Goal: Transaction & Acquisition: Purchase product/service

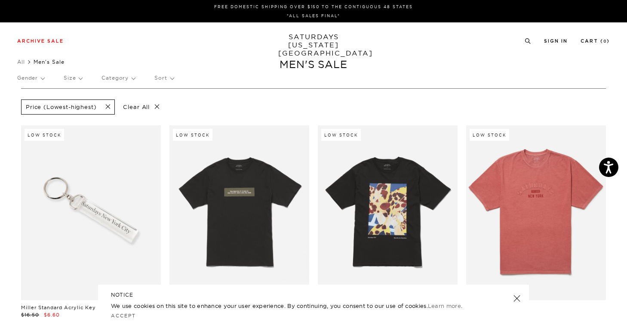
click at [306, 45] on link "SATURDAYS NEW YORK CITY" at bounding box center [313, 45] width 71 height 25
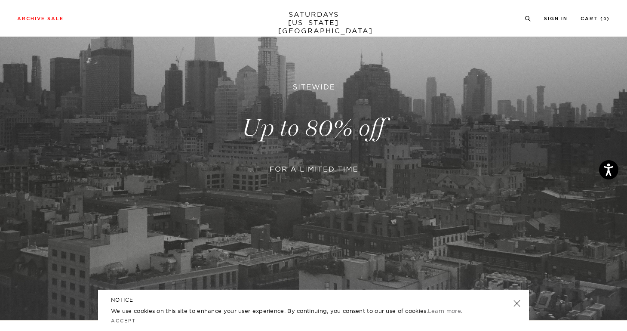
scroll to position [124, 0]
click at [331, 224] on link at bounding box center [313, 127] width 627 height 384
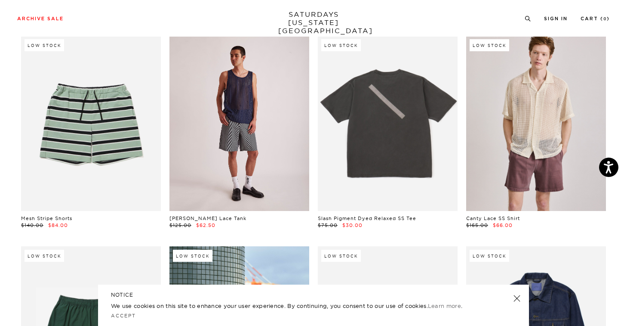
scroll to position [260, 0]
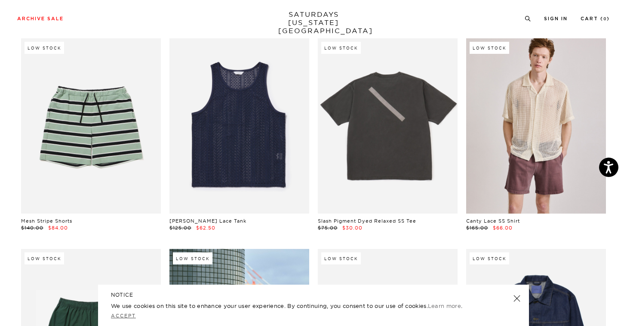
click at [123, 315] on link "Accept" at bounding box center [123, 315] width 25 height 6
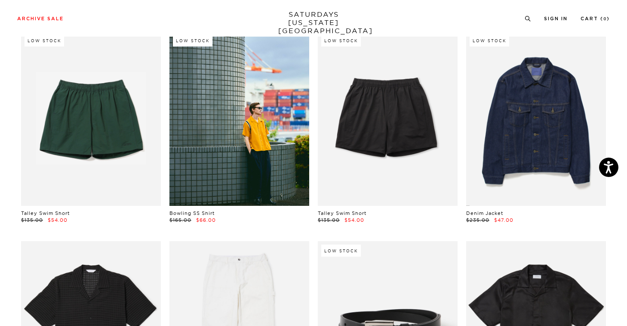
scroll to position [479, 0]
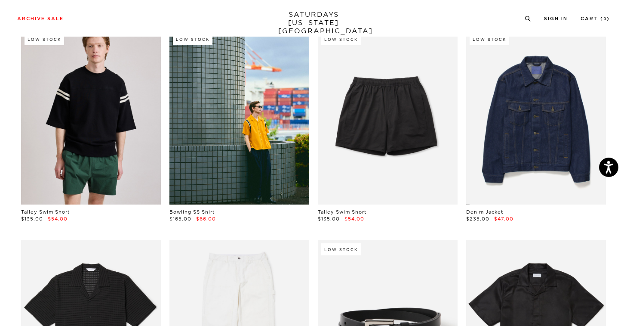
click at [74, 116] on link at bounding box center [91, 117] width 140 height 175
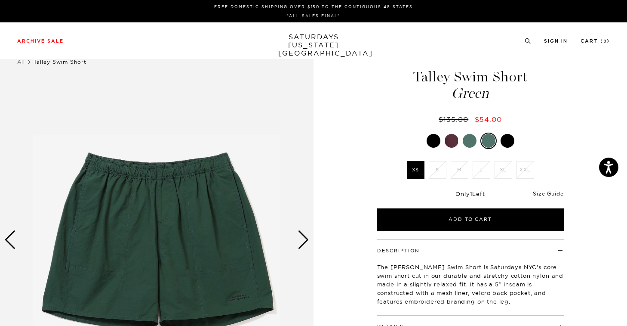
click at [559, 194] on link "Size Guide" at bounding box center [548, 193] width 31 height 6
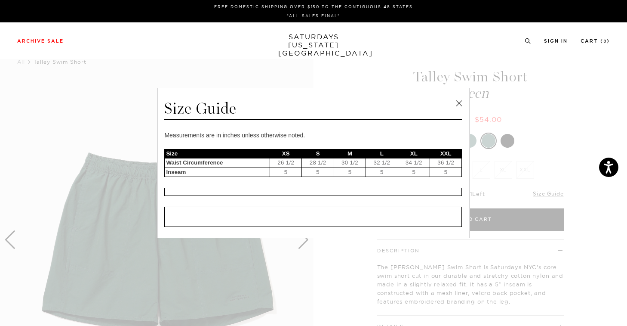
click at [460, 99] on link at bounding box center [459, 103] width 13 height 13
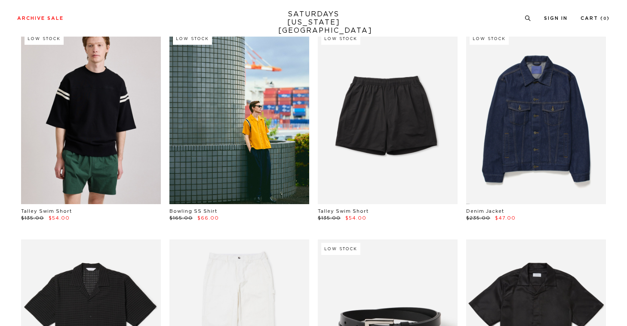
scroll to position [479, 0]
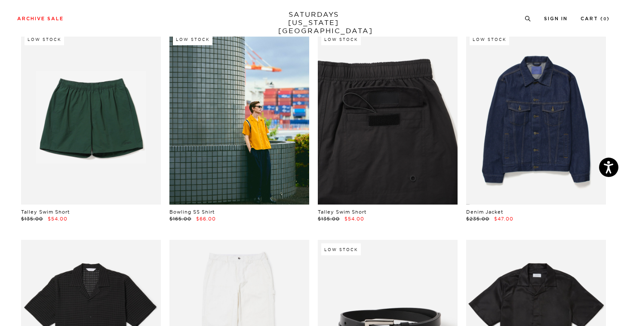
click at [400, 126] on link at bounding box center [388, 117] width 140 height 175
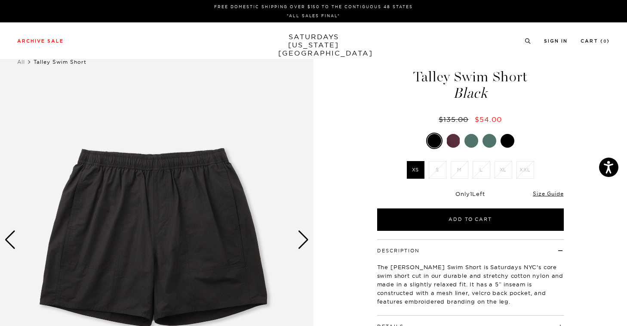
click at [453, 144] on div at bounding box center [454, 141] width 14 height 14
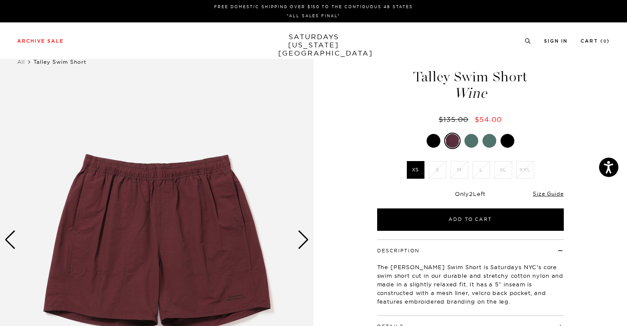
click at [469, 146] on div at bounding box center [472, 141] width 14 height 14
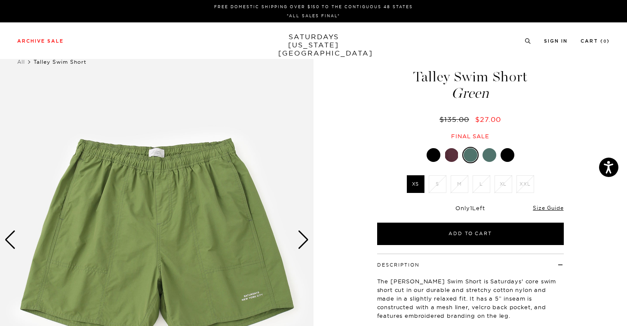
click at [490, 150] on div at bounding box center [490, 155] width 14 height 14
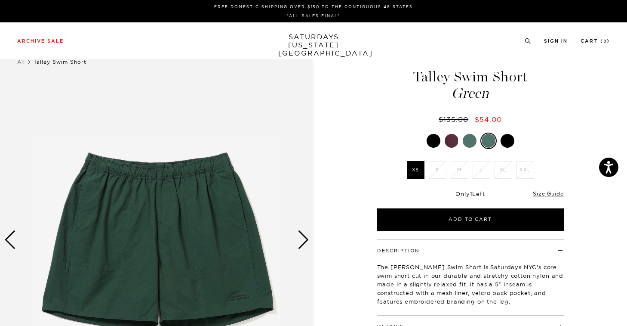
click at [513, 145] on div at bounding box center [508, 141] width 14 height 14
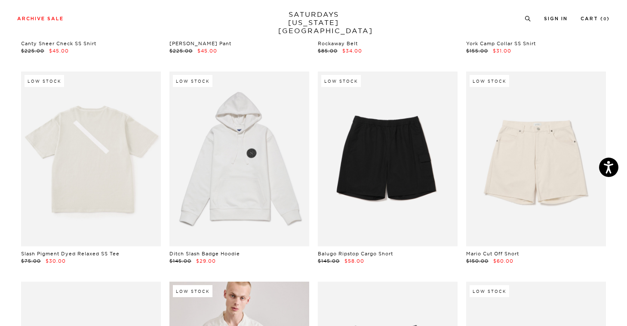
scroll to position [862, 0]
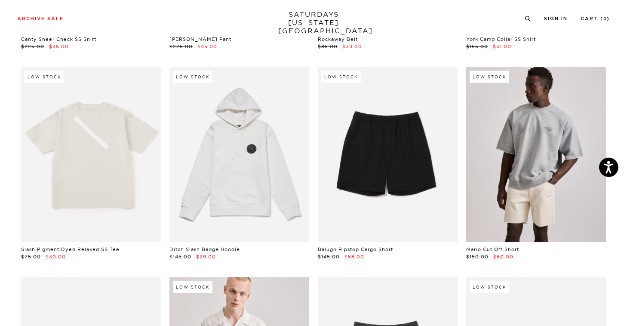
click link
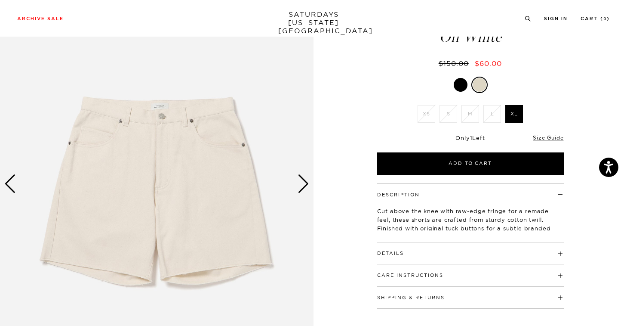
scroll to position [68, 0]
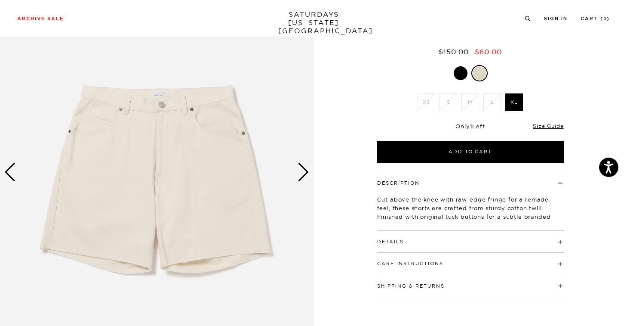
click at [305, 175] on div "Next slide" at bounding box center [304, 172] width 12 height 19
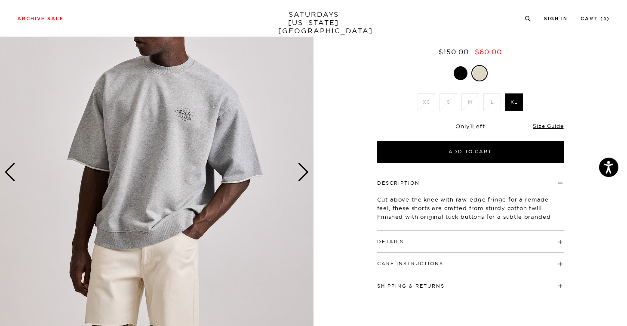
click at [305, 175] on div "Next slide" at bounding box center [304, 172] width 12 height 19
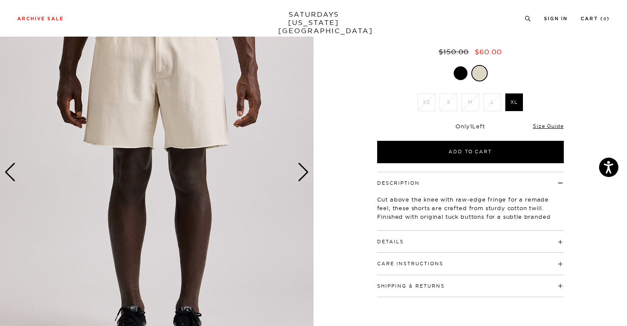
click at [305, 175] on div "Next slide" at bounding box center [304, 172] width 12 height 19
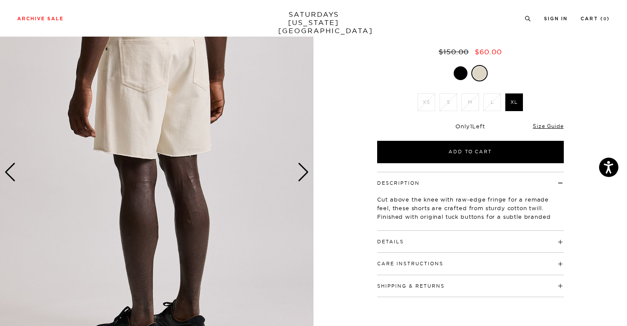
click at [305, 175] on div "Next slide" at bounding box center [304, 172] width 12 height 19
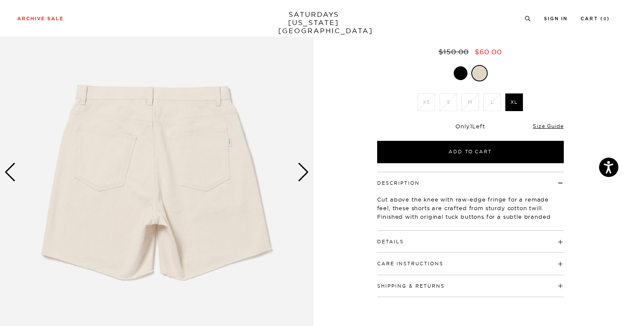
click at [305, 175] on div "Next slide" at bounding box center [304, 172] width 12 height 19
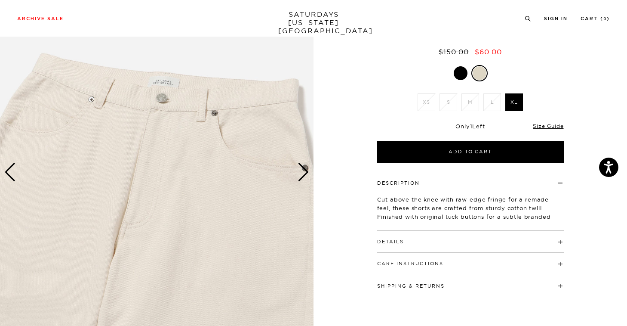
click at [462, 69] on div at bounding box center [461, 73] width 14 height 14
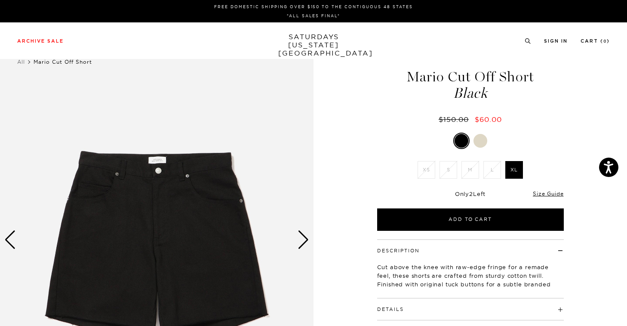
click at [483, 142] on div at bounding box center [481, 141] width 14 height 14
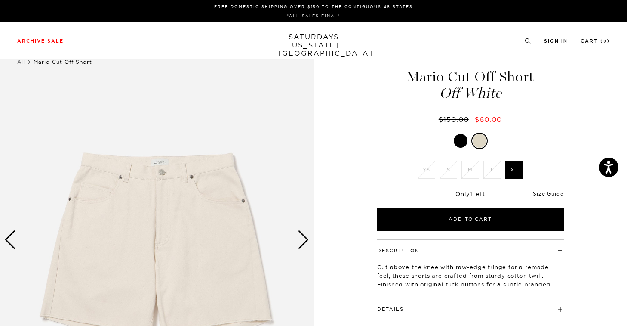
click at [541, 196] on link "Size Guide" at bounding box center [548, 193] width 31 height 6
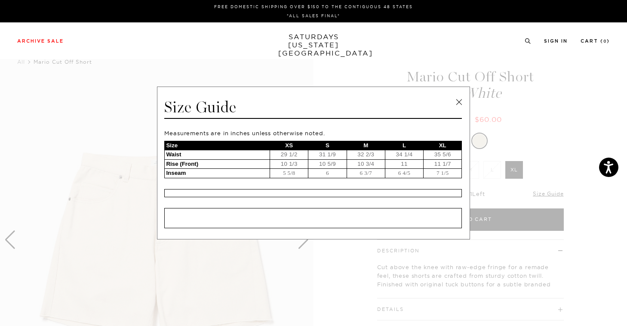
click at [463, 101] on link at bounding box center [459, 102] width 13 height 13
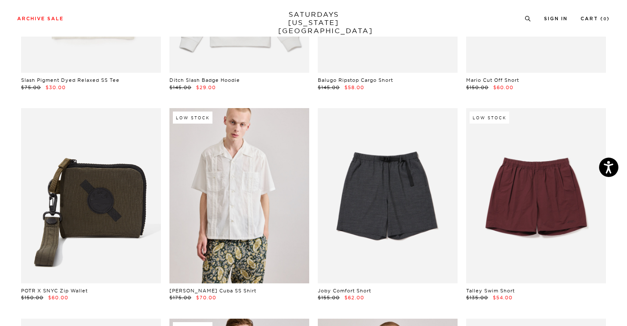
scroll to position [1037, 0]
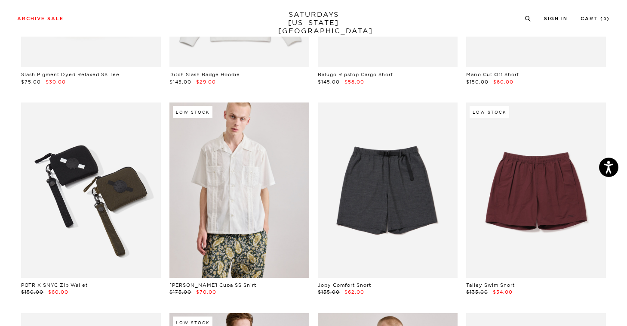
click at [87, 226] on link at bounding box center [91, 189] width 140 height 175
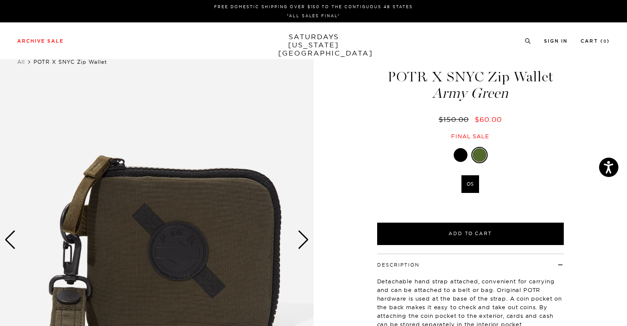
click at [306, 241] on div "Next slide" at bounding box center [304, 239] width 12 height 19
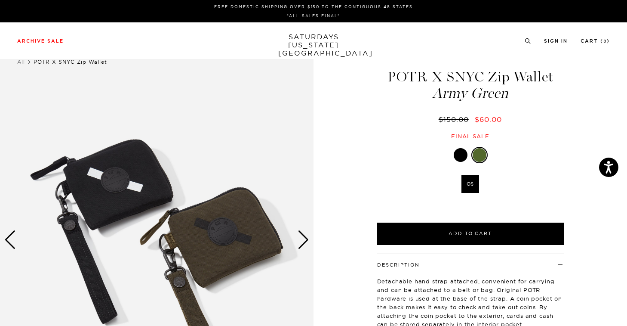
click at [306, 241] on div "Next slide" at bounding box center [304, 239] width 12 height 19
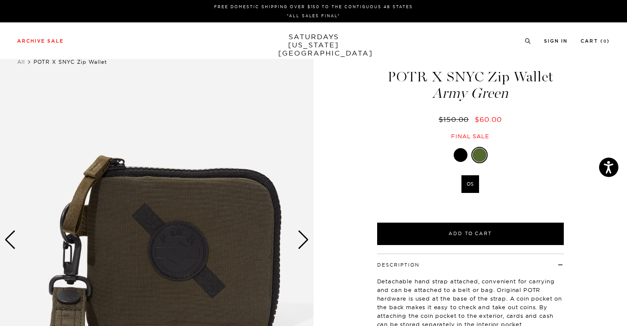
click at [306, 241] on div "Next slide" at bounding box center [304, 239] width 12 height 19
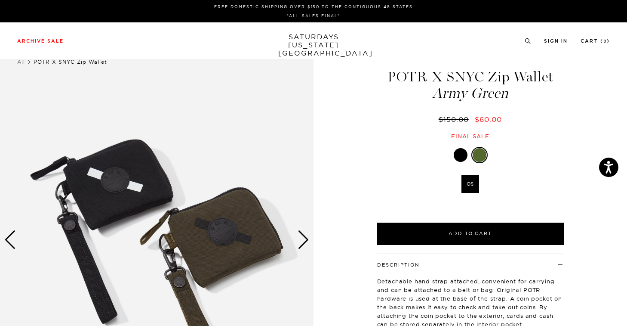
click at [306, 241] on div "Next slide" at bounding box center [304, 239] width 12 height 19
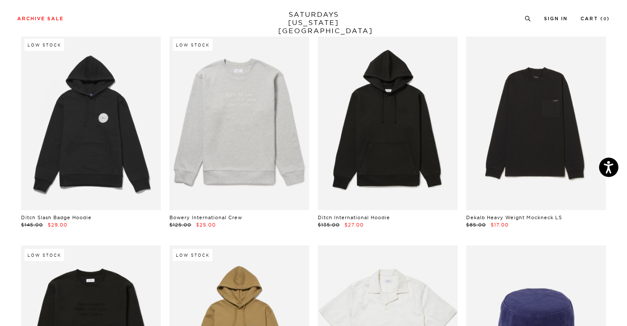
scroll to position [3418, 0]
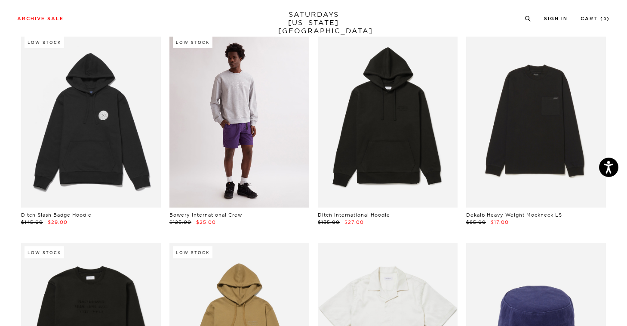
click at [215, 126] on link at bounding box center [240, 120] width 140 height 175
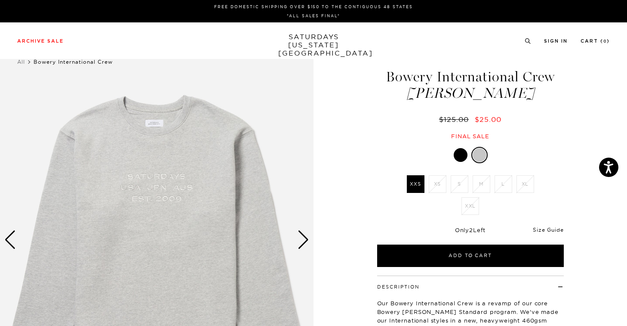
click at [537, 232] on link "Size Guide" at bounding box center [548, 229] width 31 height 6
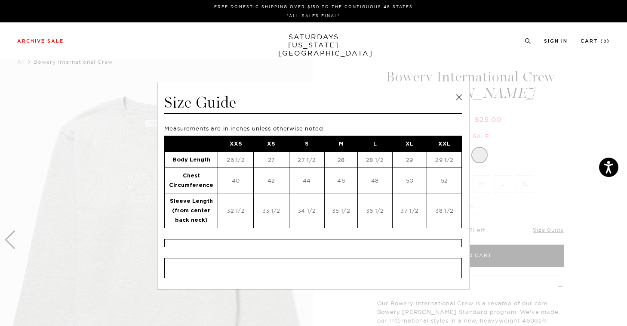
click at [457, 95] on link at bounding box center [459, 97] width 13 height 13
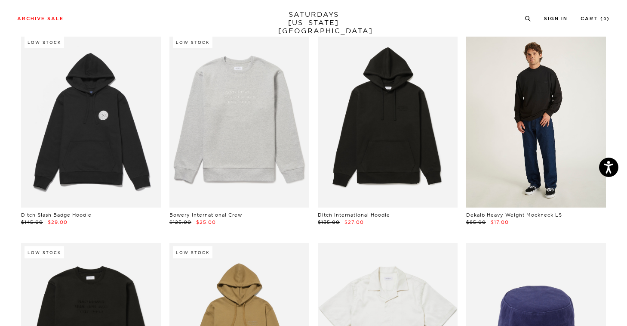
click at [550, 136] on link at bounding box center [537, 120] width 140 height 175
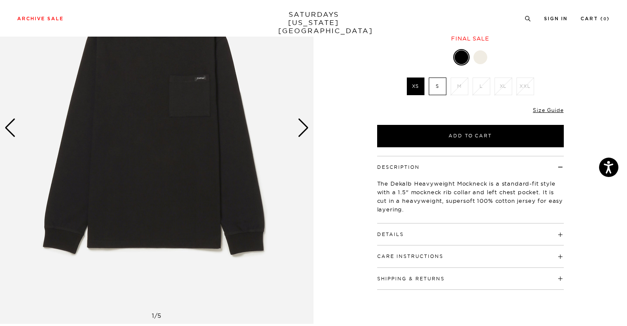
scroll to position [114, 0]
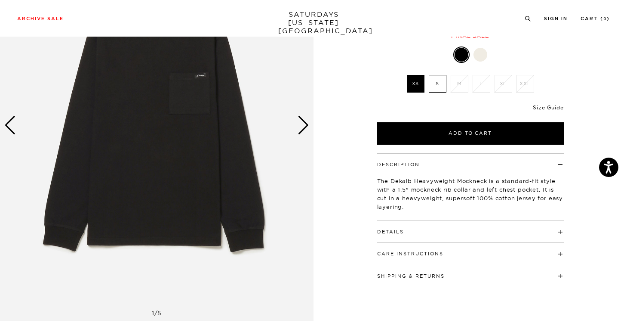
click at [552, 232] on h4 "Details" at bounding box center [470, 228] width 187 height 14
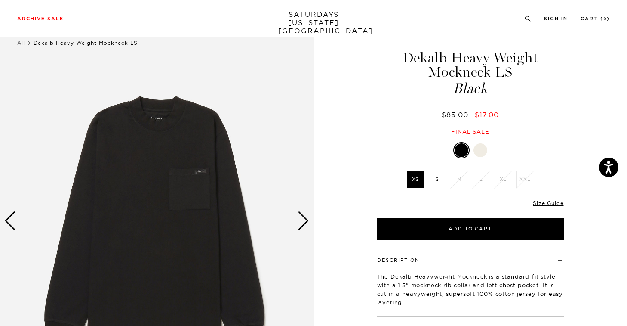
scroll to position [0, 0]
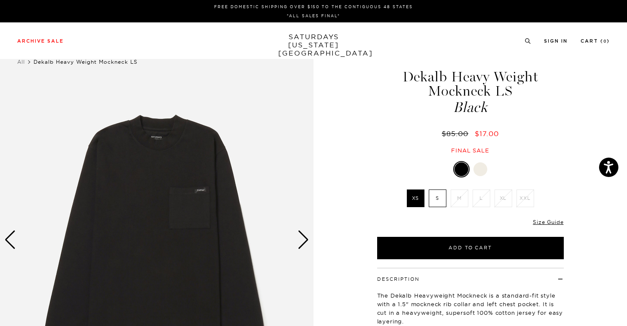
click at [304, 237] on div "Next slide" at bounding box center [304, 239] width 12 height 19
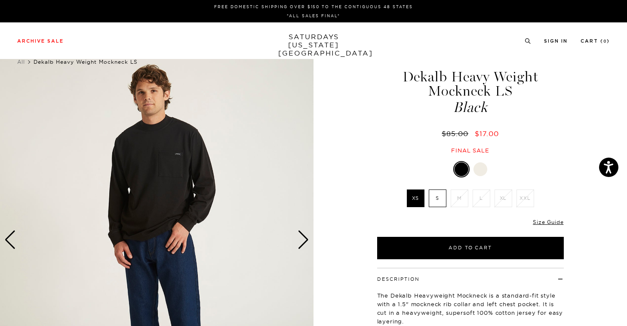
click at [304, 237] on div "Next slide" at bounding box center [304, 239] width 12 height 19
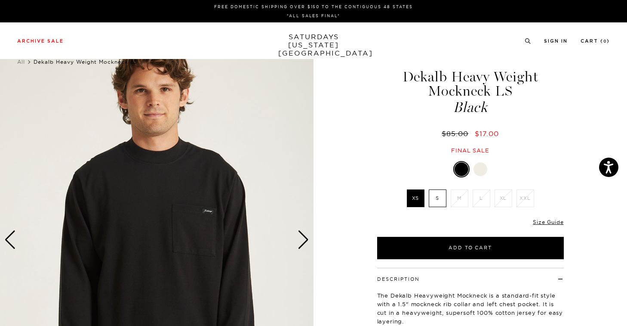
click at [304, 237] on div "Next slide" at bounding box center [304, 239] width 12 height 19
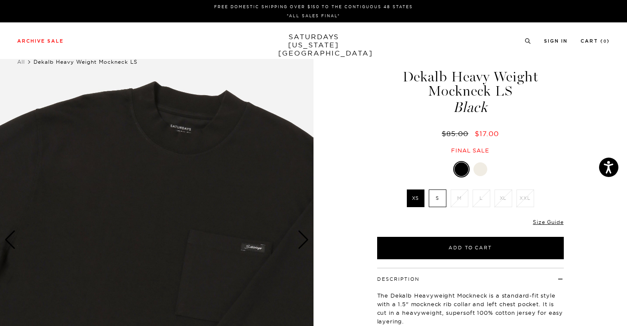
click at [305, 240] on div "Next slide" at bounding box center [304, 239] width 12 height 19
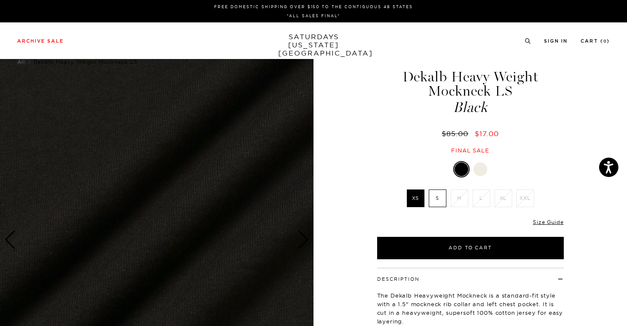
click at [305, 240] on div "Next slide" at bounding box center [304, 239] width 12 height 19
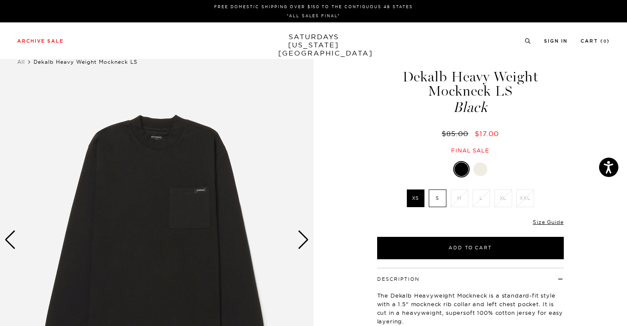
click at [305, 240] on div "Next slide" at bounding box center [304, 239] width 12 height 19
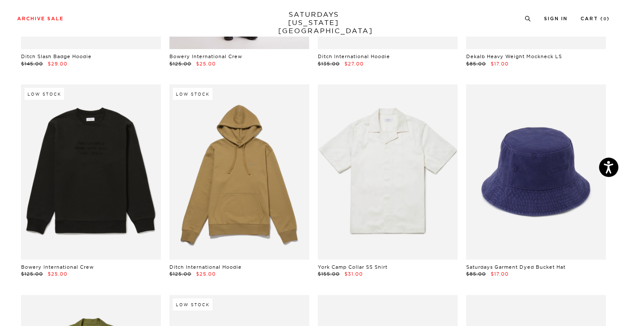
scroll to position [3577, 0]
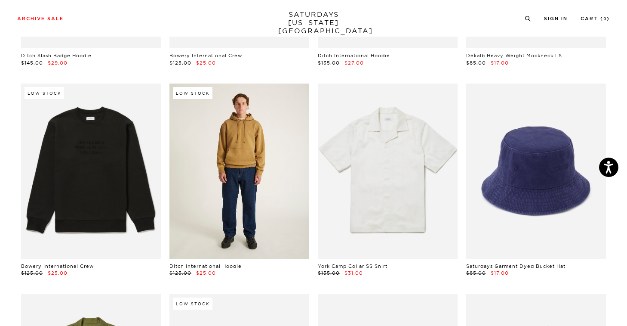
click at [292, 200] on link at bounding box center [240, 170] width 140 height 175
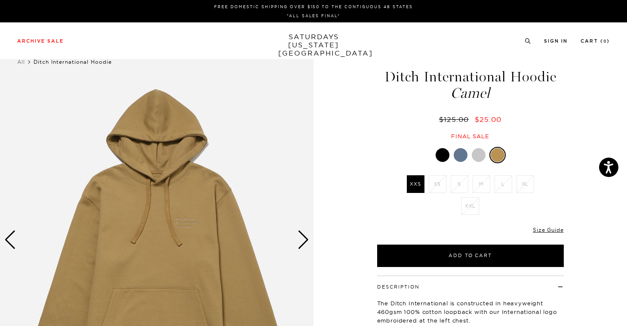
click at [481, 154] on div at bounding box center [479, 155] width 14 height 14
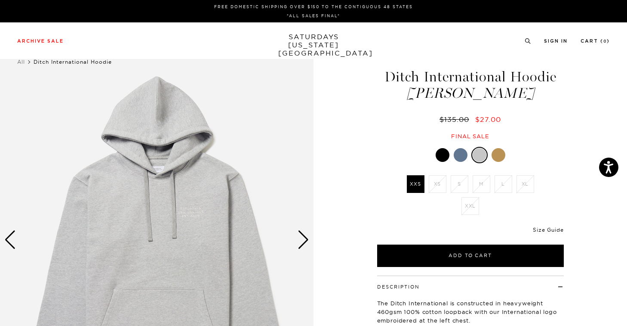
click at [542, 229] on link "Size Guide" at bounding box center [548, 229] width 31 height 6
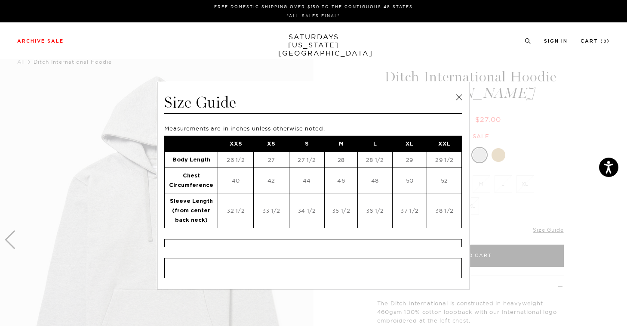
click at [458, 97] on link at bounding box center [459, 97] width 13 height 13
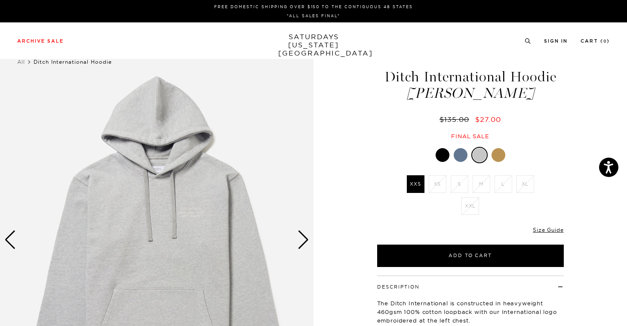
click at [460, 160] on div at bounding box center [461, 155] width 14 height 14
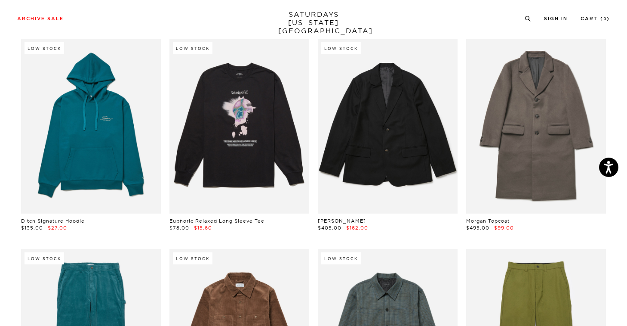
scroll to position [5943, 0]
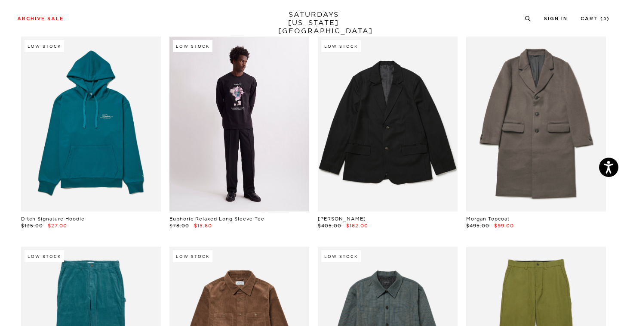
click at [237, 99] on link at bounding box center [240, 124] width 140 height 175
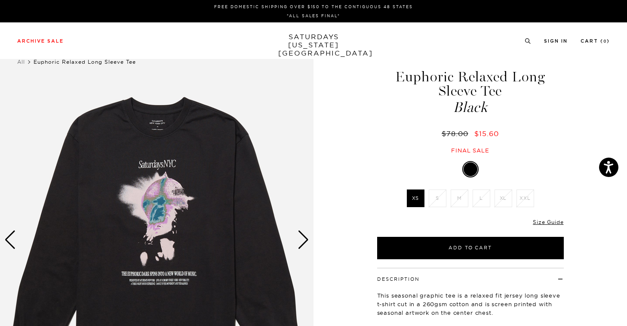
click at [305, 239] on div "Next slide" at bounding box center [304, 239] width 12 height 19
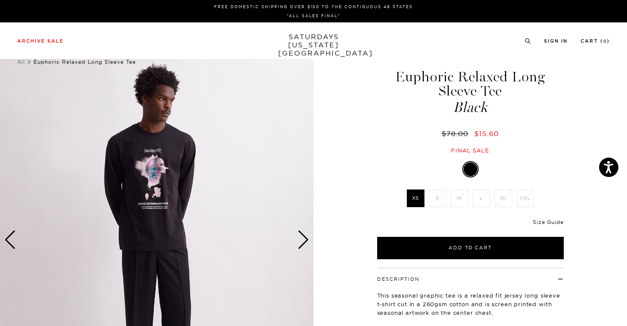
click at [558, 222] on link "Size Guide" at bounding box center [548, 222] width 31 height 6
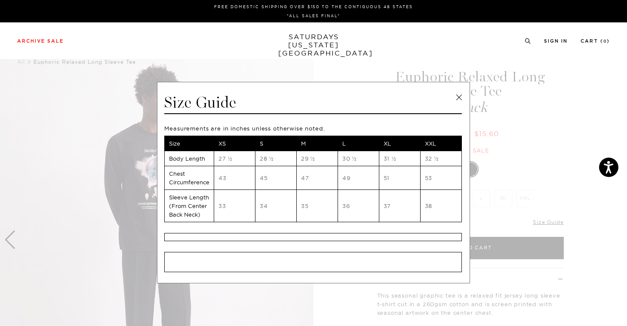
click at [458, 99] on link at bounding box center [459, 97] width 13 height 13
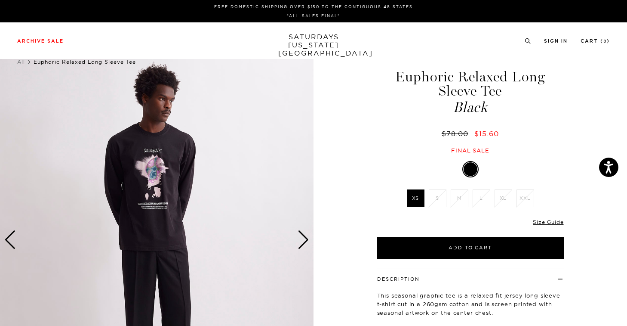
click at [303, 240] on div "Next slide" at bounding box center [304, 239] width 12 height 19
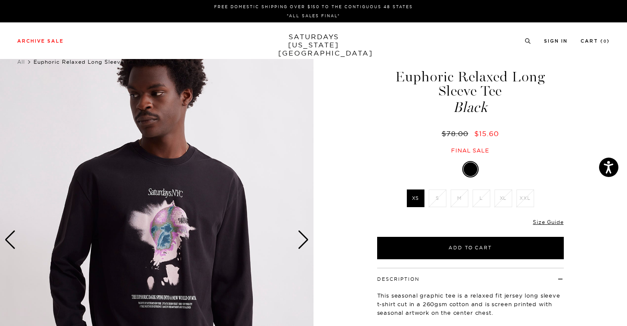
click at [303, 240] on div "Next slide" at bounding box center [304, 239] width 12 height 19
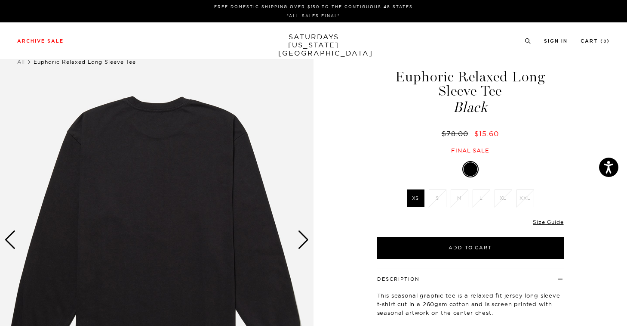
click at [303, 240] on div "Next slide" at bounding box center [304, 239] width 12 height 19
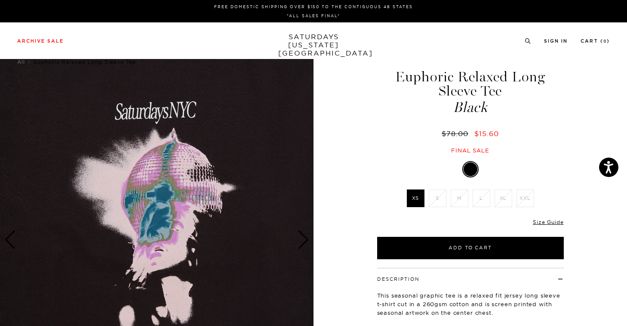
click at [303, 240] on div "Next slide" at bounding box center [304, 239] width 12 height 19
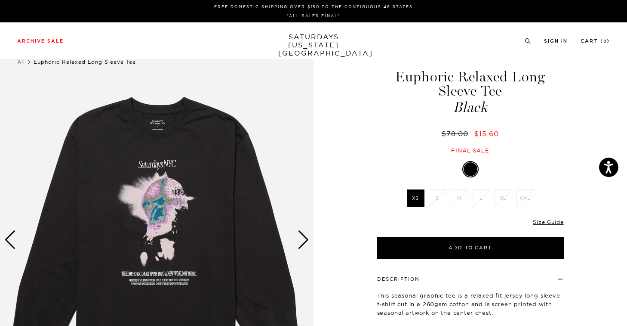
click at [303, 240] on div "Next slide" at bounding box center [304, 239] width 12 height 19
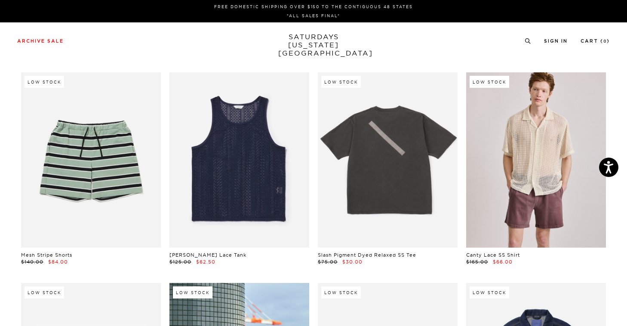
scroll to position [0, 2]
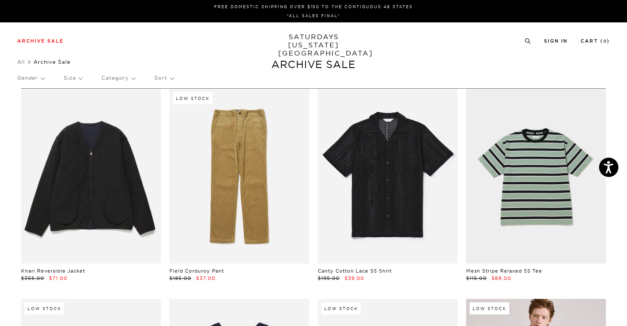
click at [158, 80] on p "Sort" at bounding box center [164, 78] width 19 height 20
click at [183, 130] on p "Price (Lowest-highest)" at bounding box center [188, 129] width 66 height 11
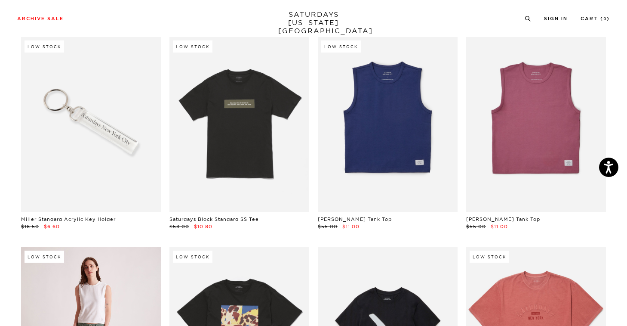
scroll to position [89, 0]
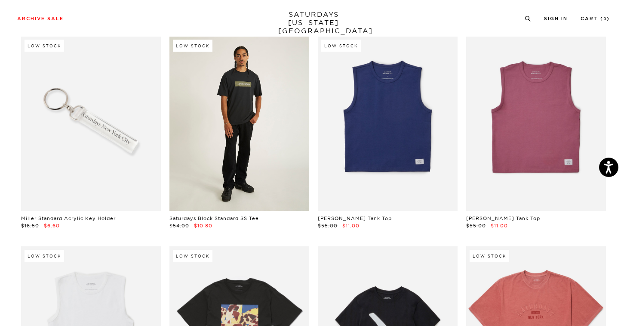
click at [258, 147] on link at bounding box center [240, 123] width 140 height 175
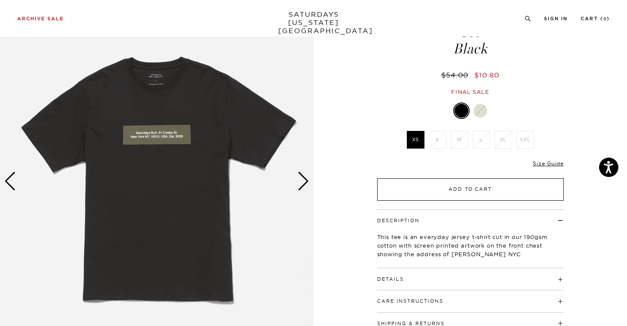
scroll to position [59, 0]
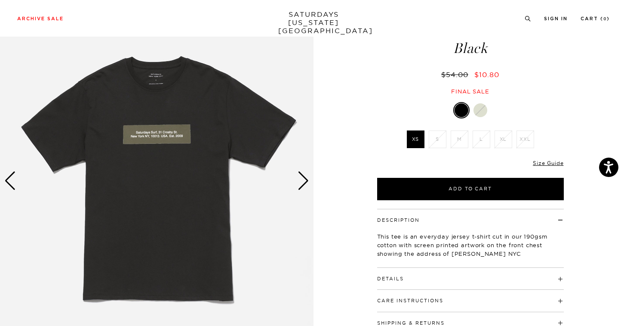
click at [526, 278] on h4 "Details" at bounding box center [470, 275] width 187 height 14
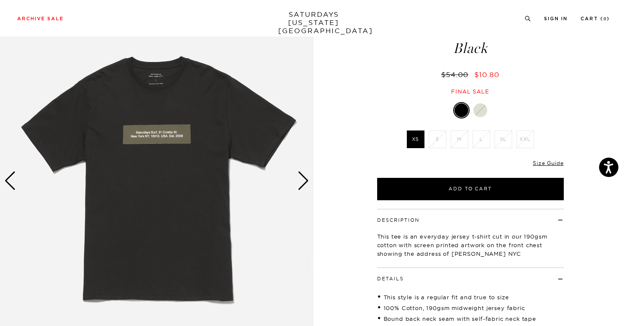
click at [526, 278] on h4 "Details" at bounding box center [470, 275] width 187 height 14
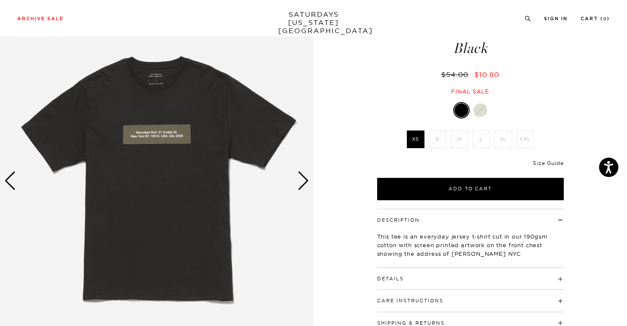
click at [552, 163] on link "Size Guide" at bounding box center [548, 163] width 31 height 6
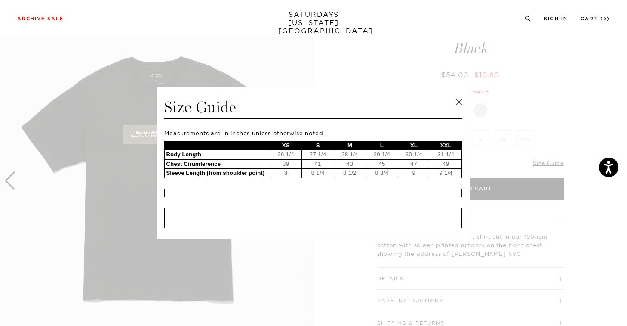
click at [459, 102] on link at bounding box center [459, 102] width 13 height 13
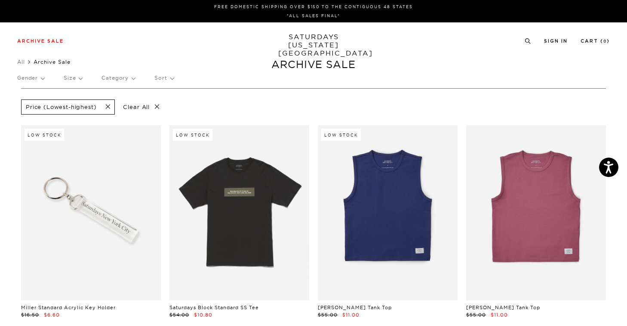
click at [42, 78] on p "Gender" at bounding box center [30, 78] width 27 height 20
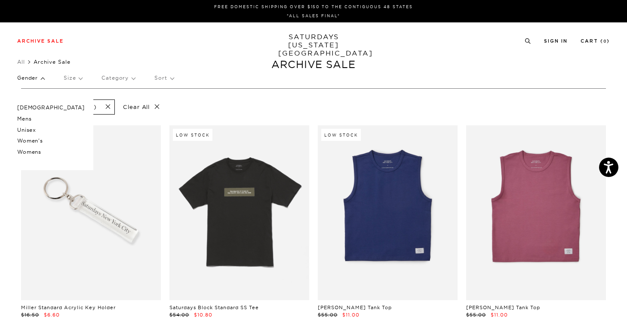
click at [28, 108] on p "[DEMOGRAPHIC_DATA]" at bounding box center [51, 107] width 68 height 11
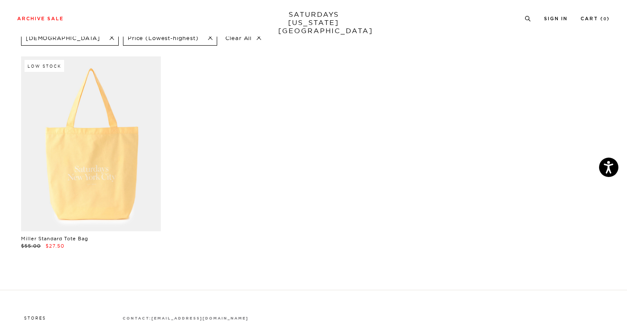
scroll to position [69, 0]
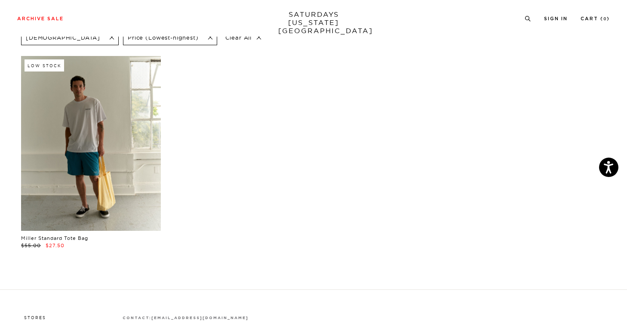
click at [119, 144] on link at bounding box center [91, 143] width 140 height 175
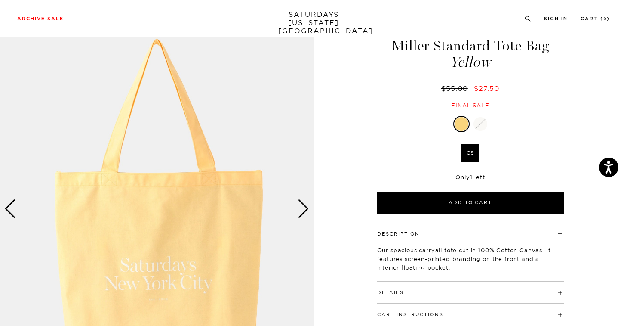
scroll to position [34, 0]
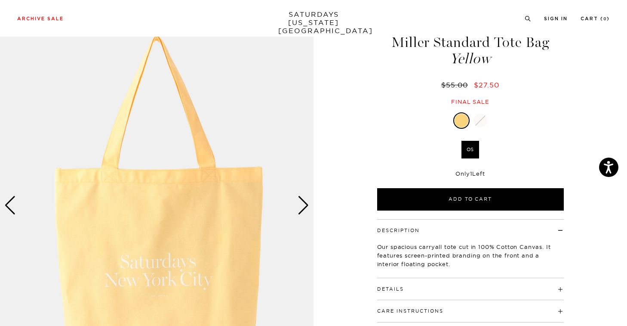
click at [303, 207] on div "Next slide" at bounding box center [304, 205] width 12 height 19
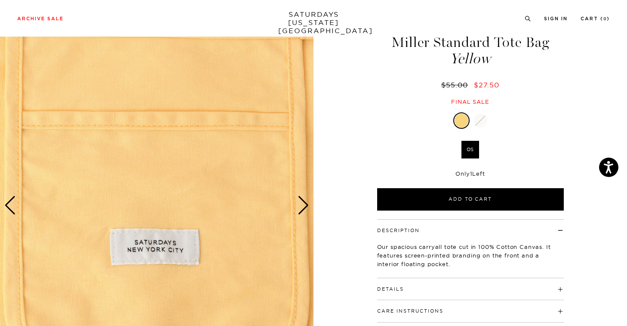
click at [303, 207] on div "Next slide" at bounding box center [304, 205] width 12 height 19
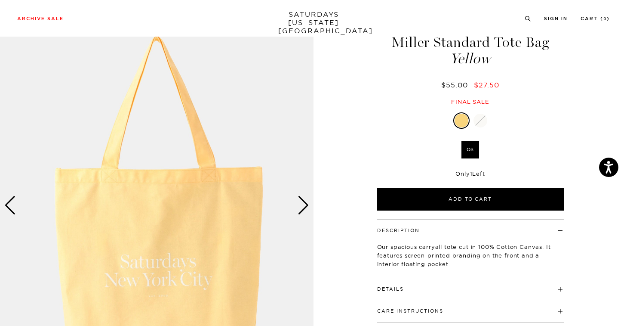
click at [303, 207] on div "Next slide" at bounding box center [304, 205] width 12 height 19
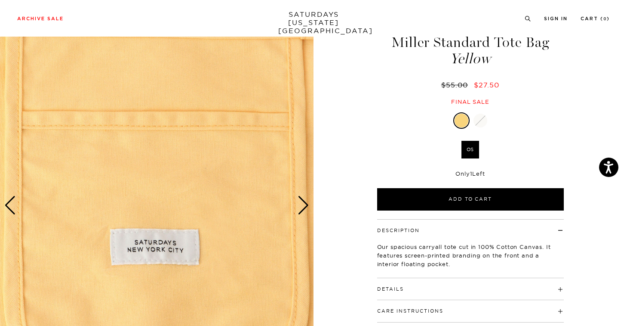
click at [303, 207] on div "Next slide" at bounding box center [304, 205] width 12 height 19
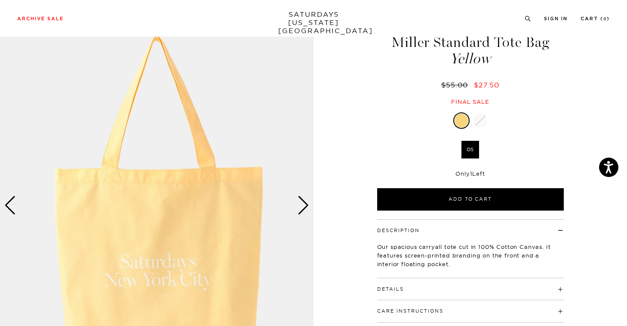
click at [303, 207] on div "Next slide" at bounding box center [304, 205] width 12 height 19
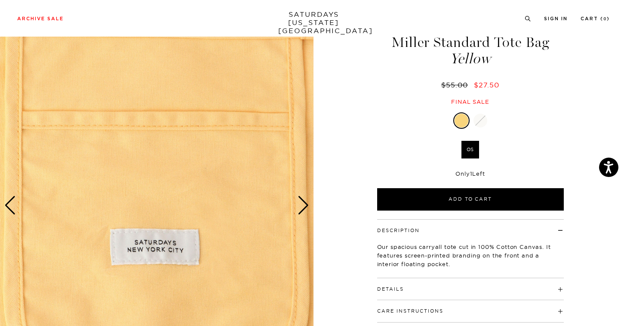
click at [303, 207] on div "Next slide" at bounding box center [304, 205] width 12 height 19
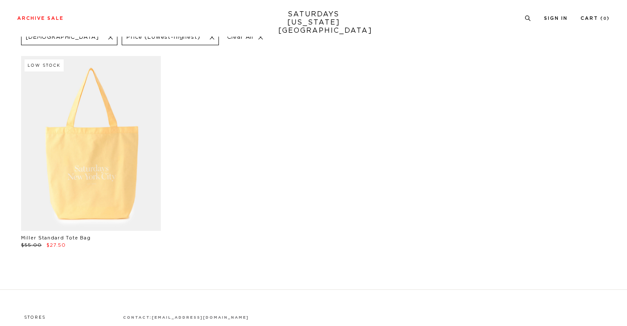
scroll to position [68, 0]
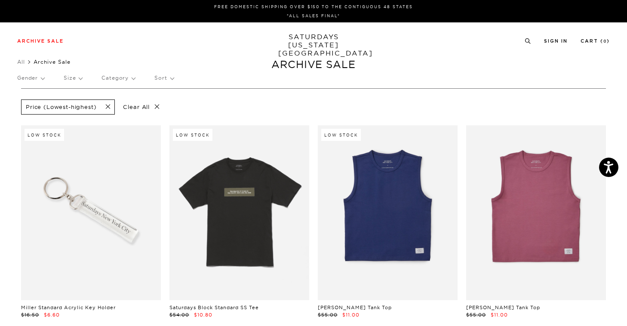
click at [42, 71] on p "Gender" at bounding box center [30, 78] width 27 height 20
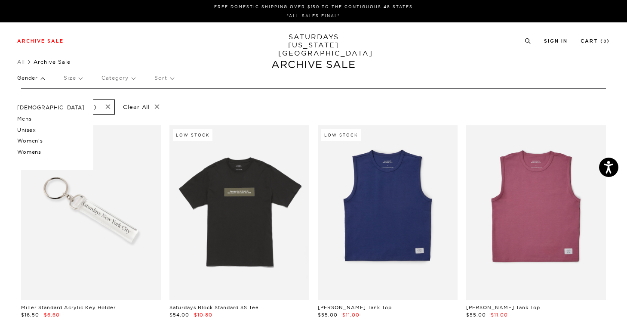
click at [25, 122] on p "Mens" at bounding box center [51, 118] width 68 height 11
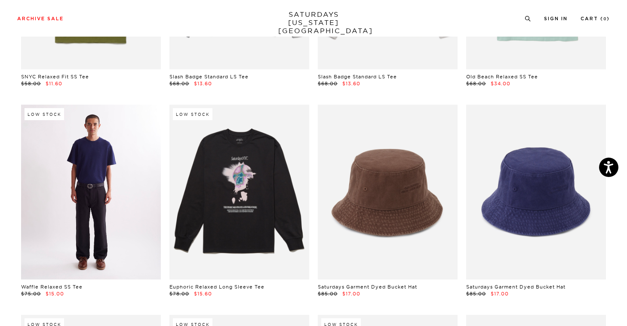
scroll to position [441, 0]
click at [81, 188] on link at bounding box center [91, 192] width 140 height 175
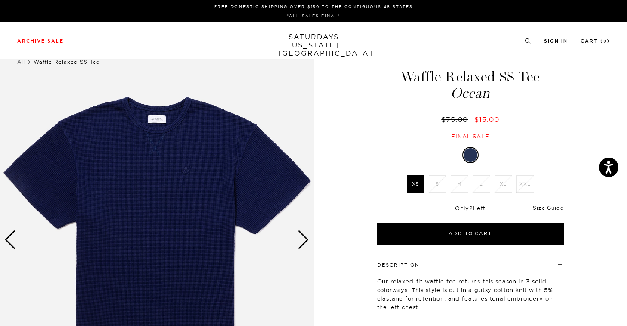
click at [557, 209] on link "Size Guide" at bounding box center [548, 207] width 31 height 6
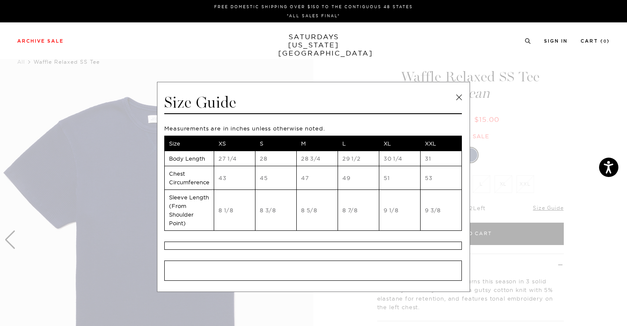
click at [456, 100] on link at bounding box center [459, 97] width 13 height 13
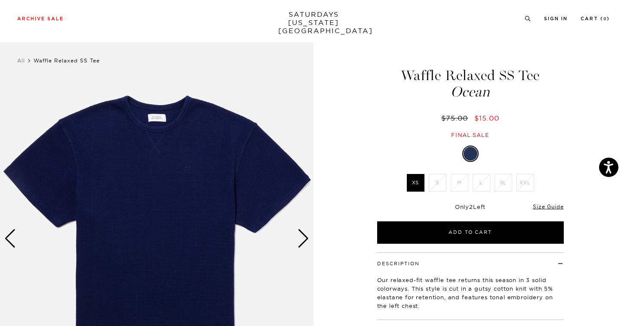
scroll to position [2, 0]
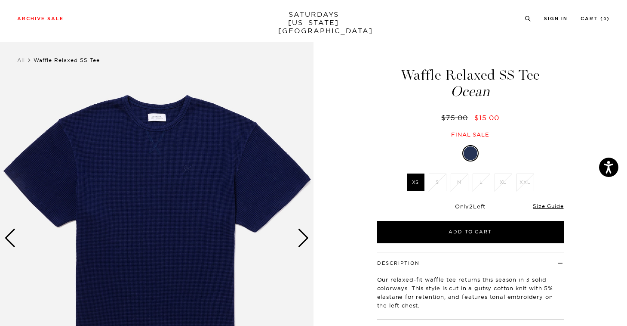
click at [302, 242] on div "Next slide" at bounding box center [304, 238] width 12 height 19
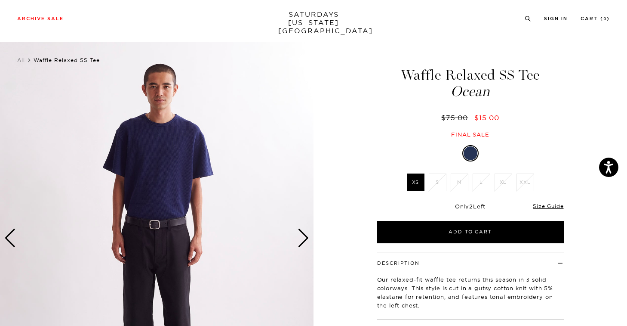
click at [302, 242] on div "Next slide" at bounding box center [304, 238] width 12 height 19
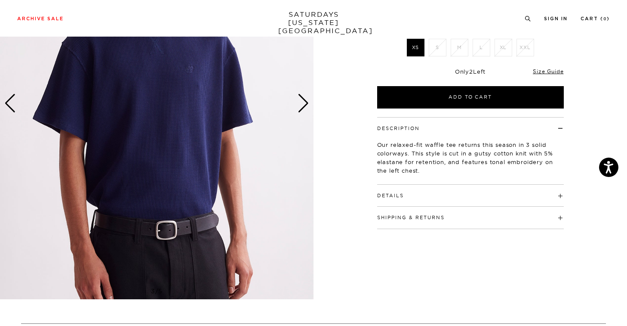
scroll to position [78, 0]
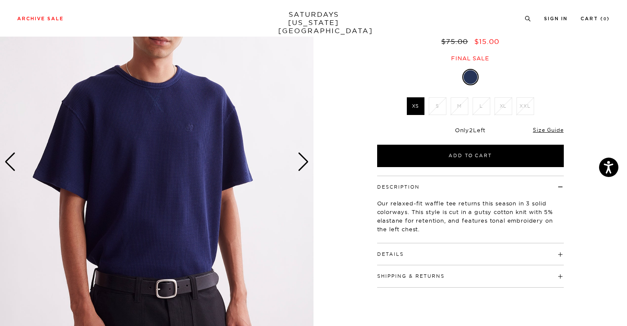
click at [304, 160] on div "Next slide" at bounding box center [304, 161] width 12 height 19
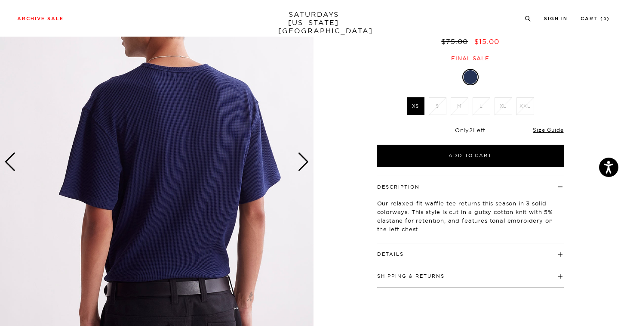
click at [304, 160] on div "Next slide" at bounding box center [304, 161] width 12 height 19
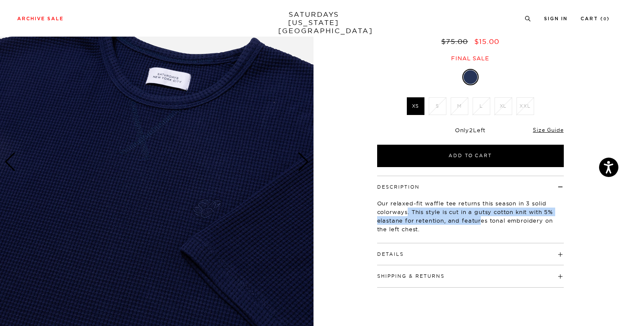
drag, startPoint x: 408, startPoint y: 210, endPoint x: 479, endPoint y: 220, distance: 72.5
click at [479, 220] on p "Our relaxed-fit waffle tee returns this season in 3 solid colorways. This style…" at bounding box center [470, 216] width 187 height 34
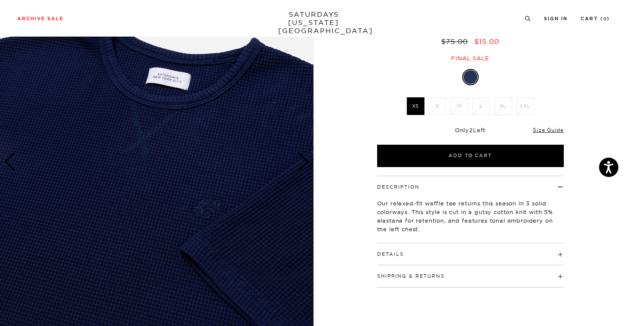
click at [495, 221] on p "Our relaxed-fit waffle tee returns this season in 3 solid colorways. This style…" at bounding box center [470, 216] width 187 height 34
drag, startPoint x: 497, startPoint y: 212, endPoint x: 518, endPoint y: 219, distance: 22.1
click at [518, 219] on p "Our relaxed-fit waffle tee returns this season in 3 solid colorways. This style…" at bounding box center [470, 216] width 187 height 34
click at [516, 233] on div "Our relaxed-fit waffle tee returns this season in 3 solid colorways. This style…" at bounding box center [470, 212] width 187 height 45
click at [522, 260] on div "Details Self fabric bound collar X stitch detail at front neck Overlock clean f…" at bounding box center [470, 254] width 187 height 22
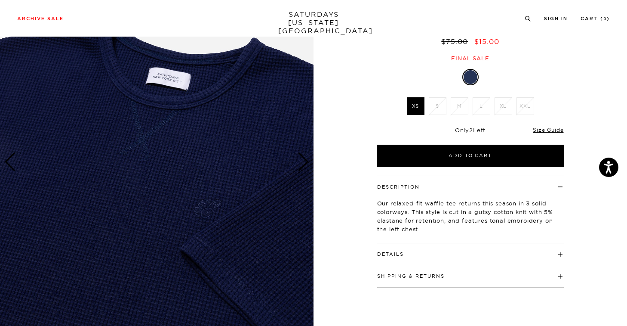
click at [559, 257] on h4 "Details" at bounding box center [470, 250] width 187 height 14
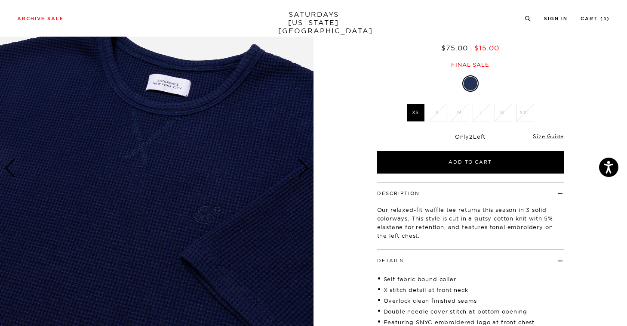
scroll to position [121, 0]
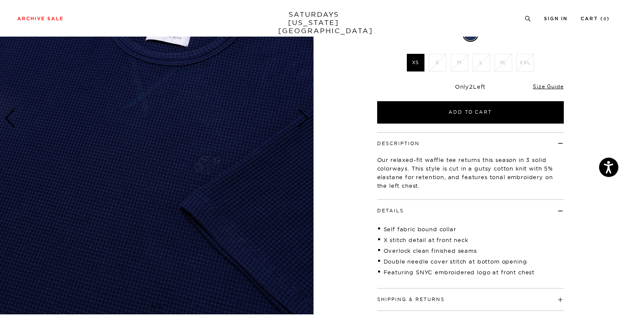
click at [306, 124] on div "Next slide" at bounding box center [304, 118] width 12 height 19
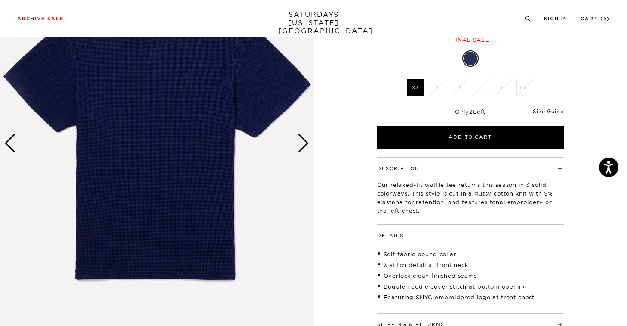
scroll to position [46, 0]
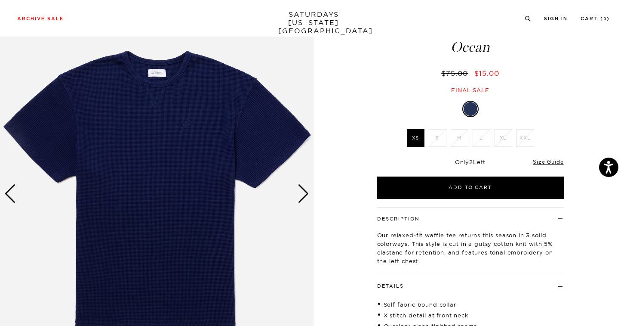
click at [303, 192] on div "Next slide" at bounding box center [304, 193] width 12 height 19
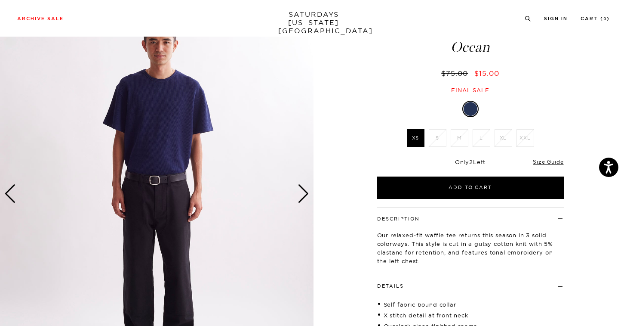
click at [303, 192] on div "Next slide" at bounding box center [304, 193] width 12 height 19
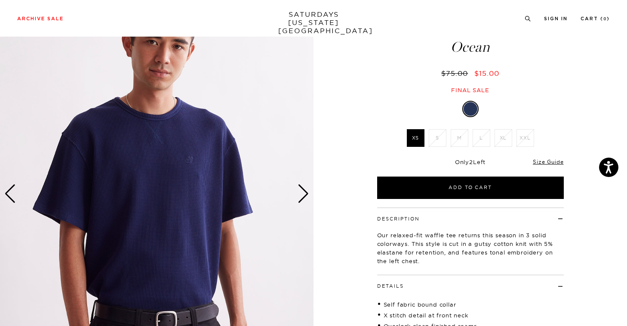
click at [303, 192] on div "Next slide" at bounding box center [304, 193] width 12 height 19
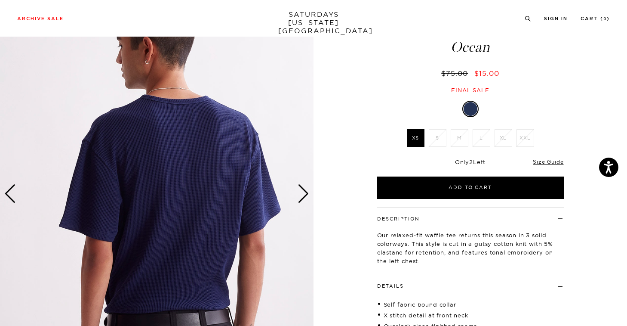
click at [303, 192] on div "Next slide" at bounding box center [304, 193] width 12 height 19
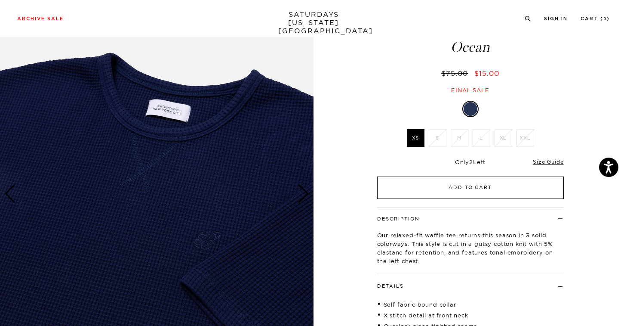
click at [422, 180] on button "Add to Cart" at bounding box center [470, 187] width 187 height 22
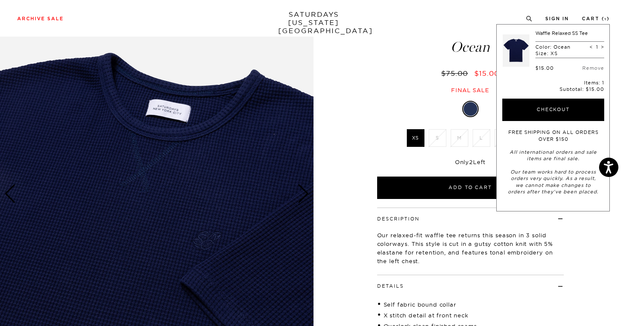
click at [361, 95] on div "5 / 5" at bounding box center [313, 193] width 627 height 392
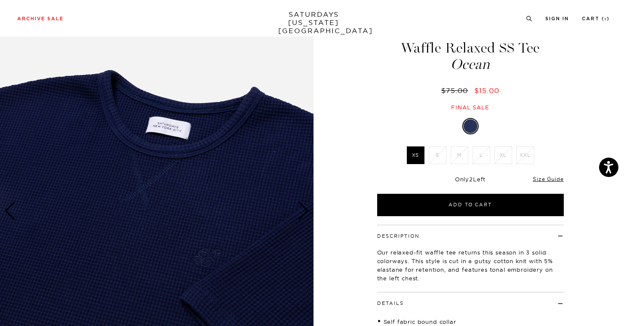
scroll to position [0, 0]
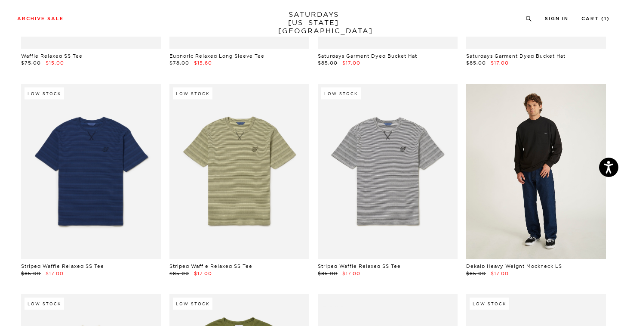
scroll to position [683, 0]
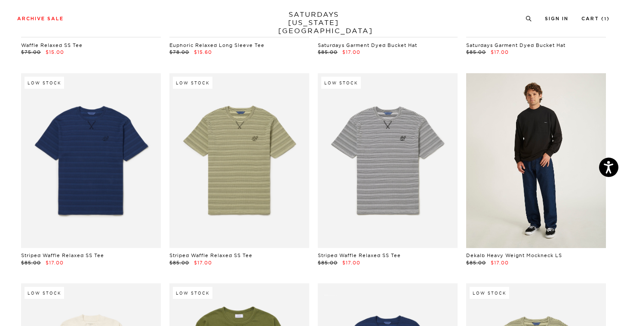
click at [567, 187] on link at bounding box center [537, 160] width 140 height 175
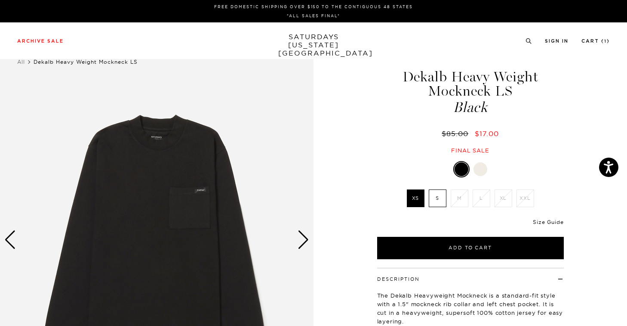
click at [546, 219] on link "Size Guide" at bounding box center [548, 222] width 31 height 6
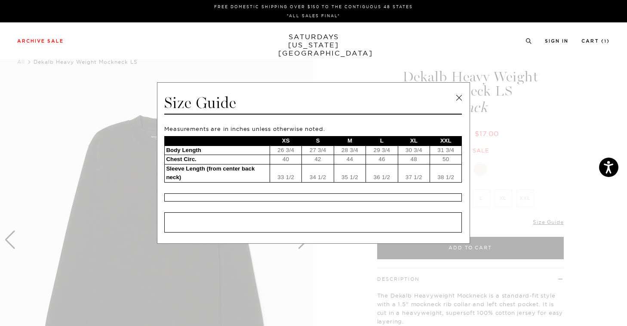
click at [462, 95] on link at bounding box center [459, 97] width 13 height 13
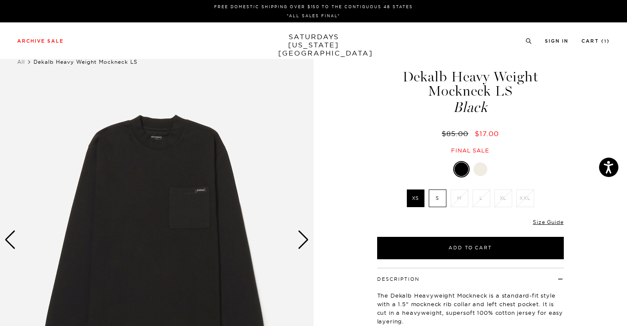
click at [303, 239] on div "Next slide" at bounding box center [304, 239] width 12 height 19
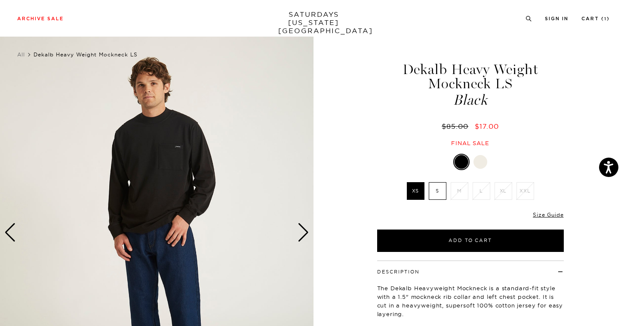
scroll to position [9, 0]
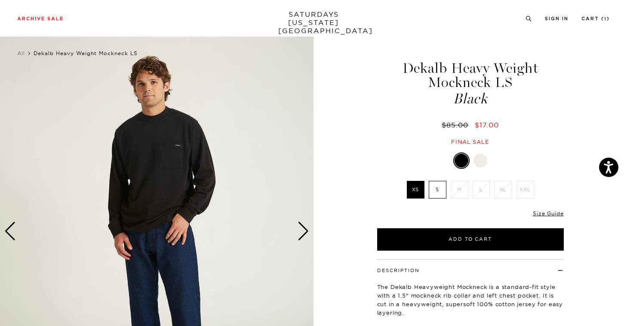
click at [303, 233] on div "Next slide" at bounding box center [304, 231] width 12 height 19
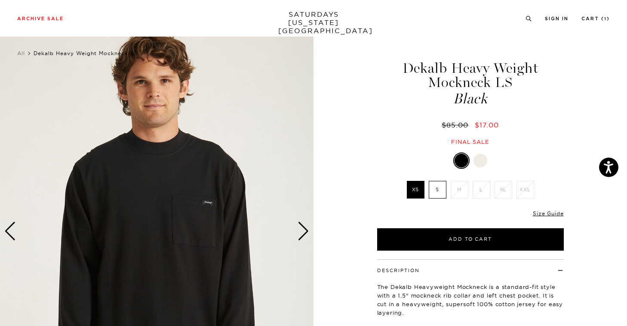
click at [440, 190] on label "S" at bounding box center [438, 190] width 18 height 18
click at [0, 0] on input "S" at bounding box center [0, 0] width 0 height 0
click at [481, 161] on div at bounding box center [481, 161] width 14 height 14
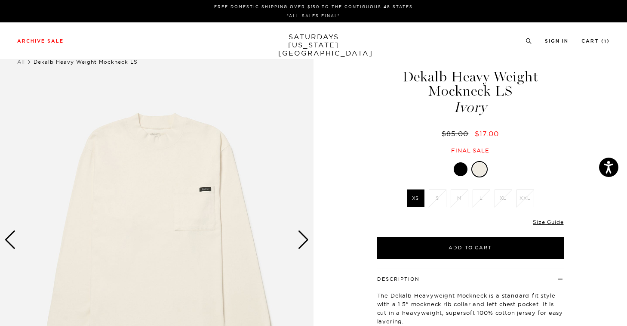
click at [461, 170] on div at bounding box center [461, 169] width 14 height 14
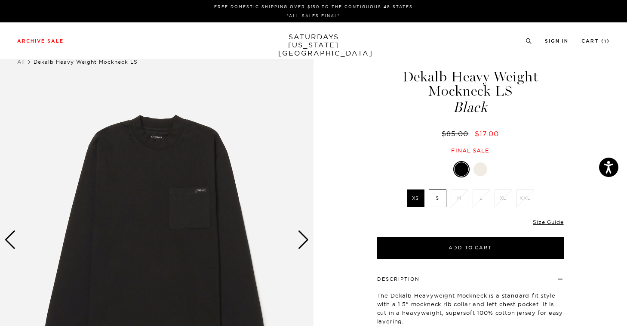
click at [442, 196] on label "S" at bounding box center [438, 198] width 18 height 18
click at [0, 0] on input "S" at bounding box center [0, 0] width 0 height 0
click at [553, 230] on div "Only 0 Left Size Guide" at bounding box center [470, 224] width 187 height 23
click at [554, 224] on link "Size Guide" at bounding box center [548, 222] width 31 height 6
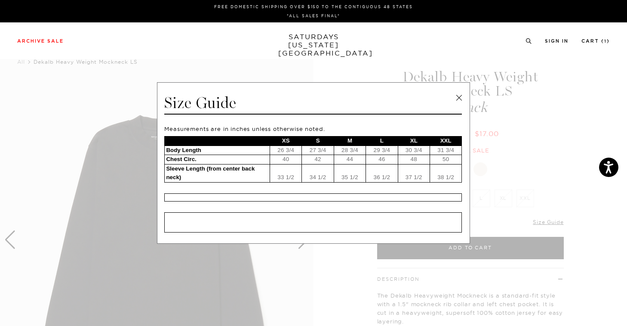
click at [459, 96] on link at bounding box center [459, 97] width 13 height 13
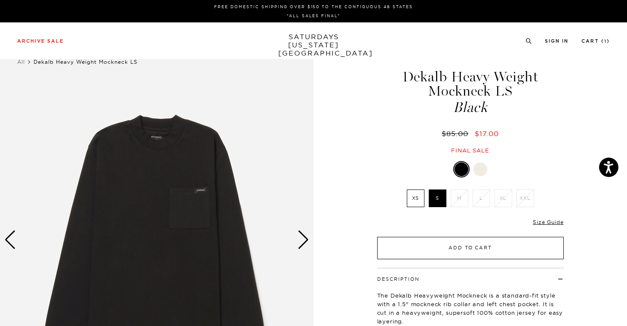
click at [481, 247] on button "Add to Cart" at bounding box center [470, 248] width 187 height 22
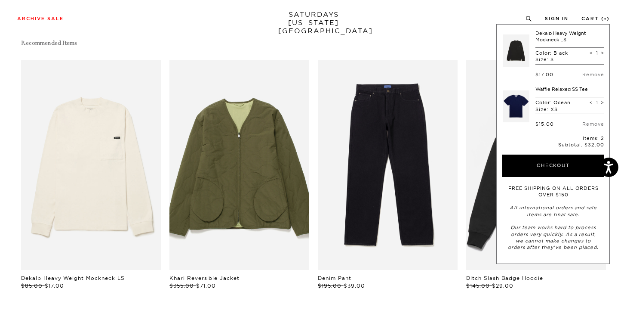
scroll to position [138, 0]
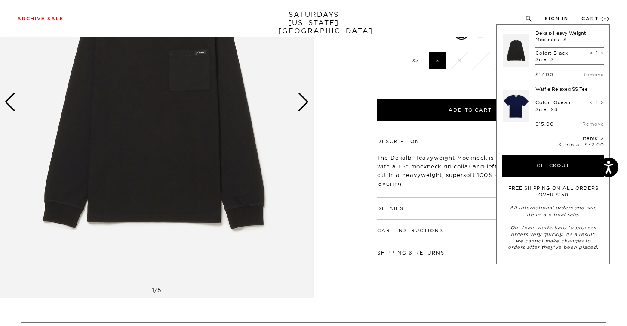
click at [463, 12] on div "Archive Sale Men's Tees Shirts Shorts Swim Knitwear Pants Sweats Women's" at bounding box center [313, 18] width 627 height 37
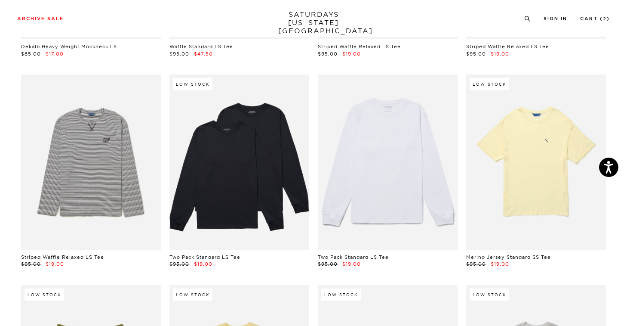
scroll to position [1132, 0]
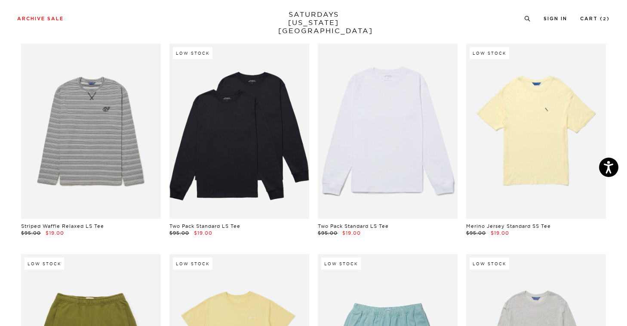
click at [398, 156] on link at bounding box center [388, 130] width 140 height 175
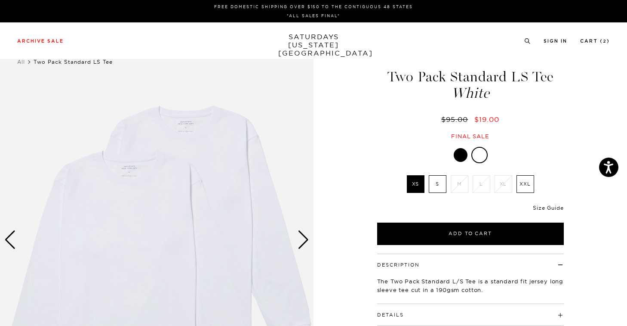
click at [541, 210] on link "Size Guide" at bounding box center [548, 207] width 31 height 6
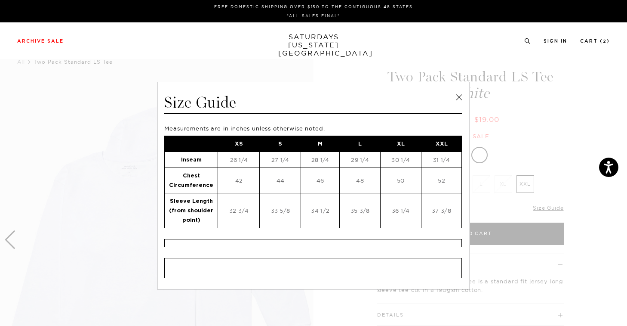
click at [459, 98] on link at bounding box center [459, 97] width 13 height 13
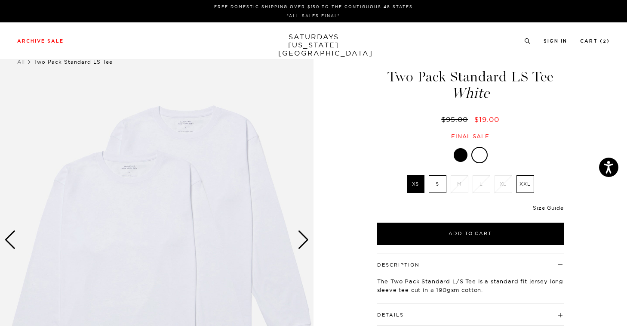
click at [541, 206] on link "Size Guide" at bounding box center [548, 207] width 31 height 6
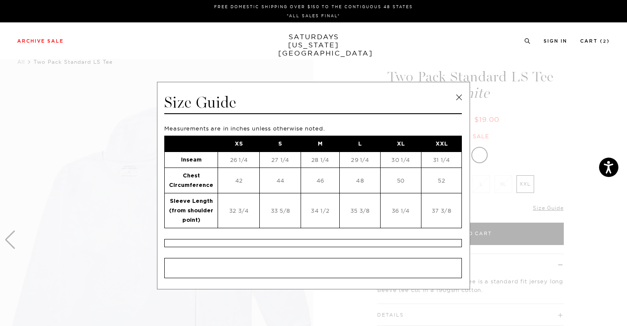
click at [456, 95] on link at bounding box center [459, 97] width 13 height 13
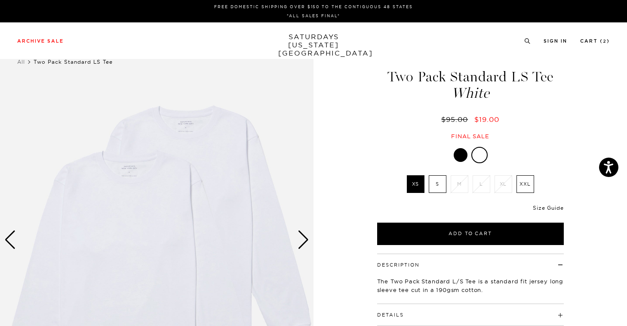
click at [551, 205] on link "Size Guide" at bounding box center [548, 207] width 31 height 6
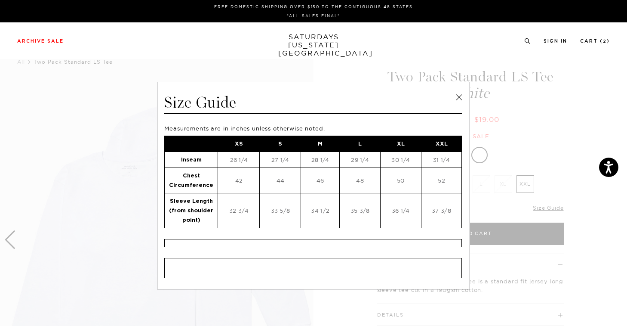
click at [454, 97] on link at bounding box center [459, 97] width 13 height 13
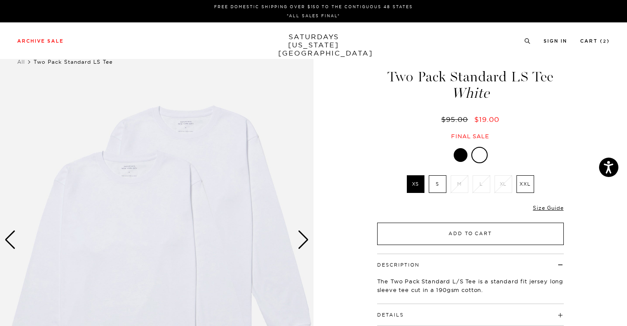
click at [445, 231] on button "Add to Cart" at bounding box center [470, 233] width 187 height 22
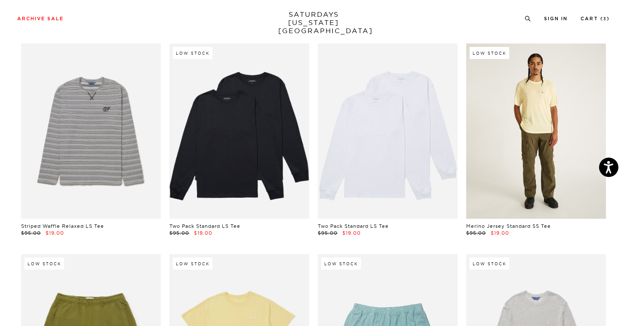
click at [589, 121] on link at bounding box center [537, 130] width 140 height 175
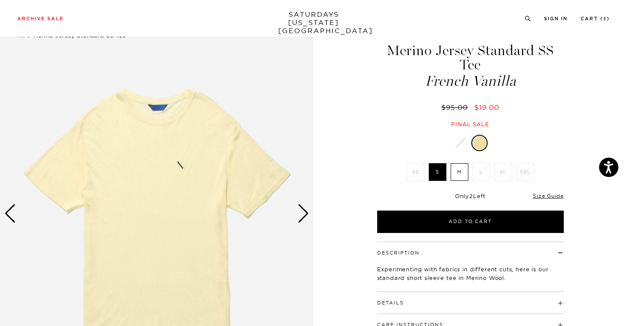
scroll to position [35, 0]
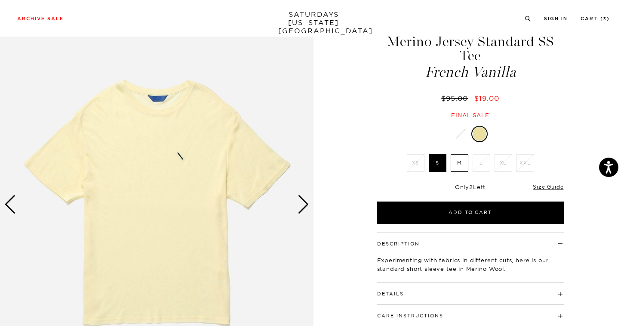
click at [466, 294] on h4 "Details" at bounding box center [470, 290] width 187 height 14
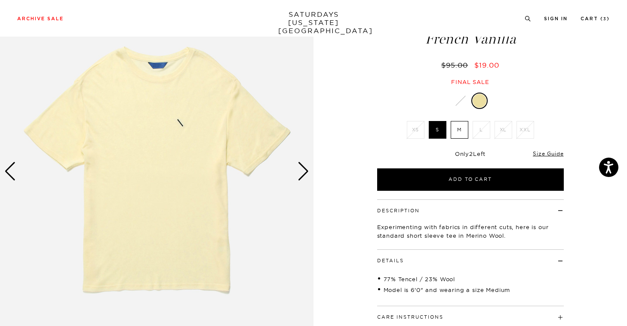
scroll to position [77, 0]
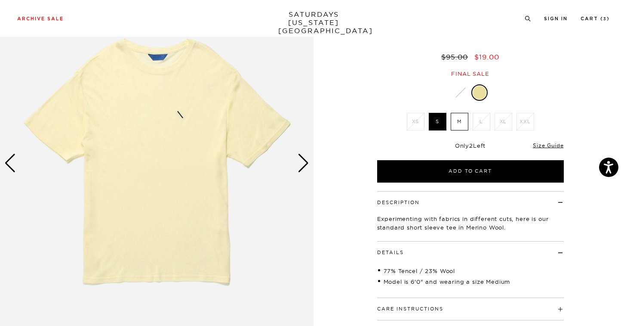
click at [301, 165] on div "Next slide" at bounding box center [304, 163] width 12 height 19
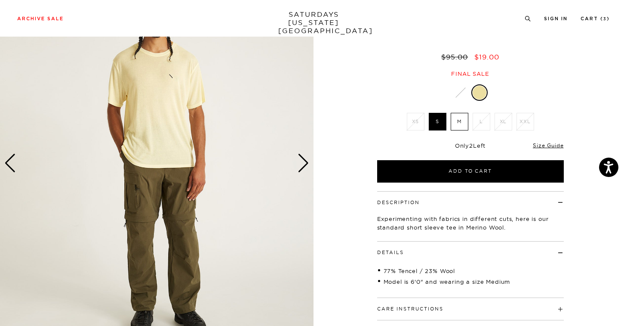
click at [301, 165] on div "Next slide" at bounding box center [304, 163] width 12 height 19
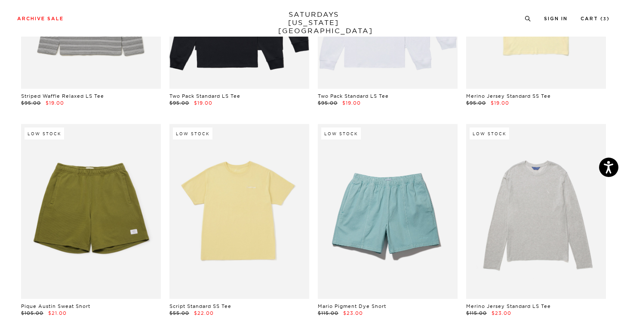
scroll to position [1303, 0]
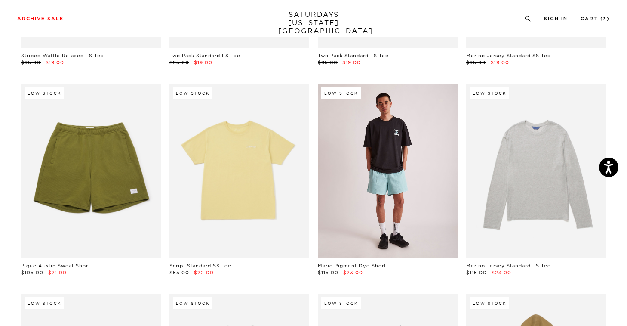
click at [413, 161] on link at bounding box center [388, 170] width 140 height 175
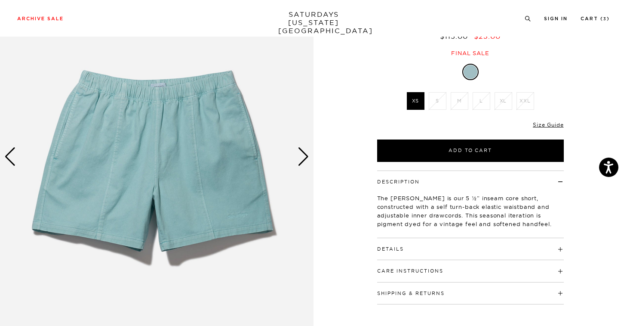
scroll to position [74, 0]
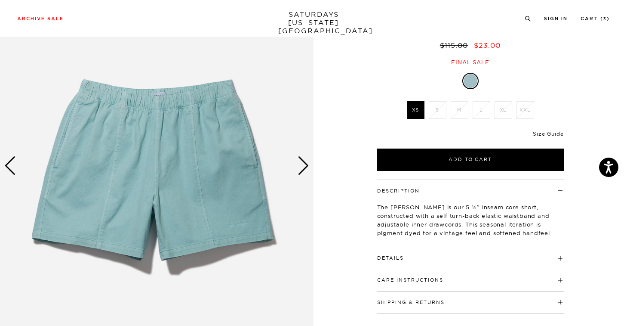
click at [552, 132] on link "Size Guide" at bounding box center [548, 133] width 31 height 6
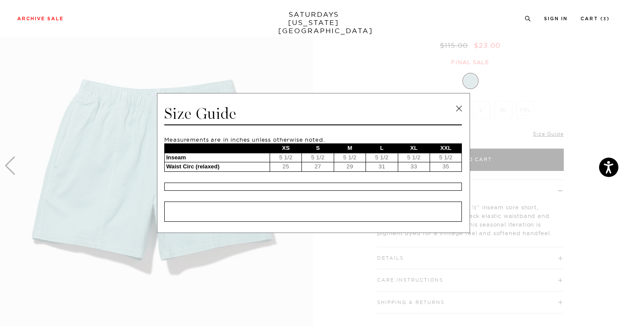
click at [464, 108] on link at bounding box center [459, 108] width 13 height 13
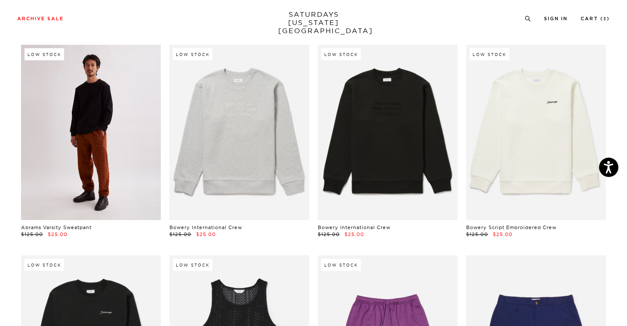
scroll to position [1931, 0]
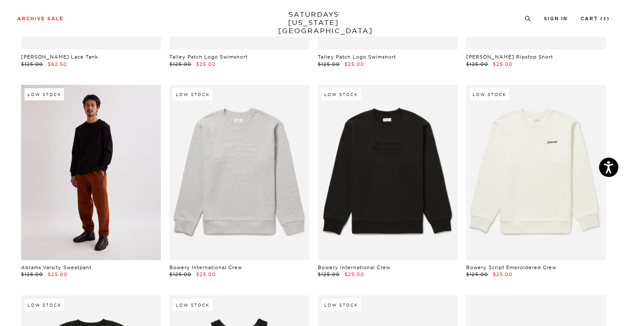
click at [111, 132] on link at bounding box center [91, 172] width 140 height 175
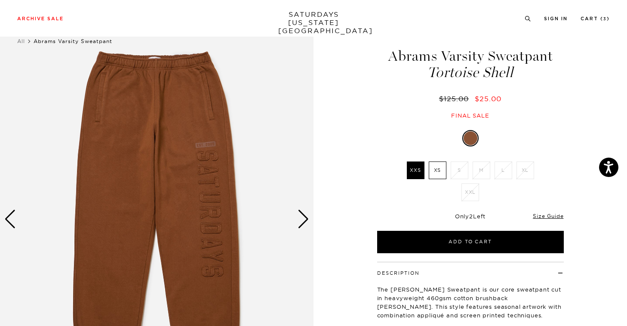
scroll to position [67, 0]
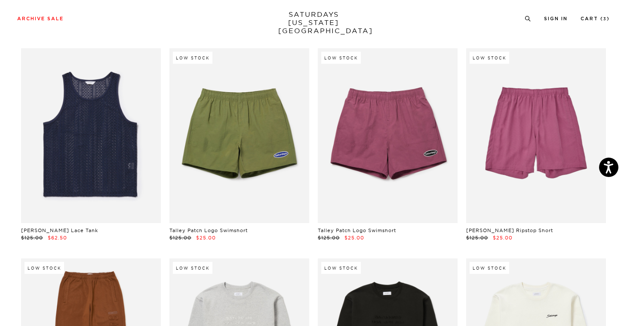
scroll to position [1471, 0]
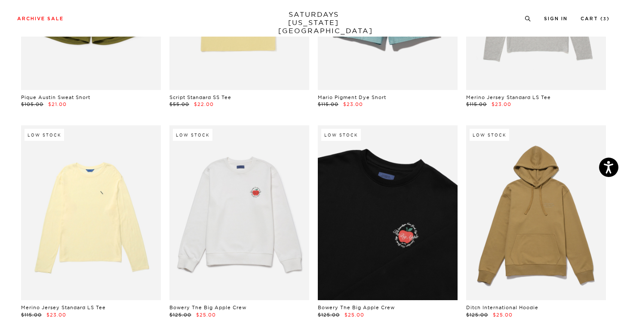
click at [389, 184] on link at bounding box center [388, 212] width 140 height 175
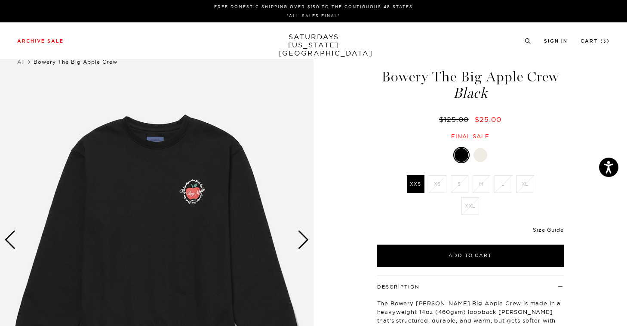
click at [547, 229] on link "Size Guide" at bounding box center [548, 229] width 31 height 6
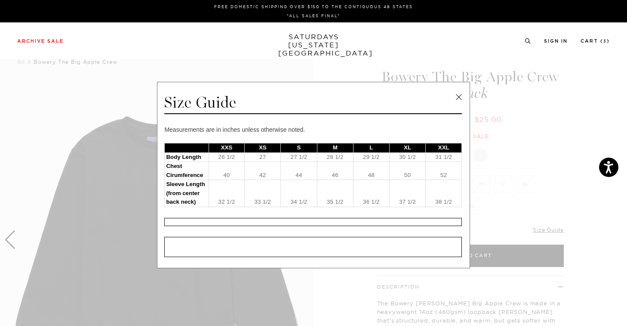
click at [61, 90] on span at bounding box center [310, 163] width 621 height 326
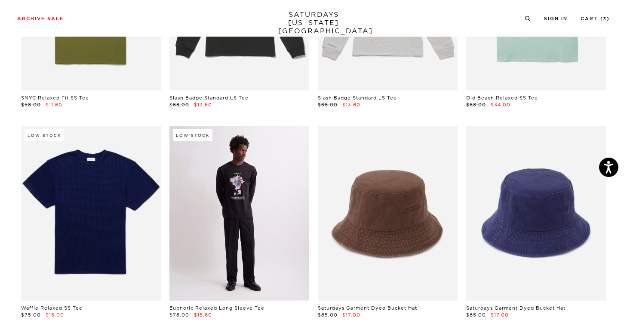
scroll to position [420, 0]
click at [244, 168] on link at bounding box center [240, 213] width 140 height 175
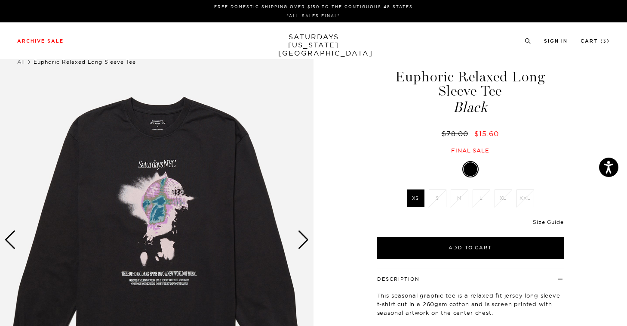
click at [553, 221] on link "Size Guide" at bounding box center [548, 222] width 31 height 6
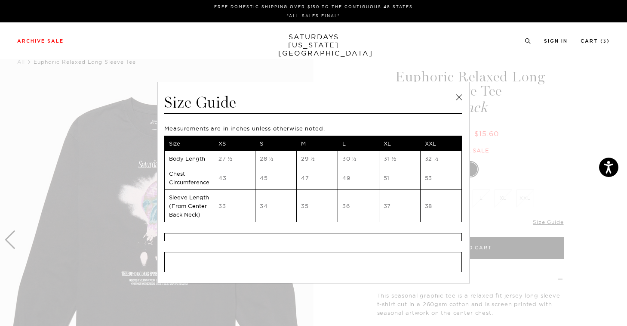
click at [460, 97] on link at bounding box center [459, 97] width 13 height 13
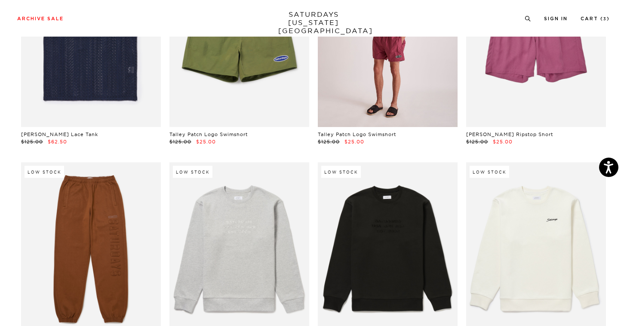
scroll to position [2012, 0]
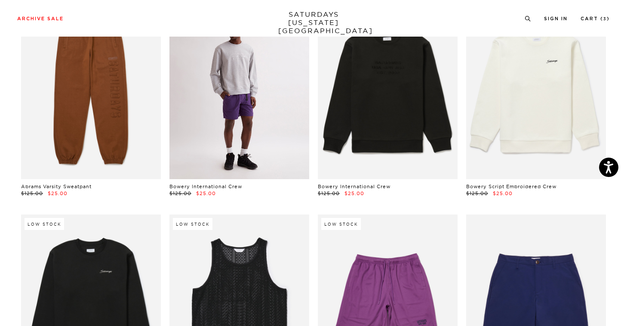
click at [254, 124] on link at bounding box center [240, 91] width 140 height 175
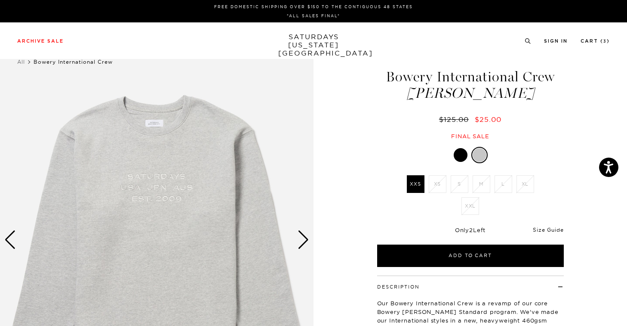
click at [548, 232] on link "Size Guide" at bounding box center [548, 229] width 31 height 6
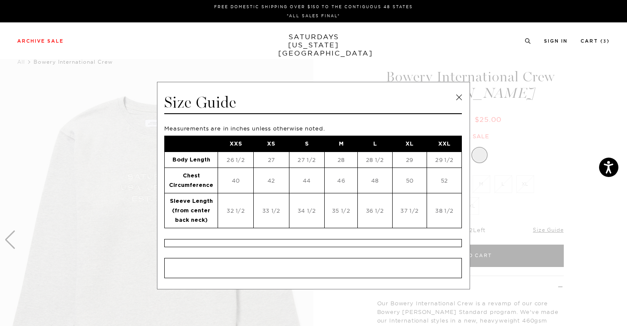
click at [459, 92] on link at bounding box center [459, 97] width 13 height 13
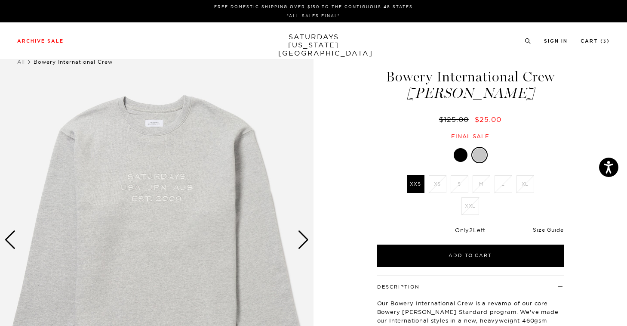
click at [556, 229] on link "Size Guide" at bounding box center [548, 229] width 31 height 6
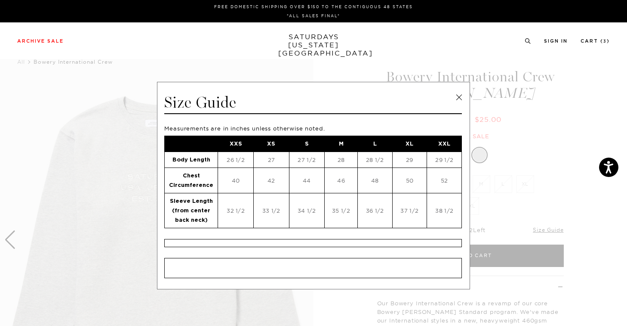
click at [457, 96] on link at bounding box center [459, 97] width 13 height 13
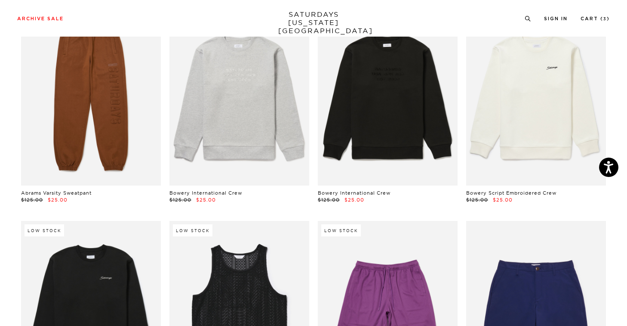
scroll to position [1997, 0]
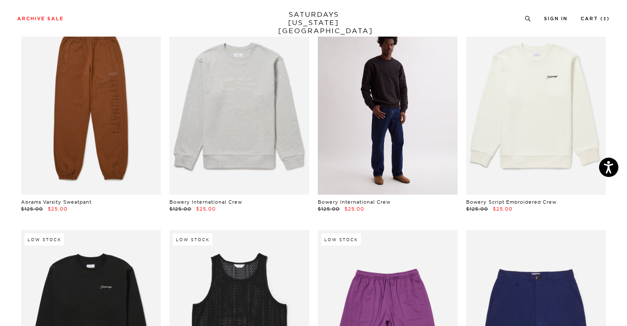
click at [410, 134] on link at bounding box center [388, 106] width 140 height 175
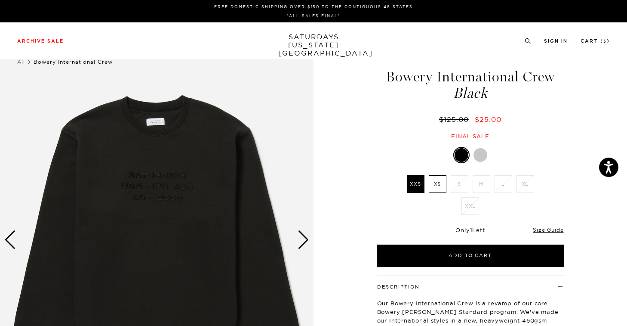
click at [439, 188] on label "XS" at bounding box center [438, 184] width 18 height 18
click at [0, 0] on input "XS" at bounding box center [0, 0] width 0 height 0
click at [426, 187] on li "XXS" at bounding box center [416, 184] width 22 height 18
click at [421, 188] on label "XXS" at bounding box center [416, 184] width 18 height 18
click at [0, 0] on input "XXS" at bounding box center [0, 0] width 0 height 0
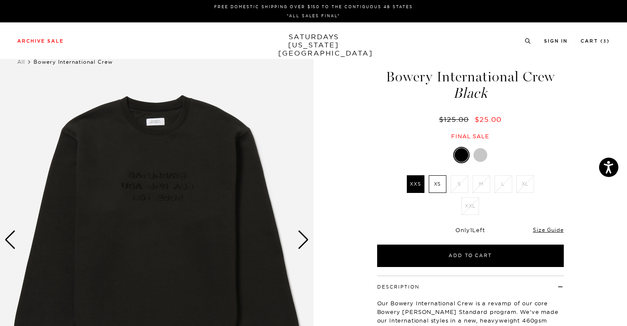
click at [445, 187] on label "XS" at bounding box center [438, 184] width 18 height 18
click at [0, 0] on input "XS" at bounding box center [0, 0] width 0 height 0
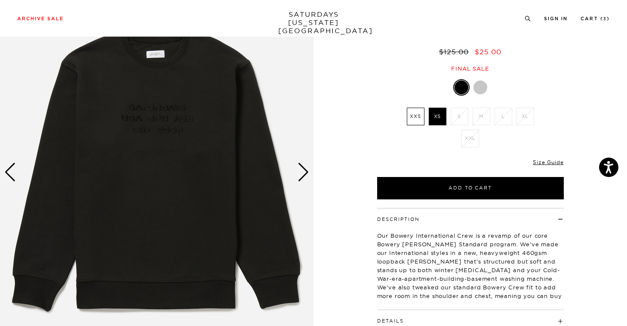
scroll to position [8, 0]
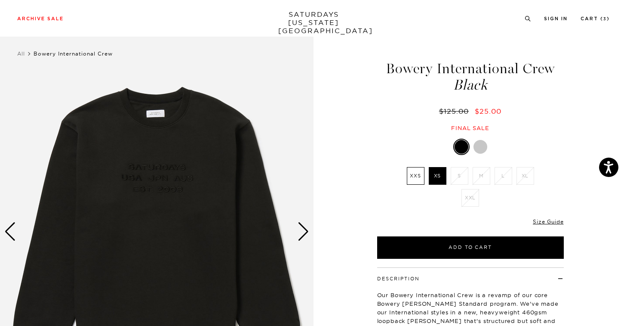
click at [478, 146] on div at bounding box center [481, 147] width 14 height 14
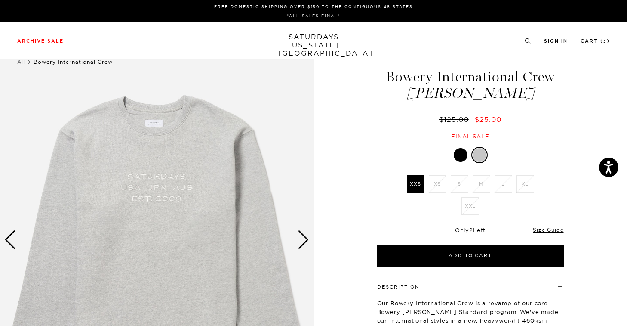
click at [466, 162] on div at bounding box center [470, 155] width 187 height 16
click at [463, 159] on div at bounding box center [461, 155] width 14 height 14
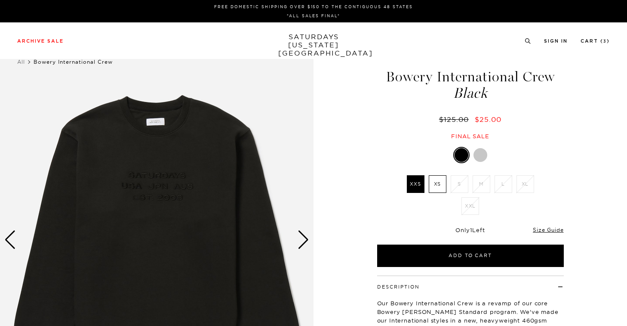
click at [435, 182] on label "XS" at bounding box center [438, 184] width 18 height 18
click at [0, 0] on input "XS" at bounding box center [0, 0] width 0 height 0
click at [555, 229] on link "Size Guide" at bounding box center [548, 229] width 31 height 6
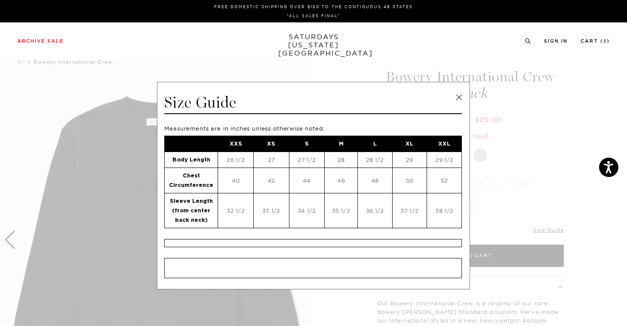
click at [456, 97] on link at bounding box center [459, 97] width 13 height 13
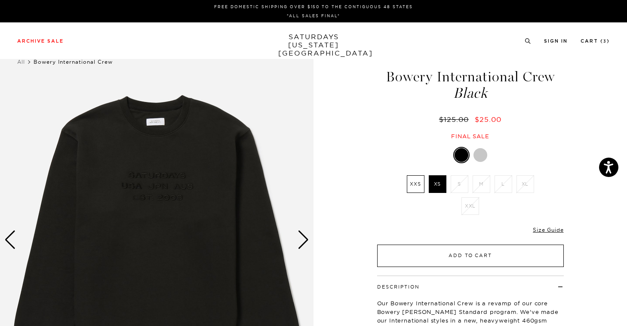
click at [517, 247] on button "Add to Cart" at bounding box center [470, 255] width 187 height 22
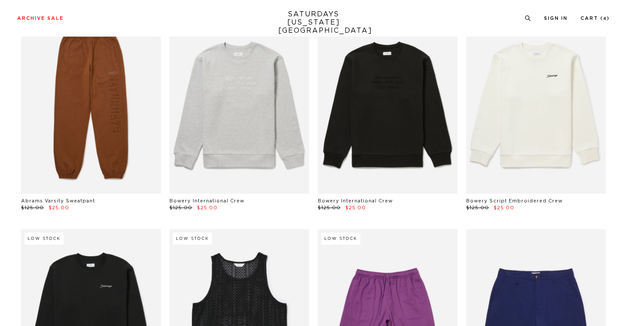
scroll to position [1997, 0]
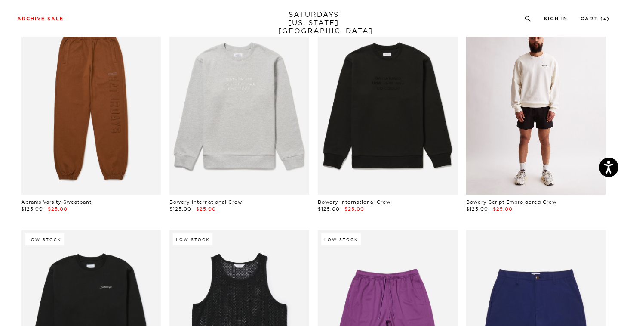
click at [555, 142] on link at bounding box center [537, 106] width 140 height 175
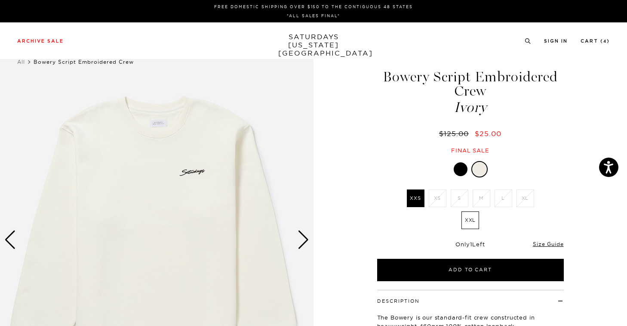
click at [464, 169] on div at bounding box center [461, 169] width 14 height 14
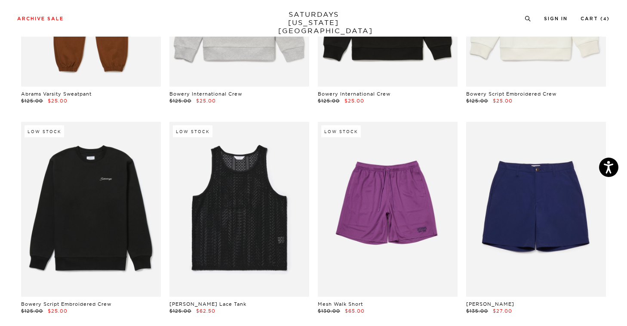
scroll to position [2107, 0]
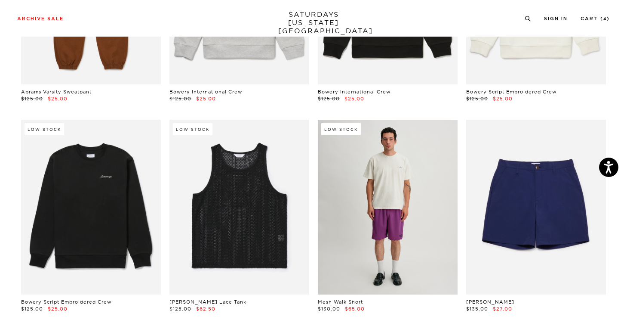
click at [424, 186] on link at bounding box center [388, 207] width 140 height 175
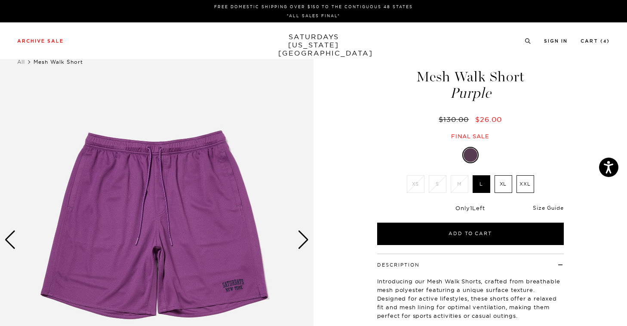
click at [547, 210] on link "Size Guide" at bounding box center [548, 207] width 31 height 6
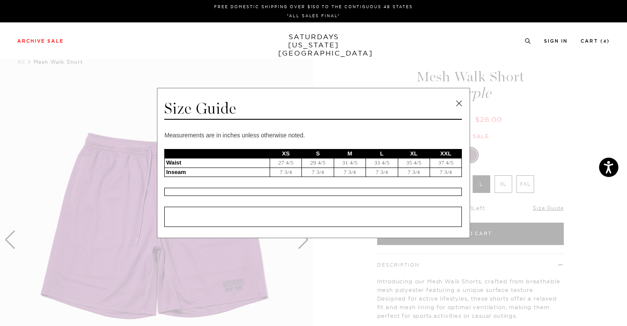
click at [456, 103] on link at bounding box center [459, 103] width 13 height 13
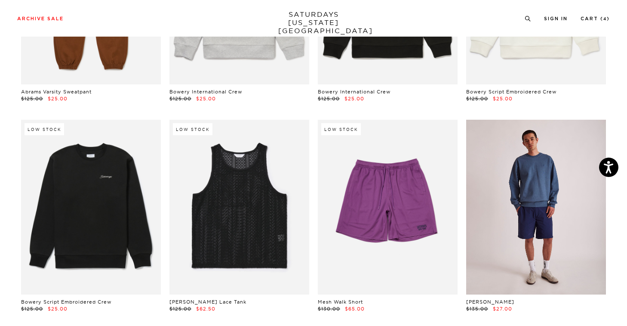
click at [566, 250] on link at bounding box center [537, 207] width 140 height 175
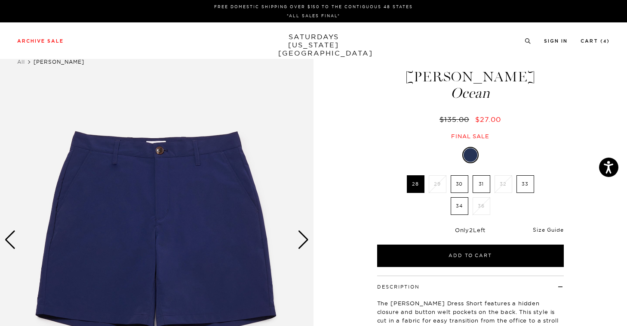
click at [556, 231] on link "Size Guide" at bounding box center [548, 229] width 31 height 6
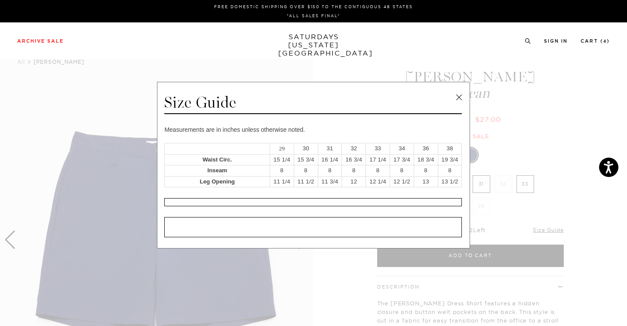
click at [461, 98] on link at bounding box center [459, 97] width 13 height 13
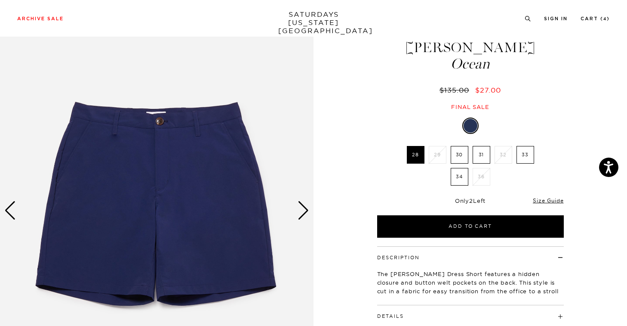
scroll to position [52, 0]
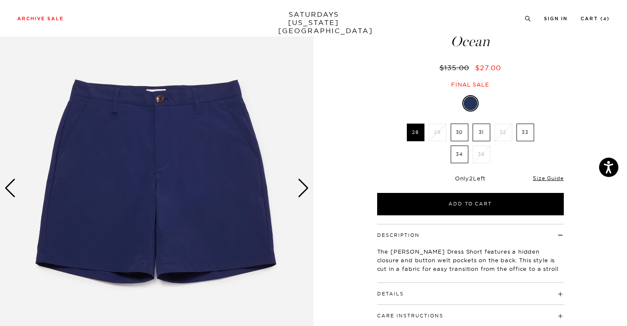
click at [309, 185] on img at bounding box center [157, 188] width 314 height 392
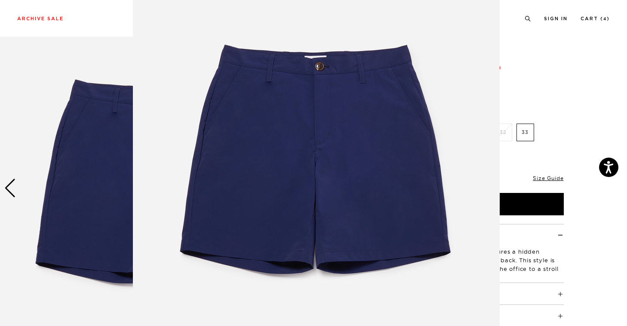
scroll to position [43, 0]
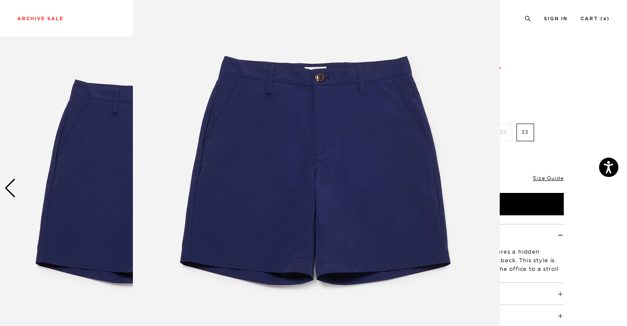
click at [563, 91] on figure at bounding box center [313, 163] width 627 height 326
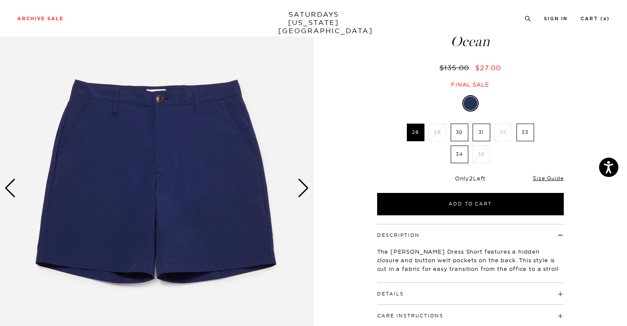
click at [303, 183] on div "Next slide" at bounding box center [304, 188] width 12 height 19
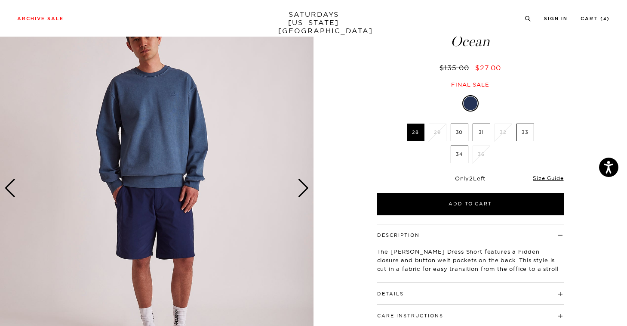
click at [302, 184] on div "Next slide" at bounding box center [304, 188] width 12 height 19
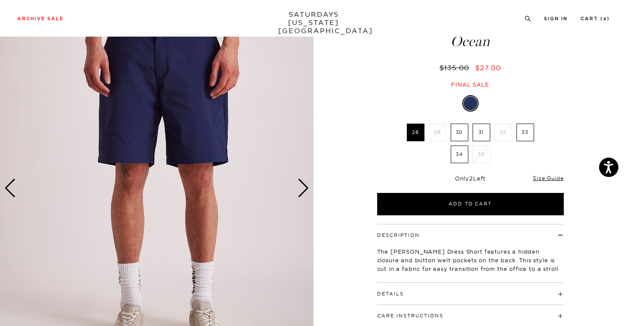
click at [302, 184] on div "Next slide" at bounding box center [304, 188] width 12 height 19
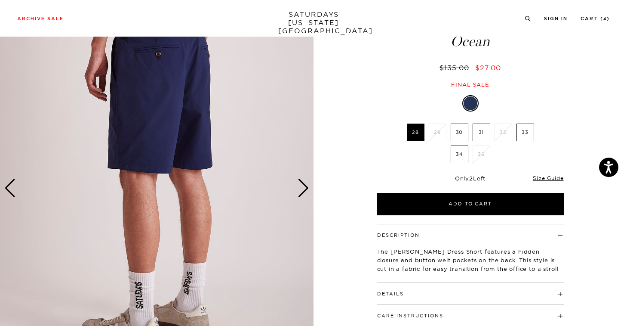
click at [302, 184] on div "Next slide" at bounding box center [304, 188] width 12 height 19
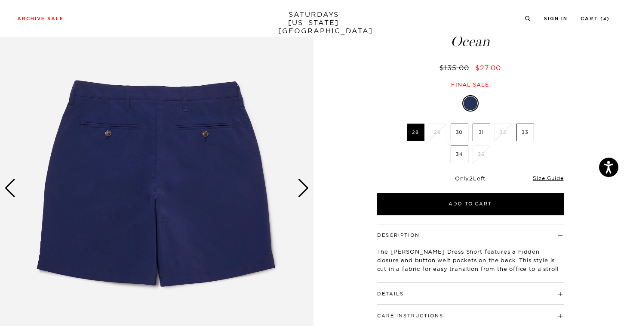
click at [302, 184] on div "Next slide" at bounding box center [304, 188] width 12 height 19
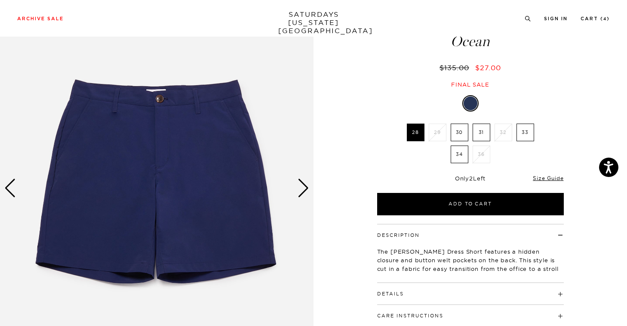
click at [457, 136] on label "30" at bounding box center [460, 133] width 18 height 18
click at [0, 0] on input "30" at bounding box center [0, 0] width 0 height 0
click at [541, 296] on h4 "Details" at bounding box center [470, 290] width 187 height 14
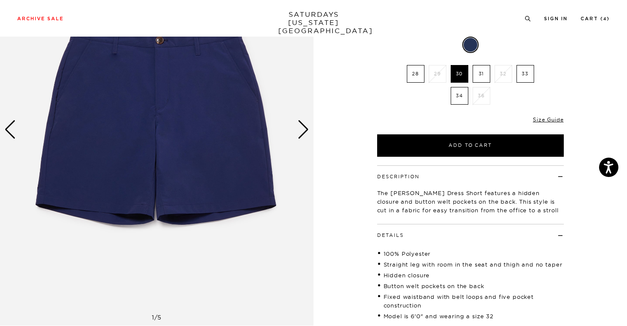
scroll to position [110, 0]
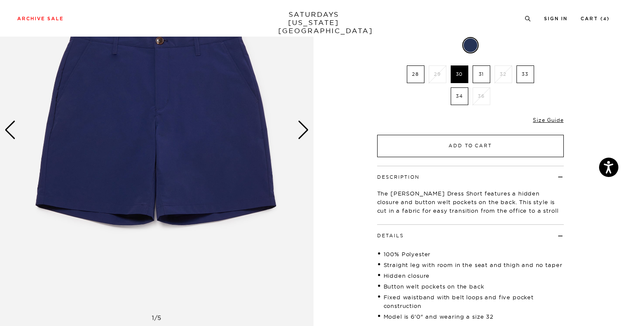
click at [489, 148] on button "Add to Cart" at bounding box center [470, 146] width 187 height 22
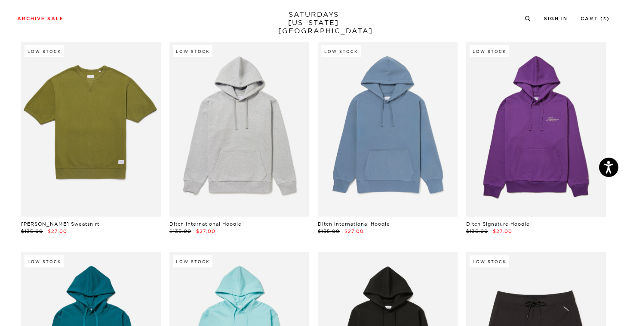
scroll to position [2352, 0]
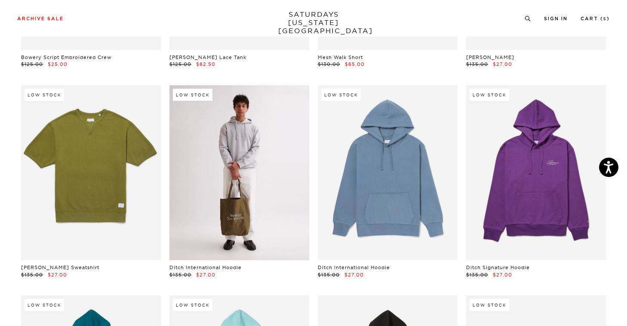
click at [256, 196] on link at bounding box center [240, 172] width 140 height 175
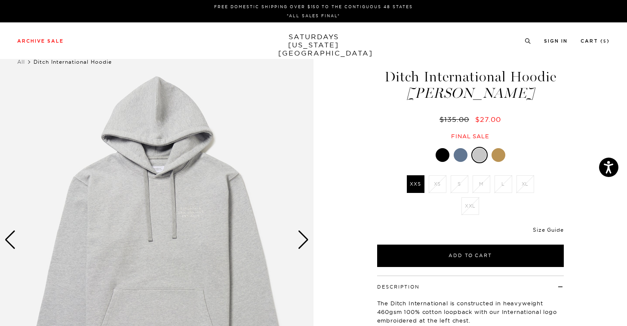
click at [546, 229] on link "Size Guide" at bounding box center [548, 229] width 31 height 6
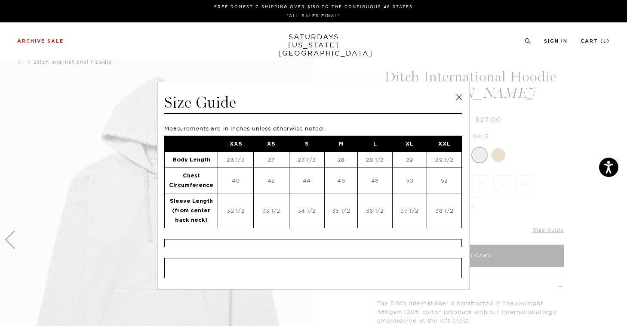
click at [459, 101] on link at bounding box center [459, 97] width 13 height 13
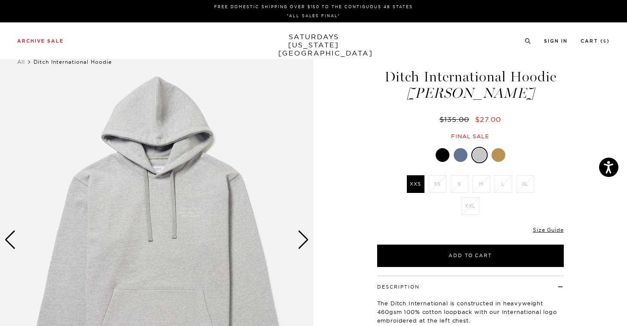
click at [553, 219] on div "[PERSON_NAME] XXS XS S M L XL XXL XS" at bounding box center [470, 207] width 215 height 120
click at [552, 227] on link "Size Guide" at bounding box center [548, 229] width 31 height 6
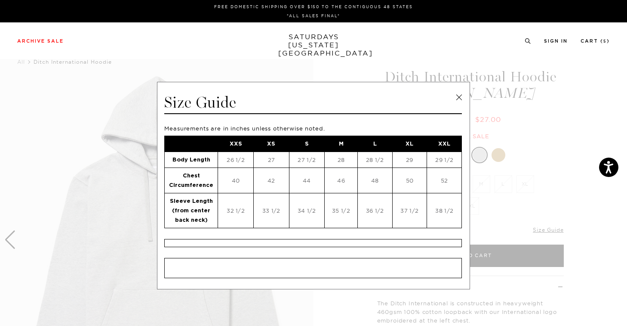
click at [455, 98] on link at bounding box center [459, 97] width 13 height 13
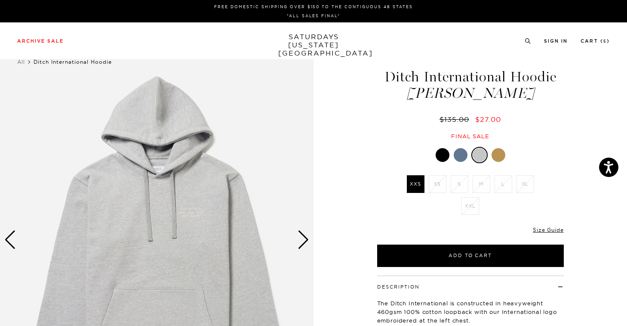
click at [447, 157] on div at bounding box center [443, 155] width 14 height 14
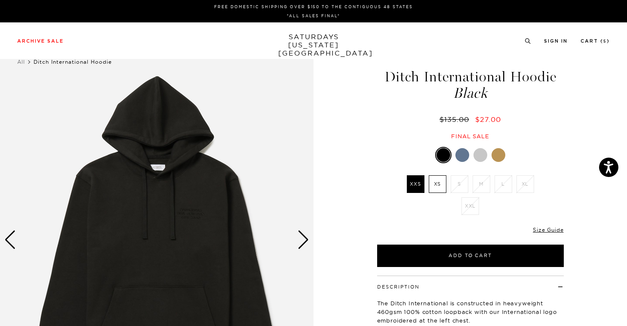
click at [440, 185] on label "XS" at bounding box center [438, 184] width 18 height 18
click at [0, 0] on input "XS" at bounding box center [0, 0] width 0 height 0
click at [467, 155] on div at bounding box center [463, 155] width 14 height 14
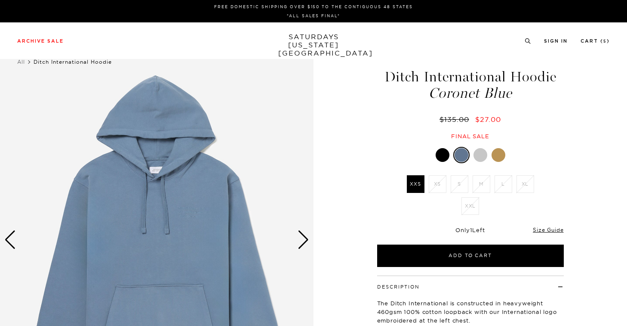
click at [479, 155] on div at bounding box center [481, 155] width 14 height 14
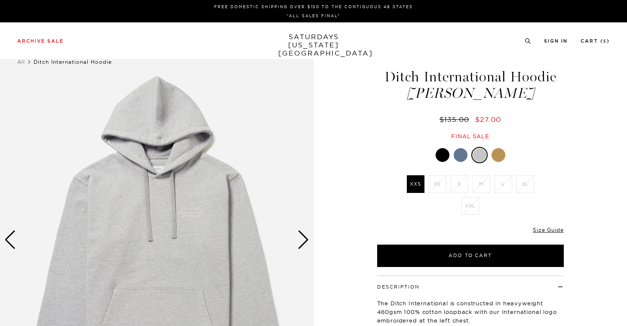
click at [496, 155] on div at bounding box center [499, 155] width 14 height 14
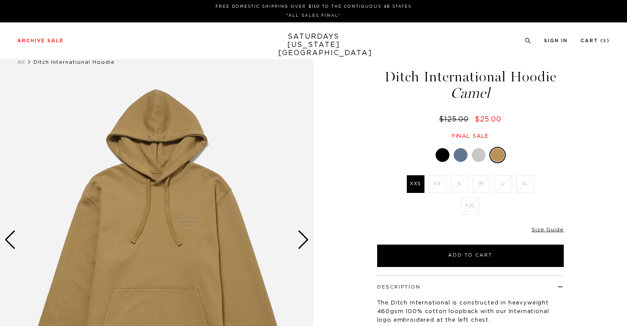
click at [439, 158] on div at bounding box center [443, 155] width 14 height 14
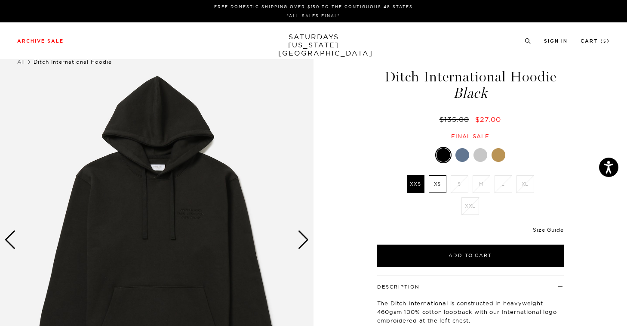
click at [555, 226] on link "Size Guide" at bounding box center [548, 229] width 31 height 6
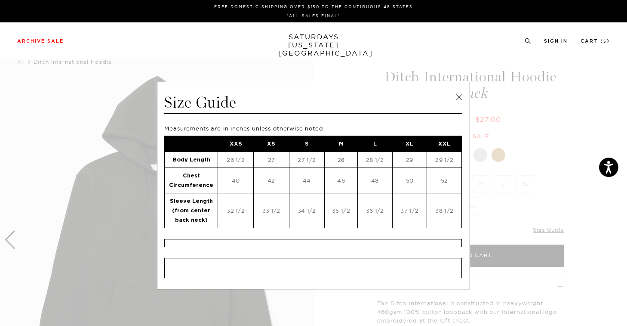
click at [458, 97] on link at bounding box center [459, 97] width 13 height 13
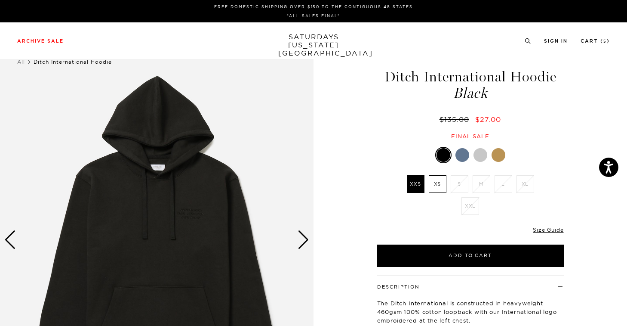
click at [442, 185] on label "XS" at bounding box center [438, 184] width 18 height 18
click at [0, 0] on input "XS" at bounding box center [0, 0] width 0 height 0
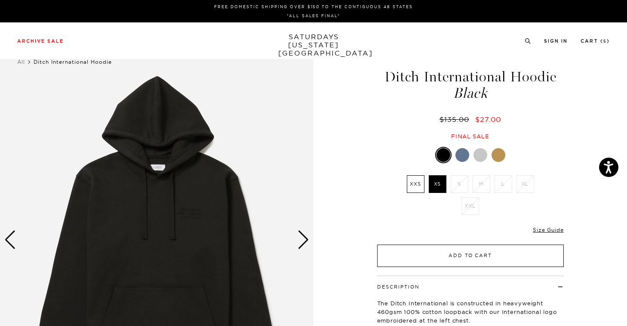
click at [460, 253] on button "Add to Cart" at bounding box center [470, 255] width 187 height 22
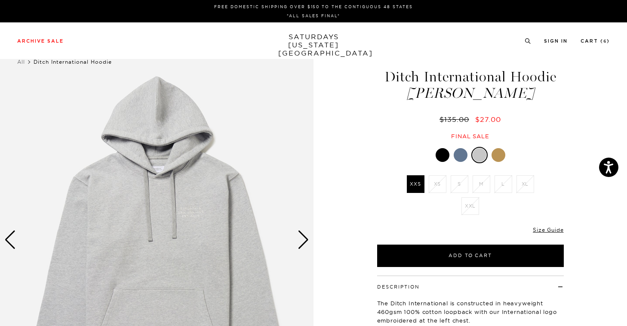
click at [15, 0] on div "FREE DOMESTIC SHIPPING OVER $150 TO THE CONTIGUOUS 48 STATES *ALL SALES FINAL*" at bounding box center [313, 11] width 627 height 22
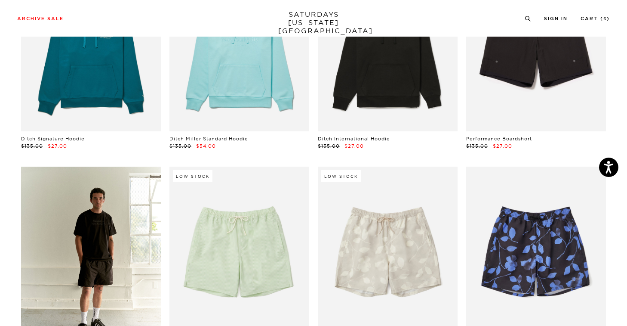
scroll to position [2691, 0]
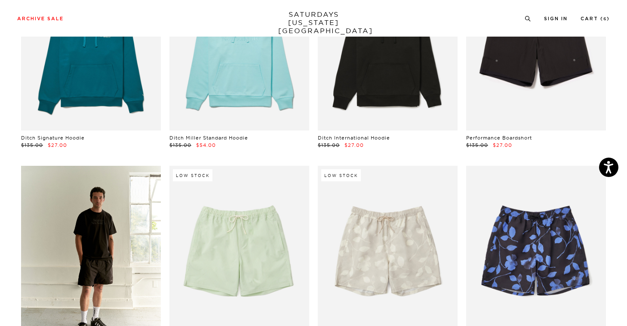
click at [105, 211] on link at bounding box center [91, 253] width 140 height 175
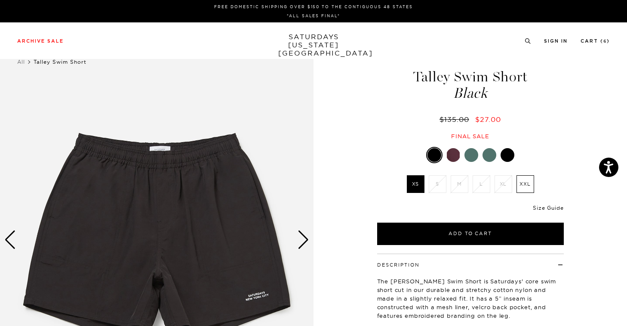
click at [547, 207] on link "Size Guide" at bounding box center [548, 207] width 31 height 6
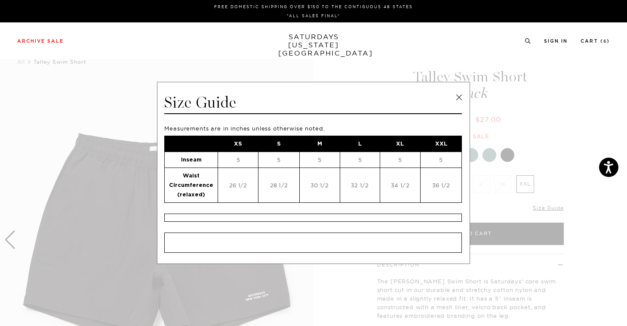
click at [457, 93] on link at bounding box center [459, 97] width 13 height 13
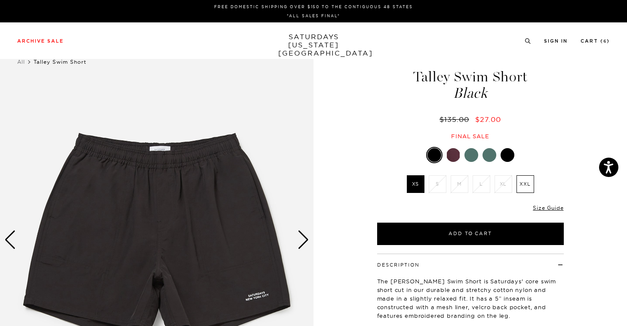
click at [457, 155] on div at bounding box center [454, 155] width 14 height 14
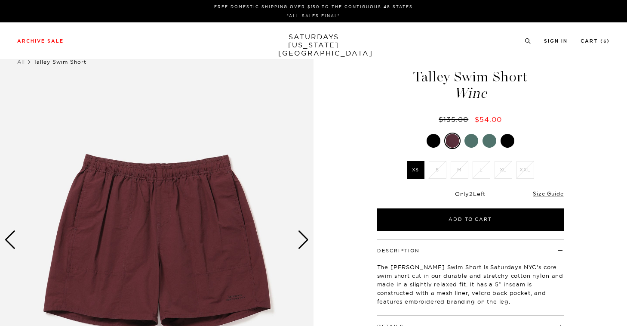
click at [469, 145] on div at bounding box center [472, 141] width 14 height 14
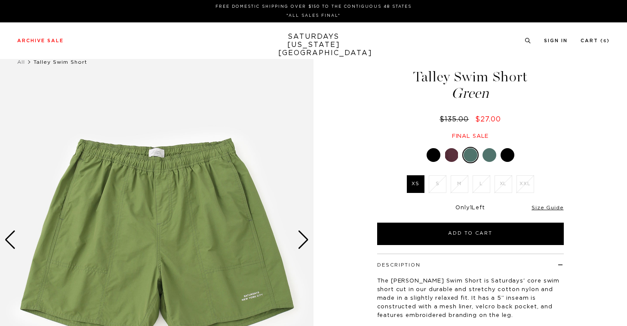
click at [484, 144] on div "Talley Swim Short Green $135.00 $27.00 Final sale Talley Swim Short Green $135.…" at bounding box center [470, 239] width 215 height 392
click at [483, 152] on div at bounding box center [490, 155] width 14 height 14
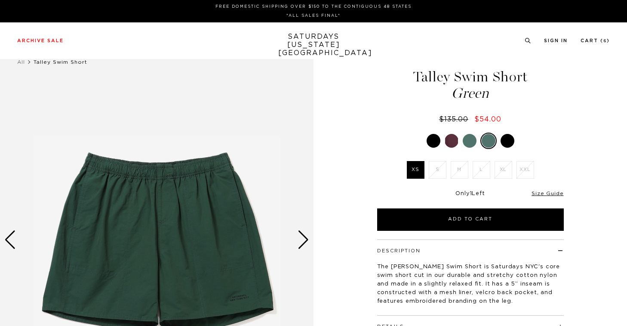
click at [503, 148] on div at bounding box center [470, 141] width 187 height 16
click at [506, 147] on div at bounding box center [508, 141] width 14 height 14
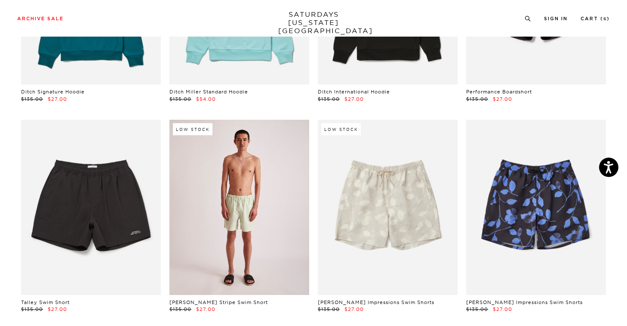
scroll to position [2812, 0]
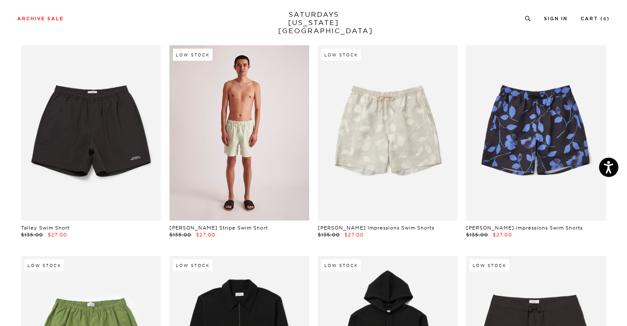
click at [267, 139] on link at bounding box center [240, 132] width 140 height 175
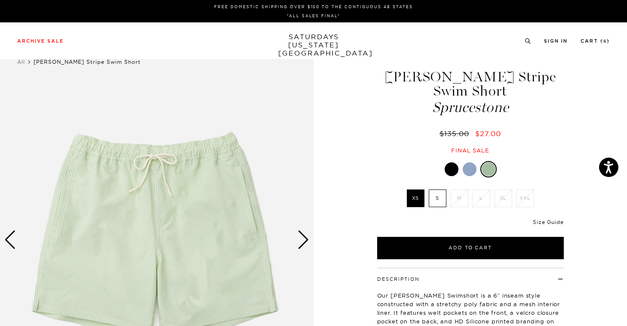
click at [556, 223] on link "Size Guide" at bounding box center [548, 222] width 31 height 6
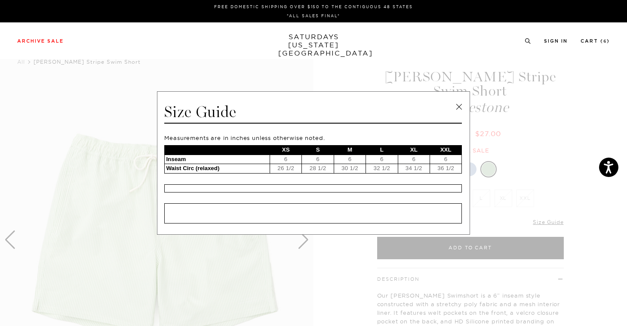
click at [458, 107] on link at bounding box center [459, 106] width 13 height 13
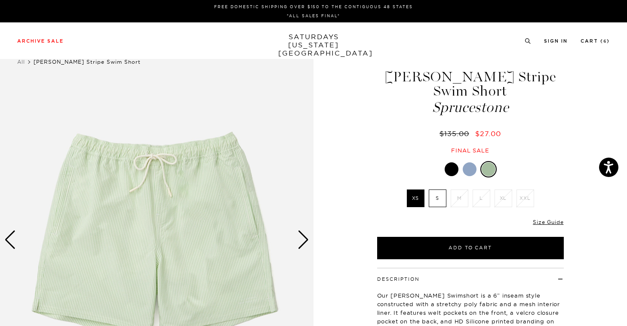
click at [451, 166] on div at bounding box center [452, 169] width 14 height 14
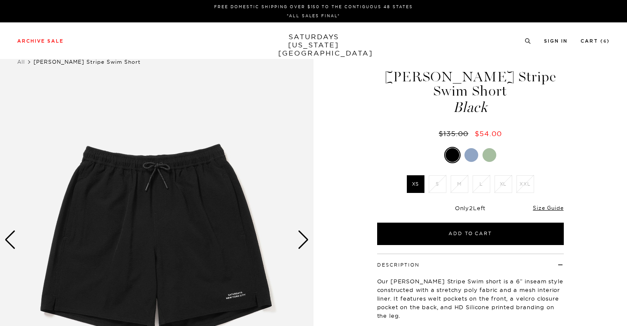
click at [465, 156] on div at bounding box center [472, 155] width 14 height 14
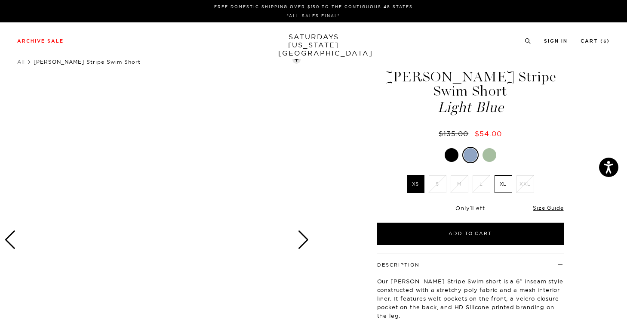
click at [492, 160] on div at bounding box center [490, 155] width 14 height 14
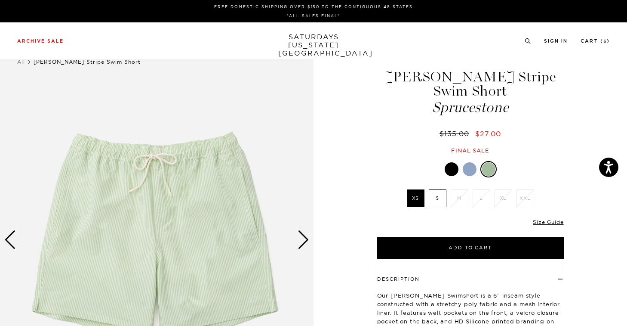
click at [442, 198] on label "S" at bounding box center [438, 198] width 18 height 18
click at [0, 0] on input "S" at bounding box center [0, 0] width 0 height 0
click at [560, 222] on link "Size Guide" at bounding box center [548, 222] width 31 height 6
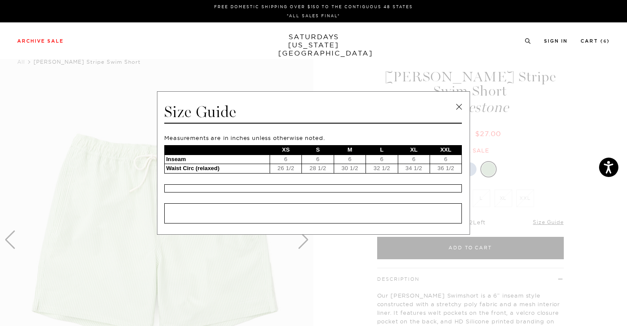
click at [457, 105] on link at bounding box center [459, 106] width 13 height 13
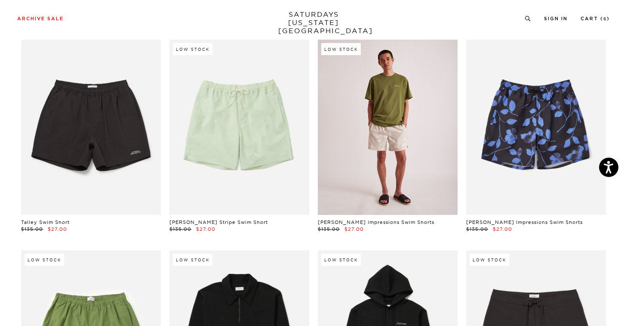
scroll to position [2824, 0]
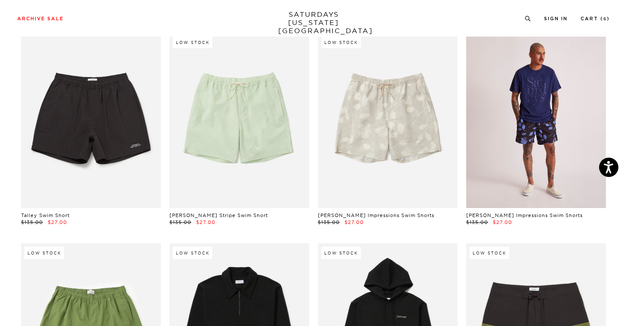
click at [545, 108] on link at bounding box center [537, 120] width 140 height 175
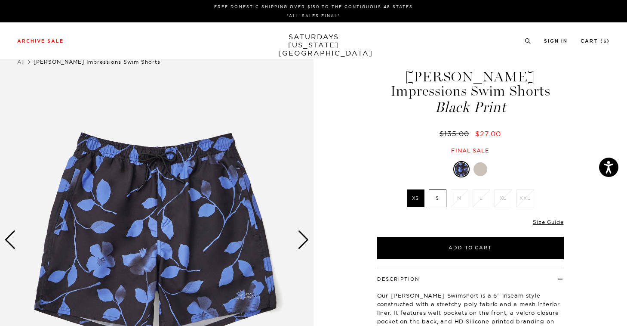
click at [485, 168] on div at bounding box center [481, 169] width 14 height 14
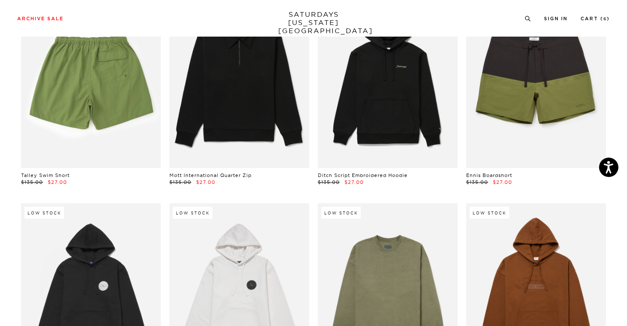
scroll to position [3031, 0]
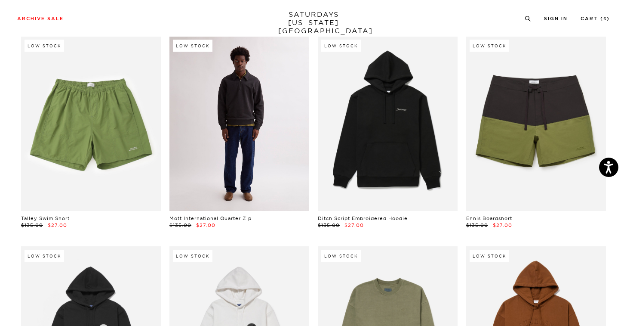
click at [270, 164] on link at bounding box center [240, 123] width 140 height 175
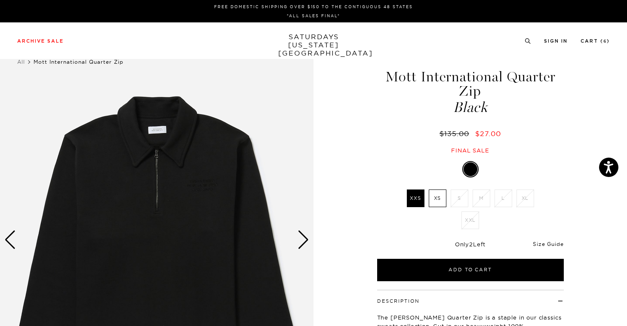
click at [542, 242] on link "Size Guide" at bounding box center [548, 244] width 31 height 6
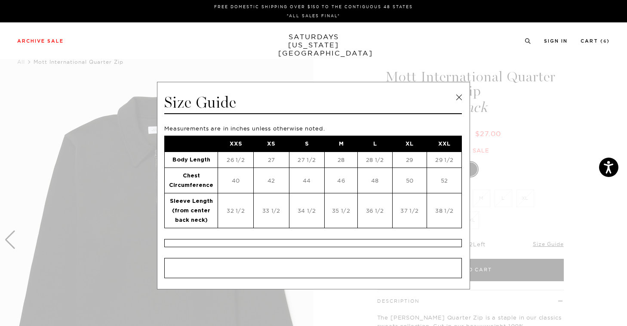
click at [457, 96] on link at bounding box center [459, 97] width 13 height 13
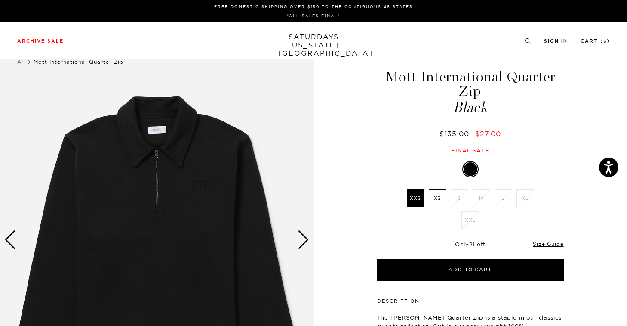
click at [440, 198] on label "XS" at bounding box center [438, 198] width 18 height 18
click at [0, 0] on input "XS" at bounding box center [0, 0] width 0 height 0
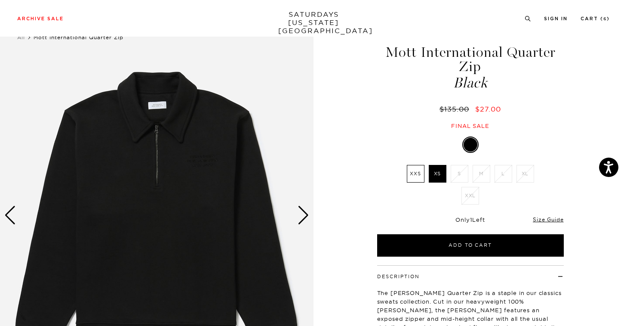
scroll to position [74, 0]
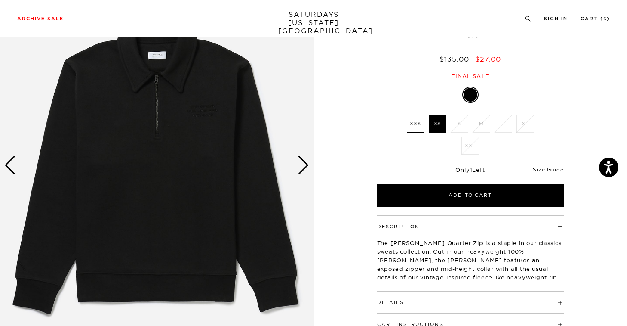
click at [304, 164] on div "Next slide" at bounding box center [304, 165] width 12 height 19
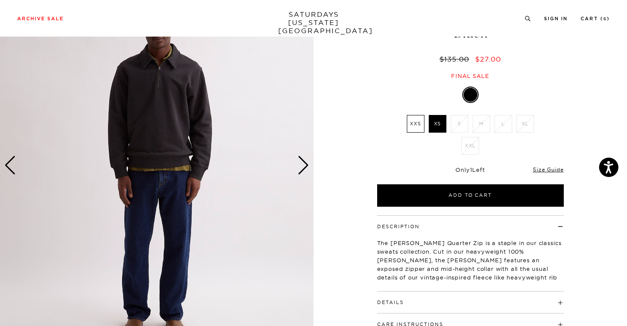
scroll to position [59, 0]
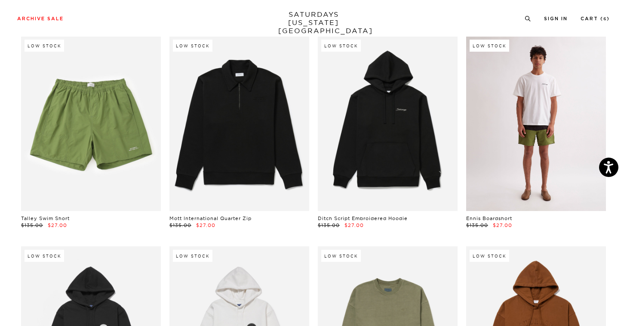
click at [529, 147] on link at bounding box center [537, 123] width 140 height 175
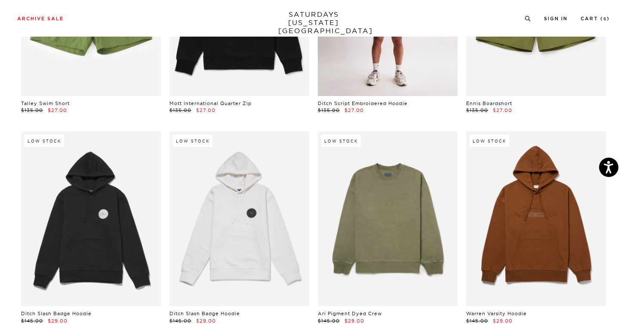
scroll to position [3209, 0]
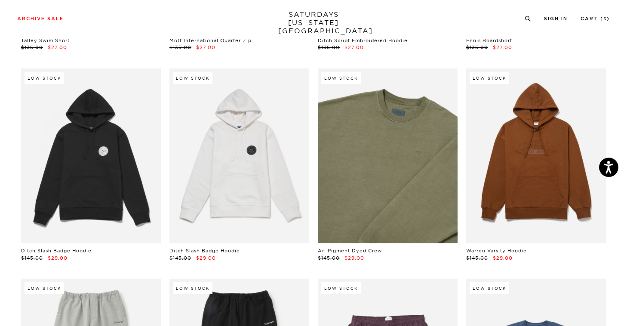
click at [438, 174] on link at bounding box center [388, 155] width 140 height 175
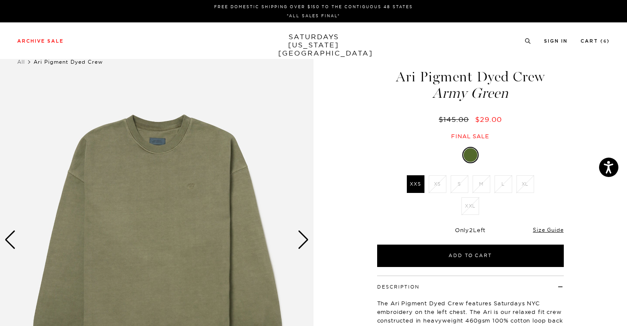
click at [542, 233] on div "Size Guide" at bounding box center [548, 230] width 31 height 8
click at [544, 231] on link "Size Guide" at bounding box center [548, 229] width 31 height 6
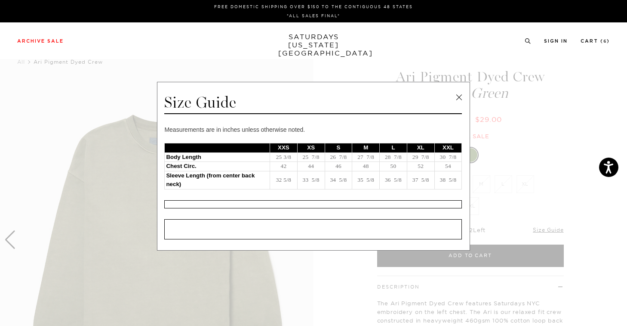
click at [455, 94] on link at bounding box center [459, 97] width 13 height 13
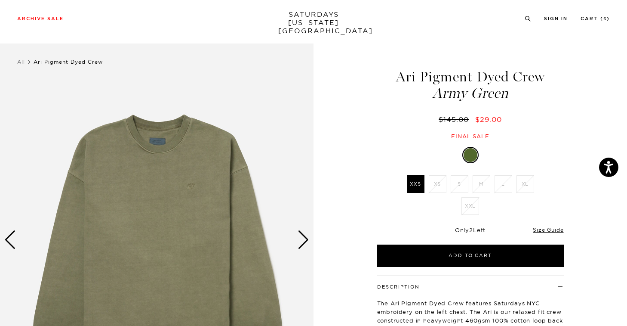
scroll to position [78, 0]
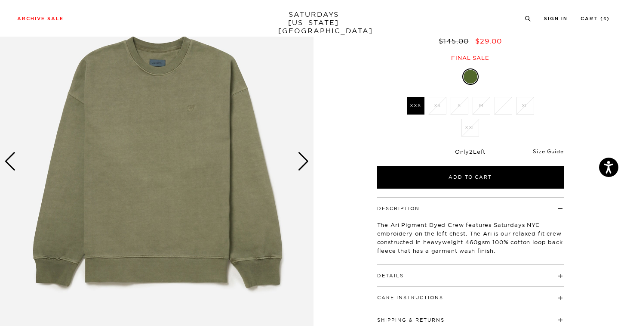
click at [306, 156] on div "Next slide" at bounding box center [304, 161] width 12 height 19
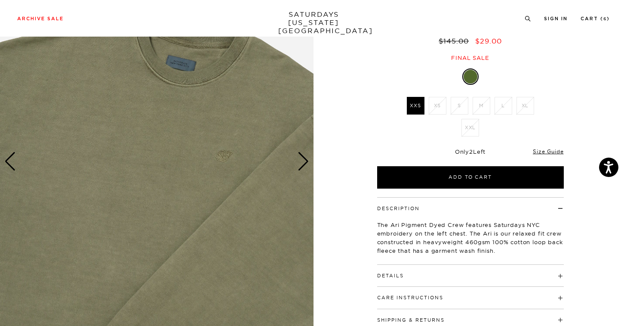
click at [306, 158] on div "Next slide" at bounding box center [304, 161] width 12 height 19
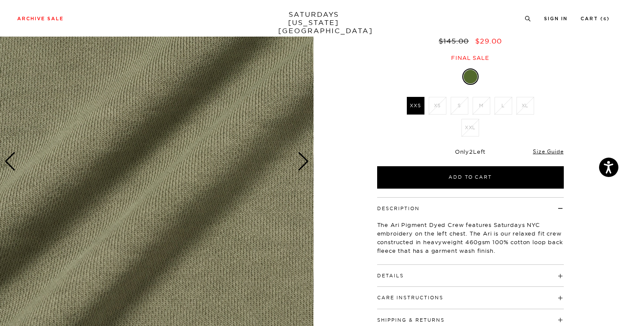
click at [306, 158] on div "Next slide" at bounding box center [304, 161] width 12 height 19
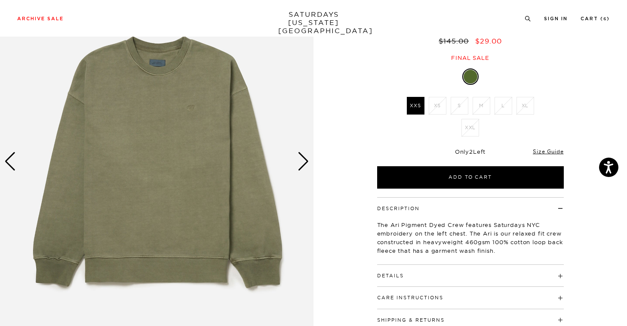
click at [306, 158] on div "Next slide" at bounding box center [304, 161] width 12 height 19
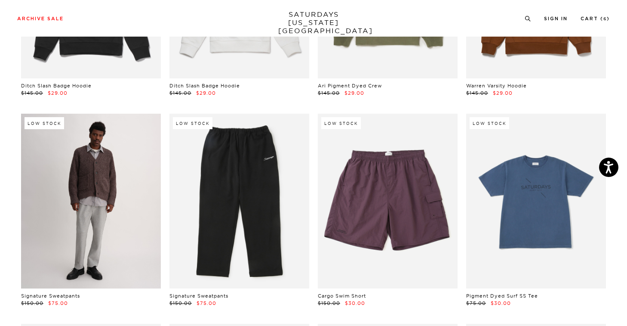
scroll to position [3379, 0]
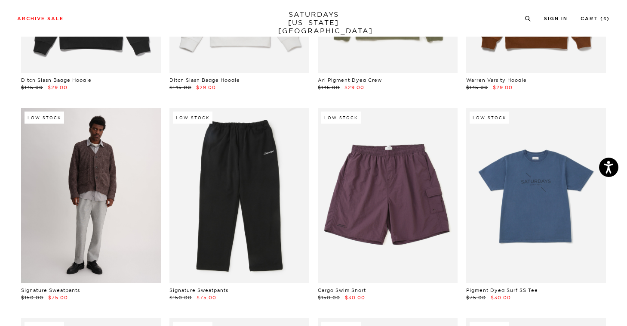
click at [81, 185] on link at bounding box center [91, 195] width 140 height 175
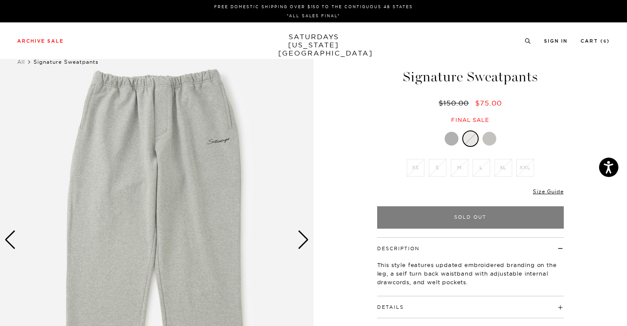
click at [304, 240] on div "Next slide" at bounding box center [304, 239] width 12 height 19
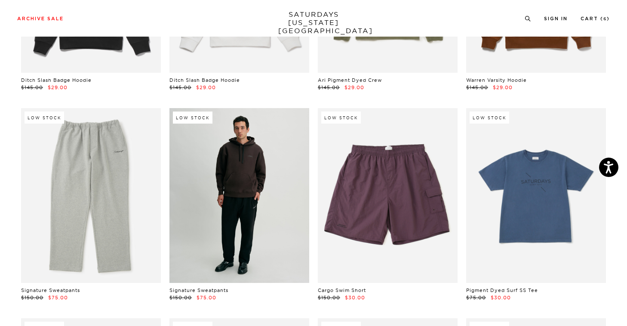
click at [231, 213] on link at bounding box center [240, 195] width 140 height 175
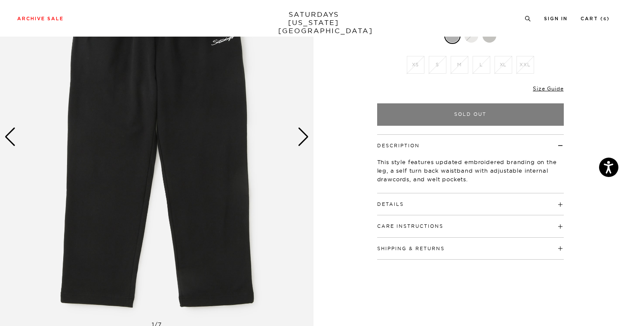
scroll to position [21, 0]
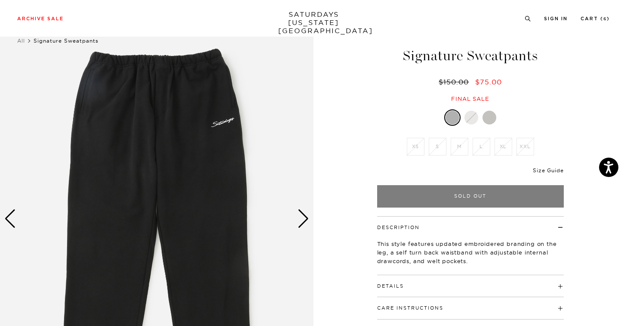
click at [553, 169] on link "Size Guide" at bounding box center [548, 170] width 31 height 6
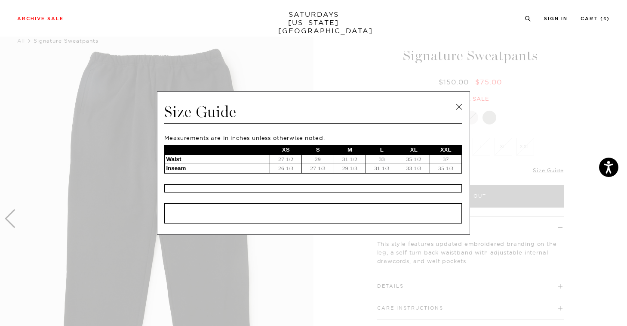
click at [458, 106] on link at bounding box center [459, 106] width 13 height 13
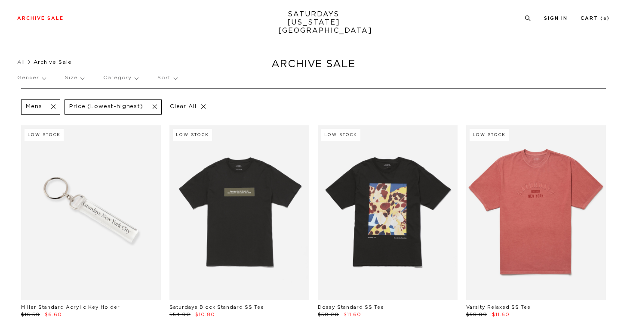
scroll to position [3379, 0]
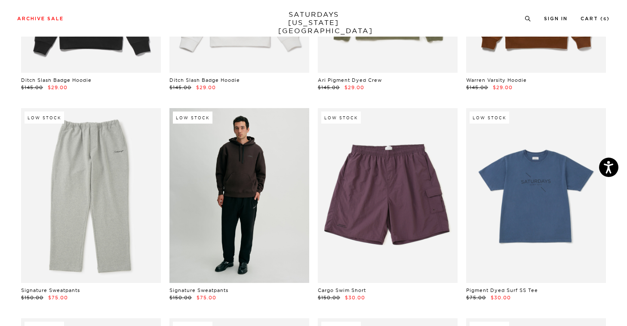
click at [269, 184] on link at bounding box center [240, 195] width 140 height 175
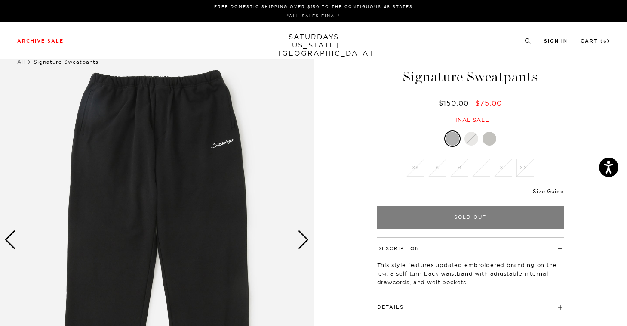
click at [305, 246] on div "Next slide" at bounding box center [304, 239] width 12 height 19
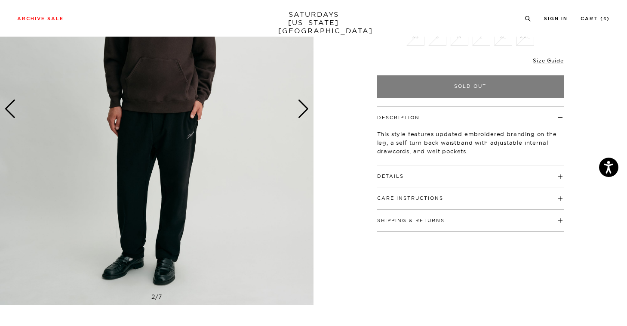
scroll to position [151, 0]
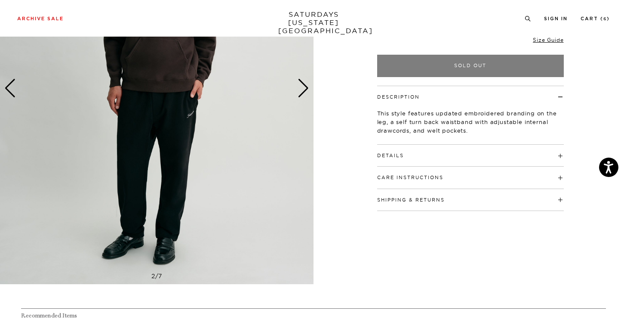
click at [304, 91] on div "Next slide" at bounding box center [304, 88] width 12 height 19
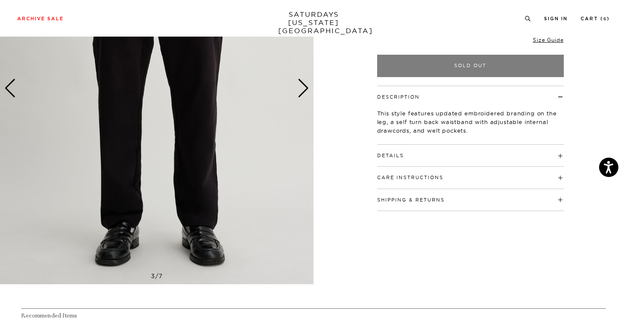
click at [304, 91] on div "Next slide" at bounding box center [304, 88] width 12 height 19
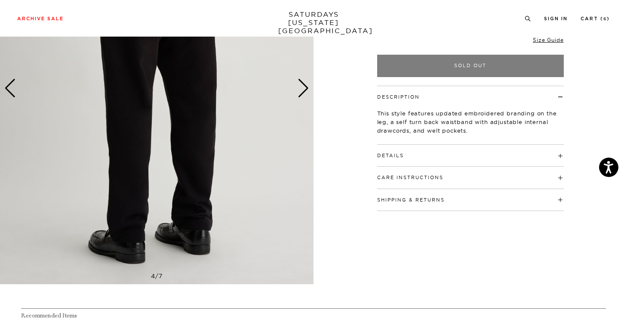
click at [304, 91] on div "Next slide" at bounding box center [304, 88] width 12 height 19
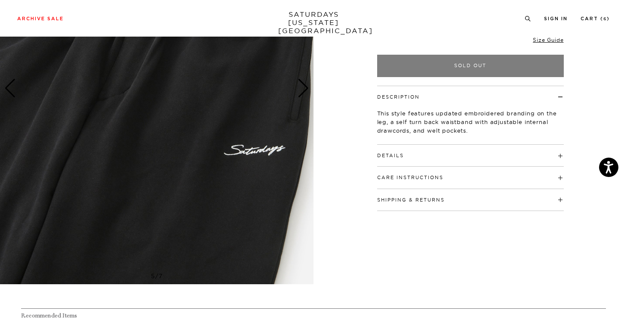
click at [304, 91] on div "Next slide" at bounding box center [304, 88] width 12 height 19
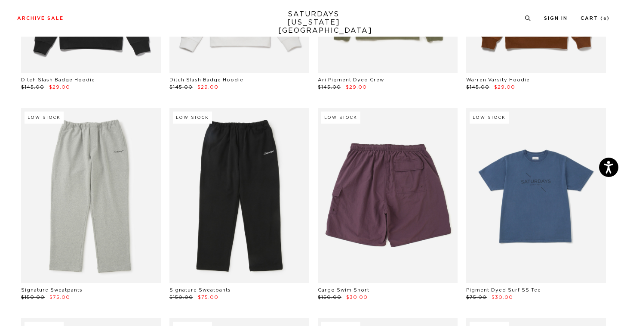
click at [387, 155] on link at bounding box center [388, 195] width 140 height 175
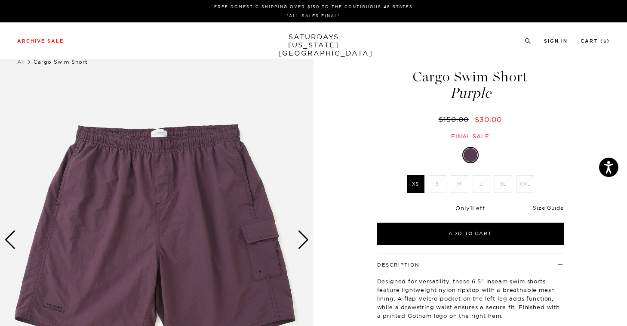
click at [546, 207] on link "Size Guide" at bounding box center [548, 207] width 31 height 6
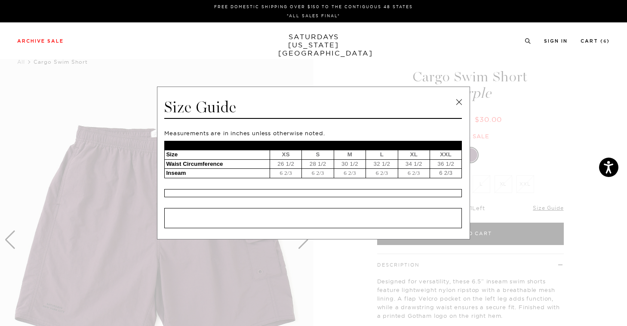
click at [459, 99] on link at bounding box center [459, 102] width 13 height 13
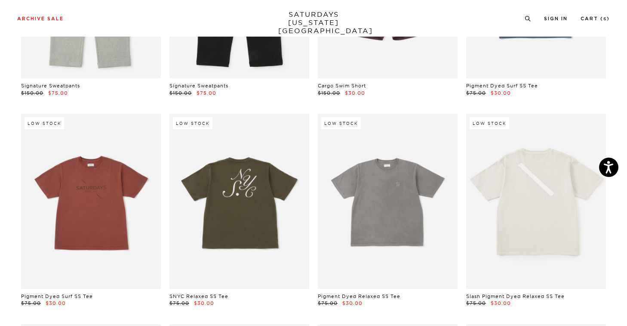
scroll to position [3687, 0]
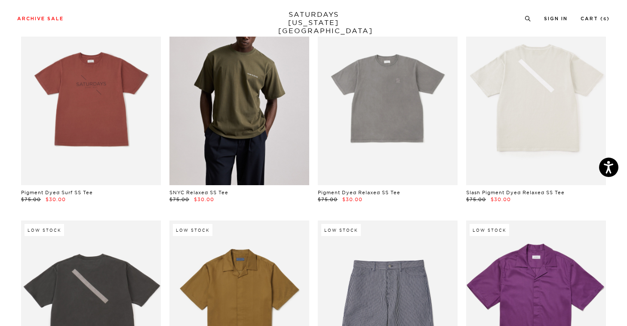
click at [244, 132] on link at bounding box center [240, 97] width 140 height 175
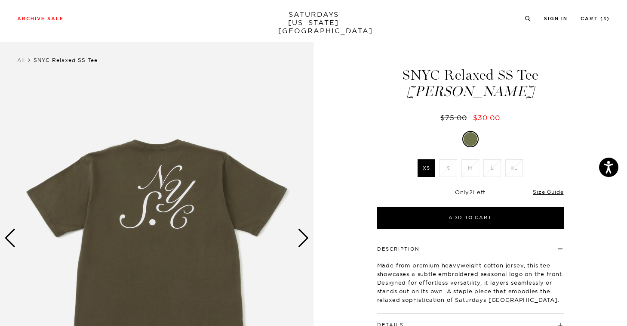
scroll to position [59, 0]
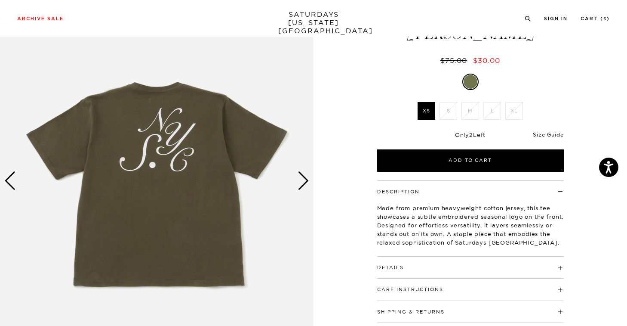
click at [538, 133] on link "Size Guide" at bounding box center [548, 134] width 31 height 6
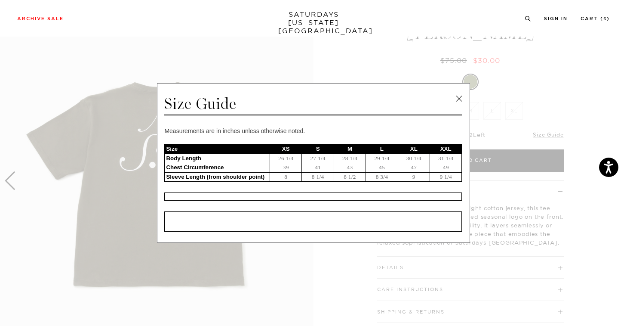
click at [461, 96] on link at bounding box center [459, 98] width 13 height 13
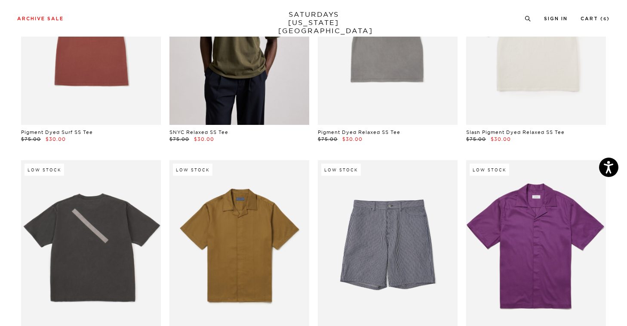
scroll to position [3684, 0]
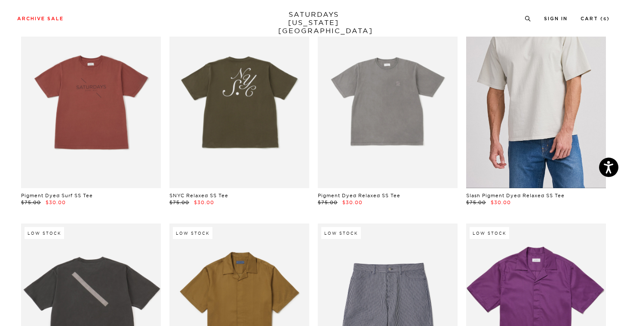
click at [532, 153] on link at bounding box center [537, 100] width 140 height 175
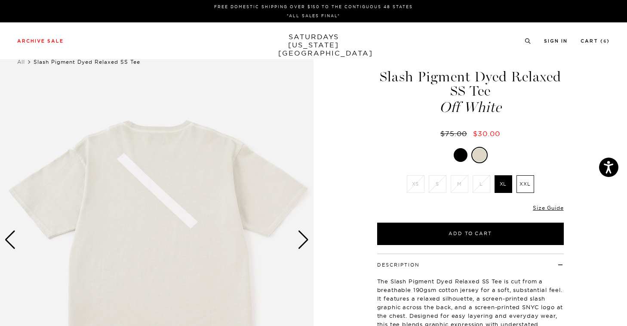
click at [464, 156] on div at bounding box center [461, 155] width 14 height 14
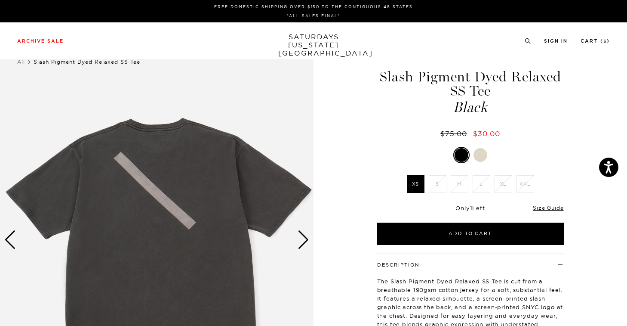
click at [556, 203] on div "Only 1 Left Size Guide" at bounding box center [470, 210] width 187 height 23
click at [556, 205] on link "Size Guide" at bounding box center [548, 207] width 31 height 6
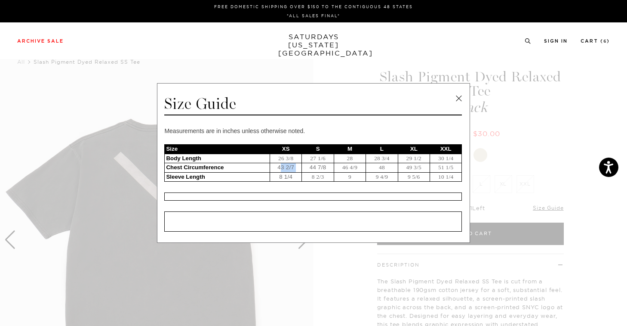
drag, startPoint x: 282, startPoint y: 166, endPoint x: 304, endPoint y: 167, distance: 22.0
click at [304, 167] on tr "Chest Circumference 43 2/7 44 7/8 46 4/9 48 49 3/5 51 1/5" at bounding box center [313, 167] width 297 height 9
click at [308, 167] on td "44 7/8" at bounding box center [318, 167] width 32 height 9
click at [460, 99] on link at bounding box center [459, 98] width 13 height 13
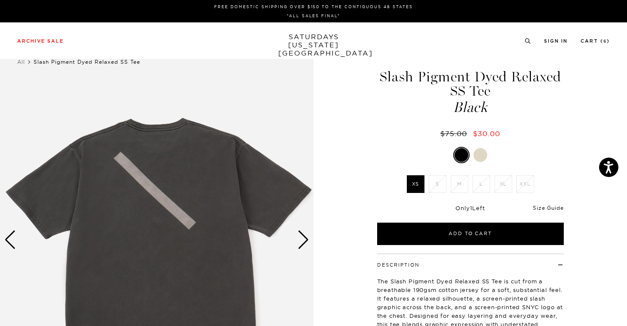
click at [558, 210] on link "Size Guide" at bounding box center [548, 207] width 31 height 6
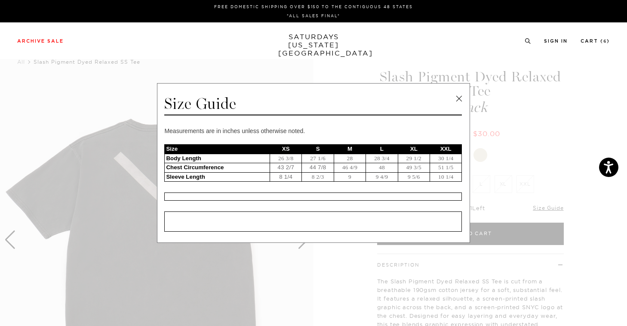
click at [459, 98] on link at bounding box center [459, 98] width 13 height 13
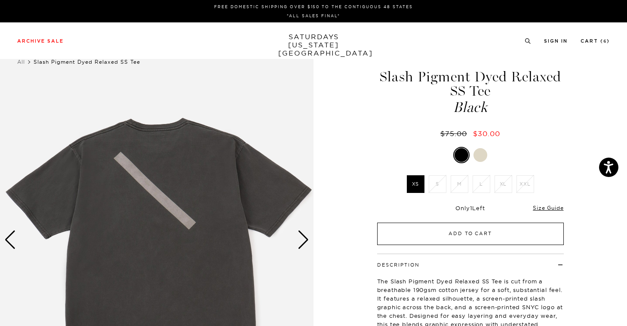
click at [472, 237] on button "Add to Cart" at bounding box center [470, 233] width 187 height 22
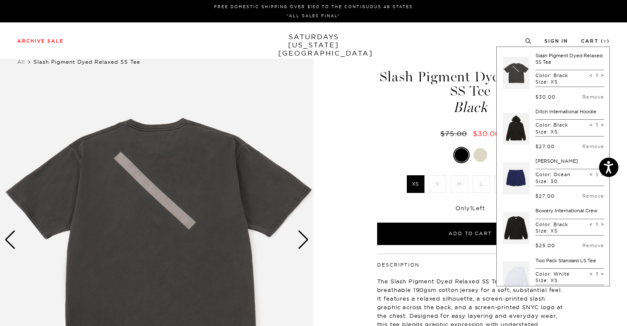
click at [477, 156] on div at bounding box center [481, 155] width 14 height 14
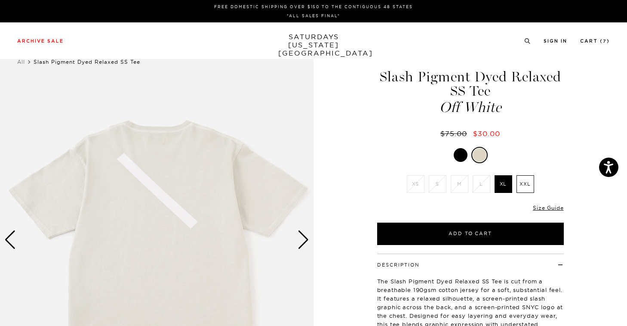
click at [420, 179] on li "XS" at bounding box center [416, 184] width 22 height 18
click at [427, 182] on li "S" at bounding box center [438, 184] width 22 height 18
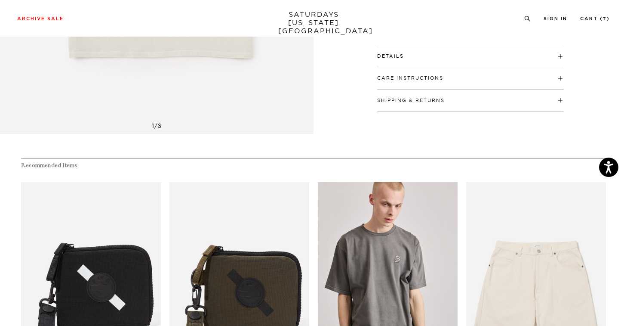
scroll to position [396, 0]
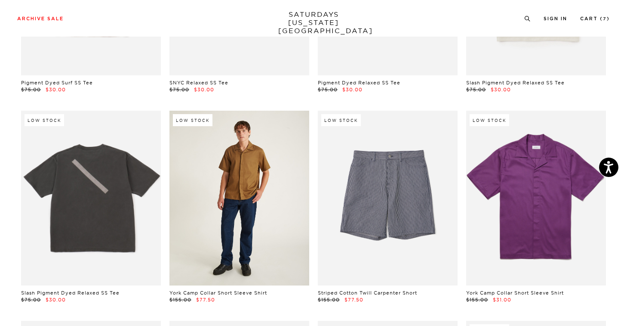
scroll to position [3840, 0]
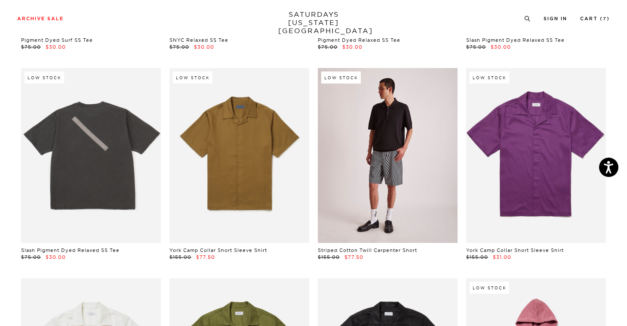
click at [391, 174] on link at bounding box center [388, 155] width 140 height 175
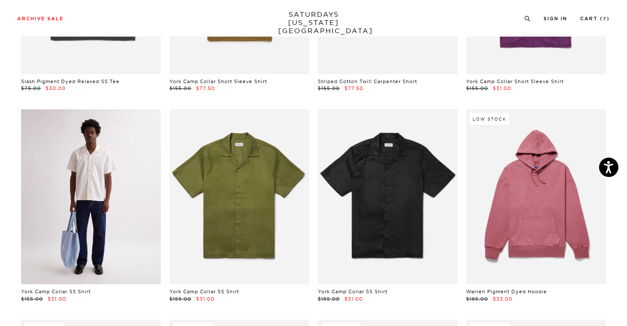
scroll to position [4009, 0]
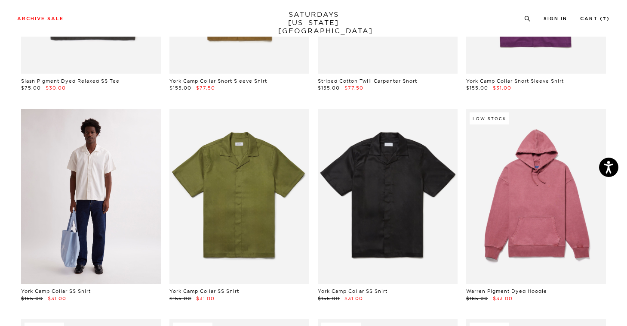
click at [128, 181] on link at bounding box center [91, 196] width 140 height 175
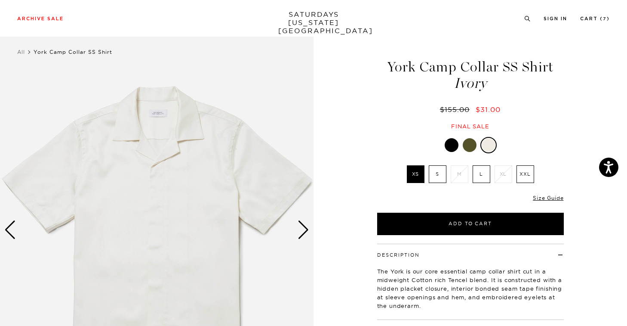
scroll to position [15, 0]
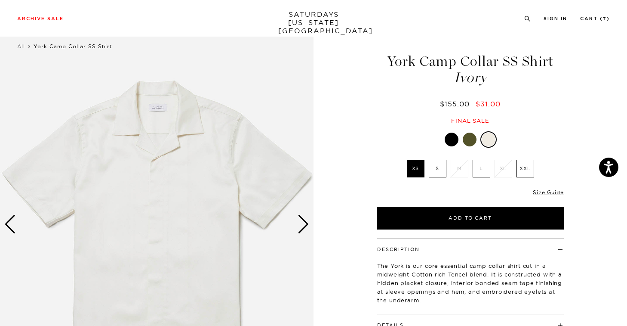
click at [304, 226] on div "Next slide" at bounding box center [304, 224] width 12 height 19
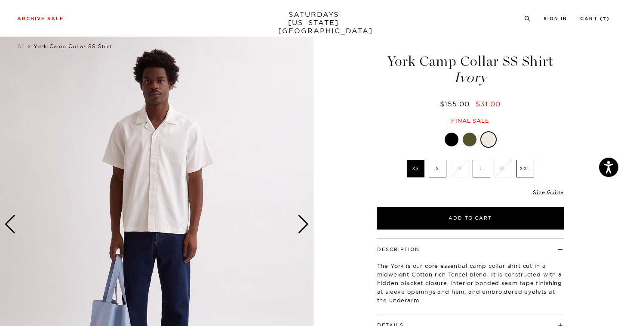
click at [304, 226] on div "Next slide" at bounding box center [304, 224] width 12 height 19
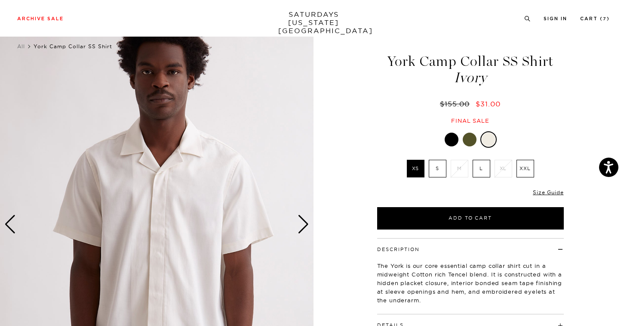
click at [304, 226] on div "Next slide" at bounding box center [304, 224] width 12 height 19
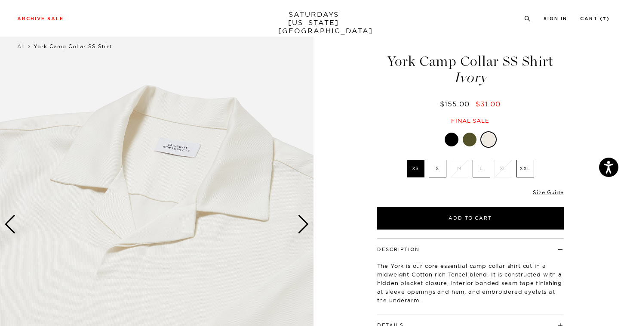
click at [304, 226] on div "Next slide" at bounding box center [304, 224] width 12 height 19
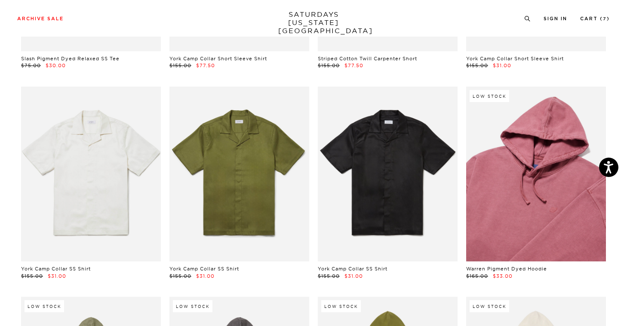
scroll to position [4041, 0]
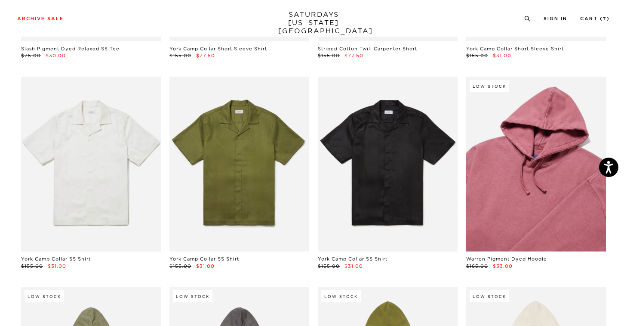
click at [562, 150] on link at bounding box center [537, 164] width 140 height 175
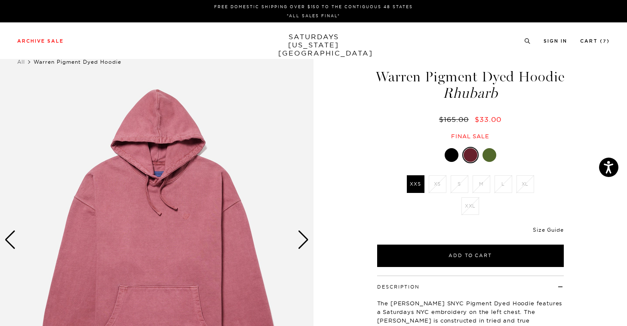
click at [545, 233] on link "Size Guide" at bounding box center [548, 229] width 31 height 6
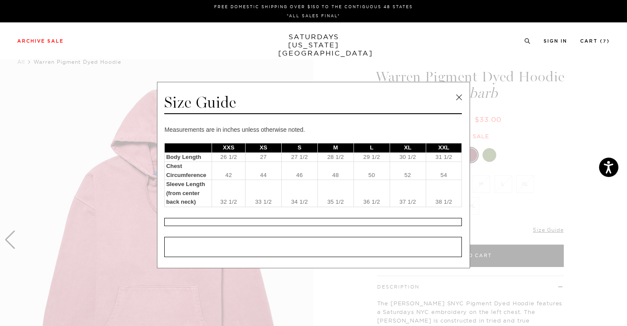
click at [455, 95] on link at bounding box center [459, 97] width 13 height 13
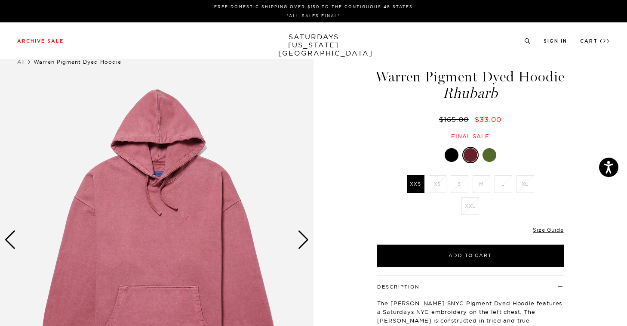
click at [452, 162] on div at bounding box center [452, 155] width 14 height 14
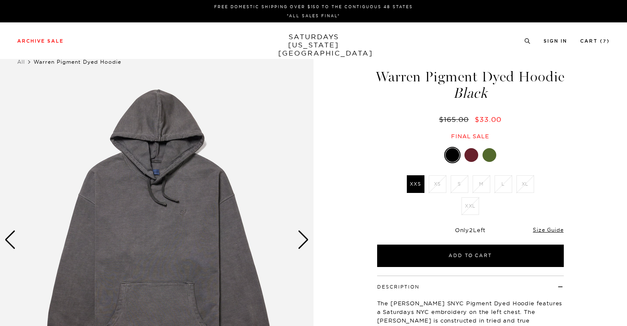
click at [493, 162] on div at bounding box center [490, 155] width 14 height 14
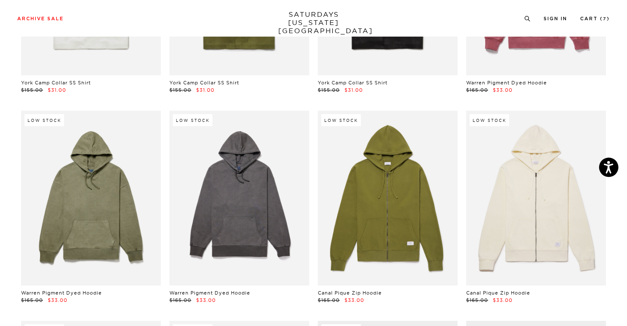
scroll to position [4218, 0]
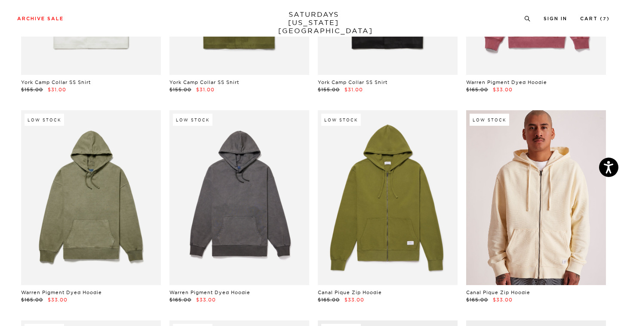
click at [504, 146] on link at bounding box center [537, 197] width 140 height 175
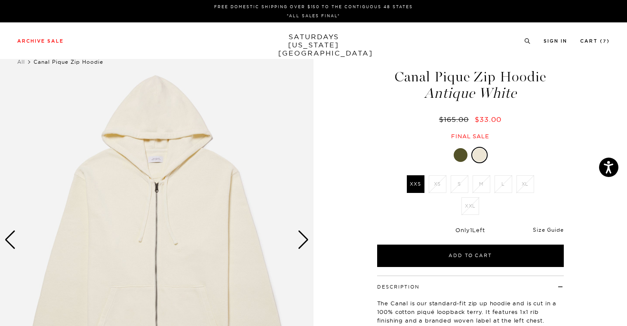
click at [561, 230] on link "Size Guide" at bounding box center [548, 229] width 31 height 6
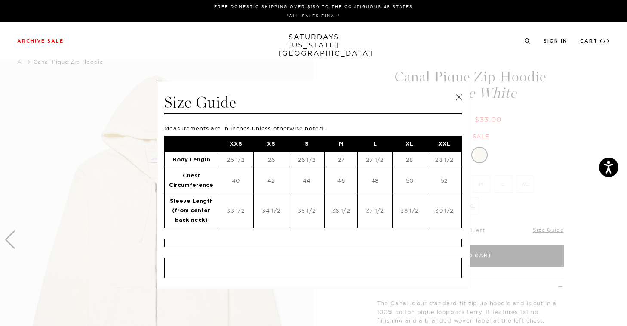
click at [454, 96] on link at bounding box center [459, 97] width 13 height 13
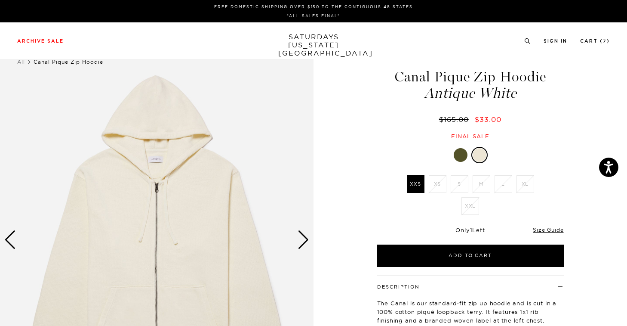
click at [460, 158] on div at bounding box center [461, 155] width 14 height 14
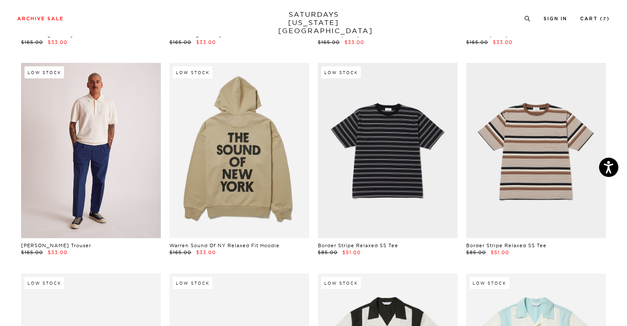
scroll to position [4475, 0]
click at [111, 160] on link at bounding box center [91, 149] width 140 height 175
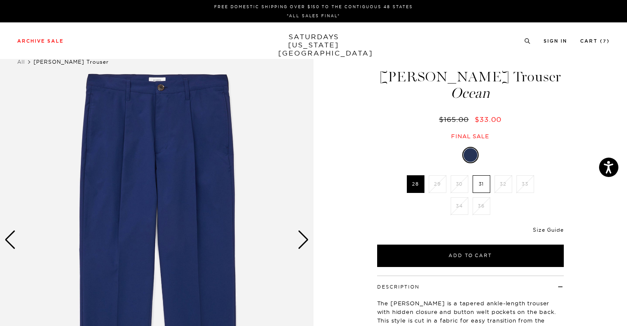
click at [549, 229] on link "Size Guide" at bounding box center [548, 229] width 31 height 6
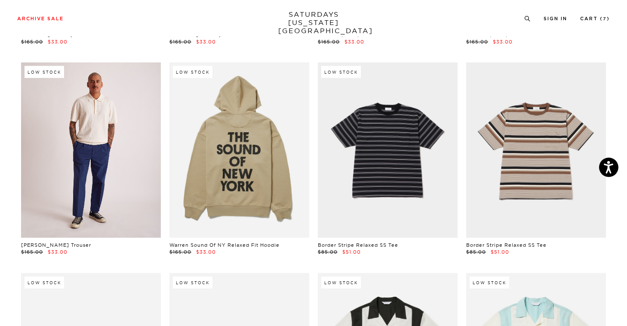
click at [52, 140] on link at bounding box center [91, 149] width 140 height 175
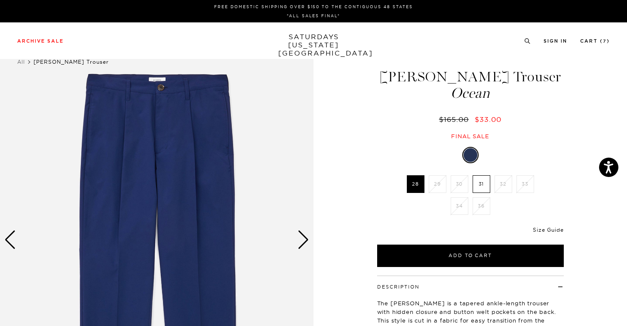
click at [550, 229] on link "Size Guide" at bounding box center [548, 229] width 31 height 6
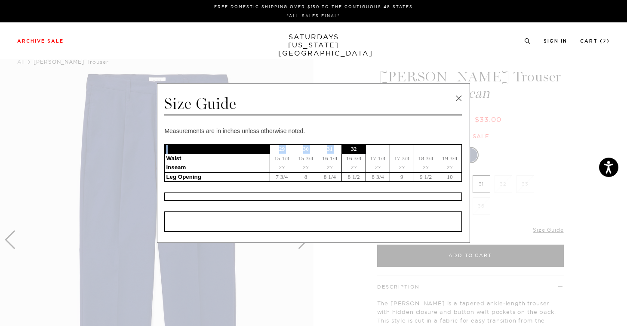
drag, startPoint x: 345, startPoint y: 150, endPoint x: 264, endPoint y: 149, distance: 80.9
click at [264, 149] on tr "29 30 31 32 33 34 36 38" at bounding box center [313, 149] width 297 height 9
click at [463, 101] on link at bounding box center [459, 98] width 13 height 13
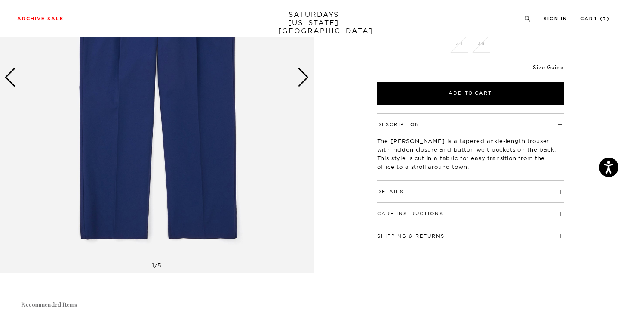
scroll to position [81, 0]
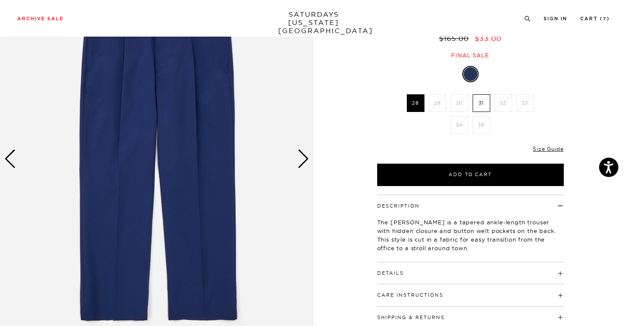
click at [306, 167] on div "Next slide" at bounding box center [304, 158] width 12 height 19
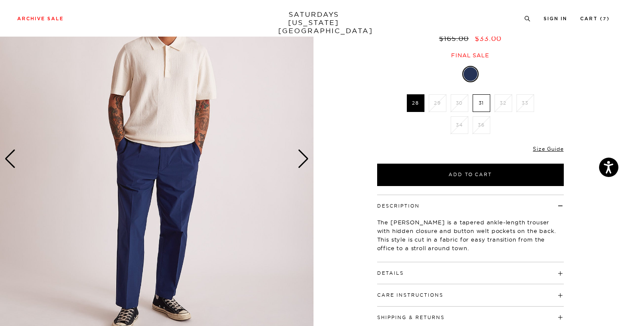
click at [306, 165] on div "Next slide" at bounding box center [304, 158] width 12 height 19
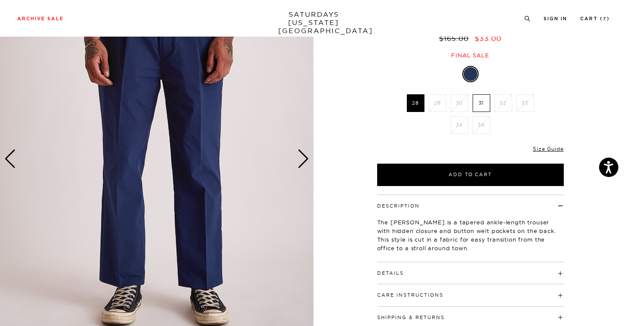
click at [306, 165] on div "Next slide" at bounding box center [304, 158] width 12 height 19
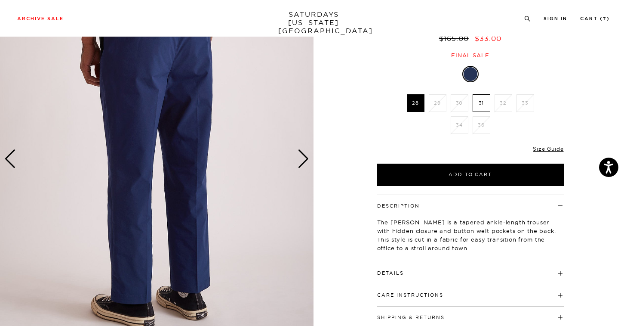
click at [306, 165] on div "Next slide" at bounding box center [304, 158] width 12 height 19
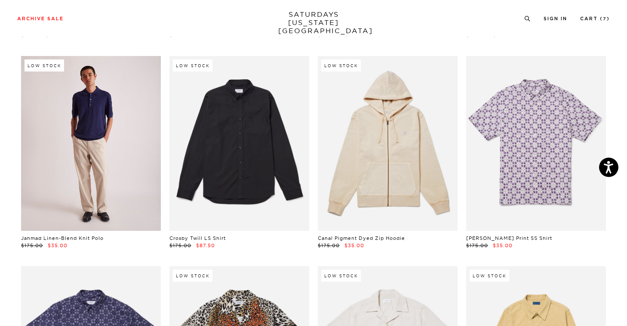
scroll to position [4893, 0]
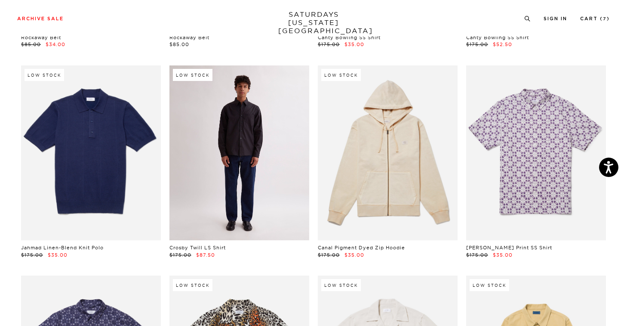
click at [284, 178] on link at bounding box center [240, 152] width 140 height 175
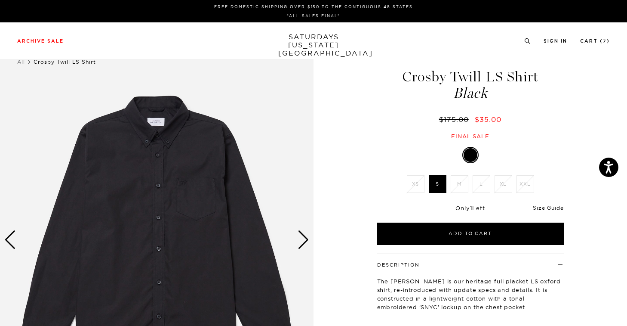
click at [554, 207] on link "Size Guide" at bounding box center [548, 207] width 31 height 6
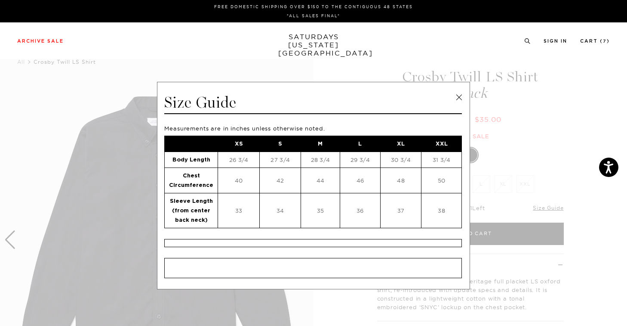
click at [457, 100] on link at bounding box center [459, 97] width 13 height 13
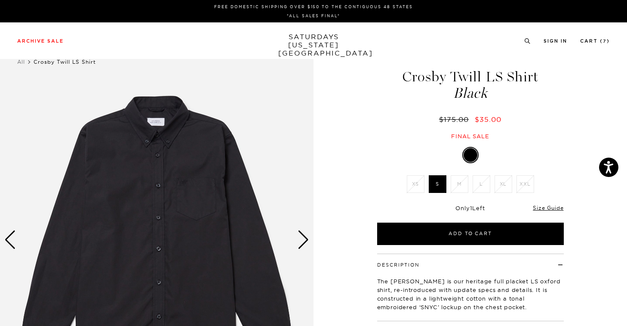
click at [301, 242] on div "Next slide" at bounding box center [304, 239] width 12 height 19
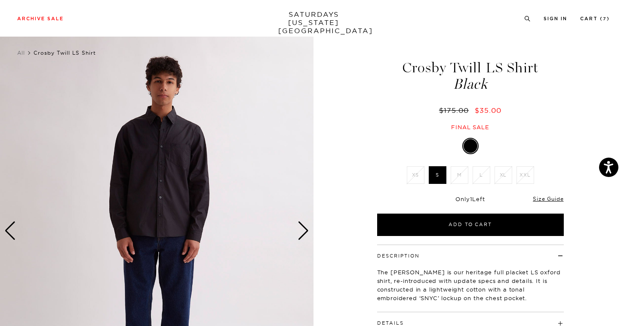
scroll to position [9, 0]
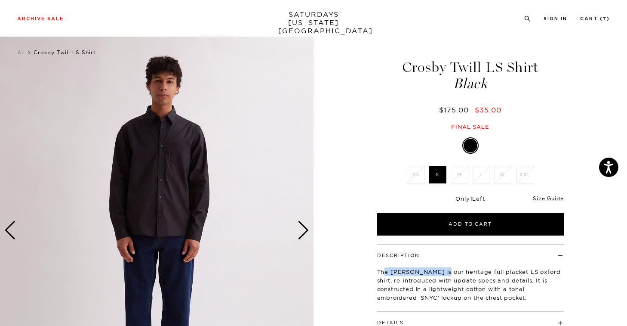
drag, startPoint x: 383, startPoint y: 273, endPoint x: 440, endPoint y: 273, distance: 56.4
click at [440, 273] on p "The Crosby is our heritage full placket LS oxford shirt, re-introduced with upd…" at bounding box center [470, 284] width 187 height 34
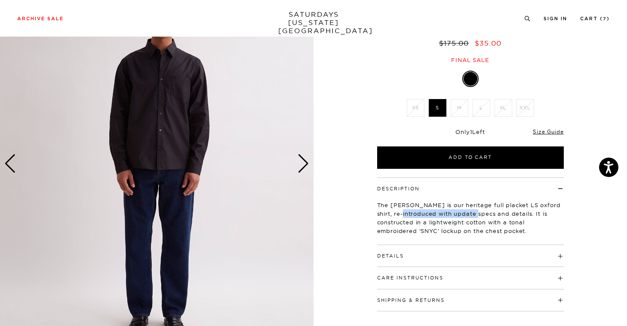
drag, startPoint x: 402, startPoint y: 216, endPoint x: 476, endPoint y: 216, distance: 74.9
click at [476, 216] on p "The Crosby is our heritage full placket LS oxford shirt, re-introduced with upd…" at bounding box center [470, 218] width 187 height 34
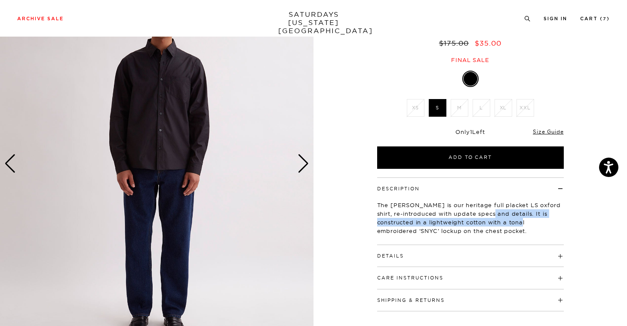
drag, startPoint x: 493, startPoint y: 214, endPoint x: 507, endPoint y: 223, distance: 16.6
click at [507, 223] on p "The Crosby is our heritage full placket LS oxford shirt, re-introduced with upd…" at bounding box center [470, 218] width 187 height 34
click at [513, 221] on p "The Crosby is our heritage full placket LS oxford shirt, re-introduced with upd…" at bounding box center [470, 218] width 187 height 34
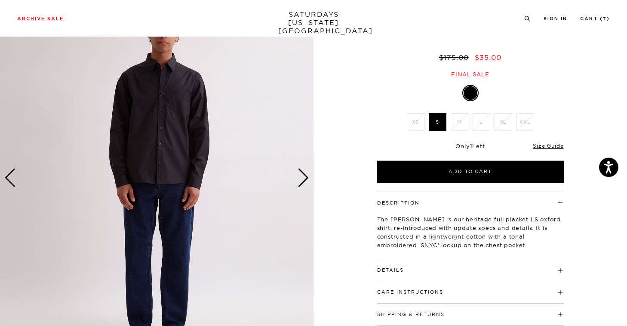
click at [299, 182] on div "Next slide" at bounding box center [304, 177] width 12 height 19
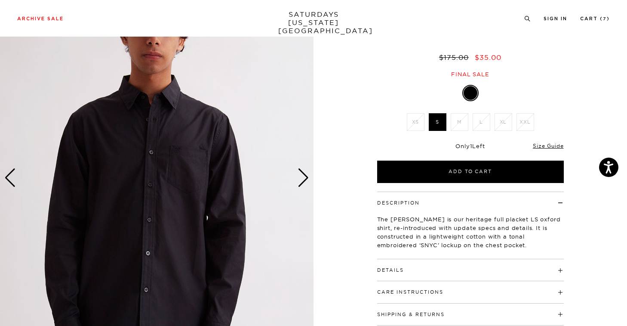
click at [300, 182] on div "Next slide" at bounding box center [304, 177] width 12 height 19
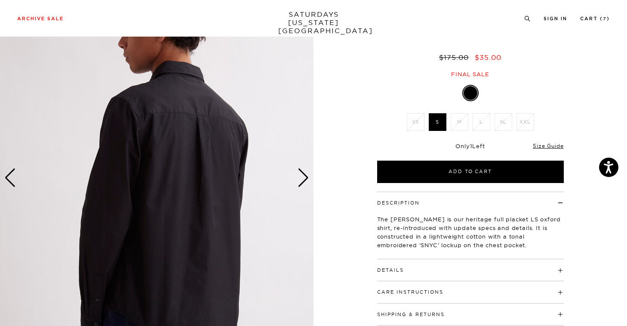
click at [300, 182] on div "Next slide" at bounding box center [304, 177] width 12 height 19
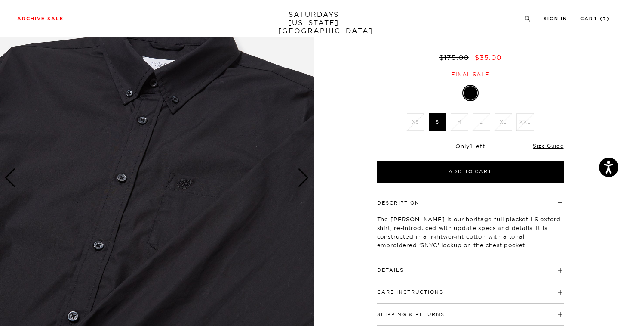
click at [300, 182] on div "Next slide" at bounding box center [304, 177] width 12 height 19
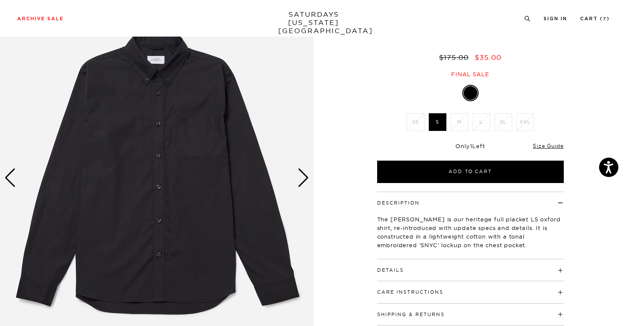
click at [306, 181] on div "Next slide" at bounding box center [304, 177] width 12 height 19
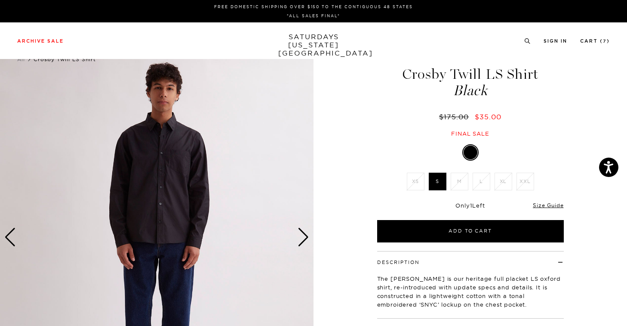
scroll to position [69, 0]
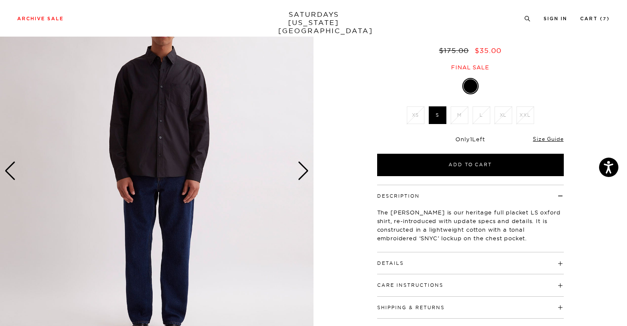
click at [305, 175] on div "Next slide" at bounding box center [304, 170] width 12 height 19
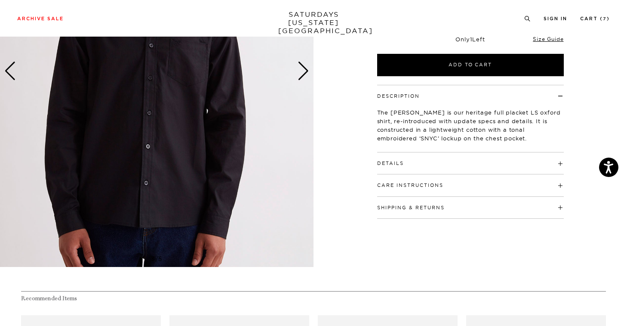
scroll to position [48, 0]
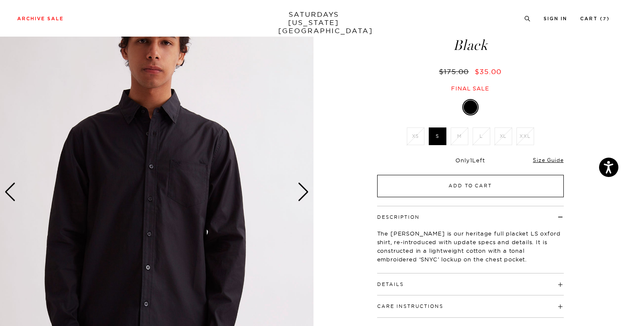
click at [460, 182] on button "Add to Cart" at bounding box center [470, 186] width 187 height 22
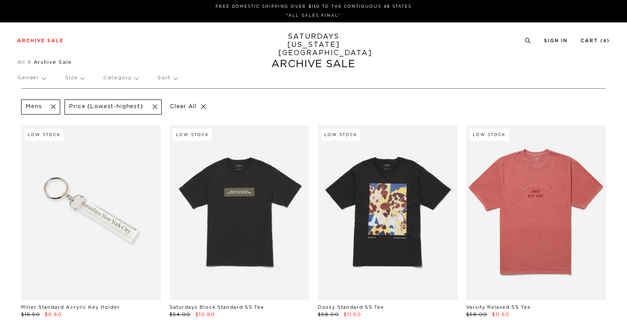
scroll to position [4893, 0]
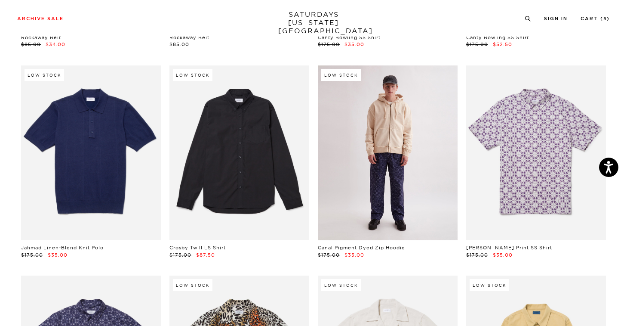
click at [440, 186] on link at bounding box center [388, 152] width 140 height 175
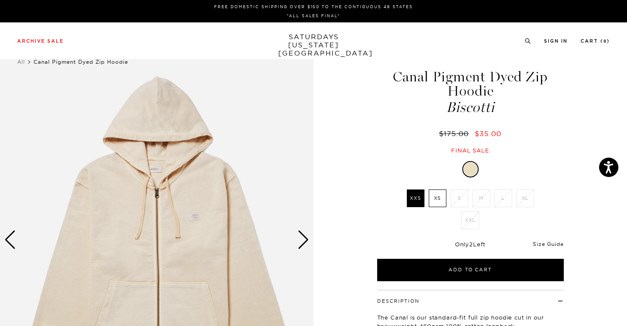
click at [544, 244] on link "Size Guide" at bounding box center [548, 244] width 31 height 6
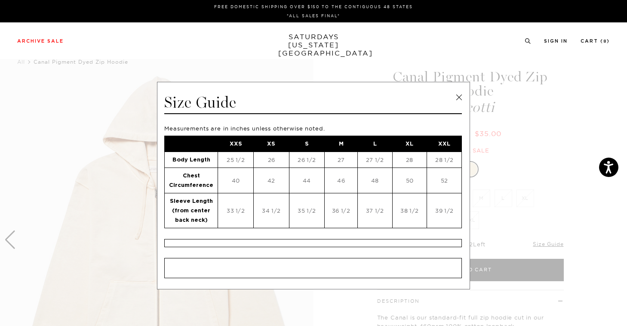
click at [453, 95] on link at bounding box center [459, 97] width 13 height 13
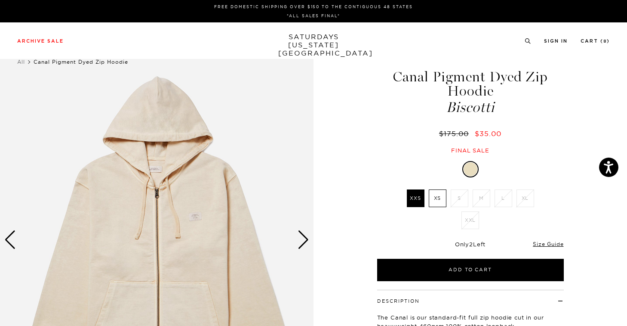
click at [437, 199] on label "XS" at bounding box center [438, 198] width 18 height 18
click at [0, 0] on input "XS" at bounding box center [0, 0] width 0 height 0
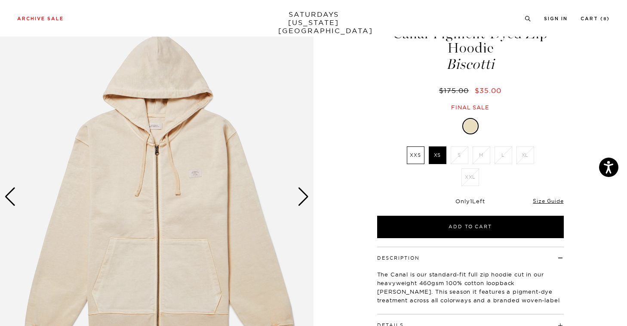
scroll to position [47, 0]
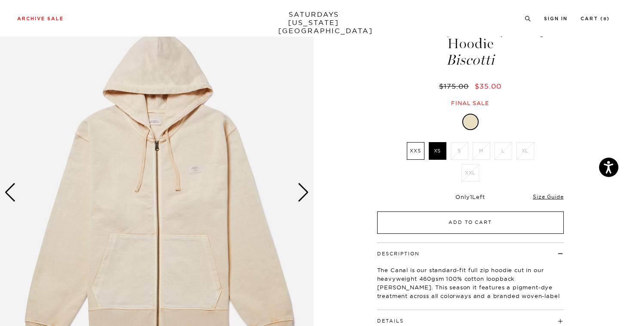
click at [402, 226] on button "Add to Cart" at bounding box center [470, 222] width 187 height 22
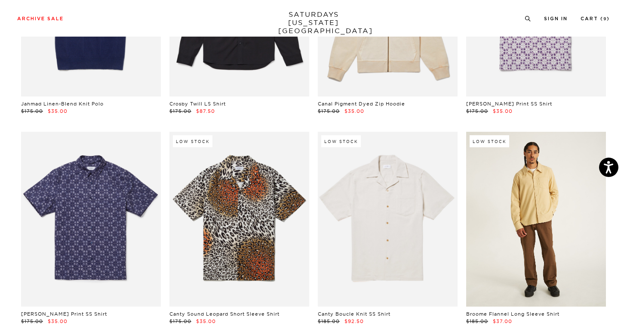
scroll to position [5039, 0]
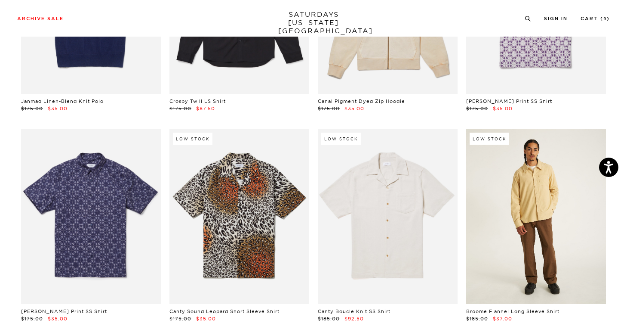
click link
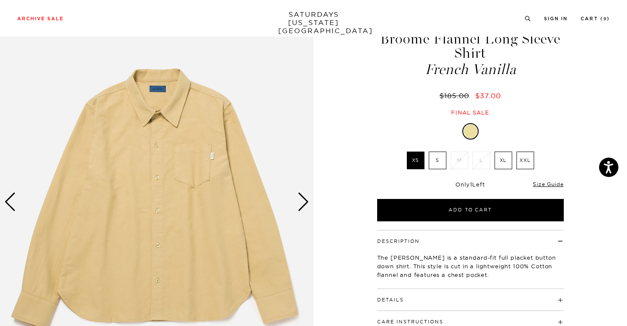
scroll to position [38, 0]
click at [300, 197] on div "Next slide" at bounding box center [304, 201] width 12 height 19
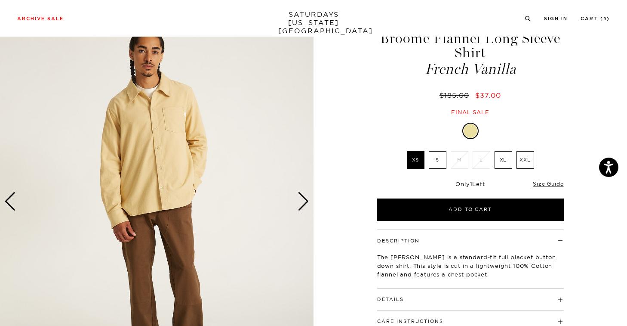
click at [300, 197] on div "Next slide" at bounding box center [304, 201] width 12 height 19
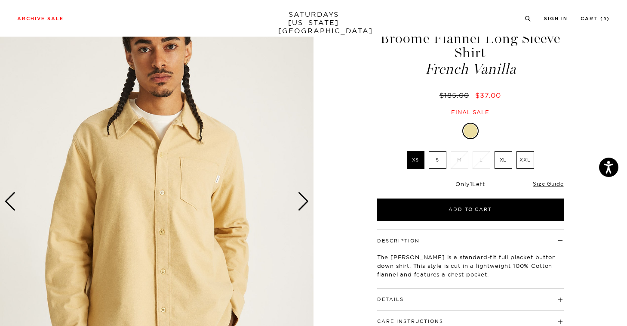
click at [300, 197] on div "Next slide" at bounding box center [304, 201] width 12 height 19
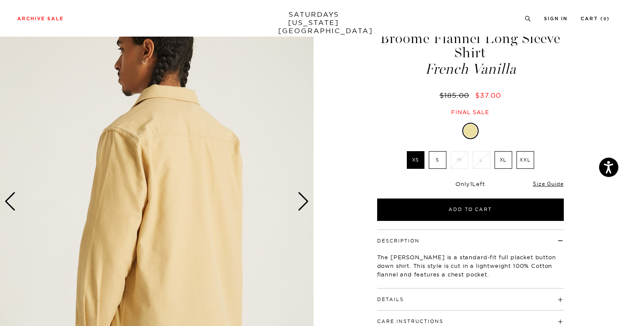
click at [300, 197] on div "Next slide" at bounding box center [304, 201] width 12 height 19
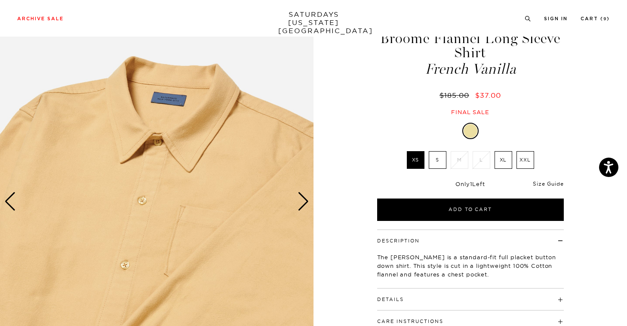
click at [561, 180] on link "Size Guide" at bounding box center [548, 183] width 31 height 6
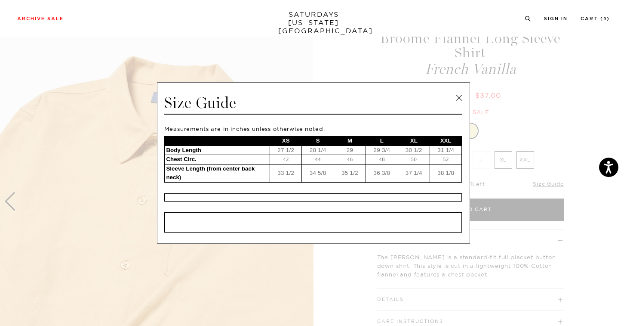
click at [458, 94] on link at bounding box center [459, 97] width 13 height 13
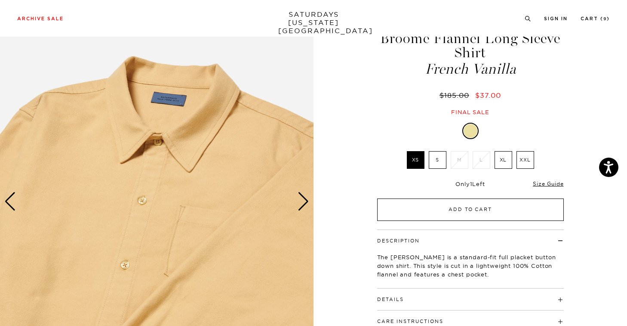
click at [456, 211] on button "Add to Cart" at bounding box center [470, 209] width 187 height 22
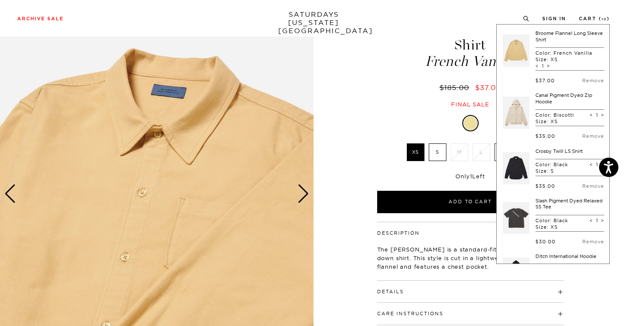
scroll to position [56, 0]
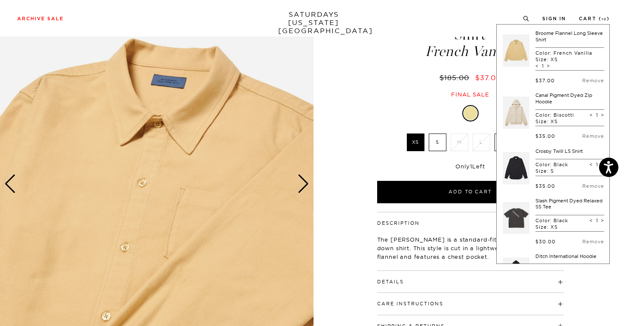
click at [462, 282] on h4 "Details" at bounding box center [470, 278] width 187 height 14
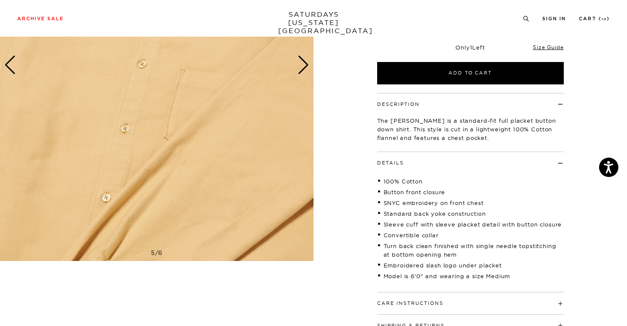
scroll to position [247, 0]
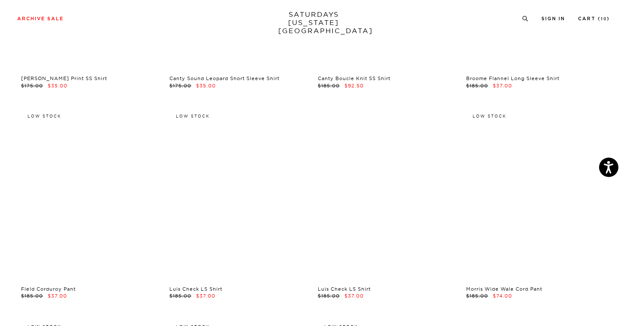
scroll to position [5323, 0]
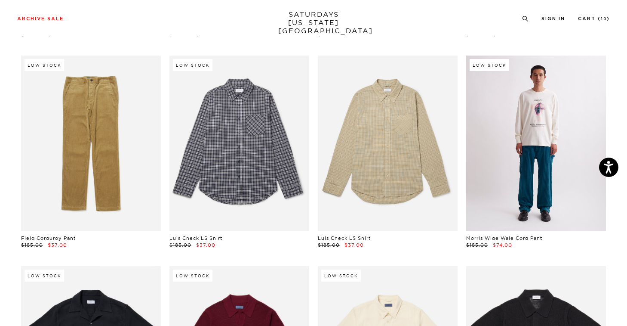
click at [578, 173] on link at bounding box center [537, 143] width 140 height 175
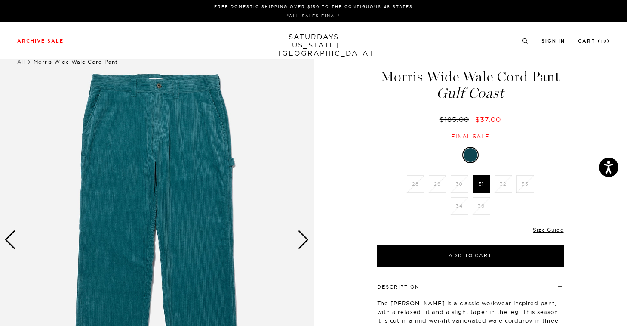
click at [309, 240] on div "Next slide" at bounding box center [304, 239] width 12 height 19
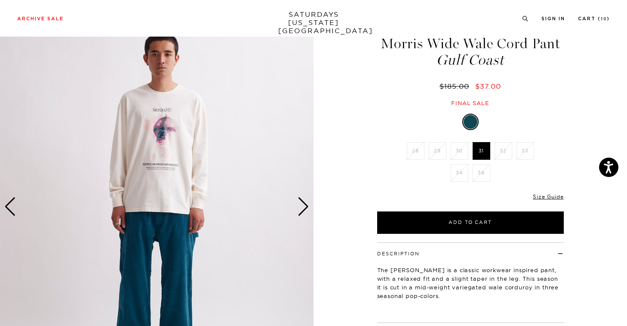
scroll to position [28, 0]
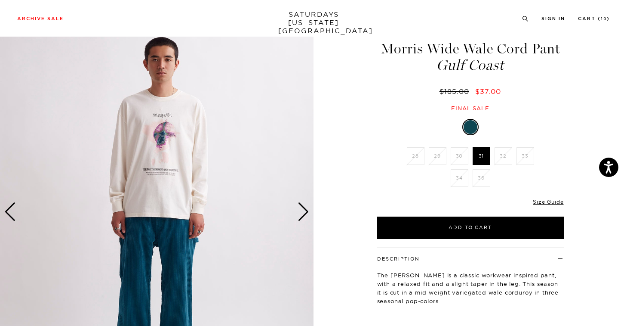
click at [307, 213] on div "Next slide" at bounding box center [304, 211] width 12 height 19
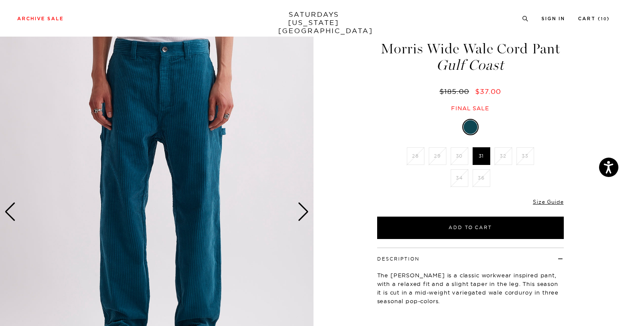
click at [307, 213] on div "Next slide" at bounding box center [304, 211] width 12 height 19
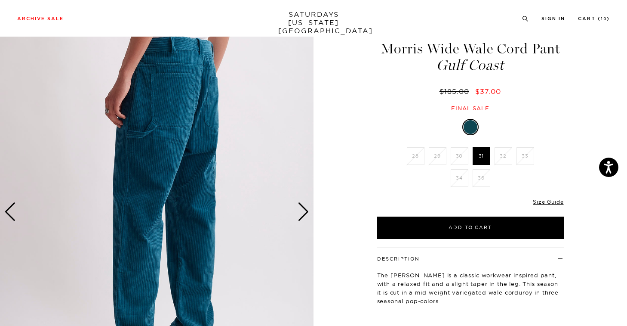
click at [307, 213] on div "Next slide" at bounding box center [304, 211] width 12 height 19
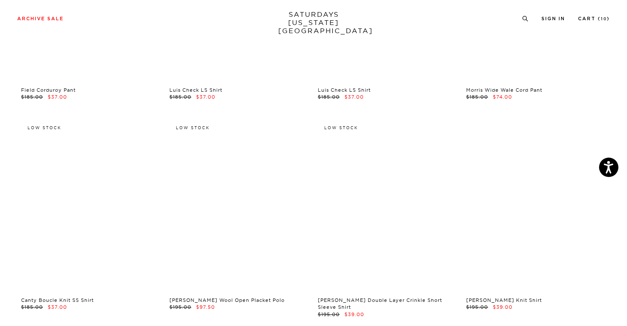
scroll to position [5471, 0]
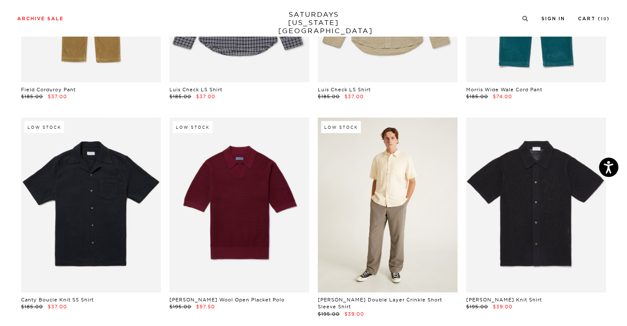
click at [342, 200] on link at bounding box center [388, 204] width 140 height 175
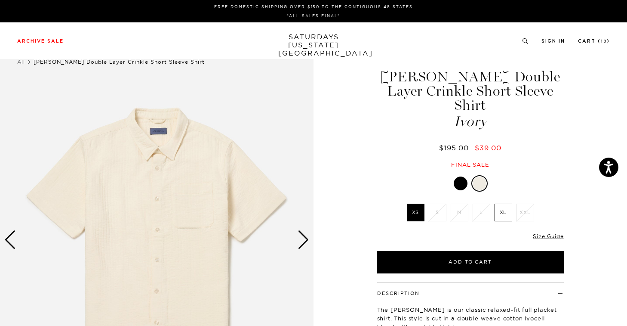
click at [308, 238] on div "Next slide" at bounding box center [304, 239] width 12 height 19
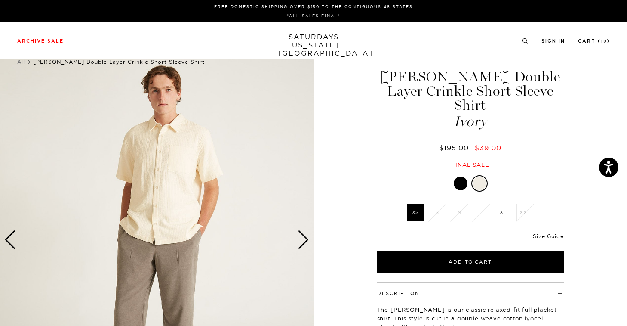
click at [308, 238] on div "Next slide" at bounding box center [304, 239] width 12 height 19
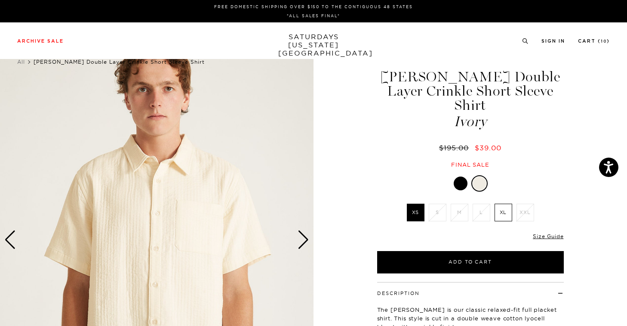
click at [308, 238] on div "Next slide" at bounding box center [304, 239] width 12 height 19
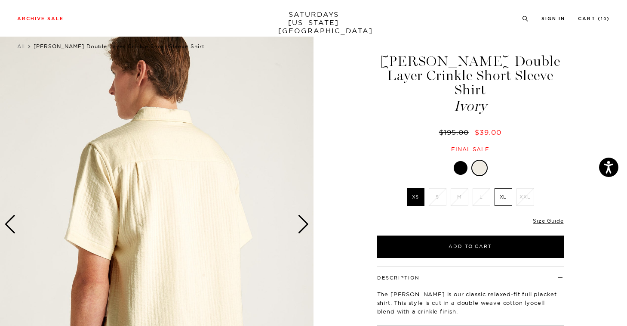
scroll to position [19, 0]
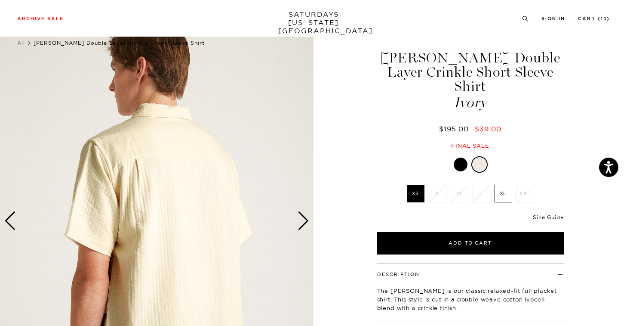
click at [546, 214] on link "Size Guide" at bounding box center [548, 217] width 31 height 6
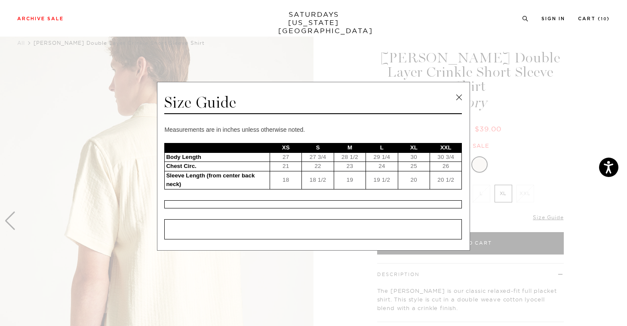
click at [456, 94] on link at bounding box center [459, 97] width 13 height 13
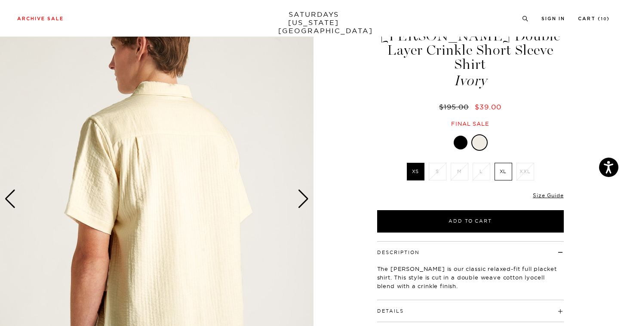
scroll to position [55, 0]
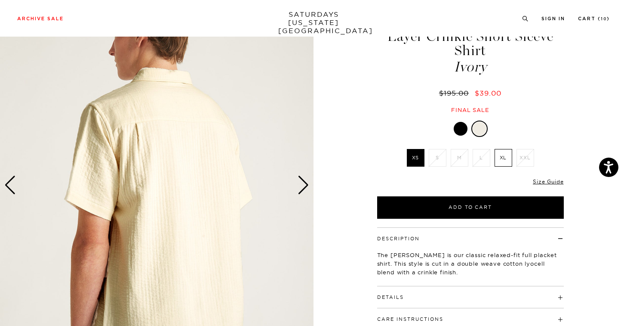
click at [306, 188] on div "Next slide" at bounding box center [304, 185] width 12 height 19
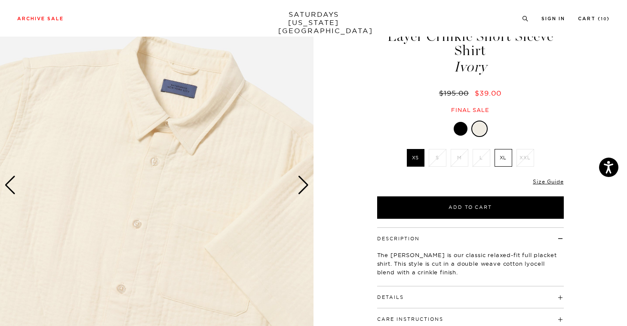
click at [491, 286] on h4 "Details" at bounding box center [470, 293] width 187 height 14
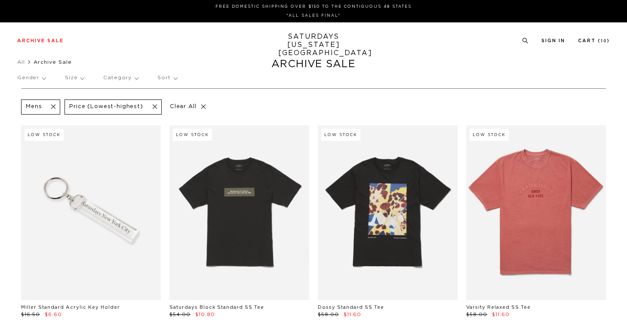
scroll to position [5471, 0]
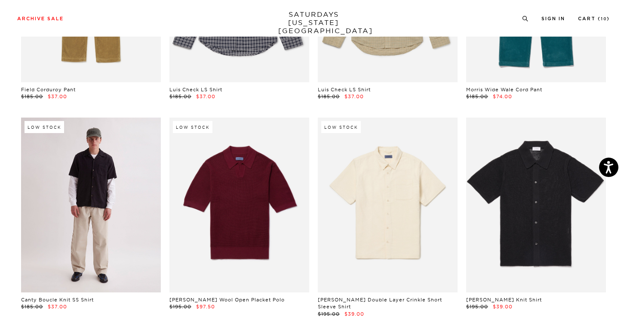
click at [122, 212] on link at bounding box center [91, 204] width 140 height 175
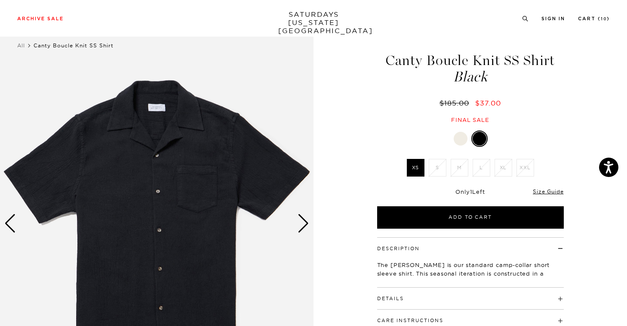
scroll to position [111, 0]
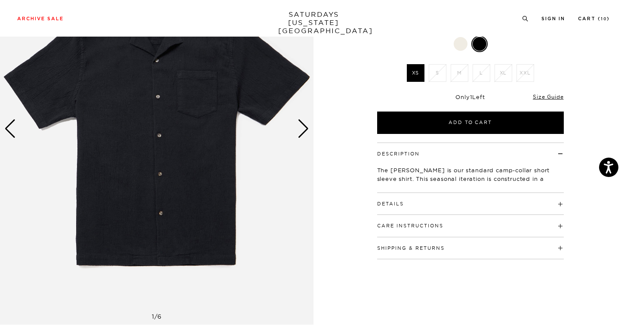
click at [302, 133] on div "Next slide" at bounding box center [304, 128] width 12 height 19
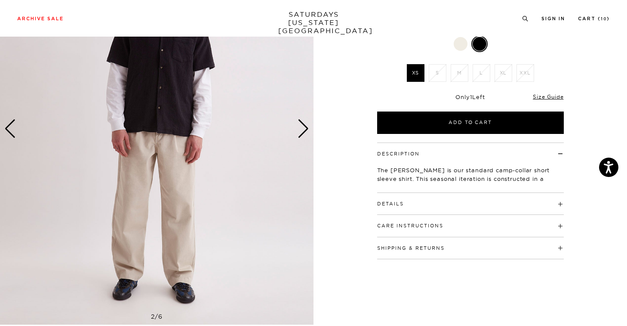
scroll to position [30, 0]
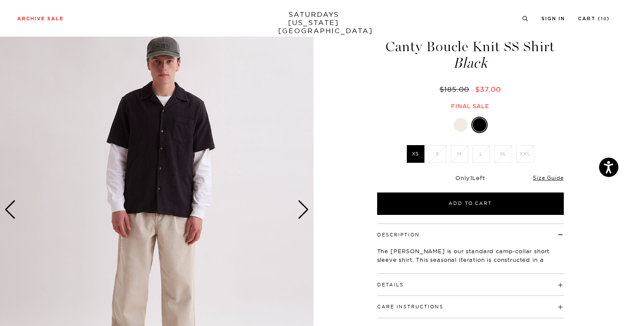
click at [303, 214] on div "Next slide" at bounding box center [304, 209] width 12 height 19
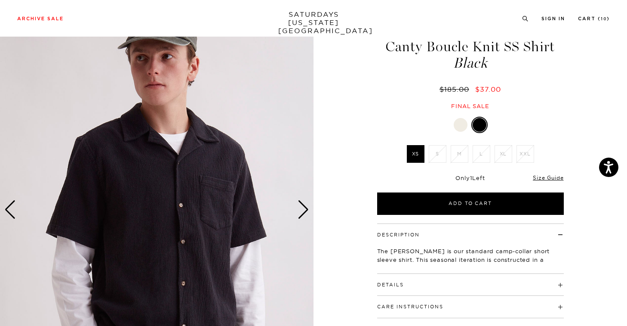
click at [303, 213] on div "Next slide" at bounding box center [304, 209] width 12 height 19
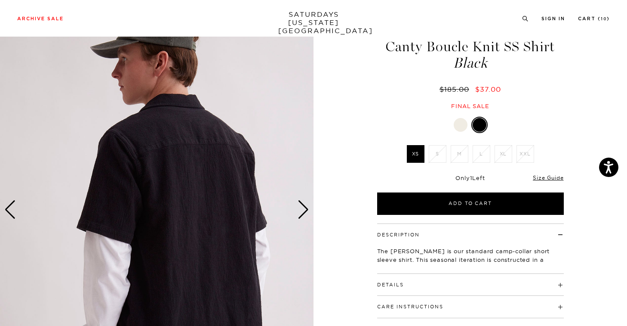
click at [463, 124] on div at bounding box center [461, 125] width 14 height 14
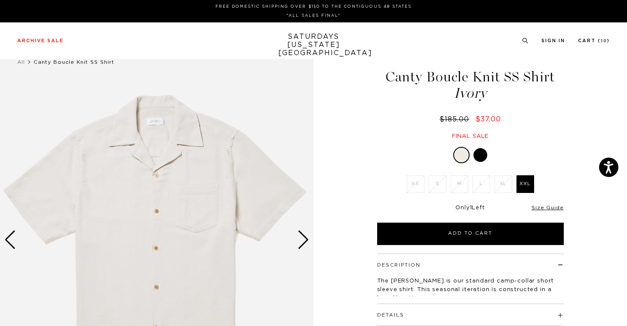
click at [480, 152] on div at bounding box center [481, 155] width 14 height 14
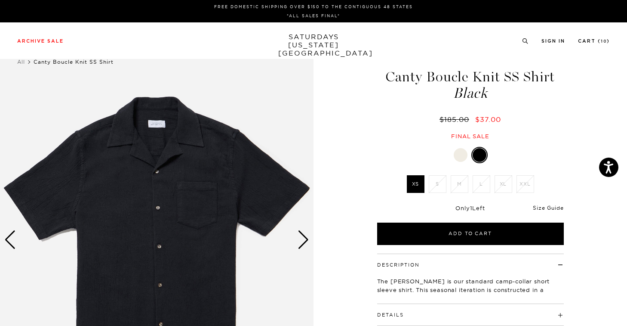
click at [547, 207] on link "Size Guide" at bounding box center [548, 207] width 31 height 6
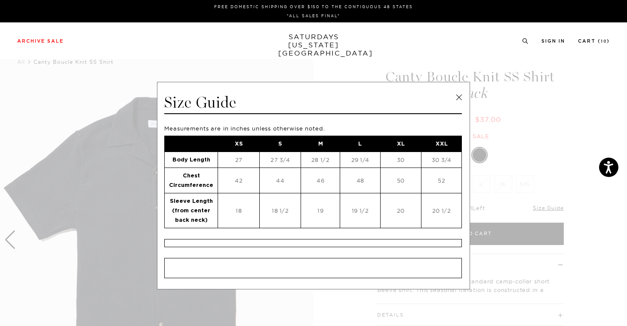
click link
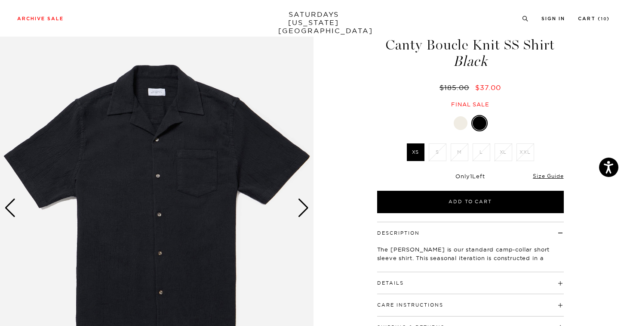
scroll to position [65, 0]
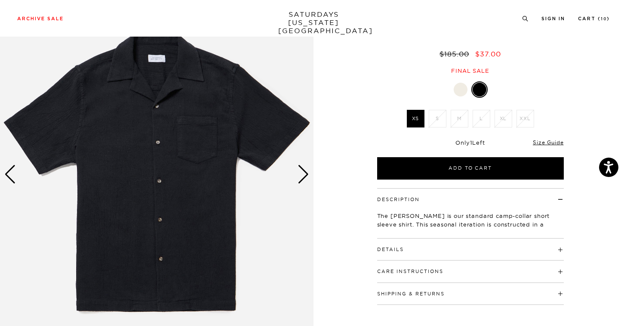
click div "Next slide"
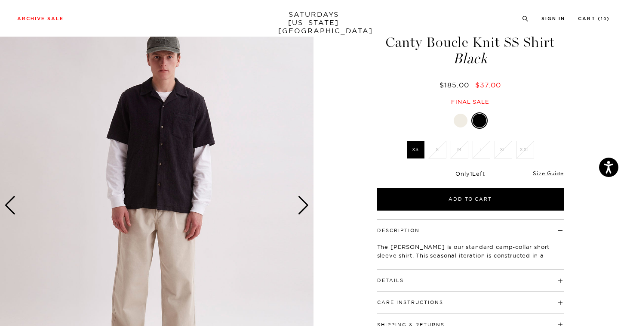
scroll to position [29, 0]
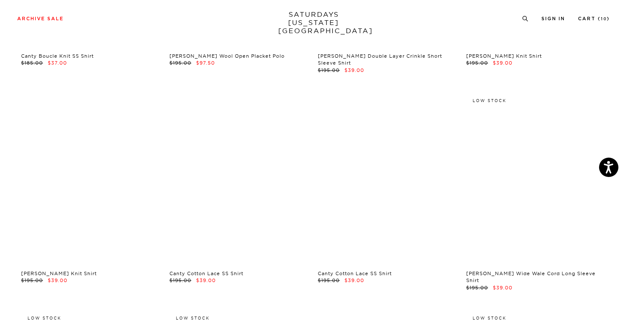
scroll to position [5715, 0]
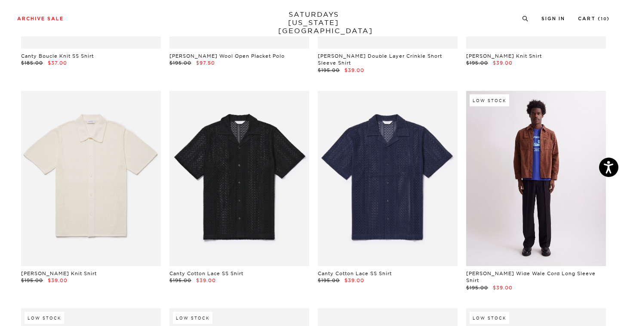
click at [571, 195] on link at bounding box center [537, 178] width 140 height 175
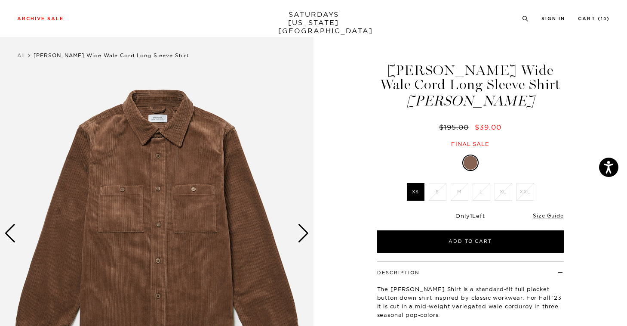
scroll to position [15, 0]
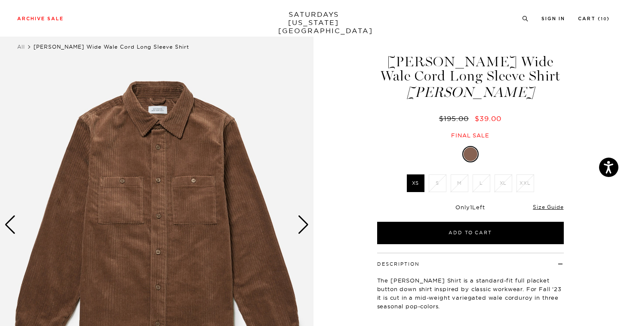
click at [300, 221] on div "Next slide" at bounding box center [304, 224] width 12 height 19
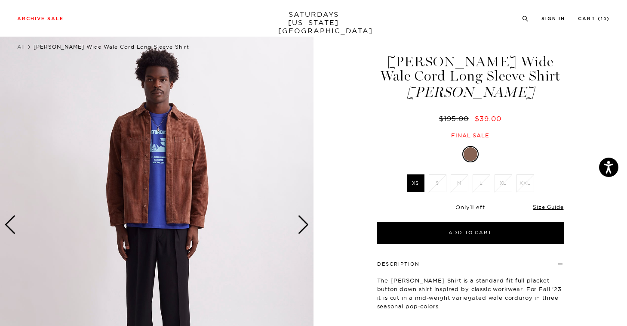
click at [300, 221] on div "Next slide" at bounding box center [304, 224] width 12 height 19
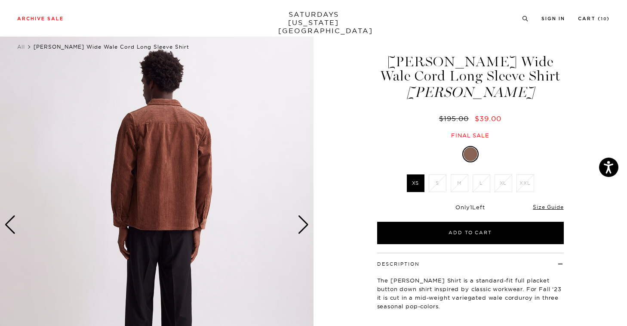
click at [300, 221] on div "Next slide" at bounding box center [304, 224] width 12 height 19
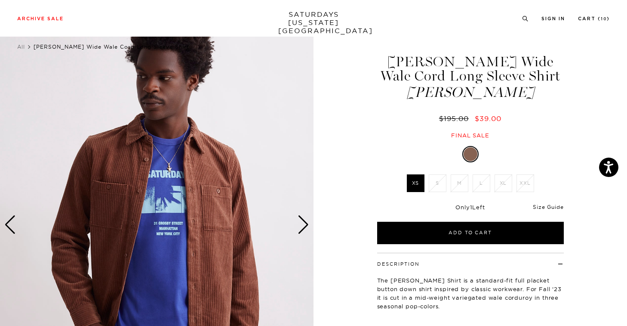
click at [552, 209] on link "Size Guide" at bounding box center [548, 207] width 31 height 6
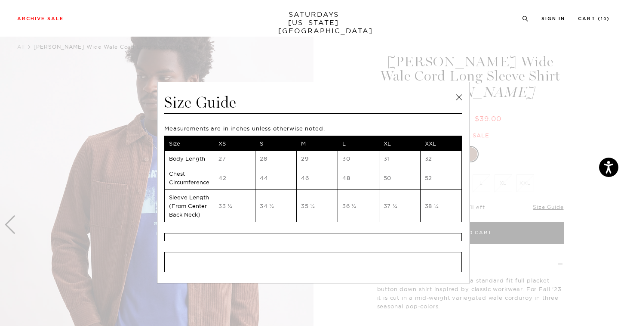
click at [458, 102] on link at bounding box center [459, 97] width 13 height 13
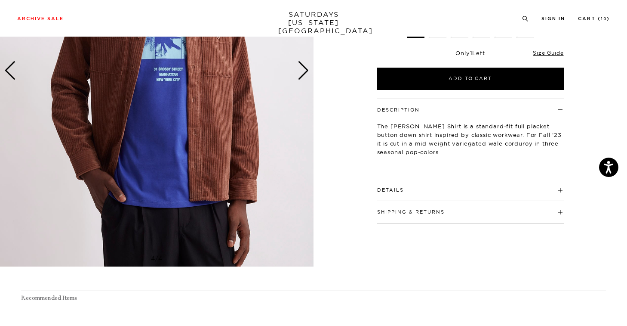
scroll to position [52, 0]
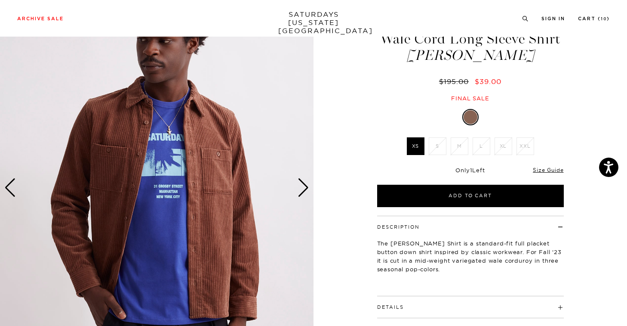
click at [303, 188] on div "Next slide" at bounding box center [304, 187] width 12 height 19
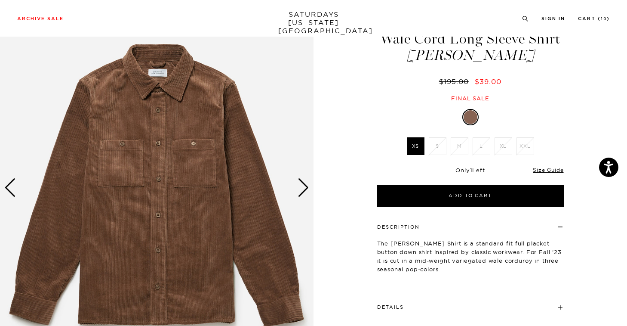
click at [303, 188] on div "Next slide" at bounding box center [304, 187] width 12 height 19
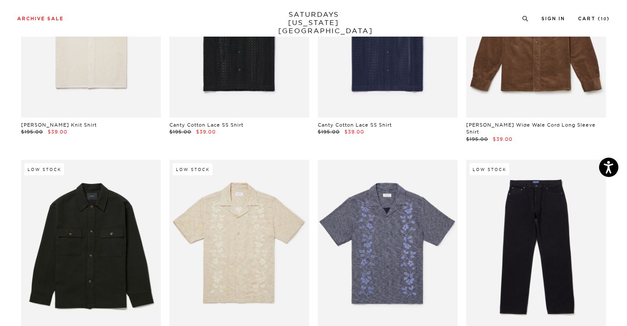
scroll to position [5912, 0]
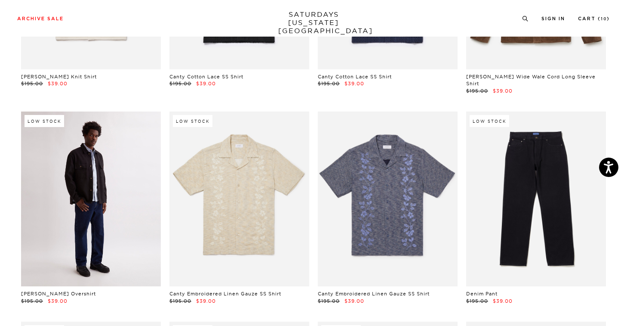
click at [140, 178] on link at bounding box center [91, 198] width 140 height 175
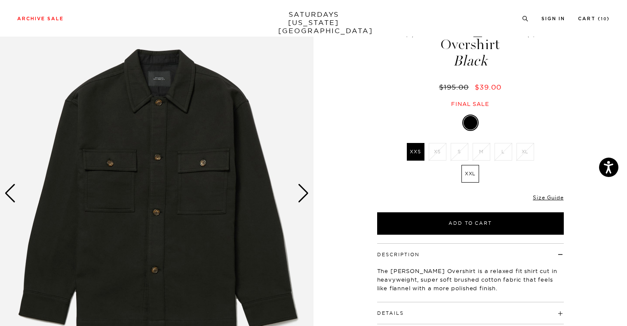
scroll to position [71, 0]
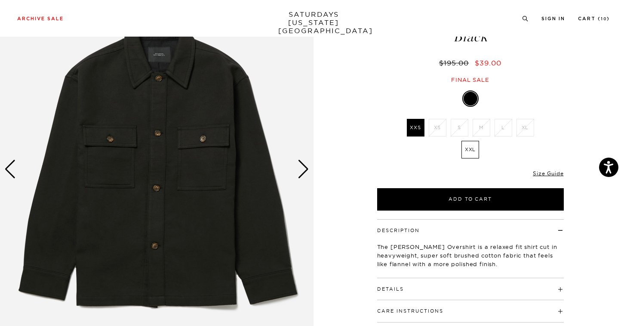
click at [306, 164] on div "Next slide" at bounding box center [304, 169] width 12 height 19
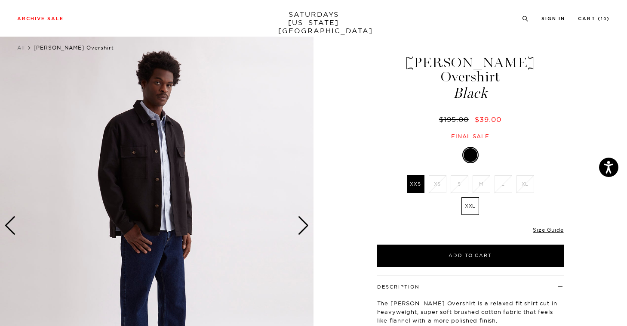
scroll to position [34, 0]
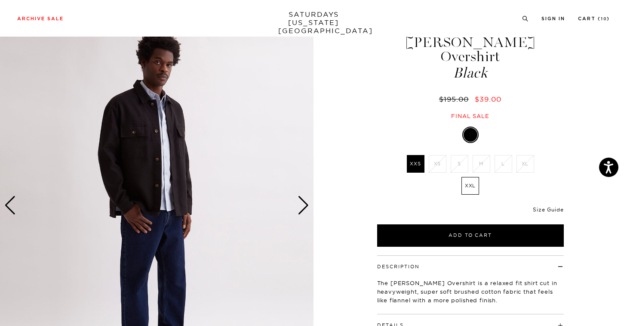
click at [541, 206] on link "Size Guide" at bounding box center [548, 209] width 31 height 6
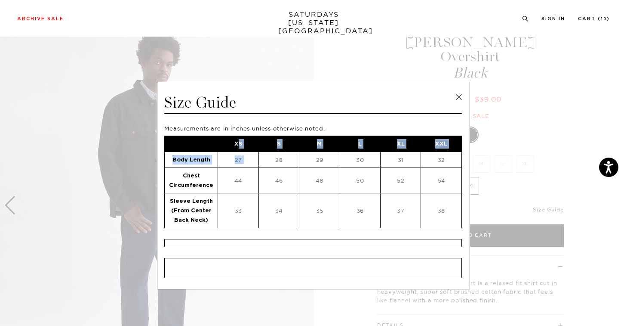
drag, startPoint x: 287, startPoint y: 151, endPoint x: 235, endPoint y: 143, distance: 53.0
click at [235, 143] on tbody "XS S M L XL XXL Body Length 27 28 29 30 31 32 Chest Circumference 44 46 48 50 5…" at bounding box center [313, 182] width 297 height 92
click at [286, 141] on td "S" at bounding box center [279, 144] width 40 height 16
click at [457, 96] on link at bounding box center [459, 97] width 13 height 13
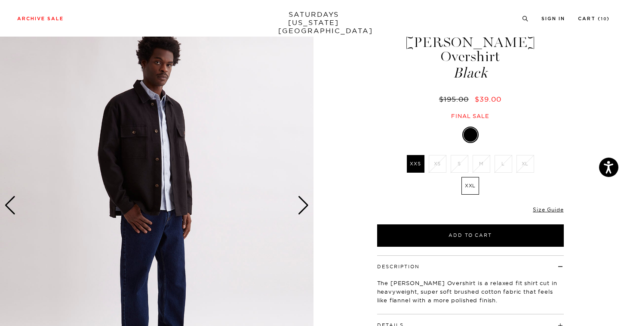
click at [438, 155] on li "XS" at bounding box center [438, 164] width 22 height 18
click at [456, 155] on li "S" at bounding box center [460, 164] width 22 height 18
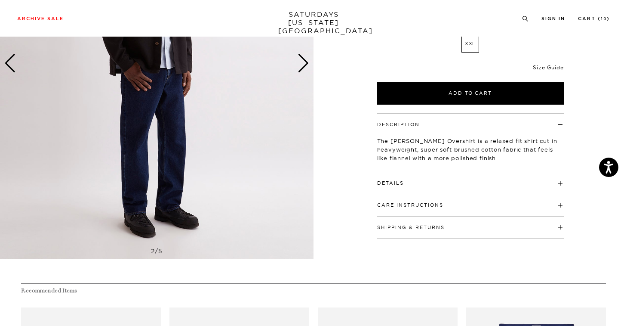
scroll to position [181, 0]
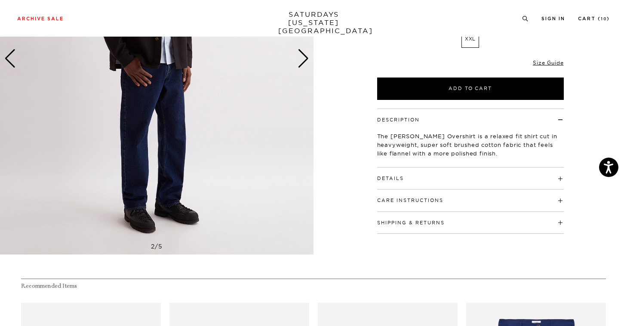
click at [465, 170] on div "Details 85% cotton / 15% polyester Dropped shoulder silhouette Convertible coll…" at bounding box center [470, 178] width 187 height 22
click at [463, 167] on h4 "Details" at bounding box center [470, 174] width 187 height 14
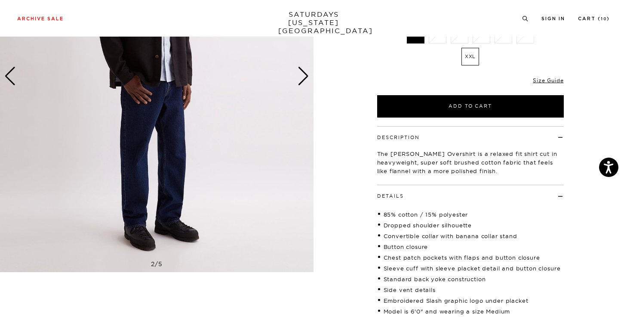
scroll to position [117, 0]
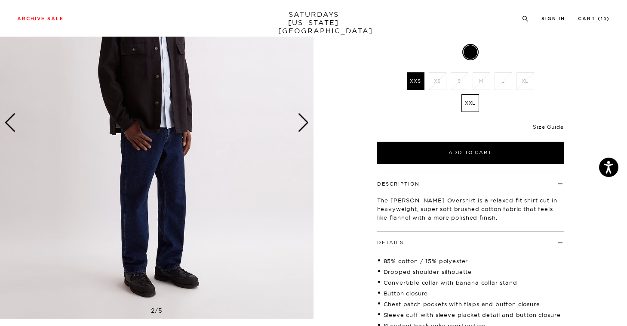
click at [553, 124] on link "Size Guide" at bounding box center [548, 127] width 31 height 6
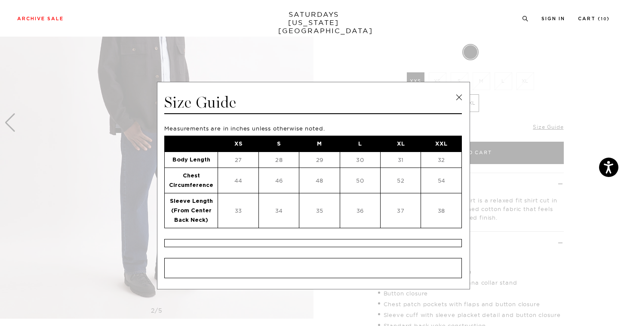
click at [455, 95] on link at bounding box center [459, 97] width 13 height 13
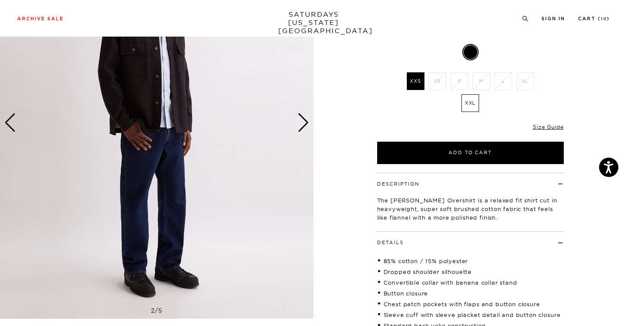
click at [307, 120] on div "Next slide" at bounding box center [304, 122] width 12 height 19
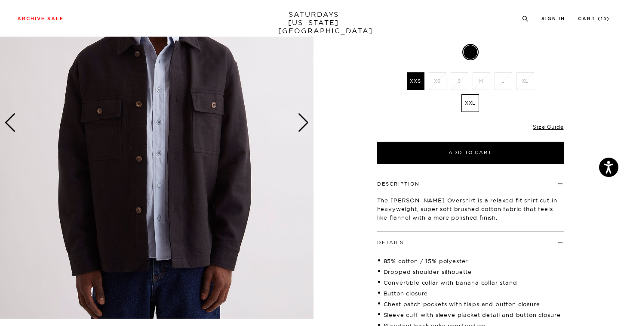
click at [307, 120] on div "Next slide" at bounding box center [304, 122] width 12 height 19
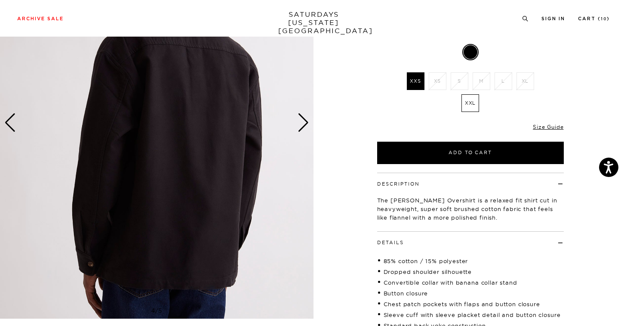
click at [307, 120] on div "Next slide" at bounding box center [304, 122] width 12 height 19
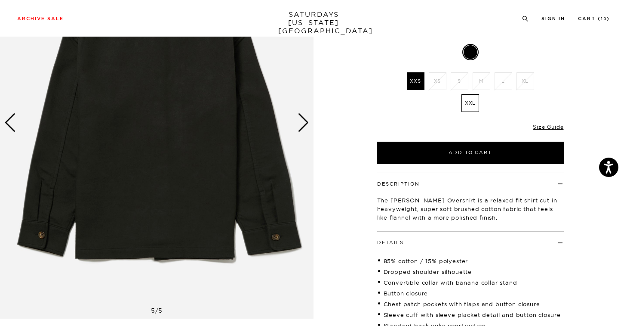
click at [307, 120] on div "Next slide" at bounding box center [304, 122] width 12 height 19
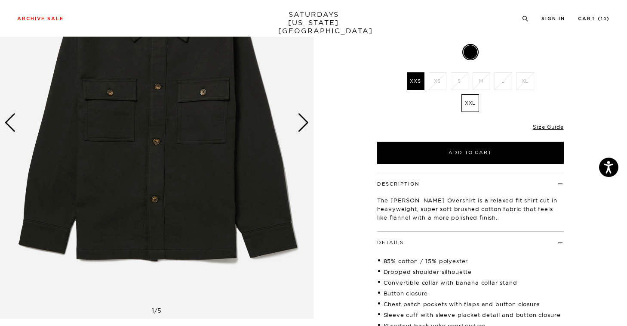
scroll to position [44, 0]
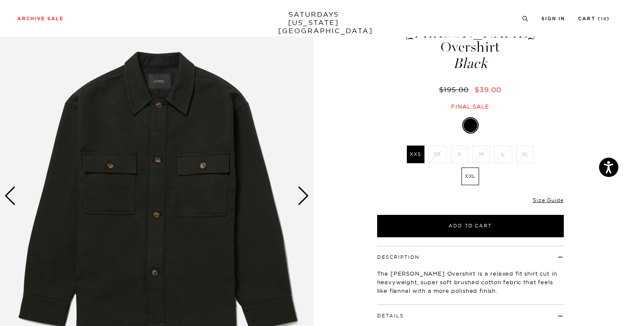
click at [303, 199] on div "Next slide" at bounding box center [304, 195] width 12 height 19
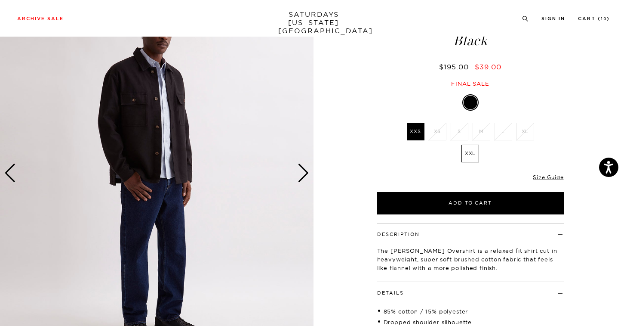
scroll to position [82, 0]
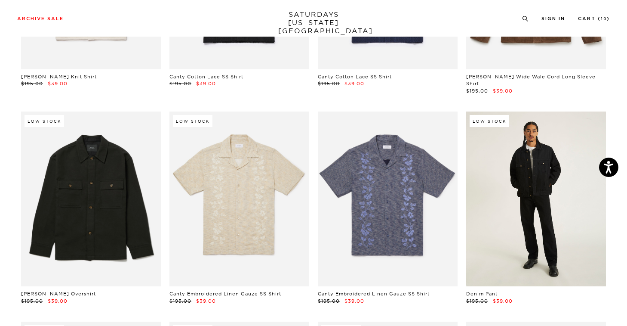
scroll to position [5913, 0]
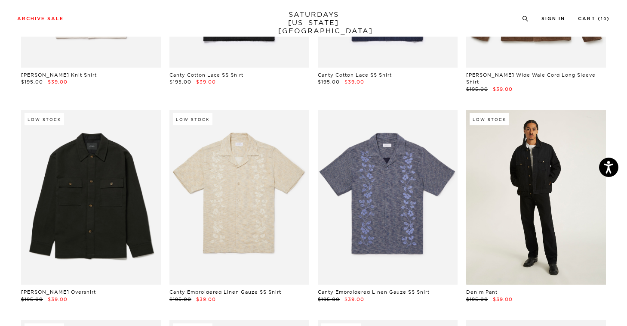
click at [570, 179] on link at bounding box center [537, 197] width 140 height 175
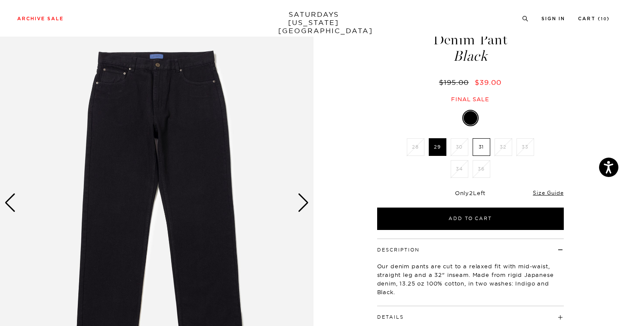
scroll to position [45, 0]
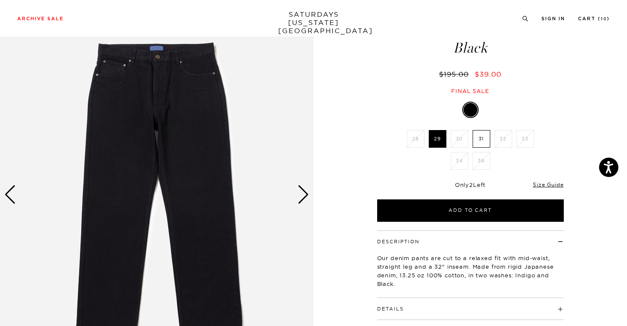
click at [300, 198] on div "Next slide" at bounding box center [304, 194] width 12 height 19
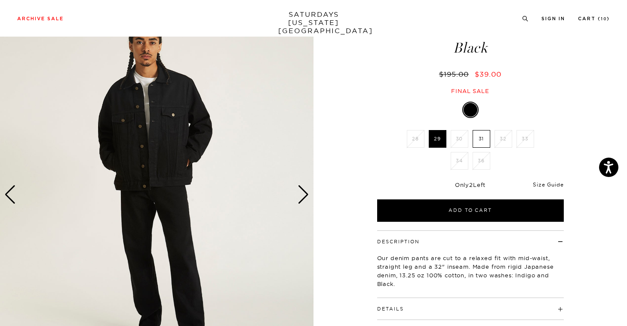
click at [549, 183] on link "Size Guide" at bounding box center [548, 184] width 31 height 6
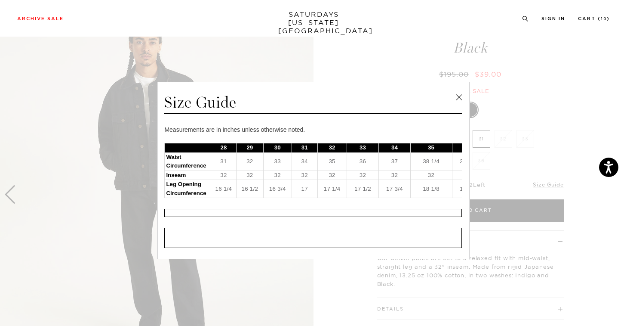
click at [454, 93] on link at bounding box center [459, 97] width 13 height 13
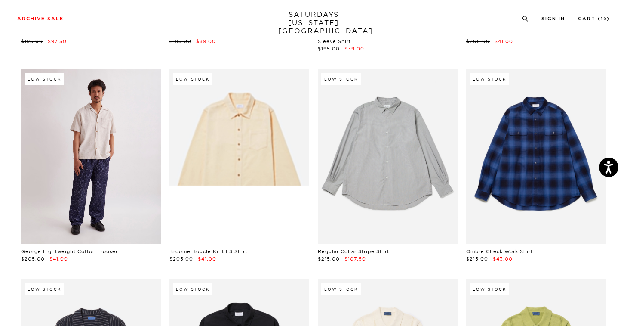
scroll to position [6381, 0]
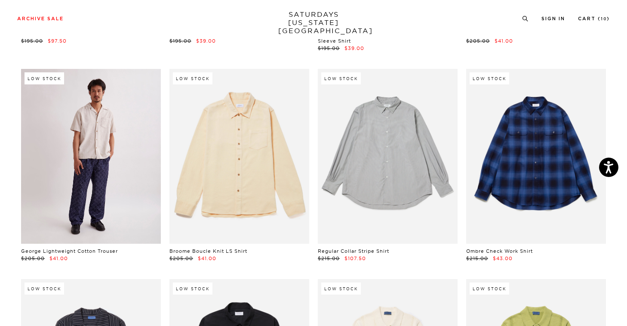
click at [120, 170] on link at bounding box center [91, 156] width 140 height 175
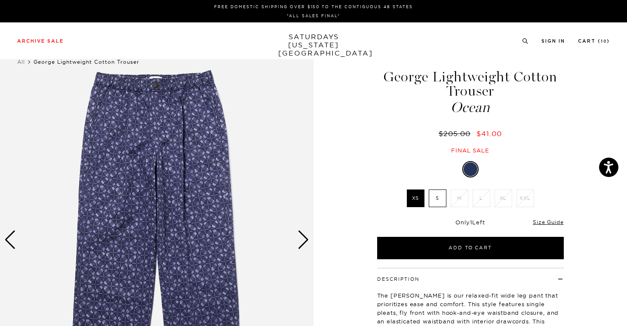
click at [306, 239] on div "Next slide" at bounding box center [304, 239] width 12 height 19
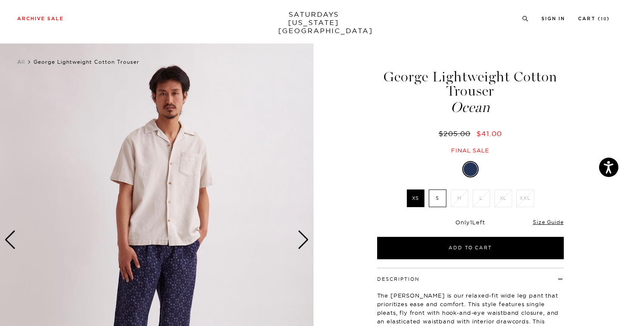
scroll to position [2, 0]
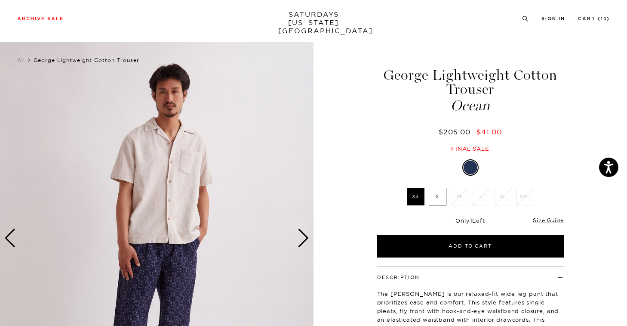
click at [306, 239] on div "Next slide" at bounding box center [304, 238] width 12 height 19
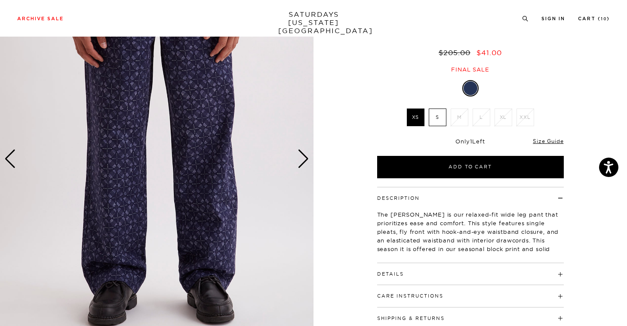
scroll to position [124, 0]
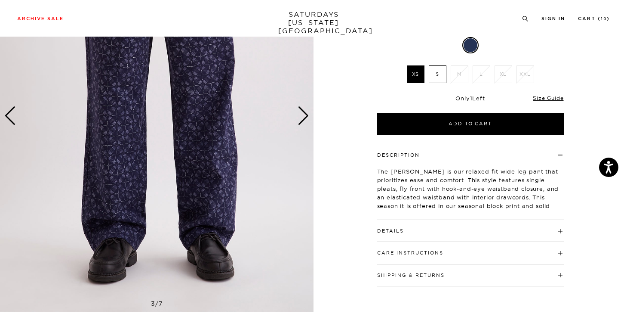
click at [417, 232] on h4 "Details" at bounding box center [470, 227] width 187 height 14
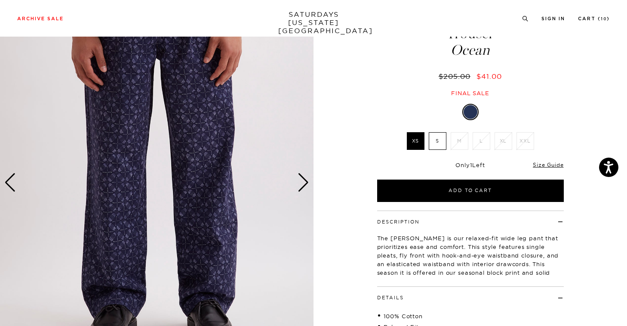
scroll to position [0, 0]
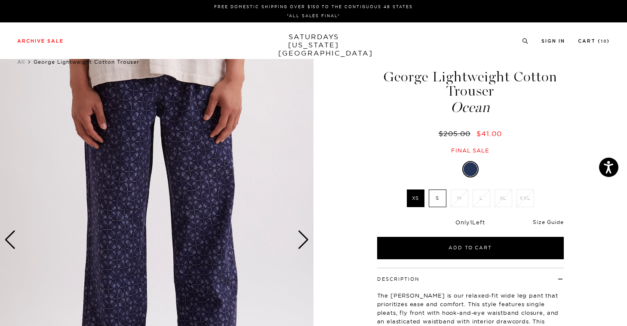
click at [544, 222] on link "Size Guide" at bounding box center [548, 222] width 31 height 6
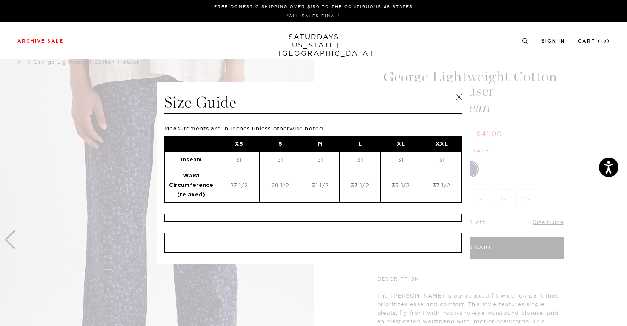
click at [453, 94] on link at bounding box center [459, 97] width 13 height 13
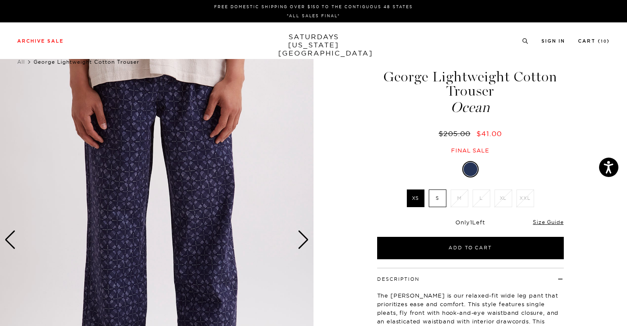
click at [437, 199] on label "S" at bounding box center [438, 198] width 18 height 18
click at [0, 0] on input "S" at bounding box center [0, 0] width 0 height 0
click at [301, 238] on div "Next slide" at bounding box center [304, 239] width 12 height 19
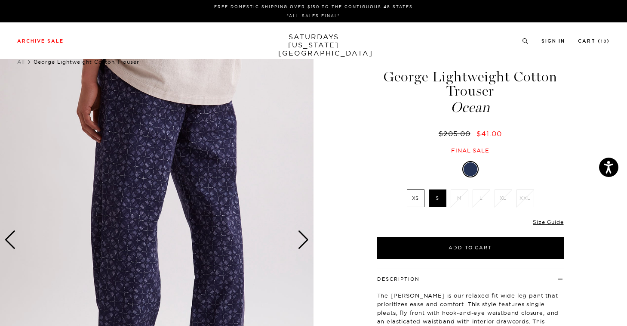
click at [301, 238] on div "Next slide" at bounding box center [304, 239] width 12 height 19
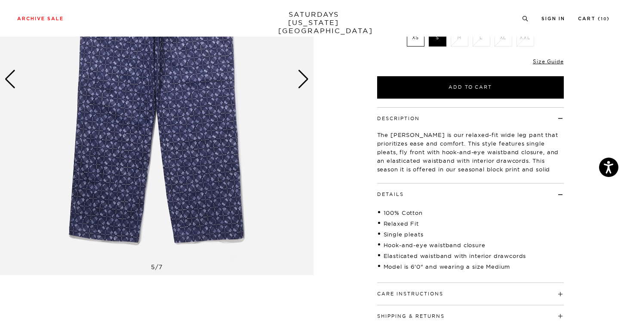
scroll to position [211, 0]
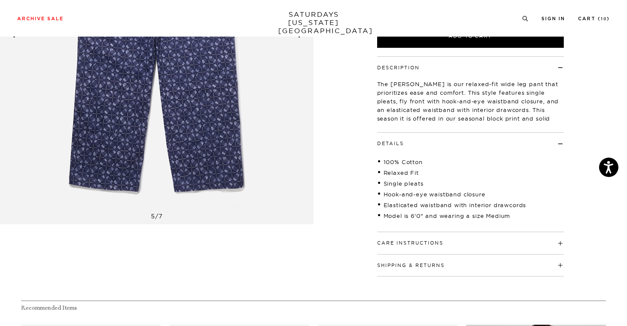
click at [455, 247] on div "Care Instructions Machine Wash Cold Do Not Bleach Do Not Tumble Dry Lay Flat To…" at bounding box center [470, 243] width 187 height 22
click at [454, 245] on h4 "Care Instructions" at bounding box center [470, 239] width 187 height 14
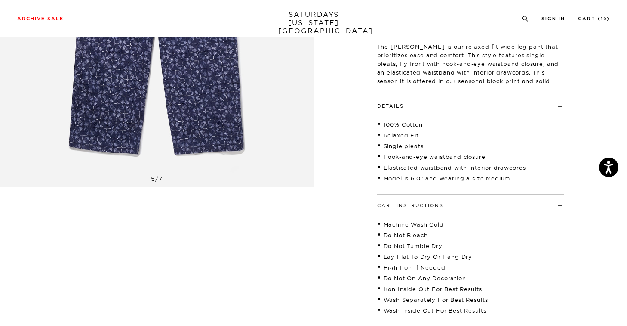
scroll to position [387, 0]
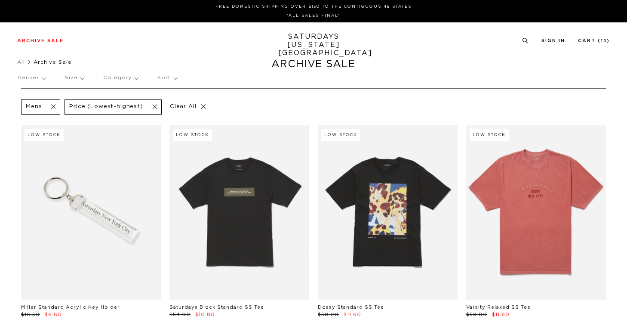
scroll to position [6381, 0]
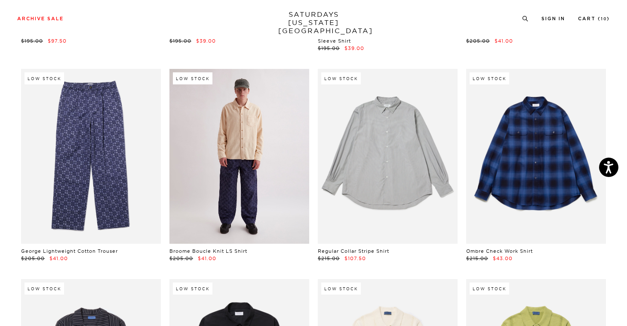
click at [281, 194] on link at bounding box center [240, 156] width 140 height 175
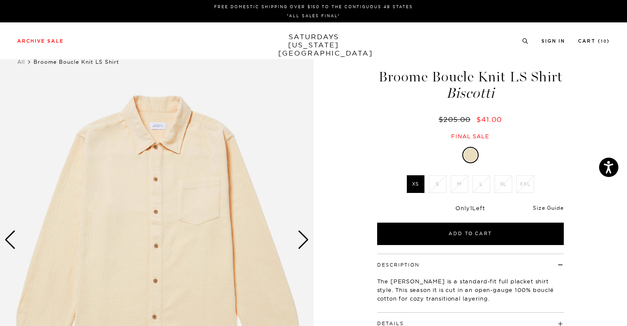
click at [560, 208] on link "Size Guide" at bounding box center [548, 207] width 31 height 6
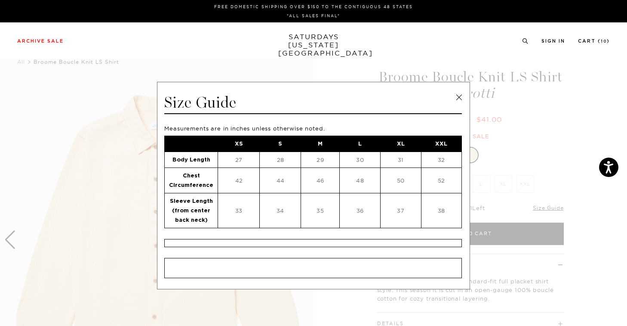
click at [455, 93] on link at bounding box center [459, 97] width 13 height 13
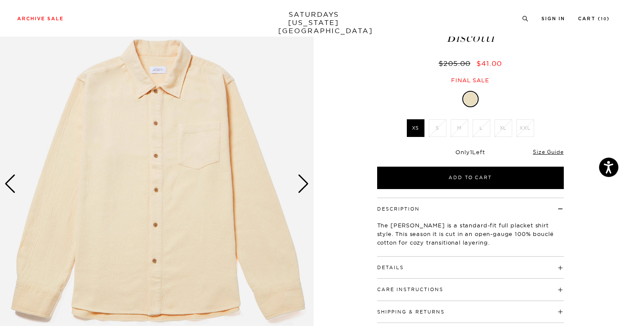
scroll to position [57, 0]
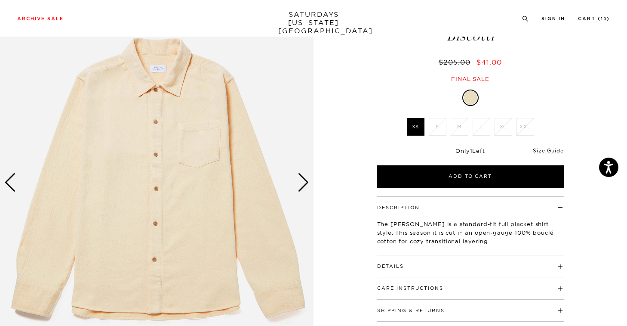
click at [302, 183] on div "Next slide" at bounding box center [304, 182] width 12 height 19
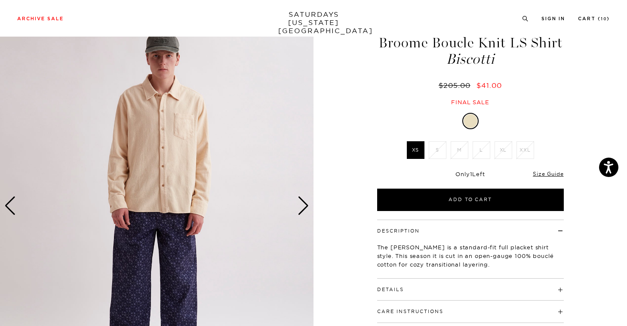
scroll to position [0, 0]
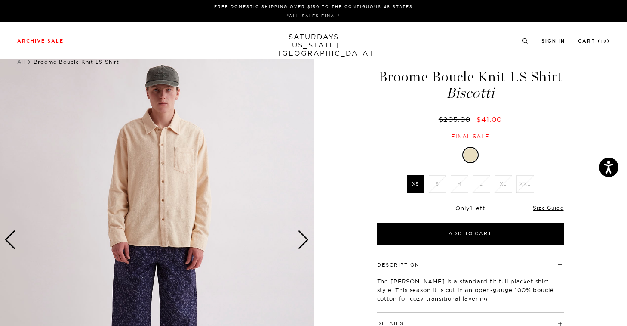
click at [306, 244] on div "Next slide" at bounding box center [304, 239] width 12 height 19
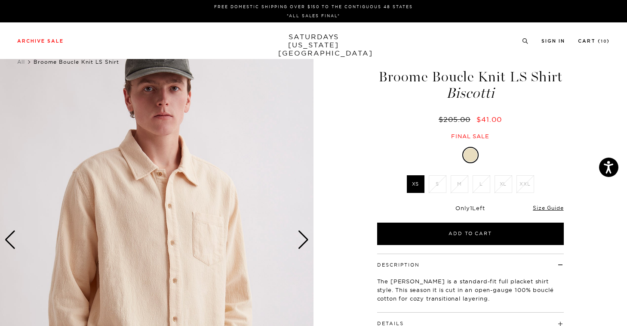
click at [306, 244] on div "Next slide" at bounding box center [304, 239] width 12 height 19
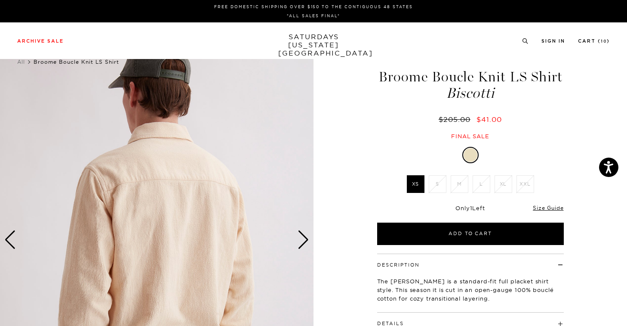
click at [306, 244] on div "Next slide" at bounding box center [304, 239] width 12 height 19
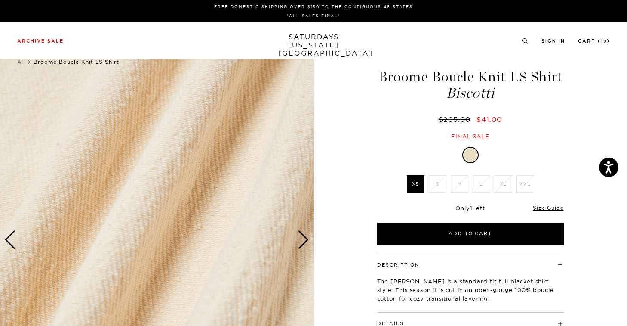
click at [306, 244] on div "Next slide" at bounding box center [304, 239] width 12 height 19
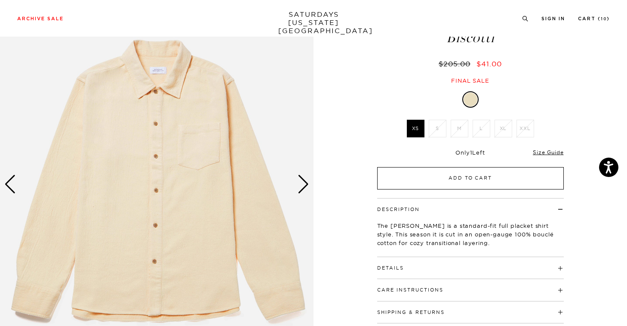
scroll to position [55, 0]
click at [459, 179] on button "Add to Cart" at bounding box center [470, 178] width 187 height 22
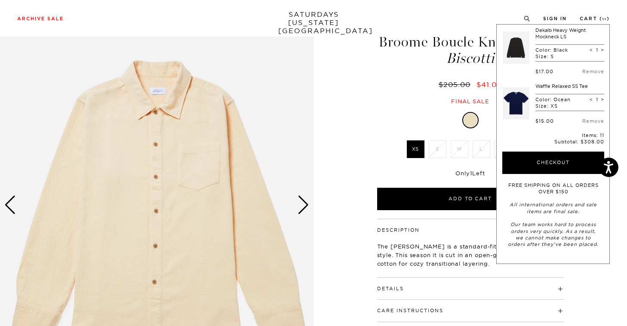
scroll to position [0, 0]
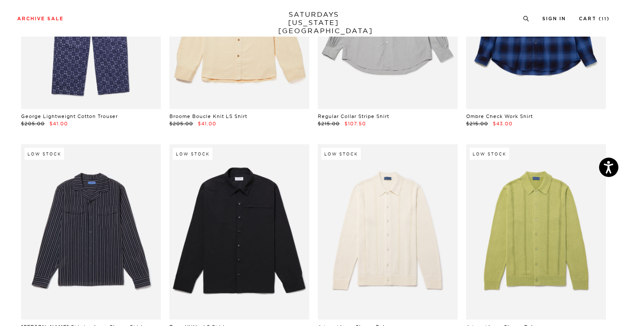
scroll to position [6548, 0]
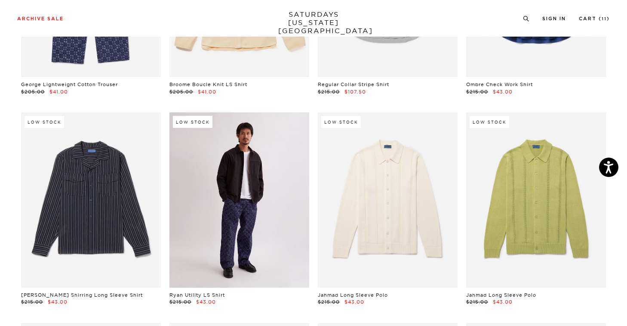
click at [264, 219] on link at bounding box center [240, 199] width 140 height 175
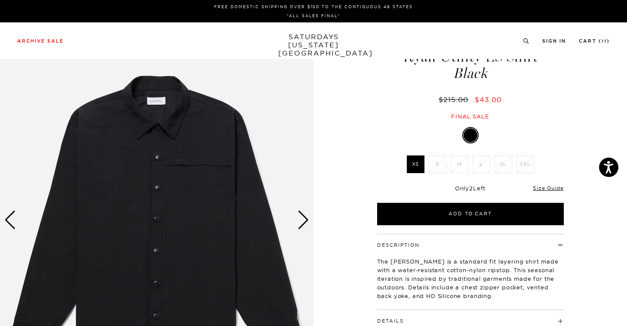
scroll to position [63, 0]
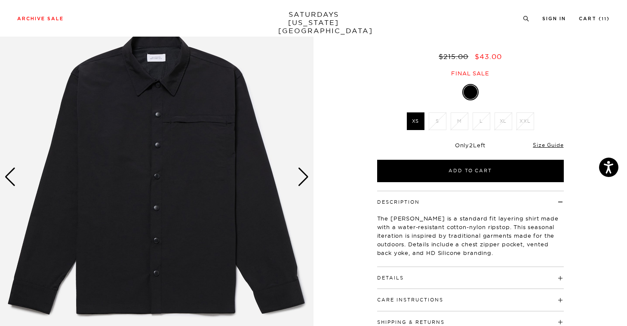
click at [303, 178] on div "Next slide" at bounding box center [304, 176] width 12 height 19
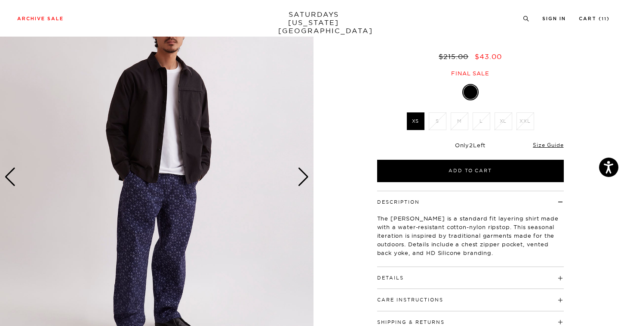
click at [303, 178] on div "Next slide" at bounding box center [304, 176] width 12 height 19
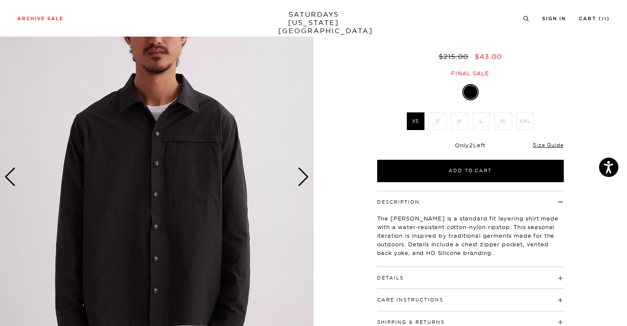
click at [303, 178] on div "Next slide" at bounding box center [304, 176] width 12 height 19
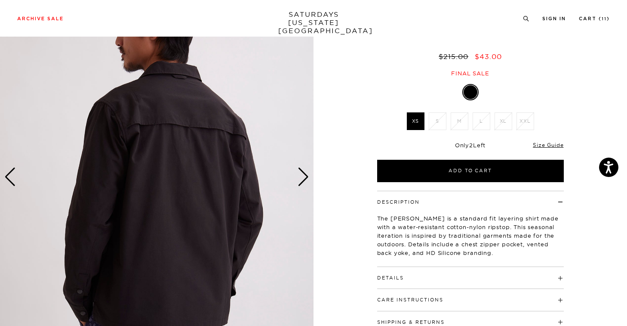
click at [303, 178] on div "Next slide" at bounding box center [304, 176] width 12 height 19
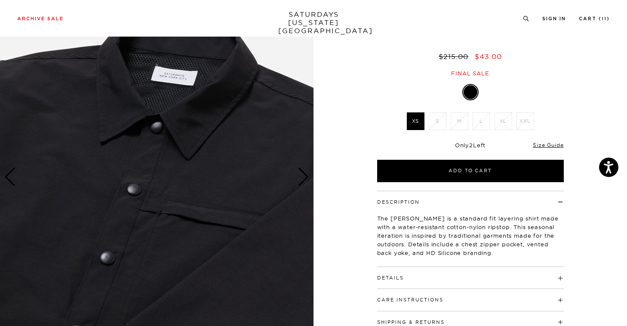
click at [303, 178] on div "Next slide" at bounding box center [304, 176] width 12 height 19
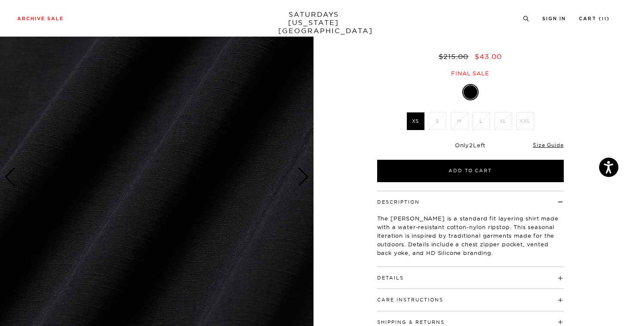
click at [303, 178] on div "Next slide" at bounding box center [304, 176] width 12 height 19
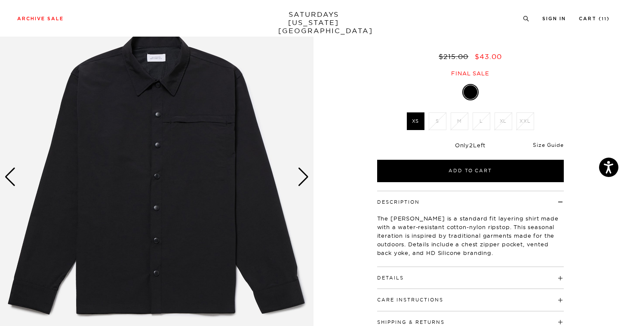
click at [557, 148] on link "Size Guide" at bounding box center [548, 145] width 31 height 6
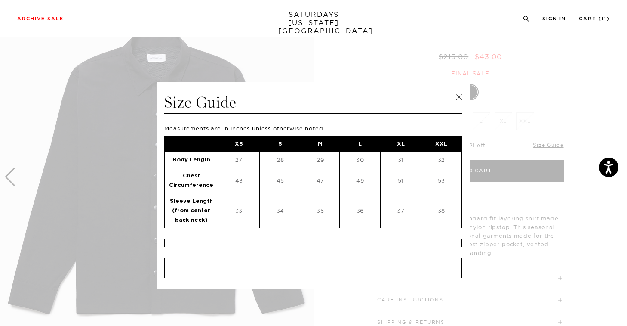
click at [457, 96] on link at bounding box center [459, 97] width 13 height 13
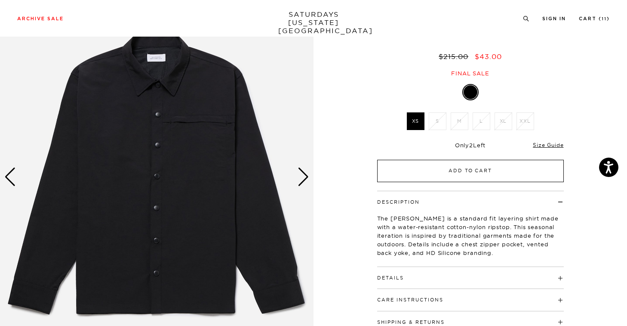
click at [464, 178] on button "Add to Cart" at bounding box center [470, 171] width 187 height 22
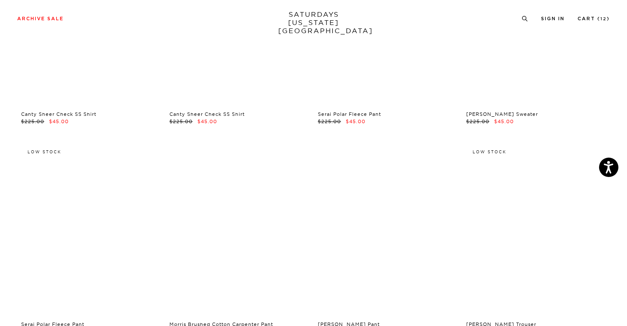
scroll to position [7158, 0]
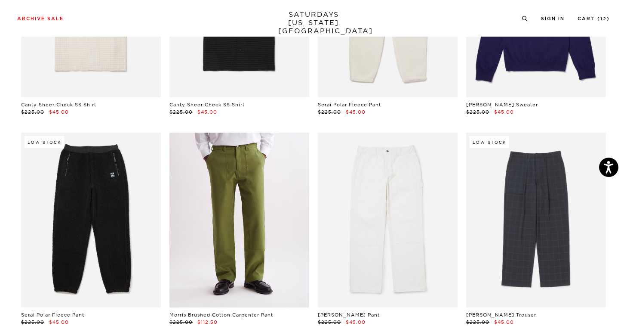
click at [284, 197] on link at bounding box center [240, 220] width 140 height 175
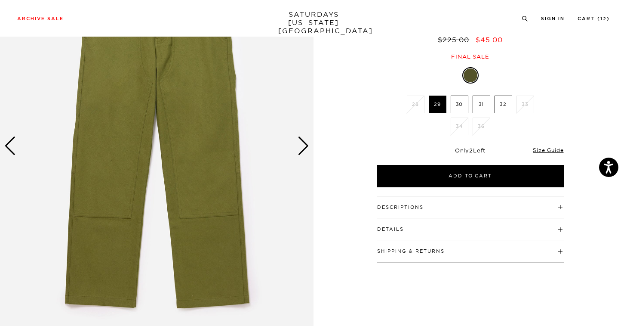
scroll to position [121, 0]
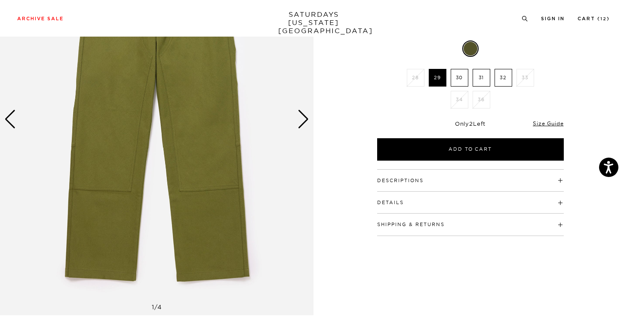
click at [306, 118] on div "Next slide" at bounding box center [304, 119] width 12 height 19
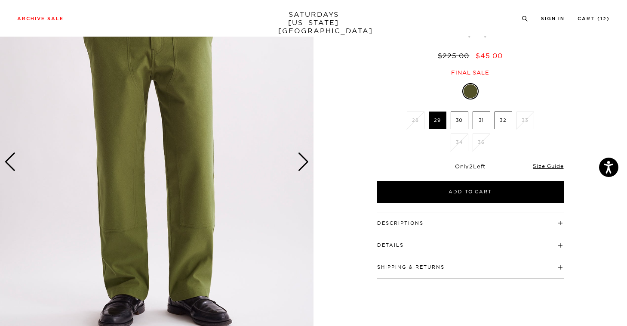
scroll to position [29, 0]
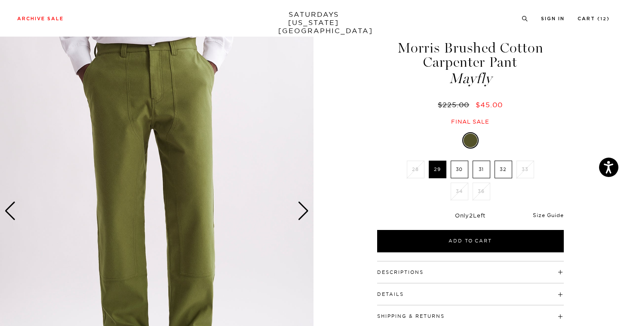
click at [551, 213] on link "Size Guide" at bounding box center [548, 215] width 31 height 6
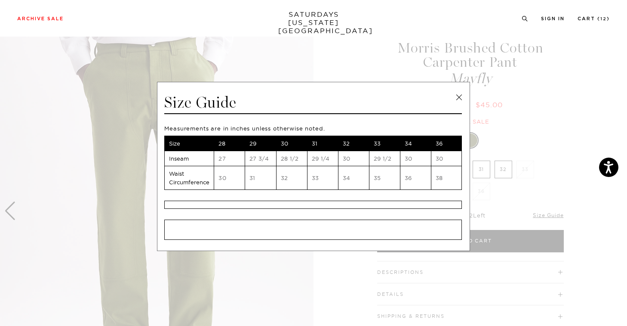
click at [457, 93] on link at bounding box center [459, 97] width 13 height 13
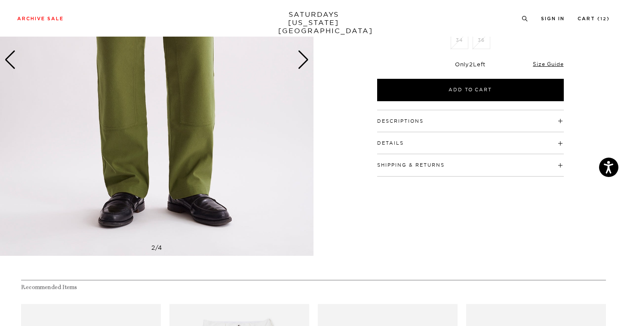
scroll to position [117, 0]
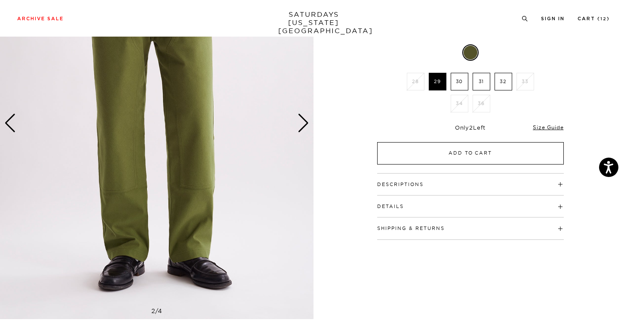
click at [459, 158] on button "Add to Cart" at bounding box center [470, 153] width 187 height 22
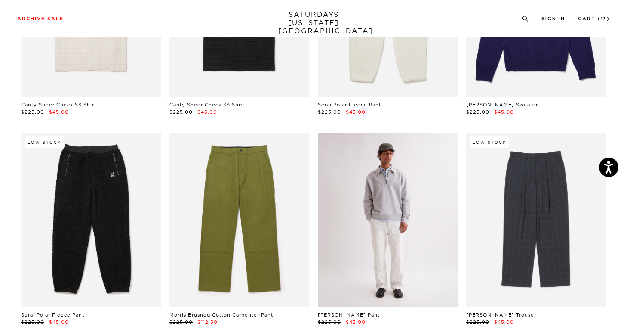
click at [429, 174] on link at bounding box center [388, 220] width 140 height 175
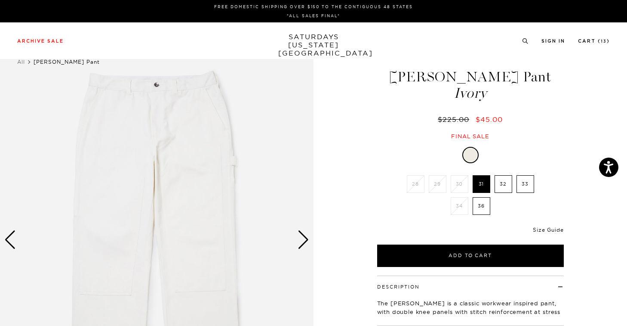
click at [546, 232] on link "Size Guide" at bounding box center [548, 229] width 31 height 6
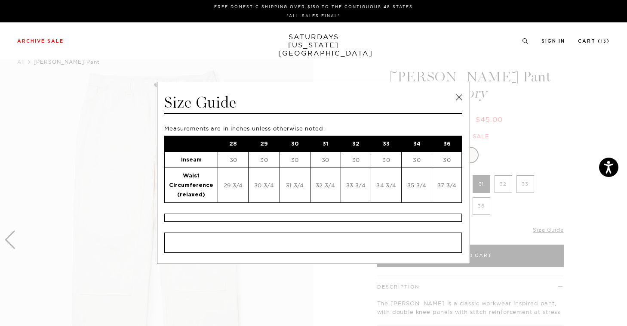
click at [458, 95] on link at bounding box center [459, 97] width 13 height 13
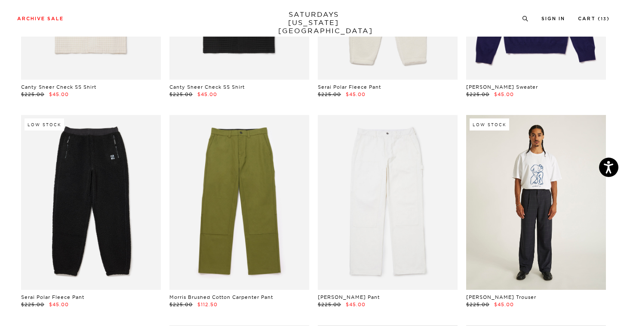
scroll to position [7248, 0]
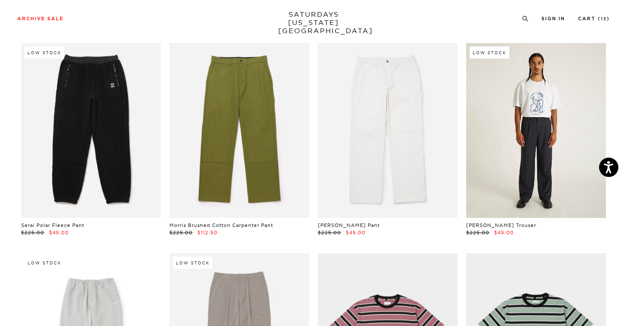
click at [530, 133] on link at bounding box center [537, 130] width 140 height 175
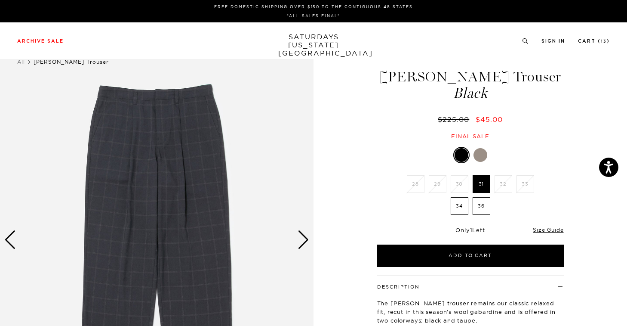
click at [487, 154] on link at bounding box center [480, 155] width 15 height 15
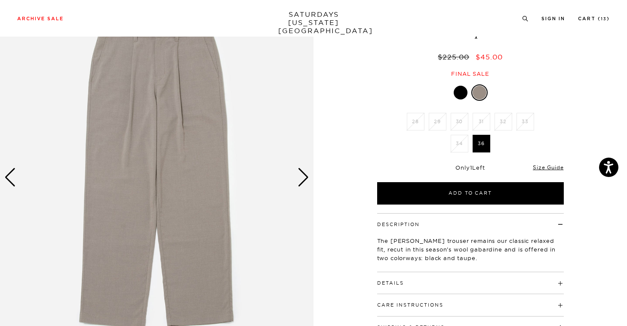
scroll to position [64, 0]
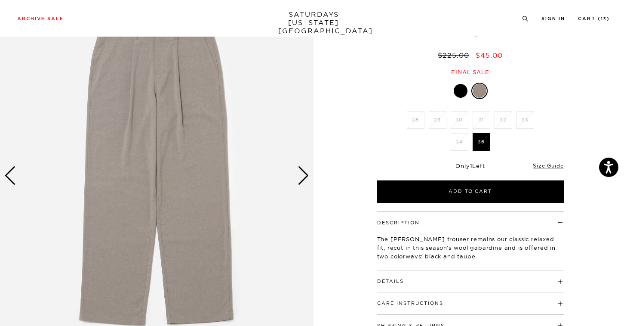
click at [464, 86] on div at bounding box center [461, 91] width 14 height 14
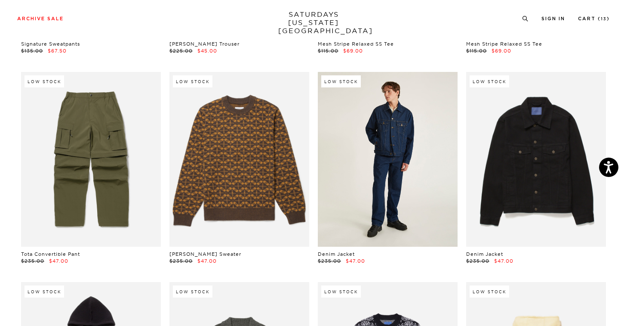
scroll to position [7578, 0]
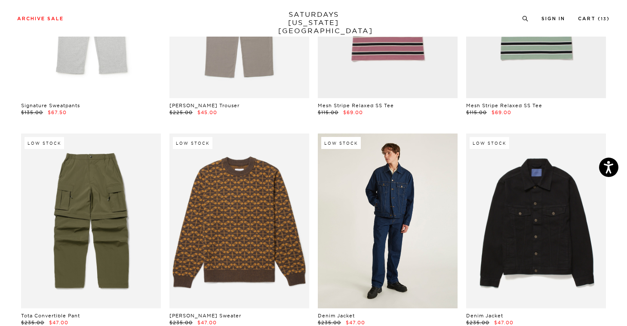
click at [434, 183] on link at bounding box center [388, 220] width 140 height 175
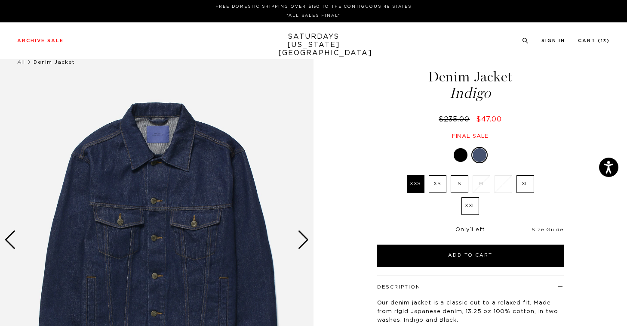
click at [556, 232] on link "Size Guide" at bounding box center [548, 229] width 32 height 5
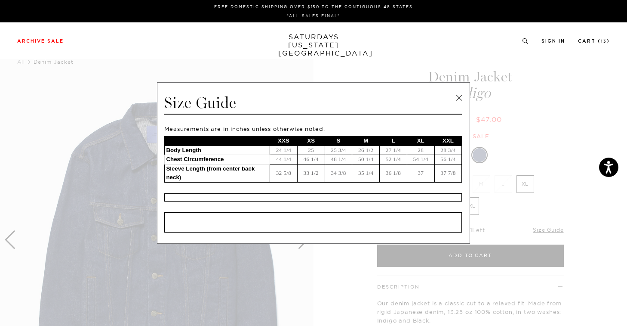
click at [461, 95] on link at bounding box center [459, 97] width 13 height 13
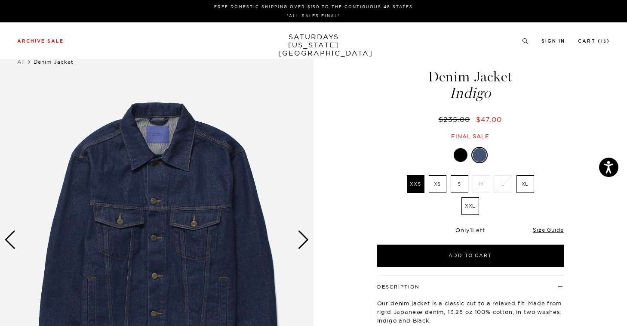
click at [306, 238] on div "Next slide" at bounding box center [304, 239] width 12 height 19
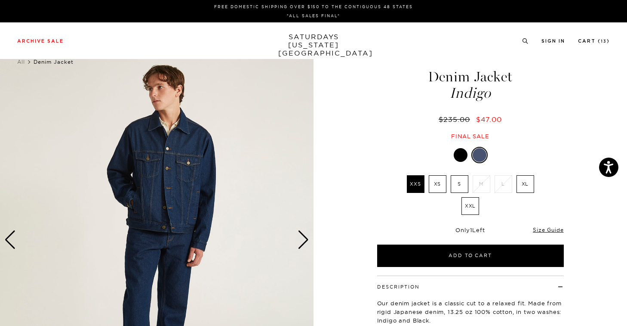
click at [305, 238] on div "Next slide" at bounding box center [304, 239] width 12 height 19
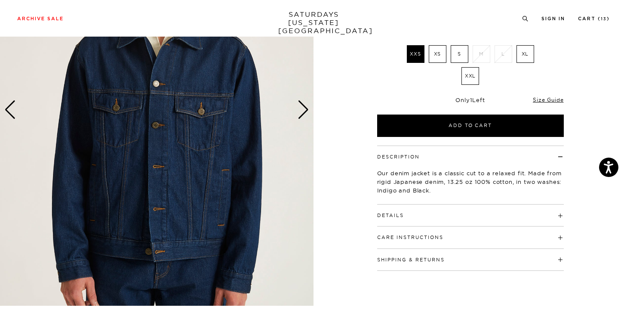
scroll to position [52, 0]
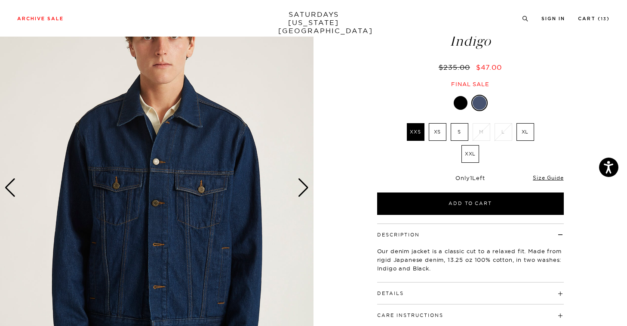
click at [303, 191] on div "Next slide" at bounding box center [304, 187] width 12 height 19
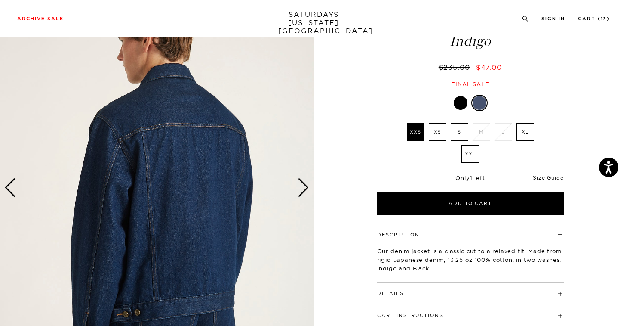
click at [304, 191] on div "Next slide" at bounding box center [304, 187] width 12 height 19
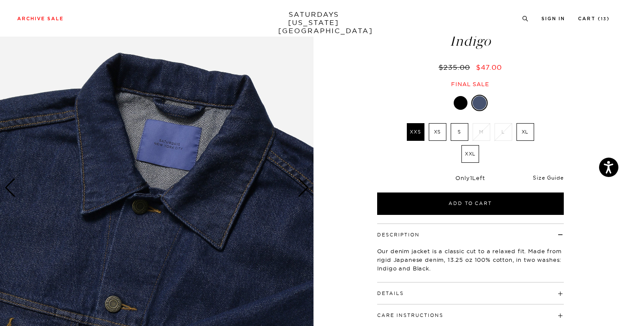
click at [553, 180] on link "Size Guide" at bounding box center [548, 177] width 31 height 6
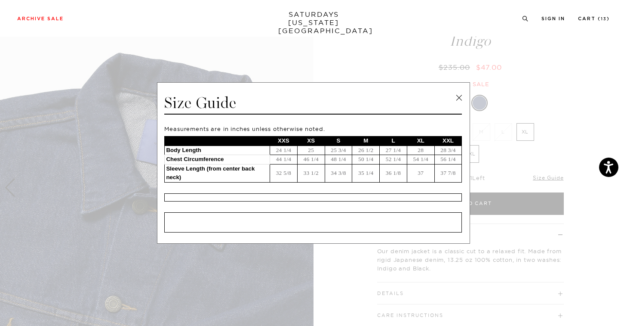
click at [458, 95] on link at bounding box center [459, 97] width 13 height 13
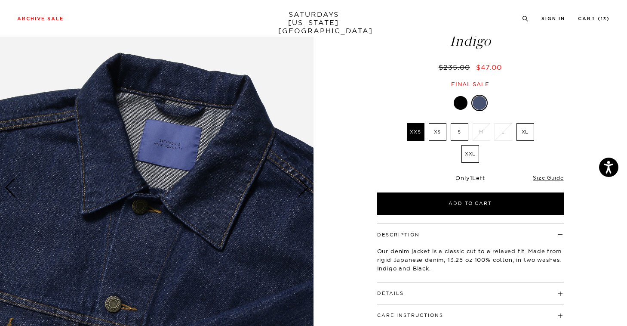
click at [439, 133] on label "XS" at bounding box center [438, 132] width 18 height 18
click at [0, 0] on input "XS" at bounding box center [0, 0] width 0 height 0
click at [462, 101] on div at bounding box center [461, 103] width 14 height 14
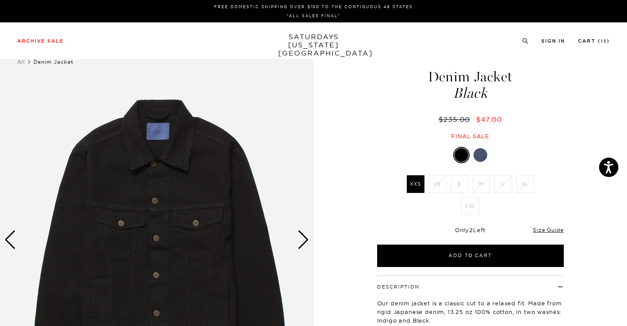
scroll to position [77, 0]
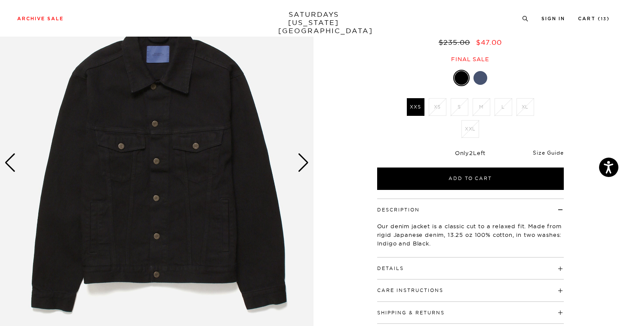
click at [544, 154] on link "Size Guide" at bounding box center [548, 152] width 31 height 6
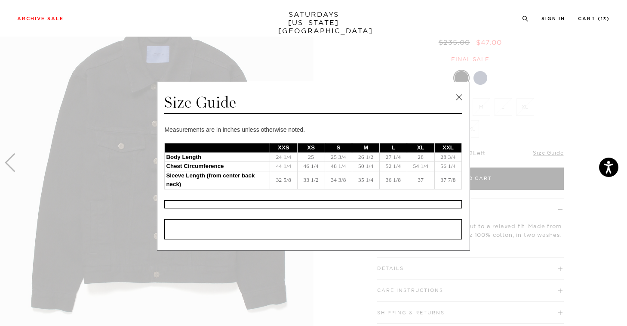
click at [458, 96] on link at bounding box center [459, 97] width 13 height 13
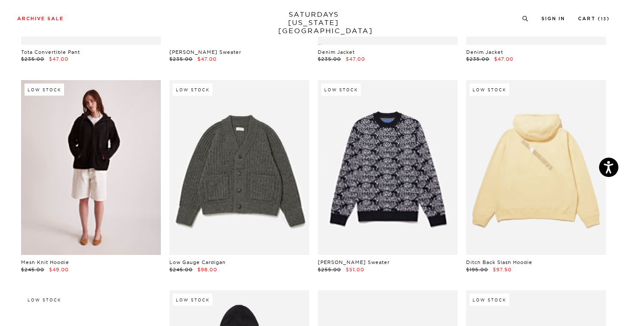
scroll to position [7842, 0]
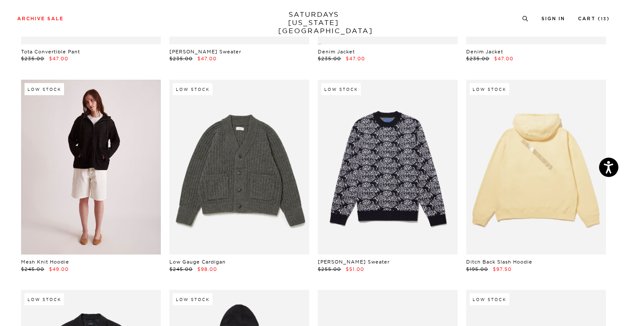
click at [100, 167] on link at bounding box center [91, 167] width 140 height 175
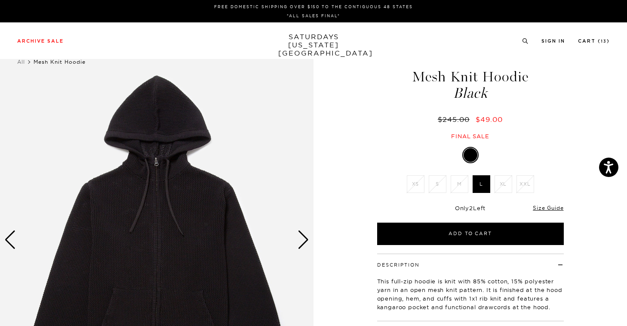
click at [306, 238] on div "Next slide" at bounding box center [304, 239] width 12 height 19
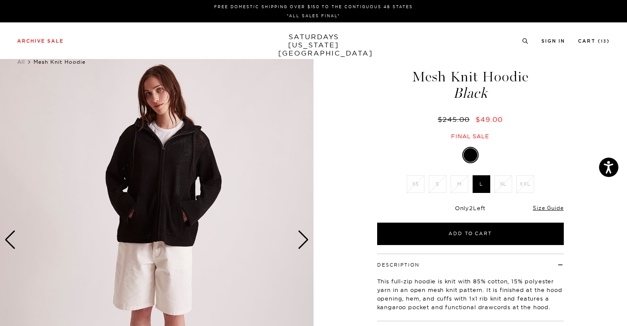
click at [306, 238] on div "Next slide" at bounding box center [304, 239] width 12 height 19
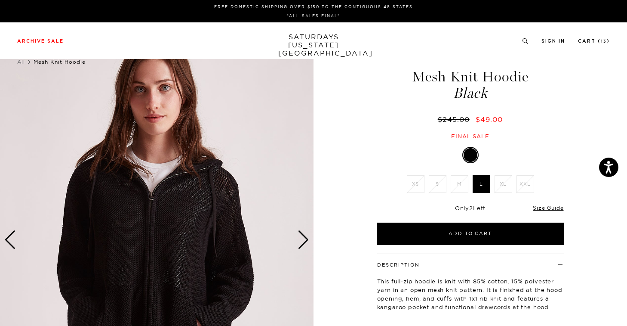
click at [306, 238] on div "Next slide" at bounding box center [304, 239] width 12 height 19
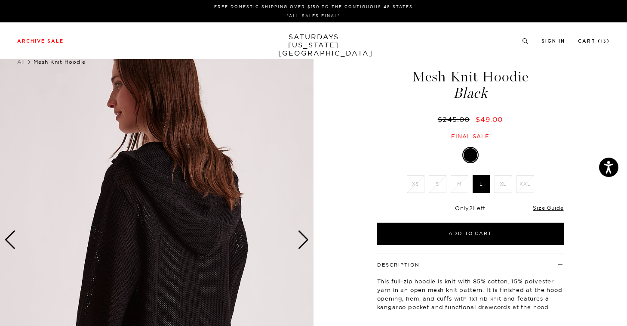
click at [306, 238] on div "Next slide" at bounding box center [304, 239] width 12 height 19
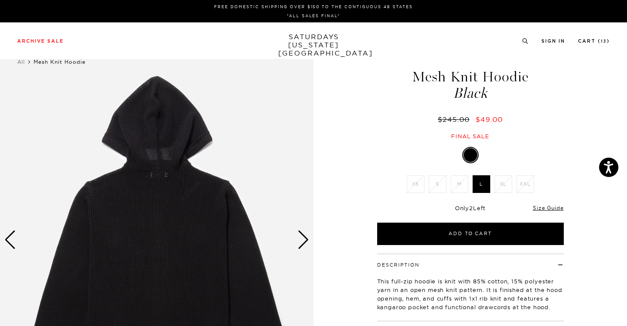
click at [306, 238] on div "Next slide" at bounding box center [304, 239] width 12 height 19
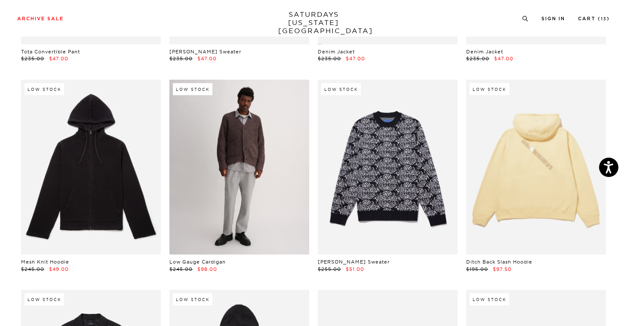
click at [278, 165] on link at bounding box center [240, 167] width 140 height 175
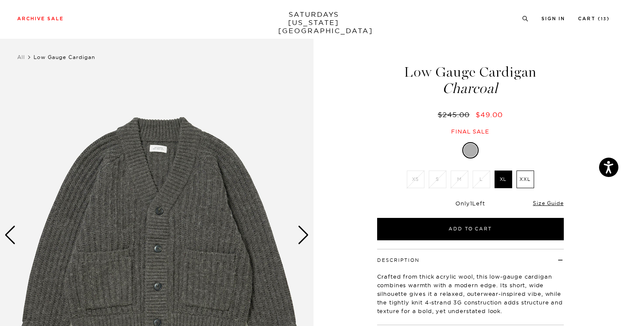
scroll to position [14, 0]
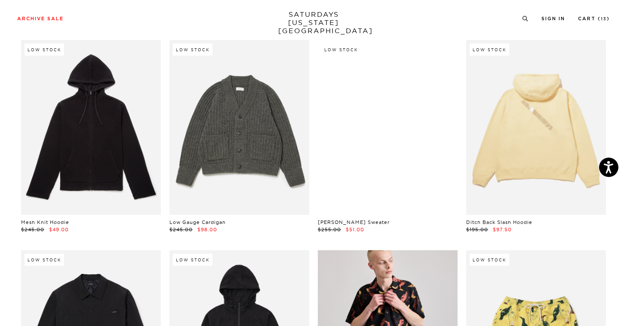
scroll to position [7997, 0]
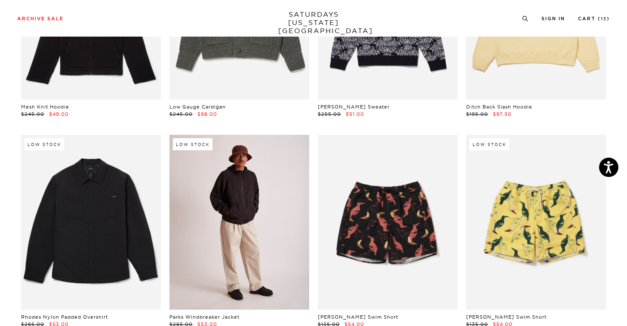
click at [218, 177] on link at bounding box center [240, 222] width 140 height 175
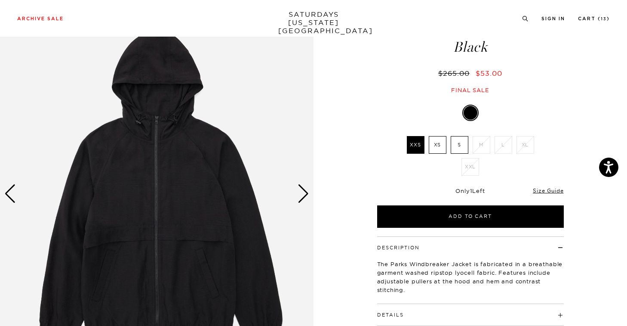
scroll to position [46, 0]
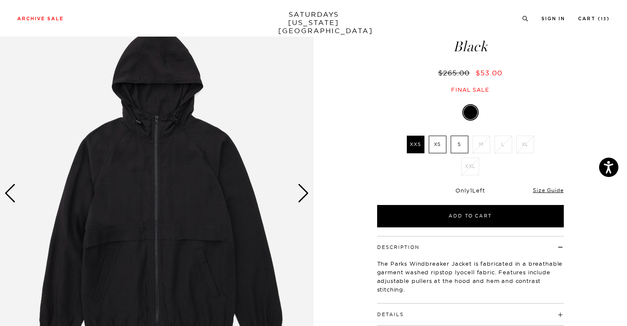
click at [303, 191] on div "Next slide" at bounding box center [304, 193] width 12 height 19
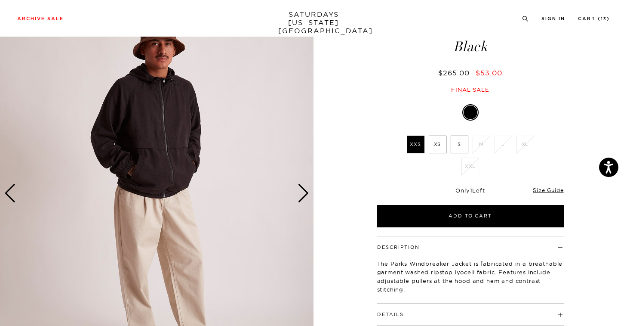
click at [303, 191] on div "Next slide" at bounding box center [304, 193] width 12 height 19
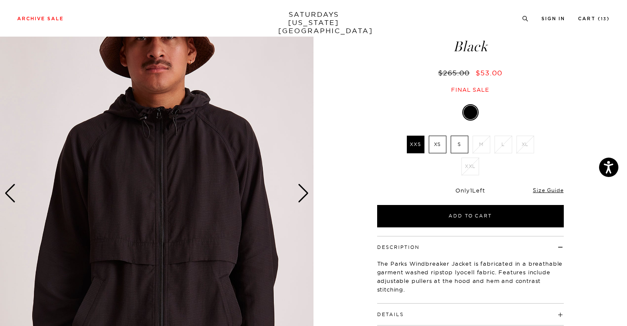
click at [303, 191] on div "Next slide" at bounding box center [304, 193] width 12 height 19
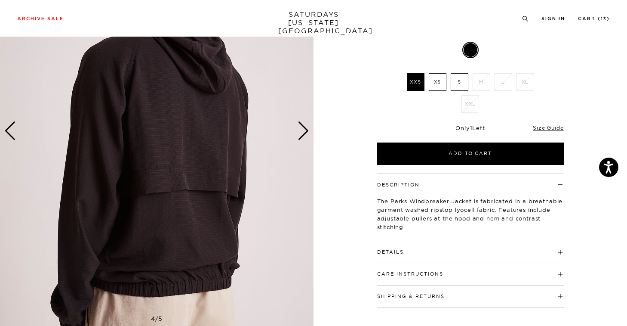
scroll to position [139, 0]
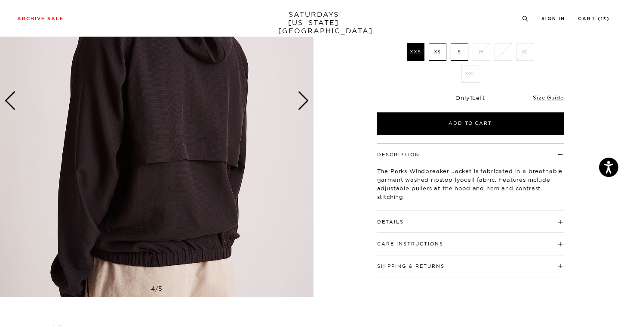
click at [468, 222] on h4 "Details" at bounding box center [470, 218] width 187 height 14
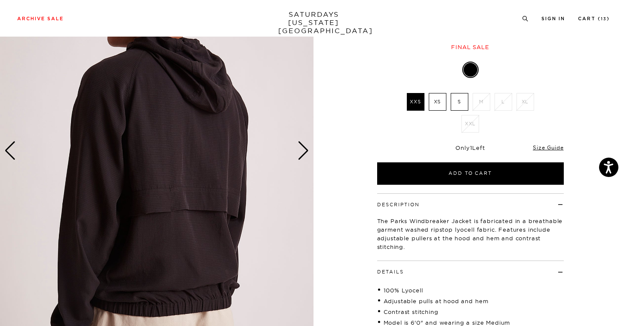
scroll to position [86, 0]
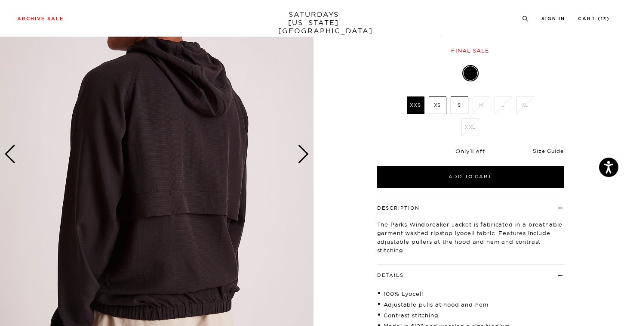
click at [545, 149] on link "Size Guide" at bounding box center [548, 151] width 31 height 6
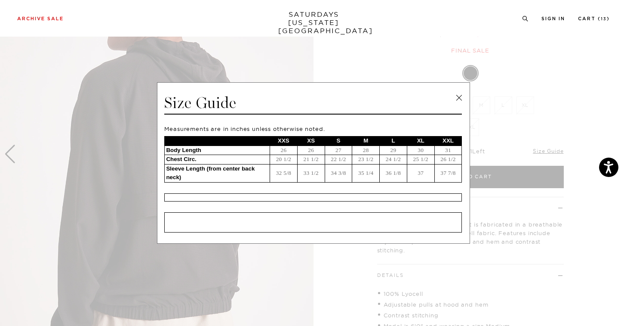
click at [460, 95] on link at bounding box center [459, 97] width 13 height 13
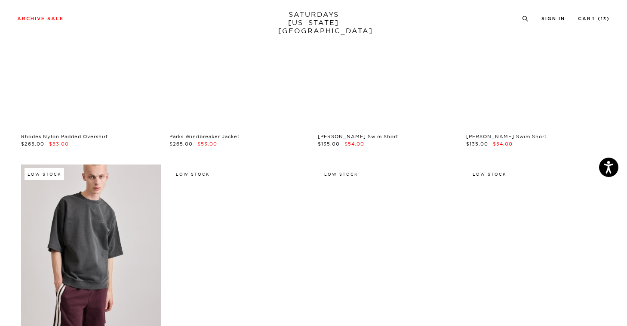
scroll to position [8250, 0]
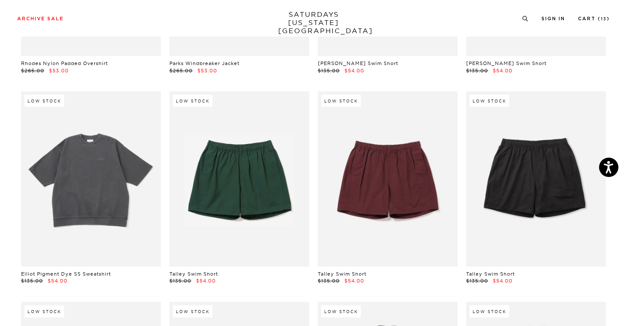
click at [108, 178] on link at bounding box center [91, 178] width 140 height 175
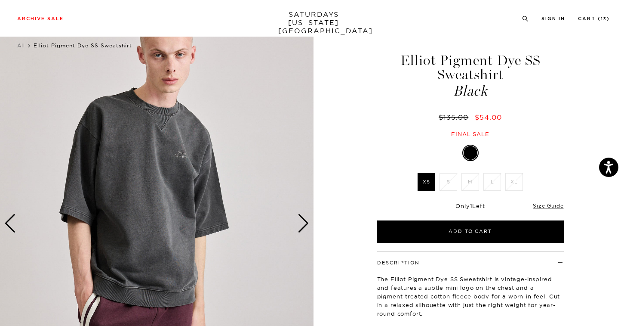
scroll to position [17, 0]
click at [559, 209] on div "Only 1 Left Size Guide" at bounding box center [470, 208] width 187 height 23
click at [559, 206] on link "Size Guide" at bounding box center [548, 205] width 31 height 6
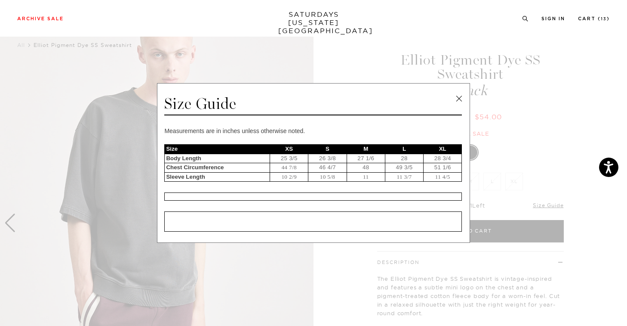
click at [458, 98] on link at bounding box center [459, 98] width 13 height 13
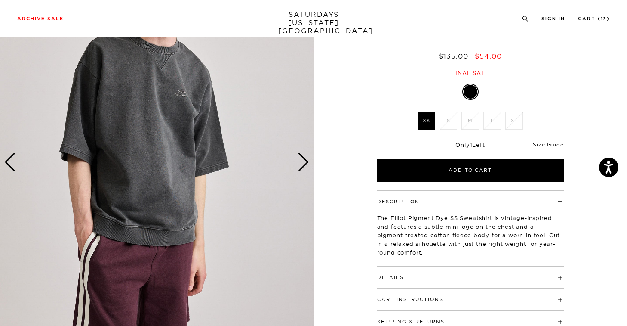
scroll to position [125, 0]
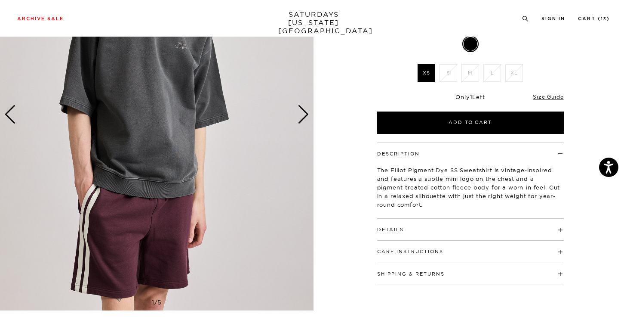
click at [305, 115] on div "Next slide" at bounding box center [304, 114] width 12 height 19
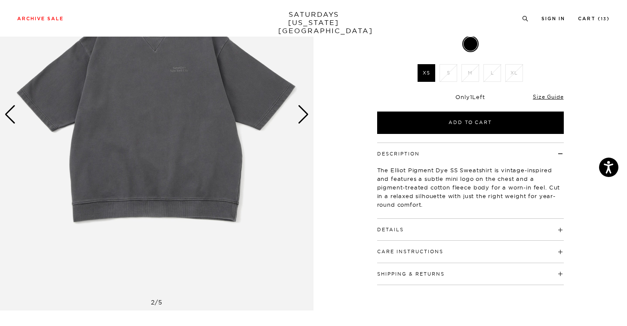
click at [305, 115] on div "Next slide" at bounding box center [304, 114] width 12 height 19
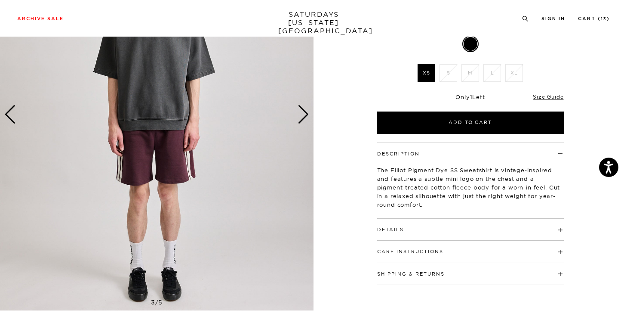
click at [305, 115] on div "Next slide" at bounding box center [304, 114] width 12 height 19
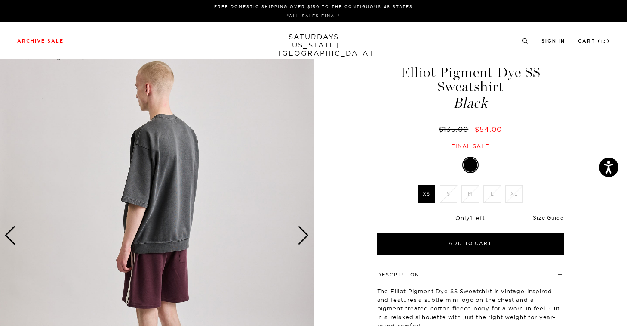
scroll to position [0, 0]
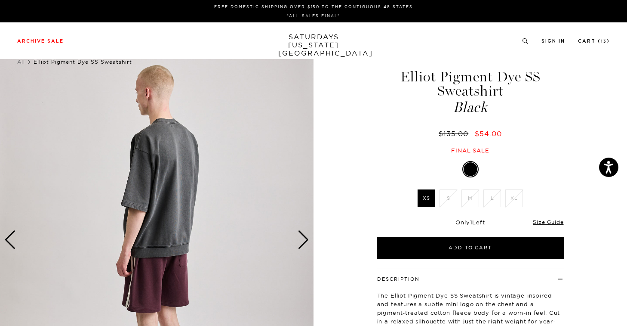
click at [11, 236] on div "Previous slide" at bounding box center [10, 239] width 12 height 19
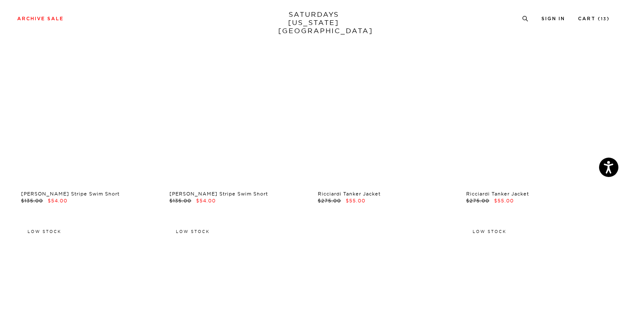
scroll to position [8471, 0]
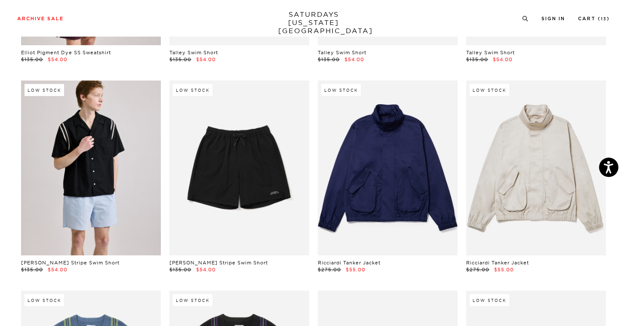
click at [102, 149] on link at bounding box center [91, 167] width 140 height 175
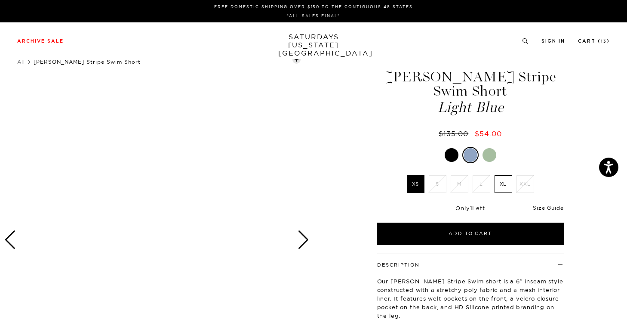
click at [540, 207] on link "Size Guide" at bounding box center [548, 207] width 31 height 6
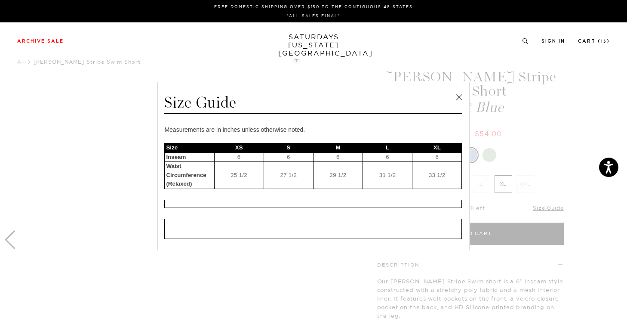
click at [454, 95] on link at bounding box center [459, 97] width 13 height 13
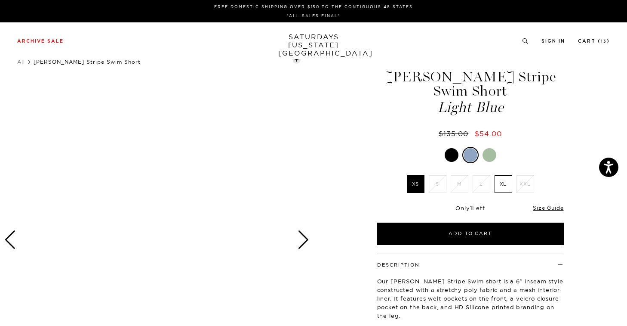
click at [445, 158] on div at bounding box center [452, 155] width 14 height 14
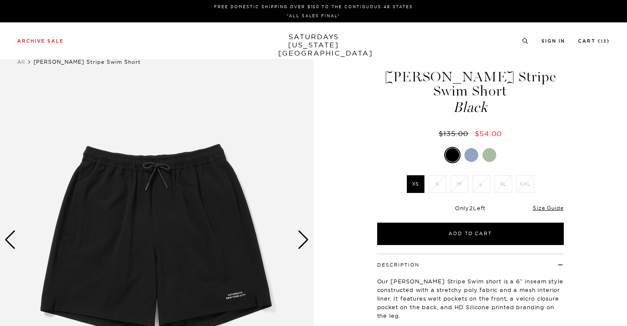
click at [481, 156] on div at bounding box center [470, 155] width 187 height 16
click at [494, 156] on div at bounding box center [490, 155] width 14 height 14
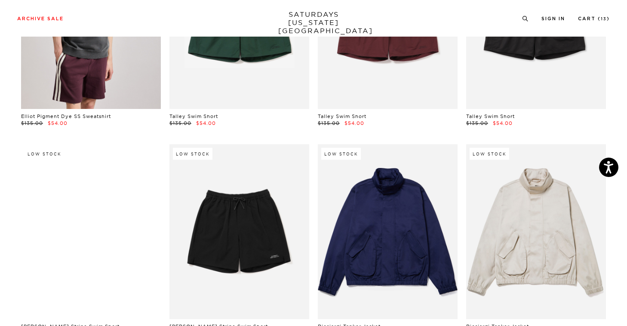
scroll to position [8415, 0]
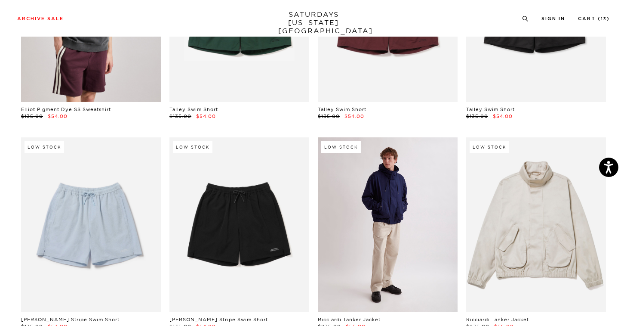
click at [411, 189] on link at bounding box center [388, 224] width 140 height 175
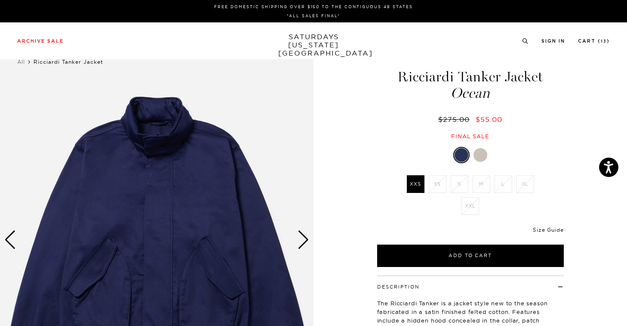
click at [544, 230] on link "Size Guide" at bounding box center [548, 229] width 31 height 6
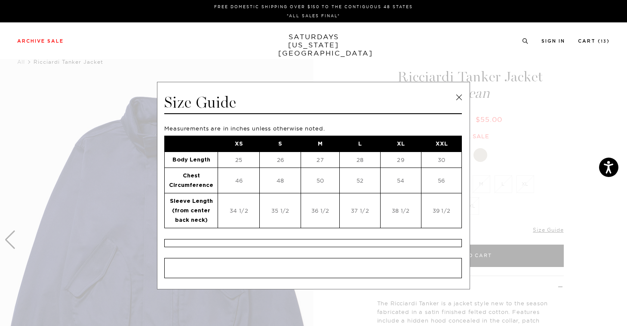
click at [457, 96] on link at bounding box center [459, 97] width 13 height 13
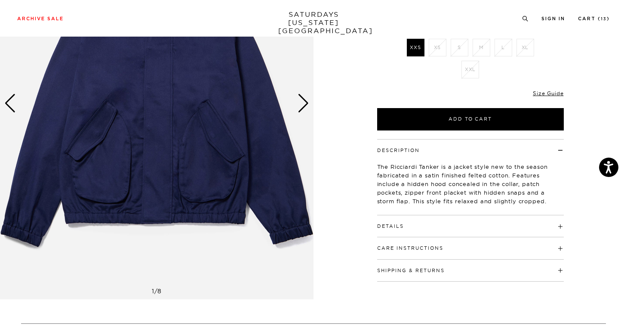
scroll to position [103, 0]
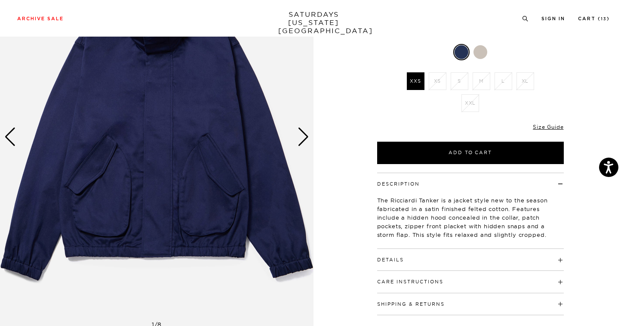
click at [308, 135] on div "Next slide" at bounding box center [304, 136] width 12 height 19
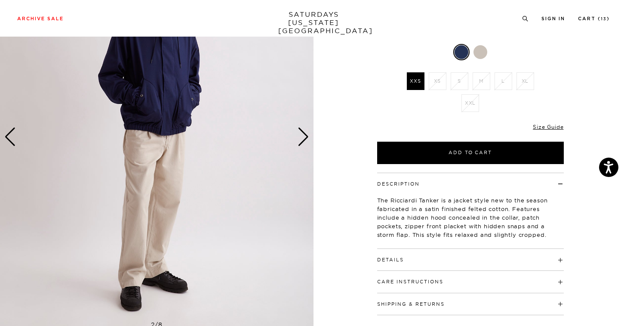
scroll to position [0, 0]
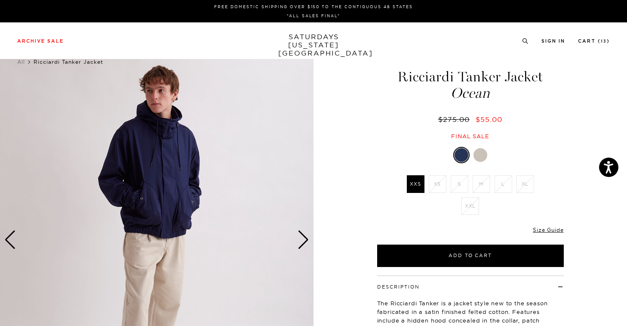
click at [305, 242] on div "Next slide" at bounding box center [304, 239] width 12 height 19
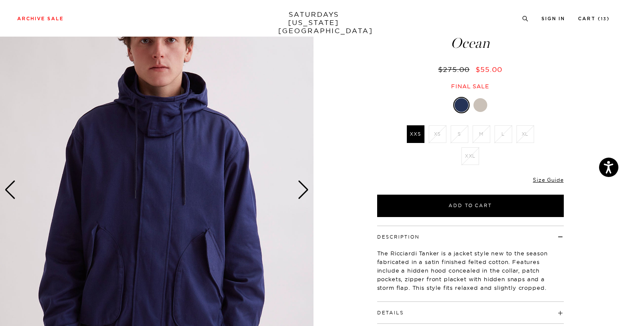
scroll to position [49, 0]
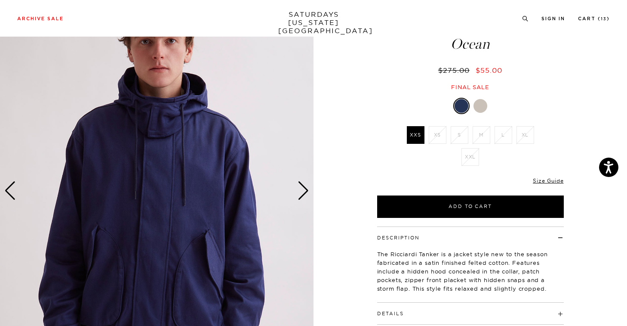
click at [302, 193] on div "Next slide" at bounding box center [304, 190] width 12 height 19
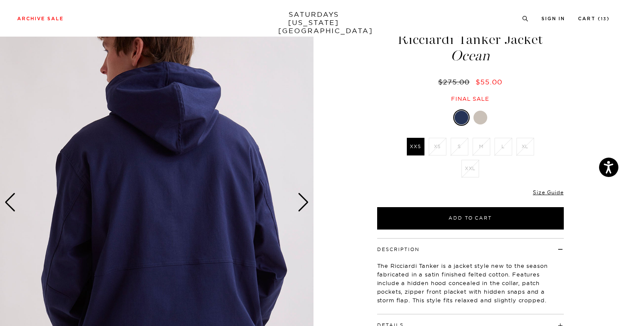
scroll to position [35, 0]
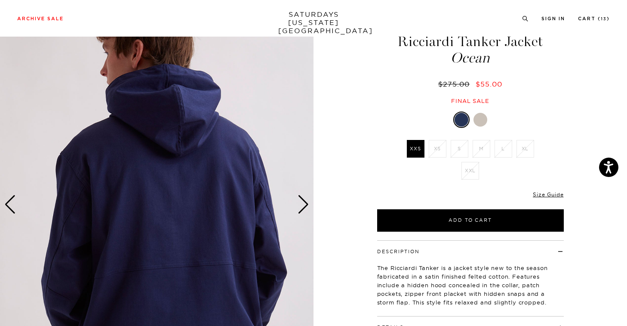
click at [470, 124] on div at bounding box center [470, 119] width 187 height 16
click at [479, 123] on div at bounding box center [481, 120] width 14 height 14
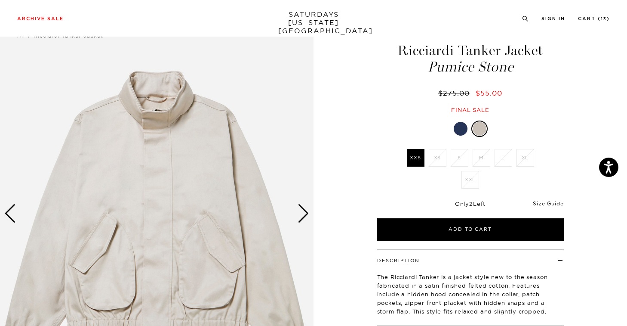
scroll to position [148, 0]
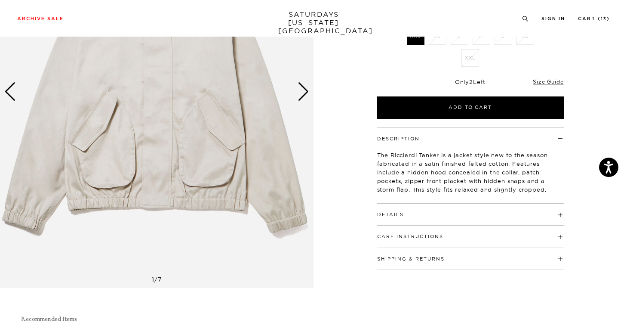
click at [300, 91] on div "Next slide" at bounding box center [304, 91] width 12 height 19
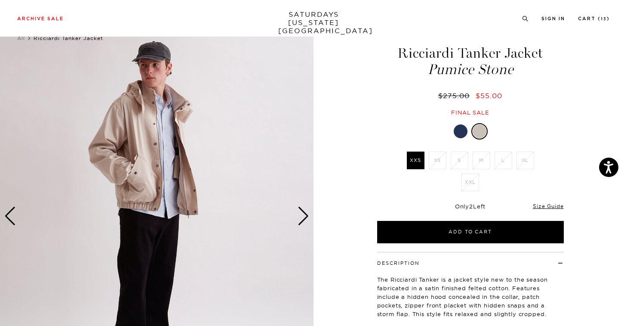
scroll to position [0, 0]
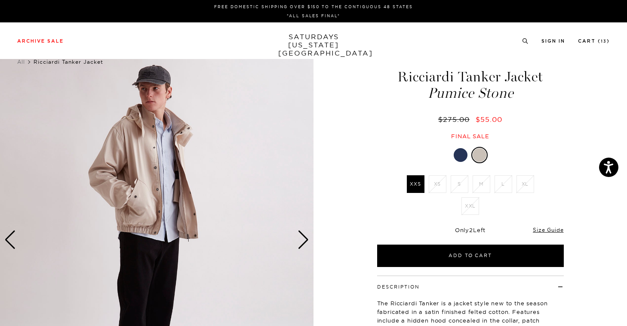
click at [302, 243] on div "Next slide" at bounding box center [304, 239] width 12 height 19
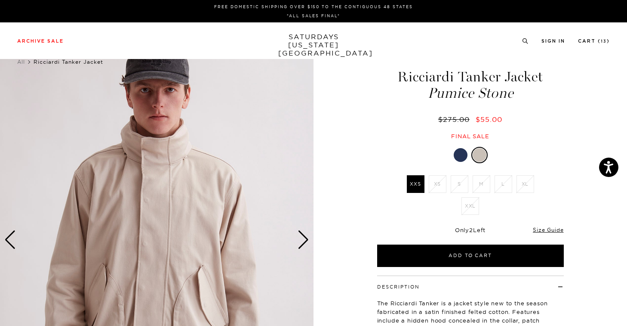
click at [302, 243] on div "Next slide" at bounding box center [304, 239] width 12 height 19
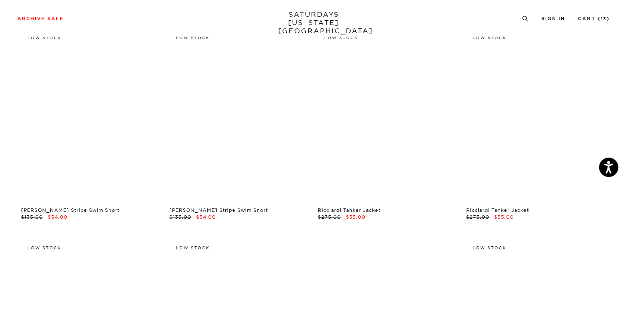
scroll to position [8691, 0]
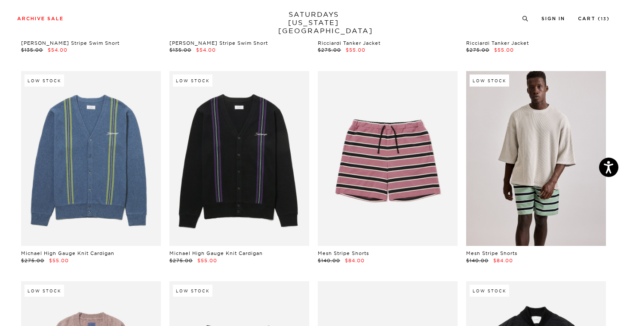
click at [523, 152] on link at bounding box center [537, 158] width 140 height 175
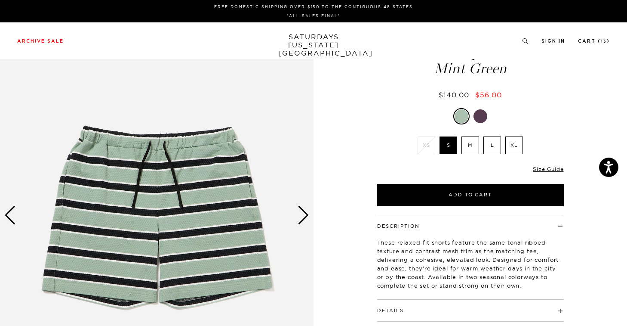
scroll to position [73, 0]
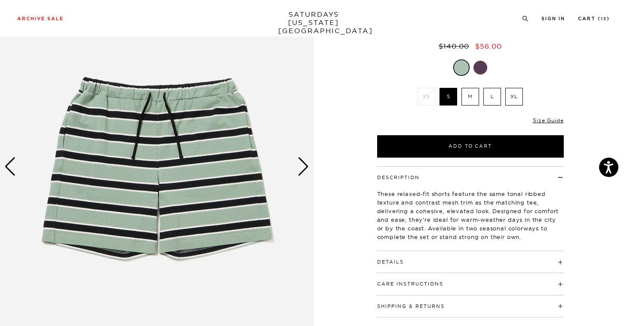
click at [308, 170] on div "Next slide" at bounding box center [304, 166] width 12 height 19
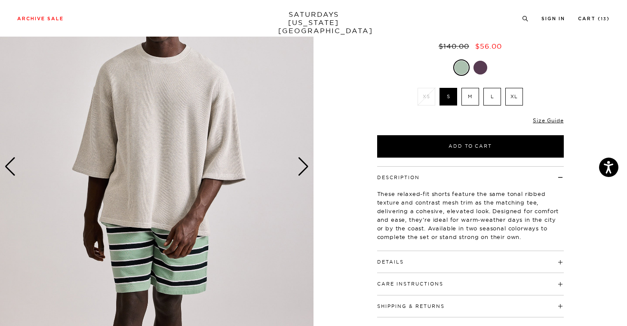
click at [308, 170] on div "Next slide" at bounding box center [304, 166] width 12 height 19
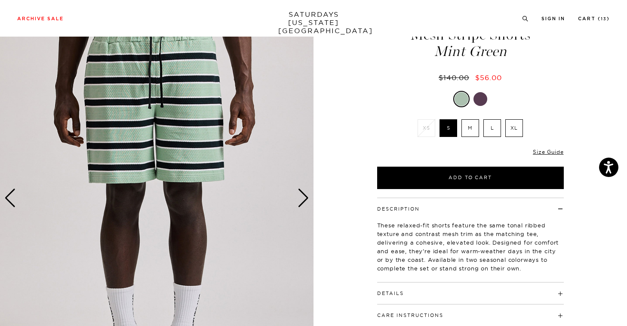
scroll to position [6, 0]
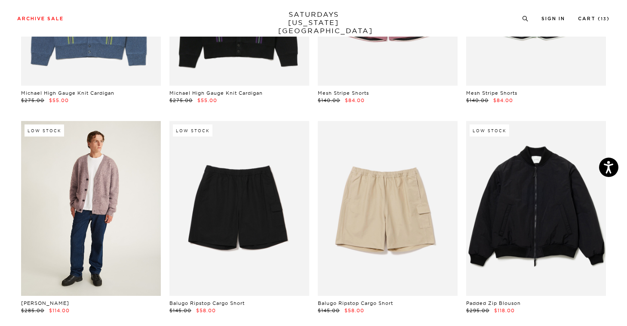
scroll to position [8900, 0]
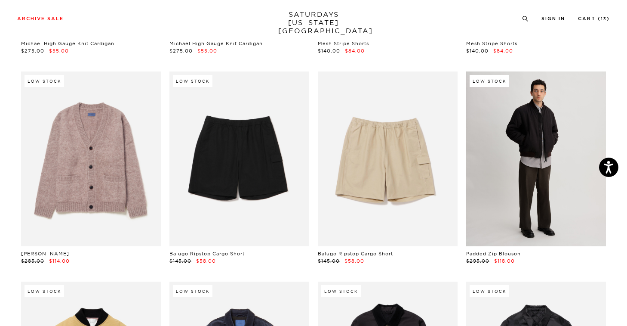
click at [517, 175] on link at bounding box center [537, 158] width 140 height 175
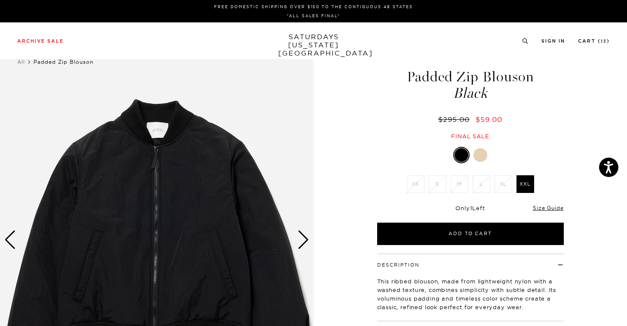
click at [480, 154] on div at bounding box center [481, 155] width 14 height 14
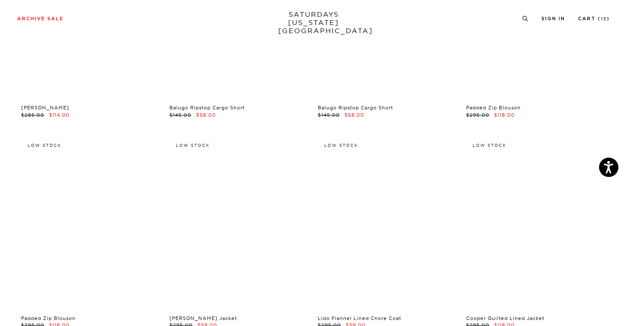
scroll to position [9054, 0]
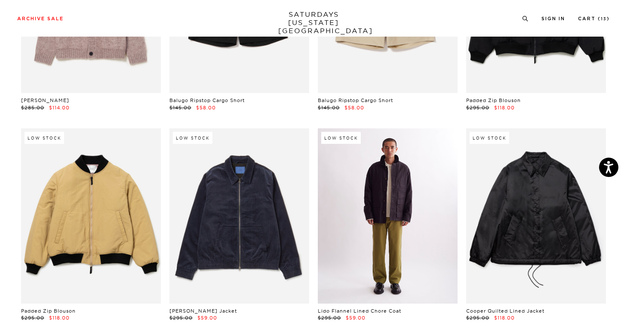
click at [419, 248] on link at bounding box center [388, 215] width 140 height 175
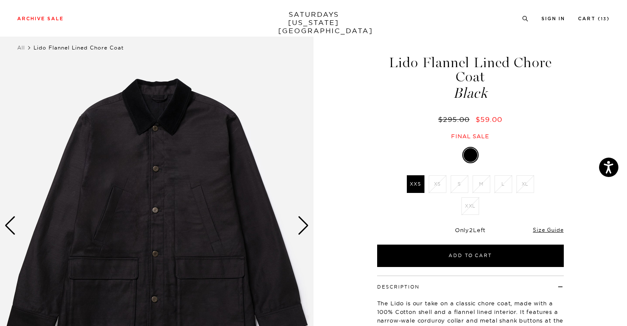
scroll to position [29, 0]
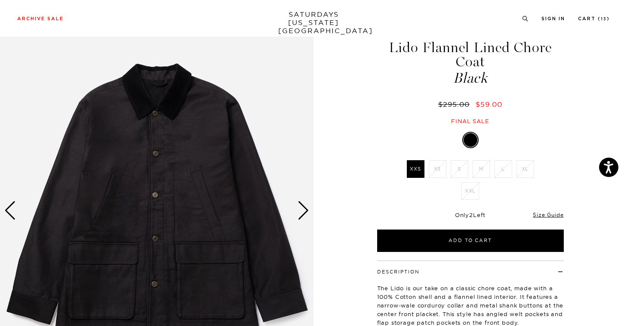
click at [309, 210] on div "Next slide" at bounding box center [304, 210] width 12 height 19
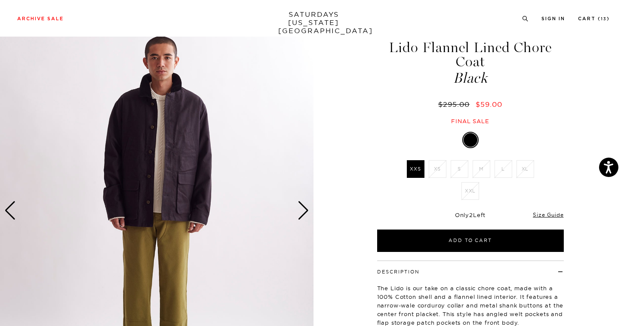
click at [309, 210] on div "Next slide" at bounding box center [304, 210] width 12 height 19
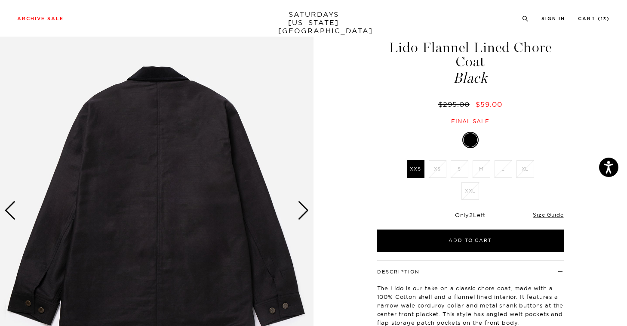
click at [309, 210] on div "Next slide" at bounding box center [304, 210] width 12 height 19
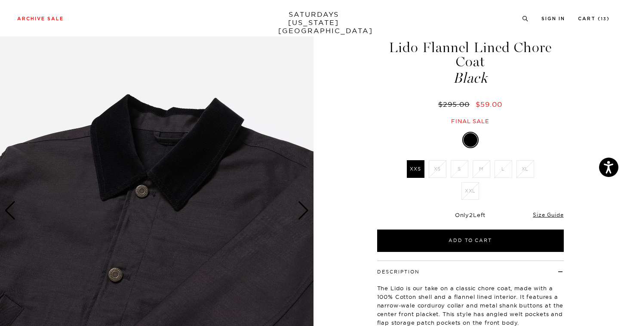
click at [309, 210] on div "Next slide" at bounding box center [304, 210] width 12 height 19
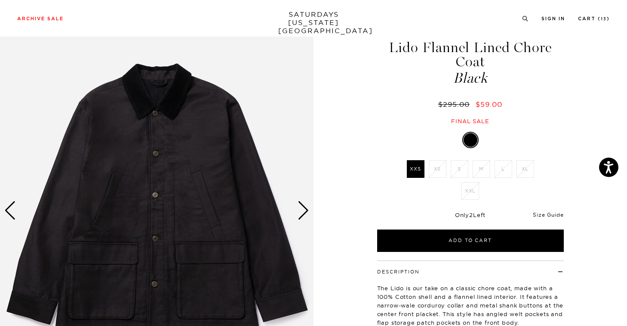
click at [538, 215] on link "Size Guide" at bounding box center [548, 214] width 31 height 6
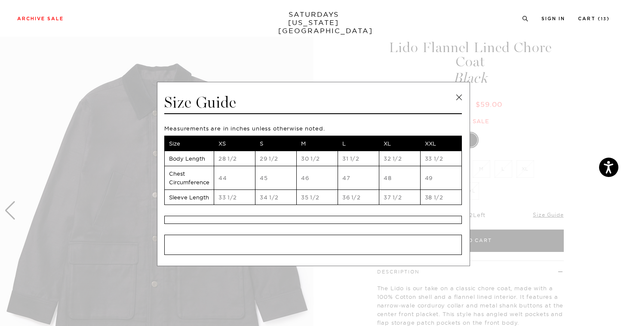
click at [459, 94] on link at bounding box center [459, 97] width 13 height 13
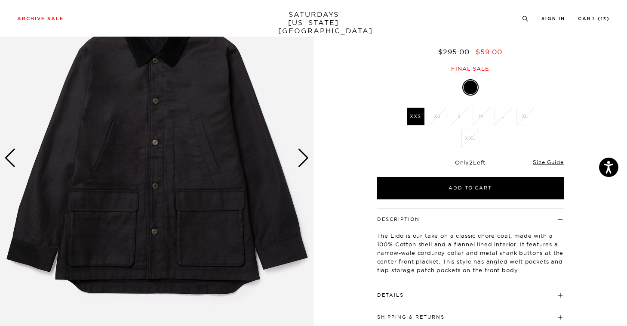
scroll to position [104, 0]
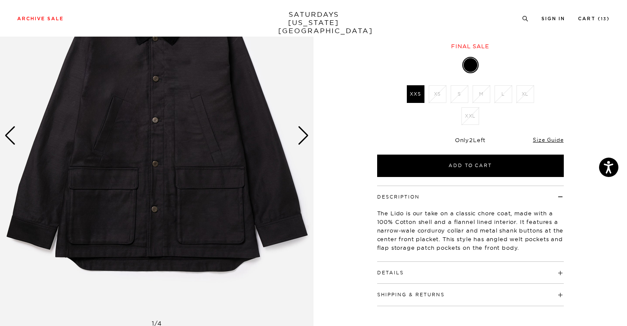
click at [302, 137] on div "Next slide" at bounding box center [304, 135] width 12 height 19
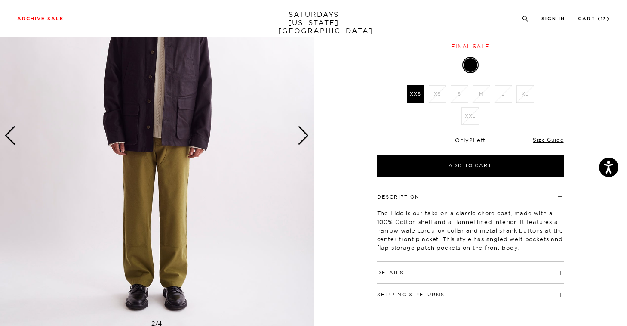
scroll to position [24, 0]
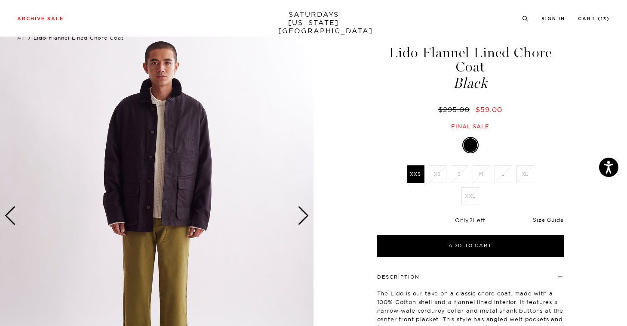
click at [553, 220] on link "Size Guide" at bounding box center [548, 219] width 31 height 6
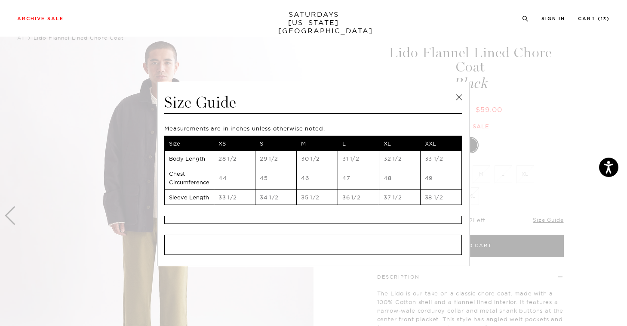
click at [457, 93] on link at bounding box center [459, 97] width 13 height 13
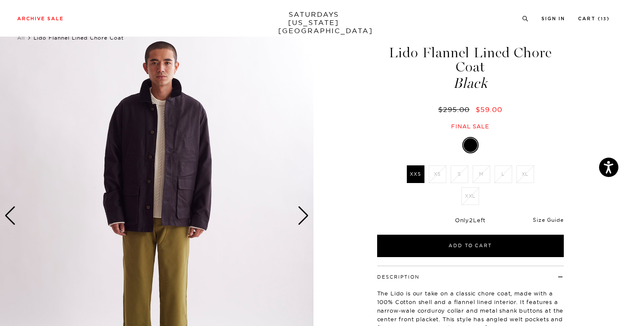
click at [547, 221] on link "Size Guide" at bounding box center [548, 219] width 31 height 6
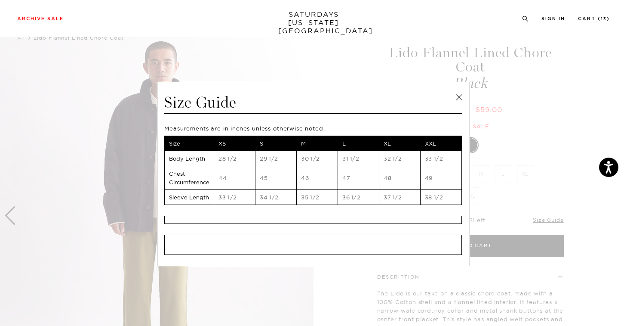
click at [457, 99] on link at bounding box center [459, 97] width 13 height 13
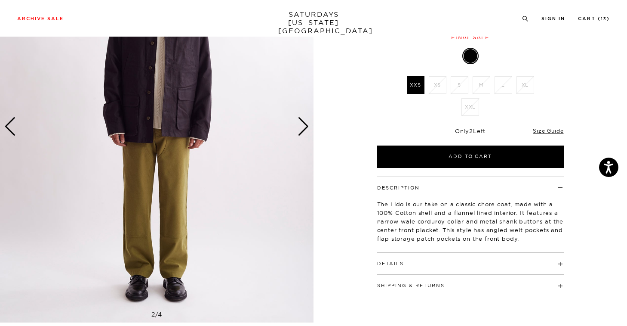
scroll to position [115, 0]
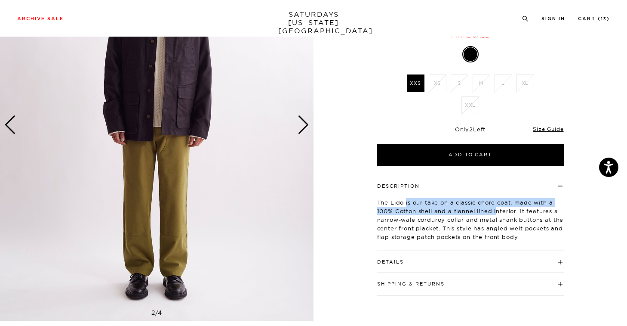
drag, startPoint x: 407, startPoint y: 203, endPoint x: 497, endPoint y: 207, distance: 90.1
click at [497, 207] on p "The Lido is our take on a classic chore coat, made with a 100% Cotton shell and…" at bounding box center [470, 219] width 187 height 43
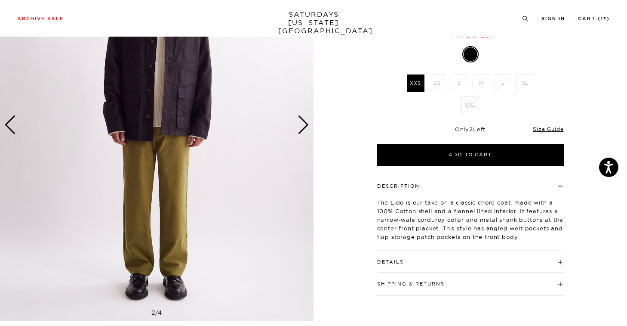
click at [508, 207] on p "The Lido is our take on a classic chore coat, made with a 100% Cotton shell and…" at bounding box center [470, 219] width 187 height 43
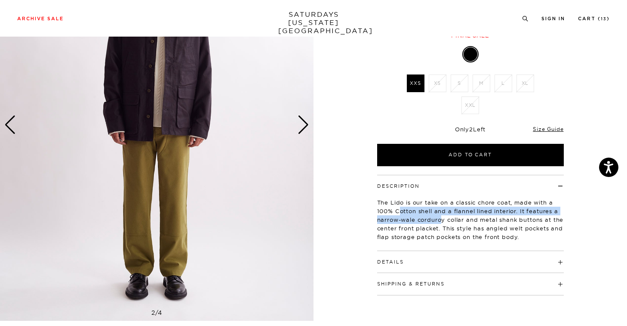
drag, startPoint x: 422, startPoint y: 213, endPoint x: 442, endPoint y: 215, distance: 20.3
click at [442, 215] on p "The Lido is our take on a classic chore coat, made with a 100% Cotton shell and…" at bounding box center [470, 219] width 187 height 43
click at [464, 213] on p "The Lido is our take on a classic chore coat, made with a 100% Cotton shell and…" at bounding box center [470, 219] width 187 height 43
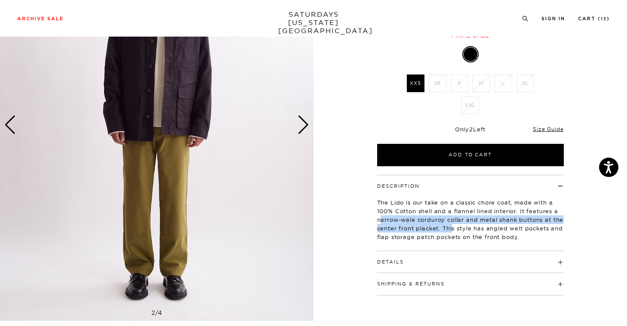
drag, startPoint x: 384, startPoint y: 219, endPoint x: 455, endPoint y: 225, distance: 71.2
click at [454, 225] on p "The Lido is our take on a classic chore coat, made with a 100% Cotton shell and…" at bounding box center [470, 219] width 187 height 43
click at [457, 226] on p "The Lido is our take on a classic chore coat, made with a 100% Cotton shell and…" at bounding box center [470, 219] width 187 height 43
click at [447, 258] on h4 "Details" at bounding box center [470, 258] width 187 height 14
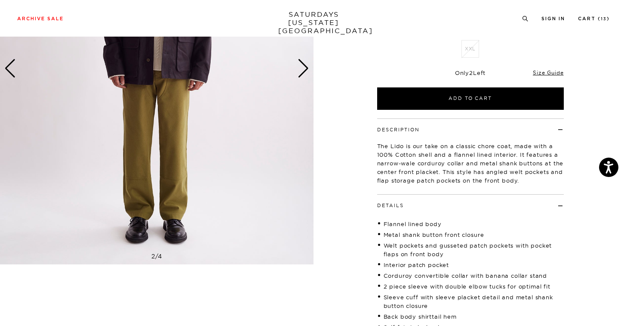
scroll to position [98, 0]
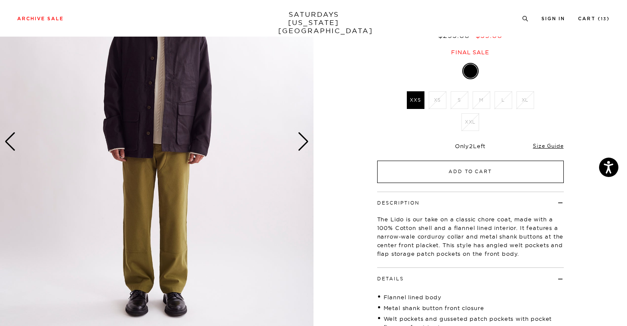
click at [486, 168] on button "Add to Cart" at bounding box center [470, 172] width 187 height 22
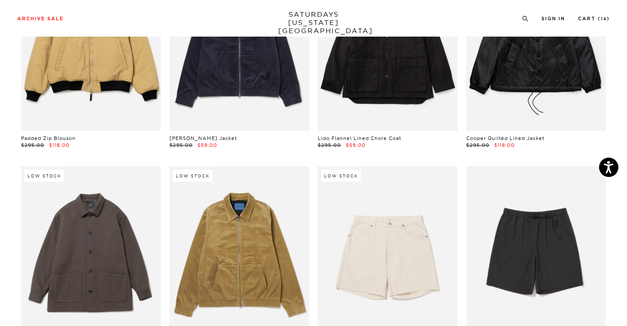
scroll to position [9346, 0]
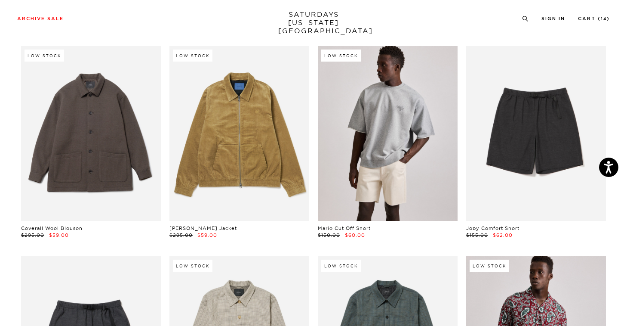
click at [398, 141] on link at bounding box center [388, 133] width 140 height 175
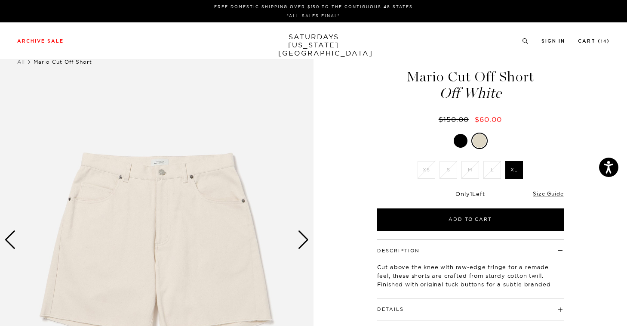
click at [464, 136] on div at bounding box center [461, 141] width 14 height 14
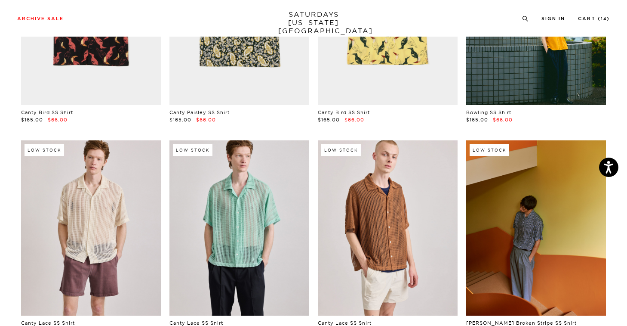
scroll to position [9949, 0]
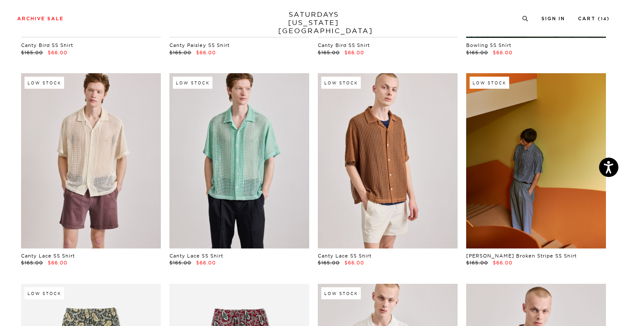
click at [571, 189] on link at bounding box center [537, 160] width 140 height 175
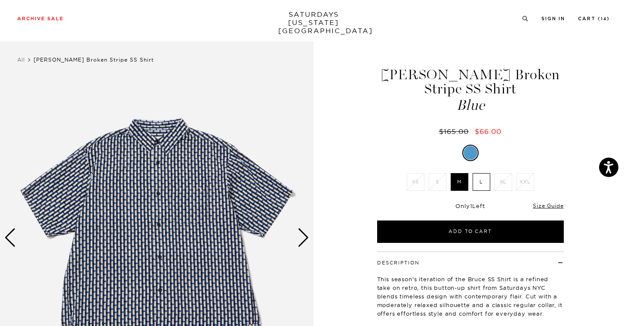
scroll to position [3, 0]
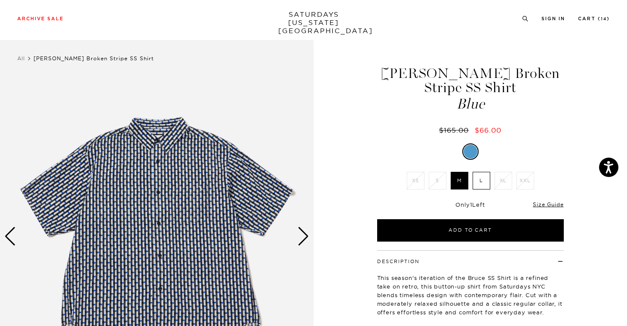
click at [302, 236] on div "Next slide" at bounding box center [304, 236] width 12 height 19
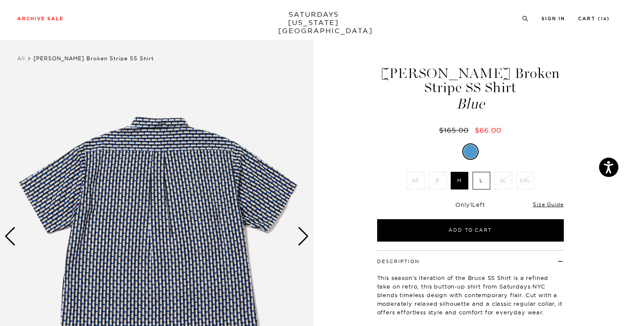
click at [302, 236] on div "Next slide" at bounding box center [304, 236] width 12 height 19
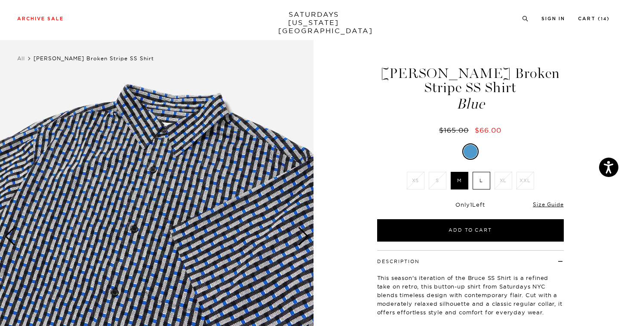
click at [302, 236] on div "Next slide" at bounding box center [304, 236] width 12 height 19
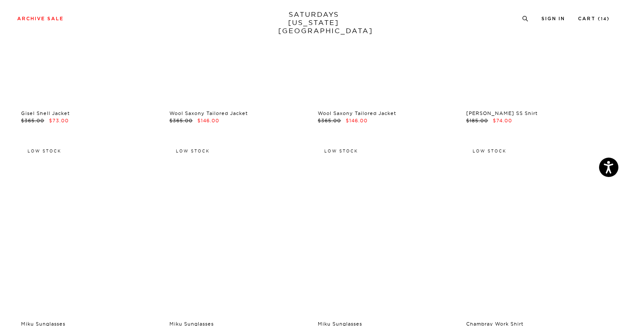
scroll to position [10725, 0]
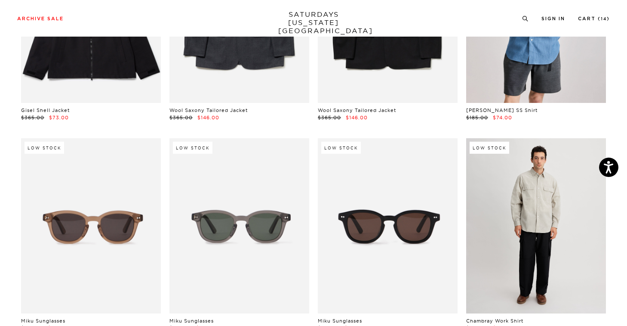
click at [559, 197] on link at bounding box center [537, 225] width 140 height 175
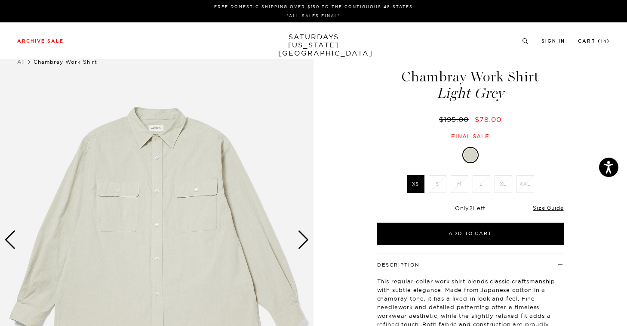
click at [303, 240] on div "Next slide" at bounding box center [304, 239] width 12 height 19
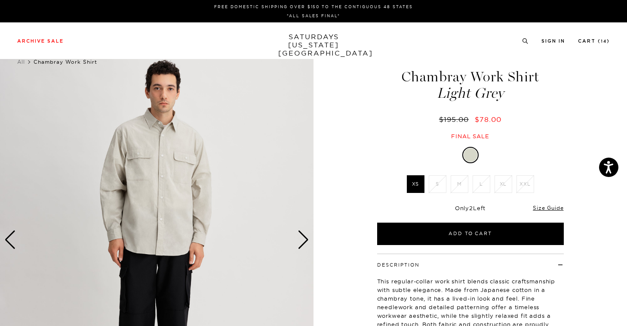
click at [303, 240] on div "Next slide" at bounding box center [304, 239] width 12 height 19
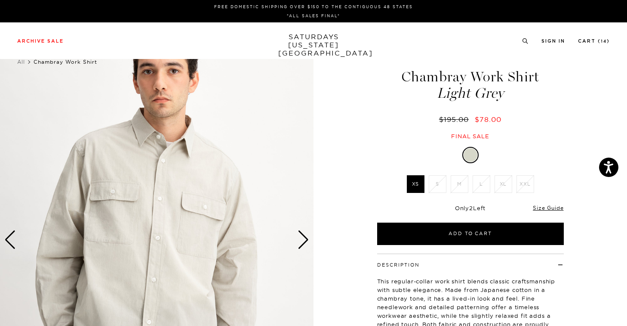
click at [302, 239] on div "Next slide" at bounding box center [304, 239] width 12 height 19
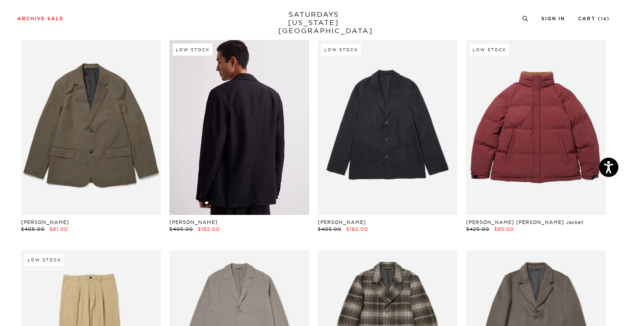
scroll to position [11071, 0]
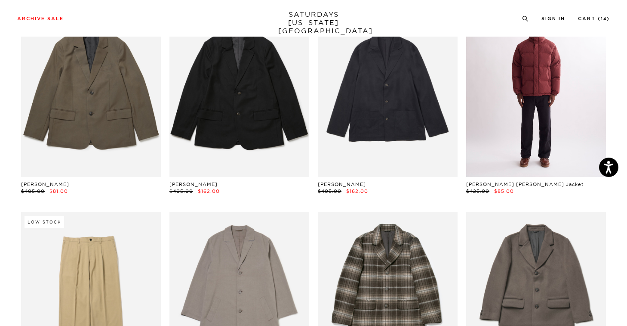
click at [569, 78] on link at bounding box center [537, 89] width 140 height 175
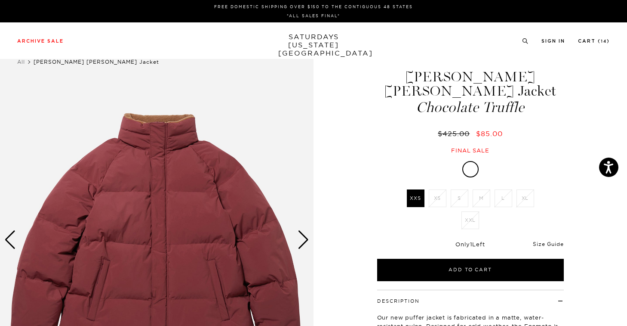
click at [546, 241] on link "Size Guide" at bounding box center [548, 244] width 31 height 6
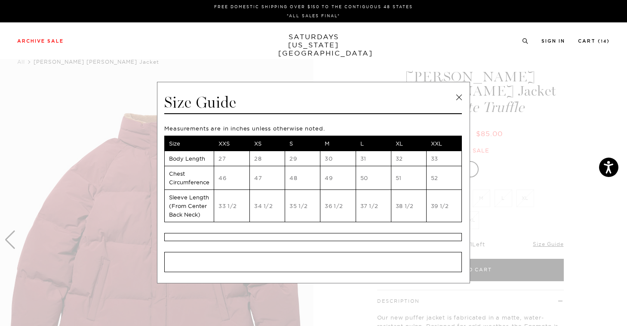
click at [457, 96] on link at bounding box center [459, 97] width 13 height 13
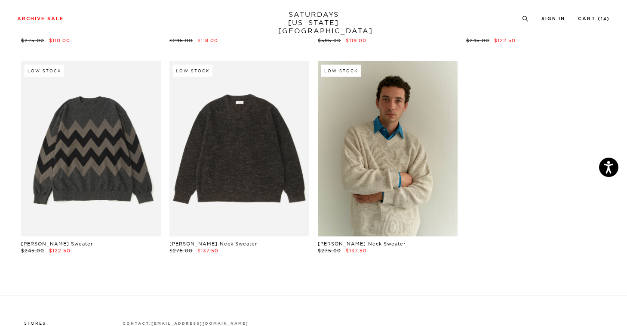
scroll to position [11642, 0]
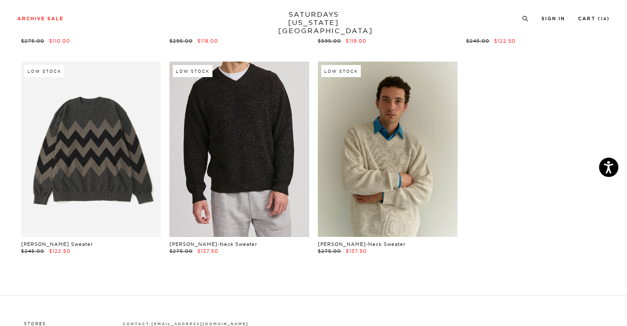
click at [189, 173] on link at bounding box center [240, 149] width 140 height 175
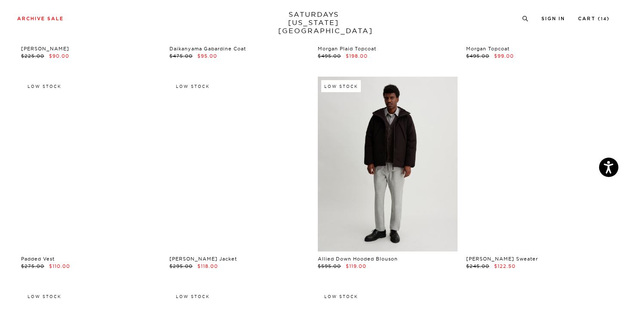
scroll to position [11413, 0]
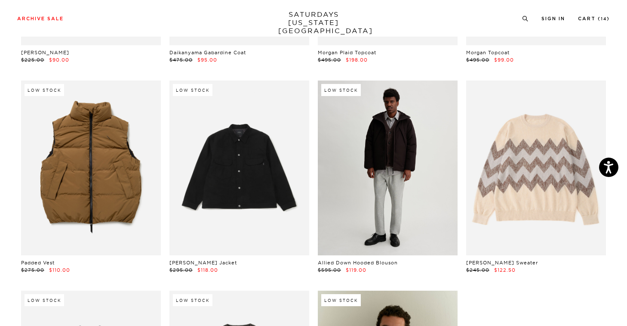
click at [404, 191] on link at bounding box center [388, 167] width 140 height 175
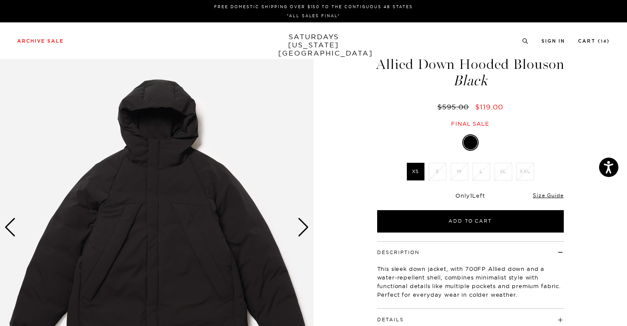
scroll to position [68, 0]
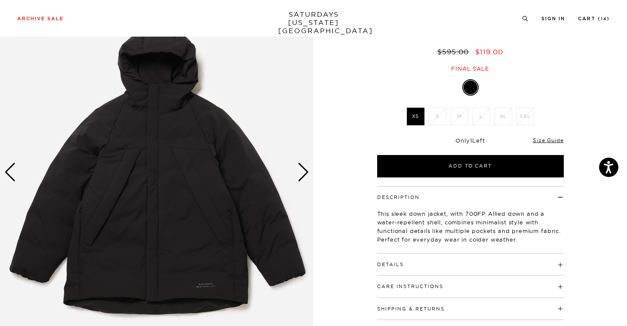
click div "Next slide"
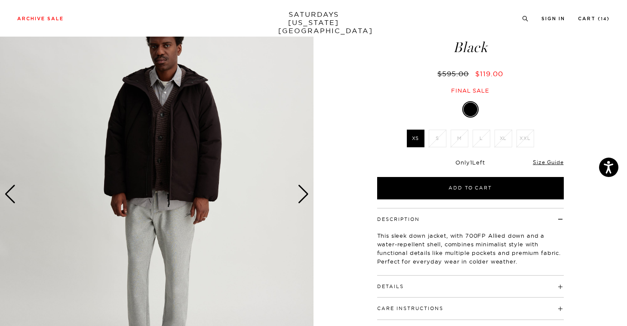
scroll to position [0, 0]
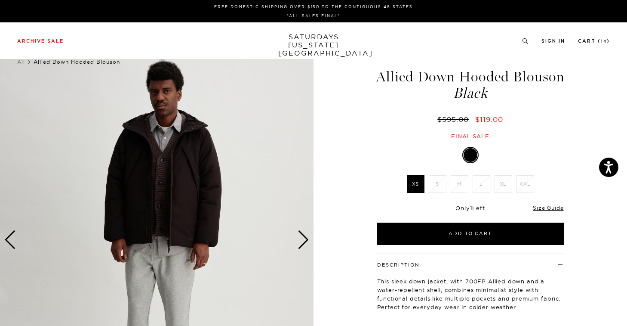
click div "Next slide"
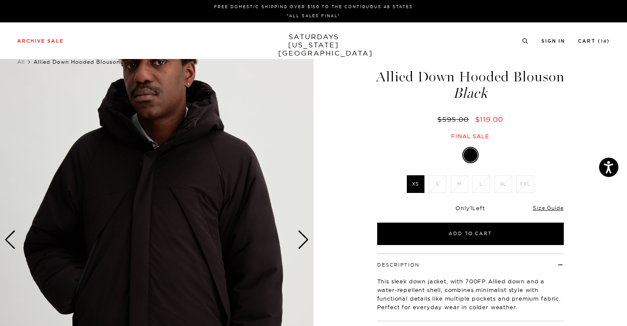
click div "Next slide"
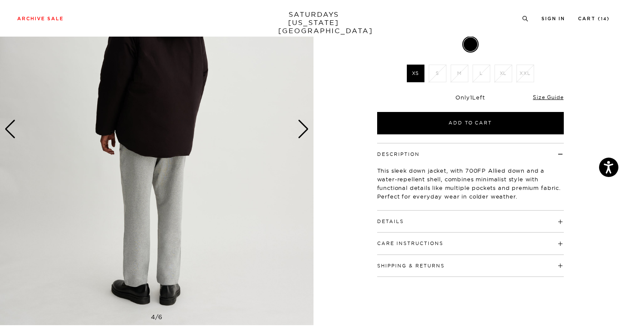
scroll to position [93, 0]
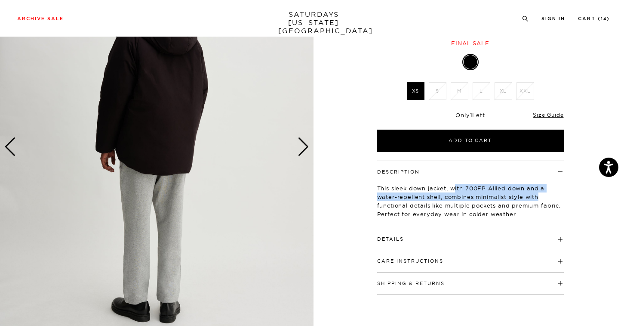
drag, startPoint x: 457, startPoint y: 188, endPoint x: 528, endPoint y: 198, distance: 71.7
click p "This sleek down jacket, with 700FP Allied down and a water-repellent shell, com…"
drag, startPoint x: 433, startPoint y: 193, endPoint x: 456, endPoint y: 196, distance: 23.0
click p "This sleek down jacket, with 700FP Allied down and a water-repellent shell, com…"
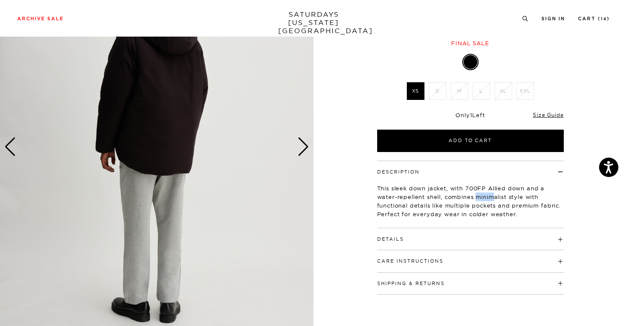
drag, startPoint x: 477, startPoint y: 198, endPoint x: 494, endPoint y: 198, distance: 16.8
click p "This sleek down jacket, with 700FP Allied down and a water-repellent shell, com…"
drag, startPoint x: 439, startPoint y: 197, endPoint x: 486, endPoint y: 208, distance: 48.6
click p "This sleek down jacket, with 700FP Allied down and a water-repellent shell, com…"
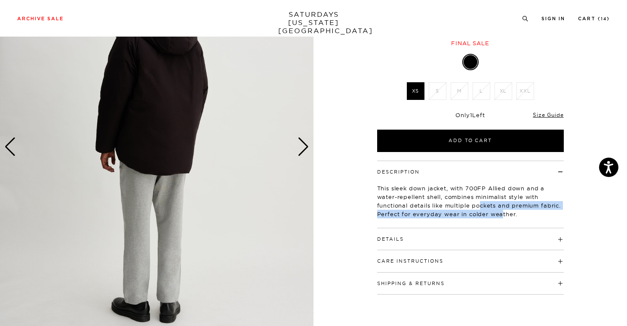
drag, startPoint x: 488, startPoint y: 207, endPoint x: 479, endPoint y: 206, distance: 9.2
click p "This sleek down jacket, with 700FP Allied down and a water-repellent shell, com…"
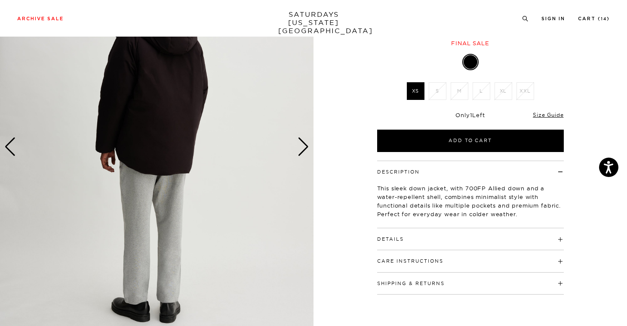
click p "This sleek down jacket, with 700FP Allied down and a water-repellent shell, com…"
click h4 "Details"
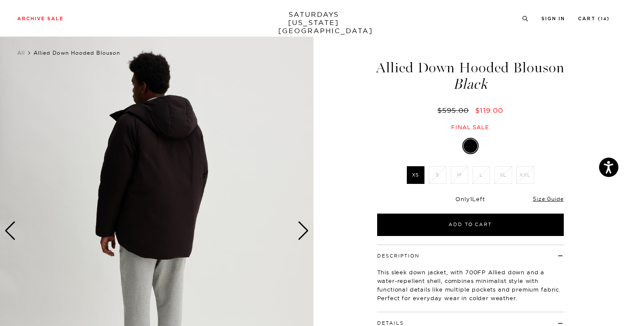
scroll to position [0, 0]
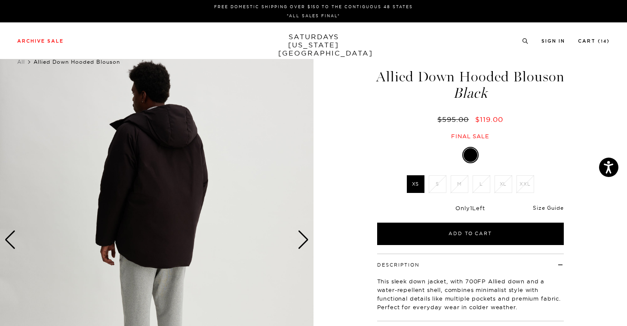
click link "Size Guide"
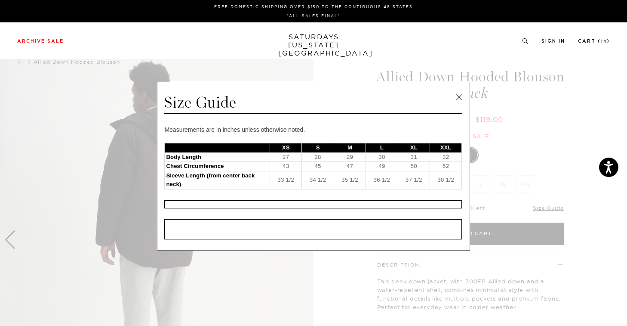
click link
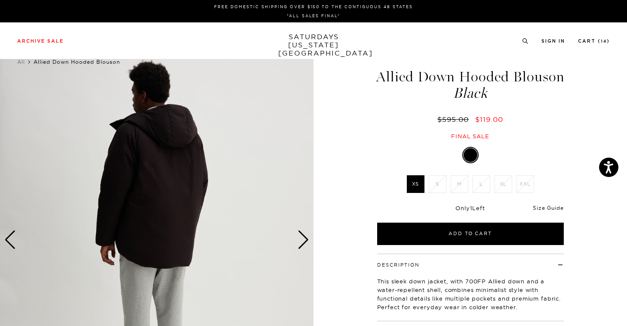
click link "Size Guide"
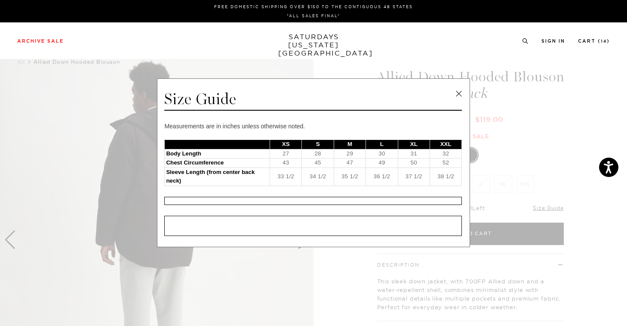
scroll to position [6, 0]
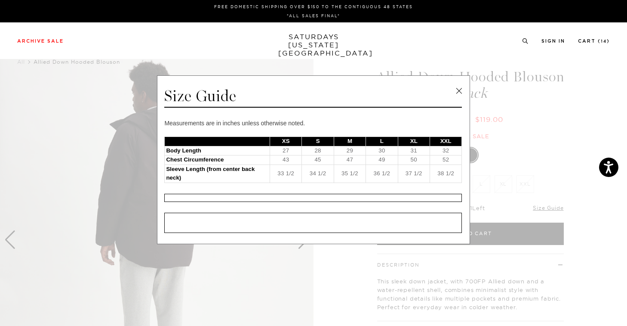
click link
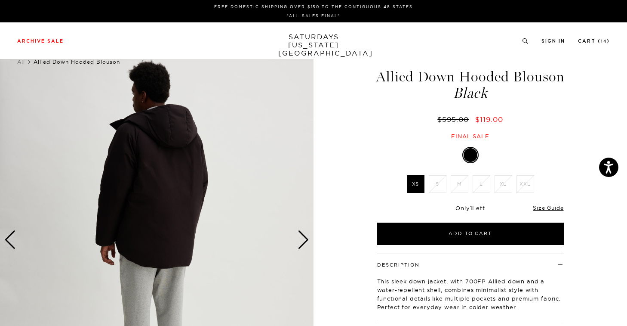
click div "Next slide"
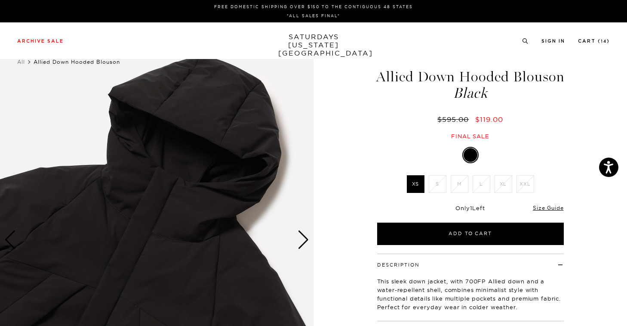
click div "Next slide"
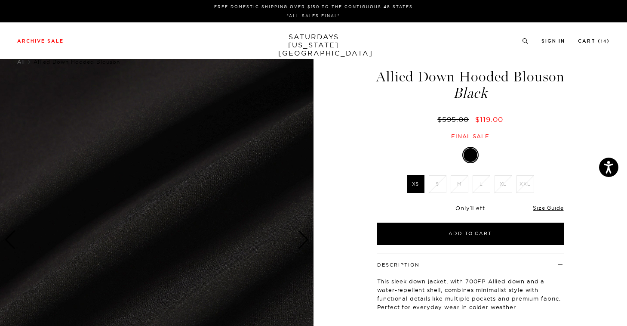
click div "Next slide"
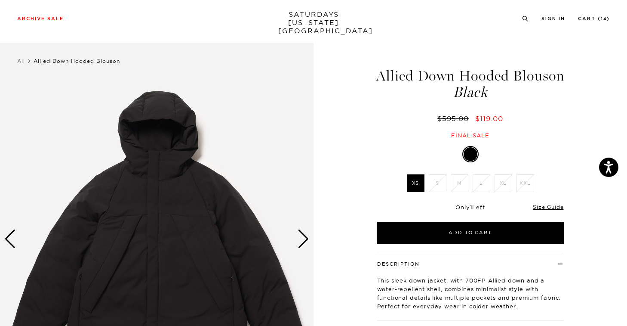
scroll to position [0, 0]
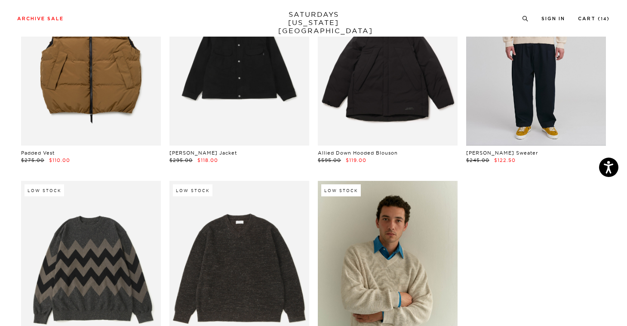
scroll to position [11423, 0]
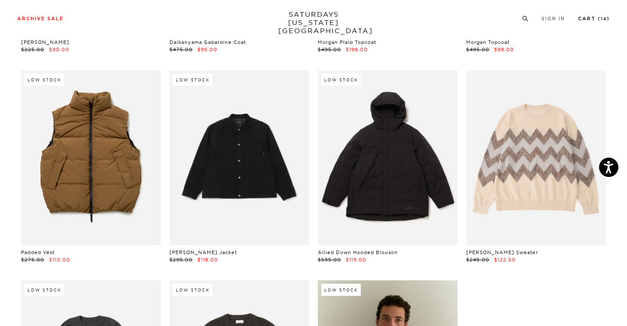
click at [587, 20] on link "Cart ( 14 )" at bounding box center [594, 18] width 32 height 5
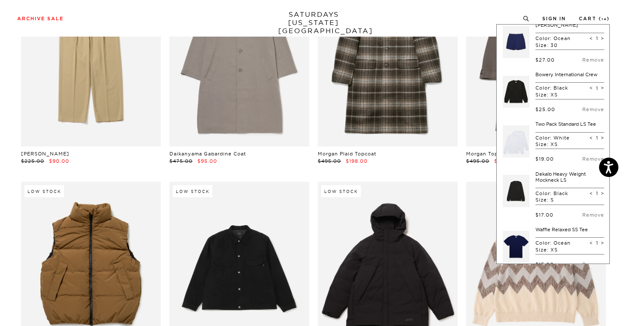
scroll to position [490, 0]
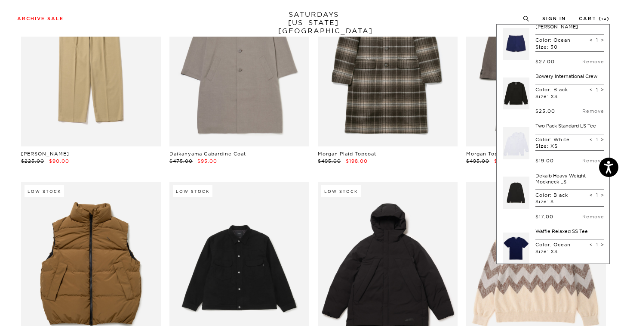
click at [590, 93] on span "<" at bounding box center [591, 90] width 3 height 6
type input "0"
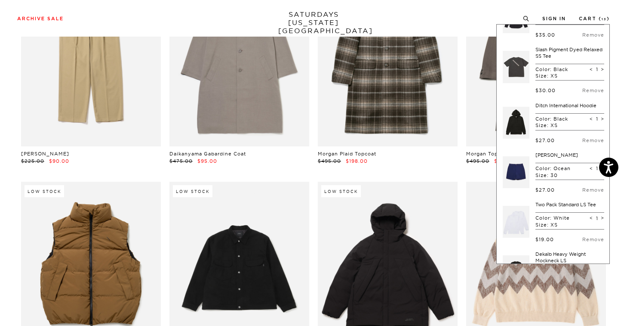
scroll to position [350, 0]
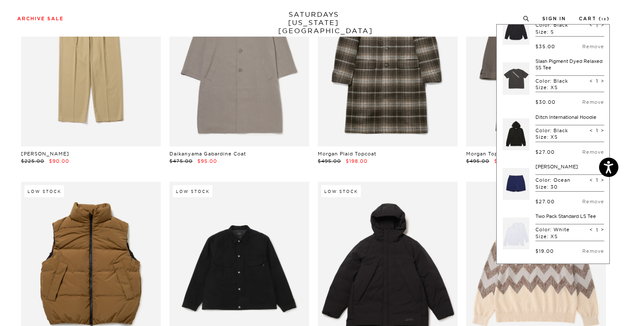
click at [590, 133] on span "<" at bounding box center [591, 130] width 3 height 6
type input "0"
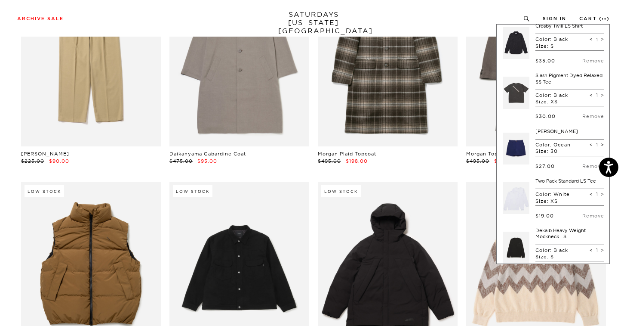
scroll to position [266, 0]
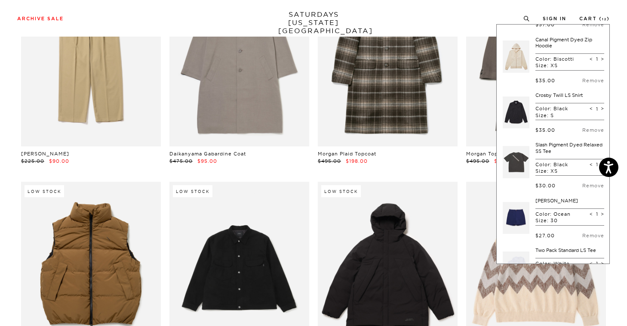
click at [590, 167] on span "<" at bounding box center [591, 164] width 3 height 6
type input "0"
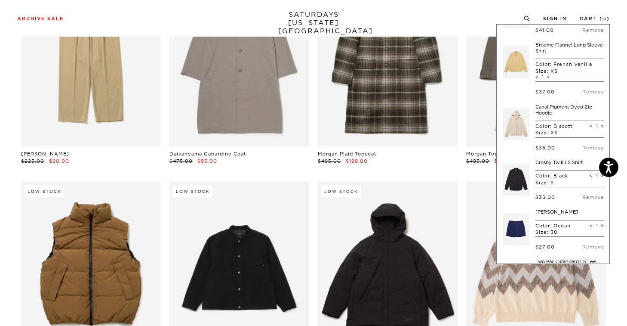
scroll to position [200, 0]
click at [590, 129] on span "<" at bounding box center [591, 126] width 3 height 6
type input "0"
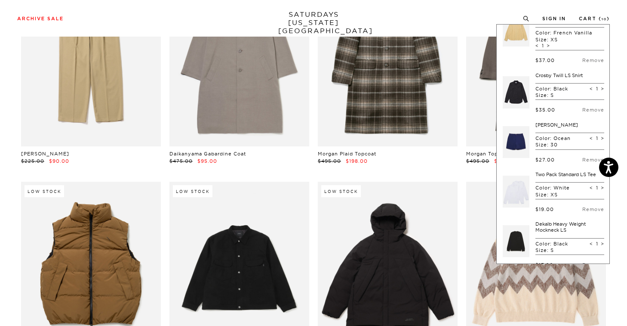
scroll to position [230, 0]
click at [521, 102] on link at bounding box center [516, 93] width 27 height 40
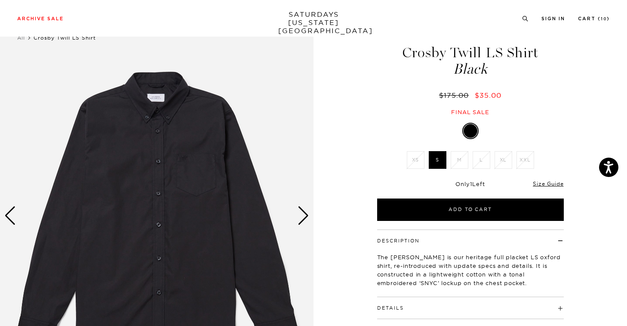
scroll to position [70, 0]
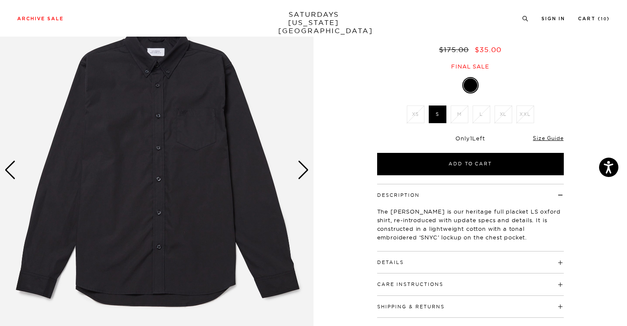
click at [305, 165] on div "Next slide" at bounding box center [304, 170] width 12 height 19
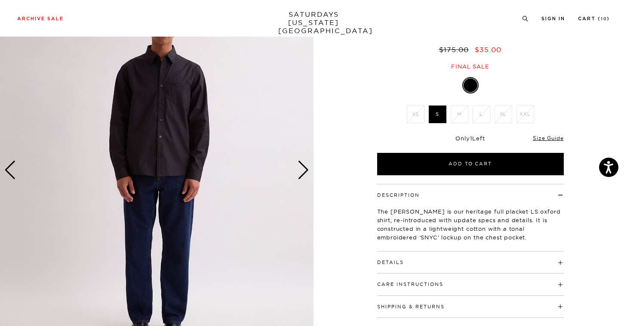
click at [305, 165] on div "Next slide" at bounding box center [304, 170] width 12 height 19
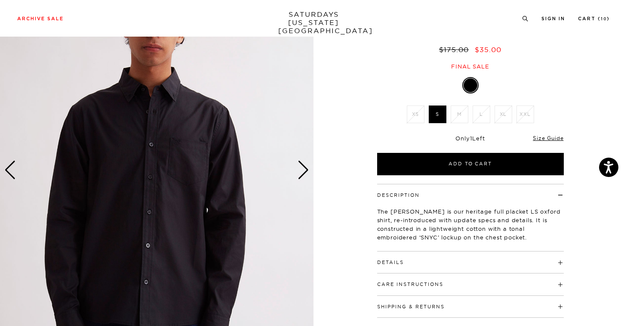
click at [305, 165] on div "Next slide" at bounding box center [304, 170] width 12 height 19
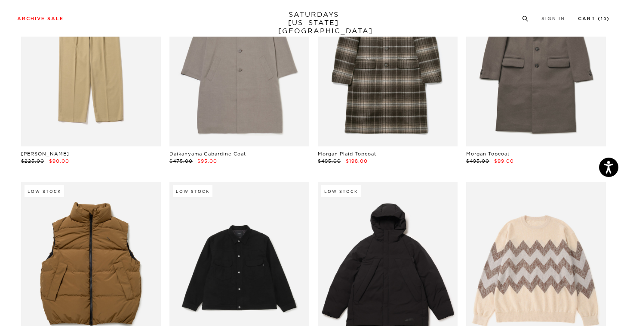
click at [596, 21] on link "Cart ( 10 )" at bounding box center [594, 18] width 32 height 5
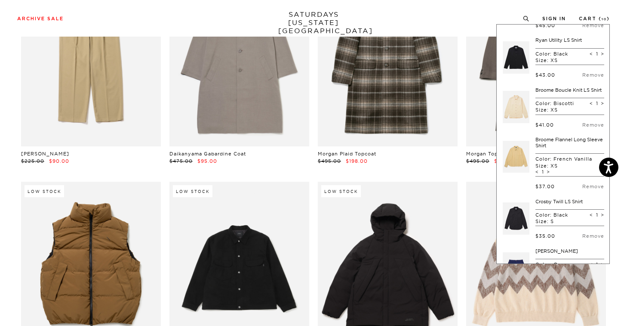
scroll to position [180, 0]
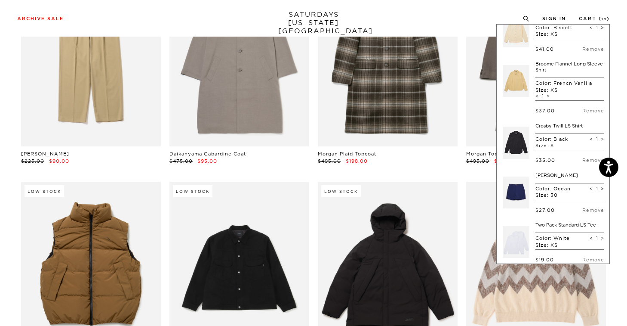
click at [590, 142] on span "<" at bounding box center [591, 139] width 3 height 6
type input "0"
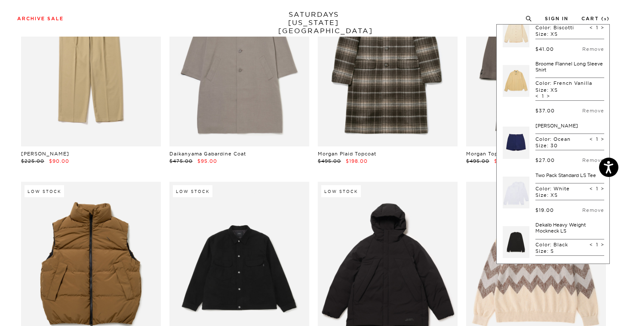
scroll to position [167, 0]
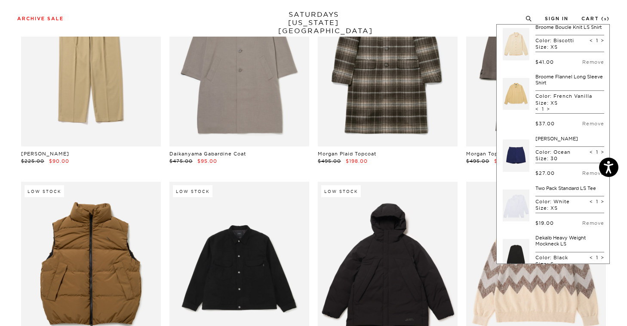
click at [517, 103] on link at bounding box center [516, 94] width 27 height 40
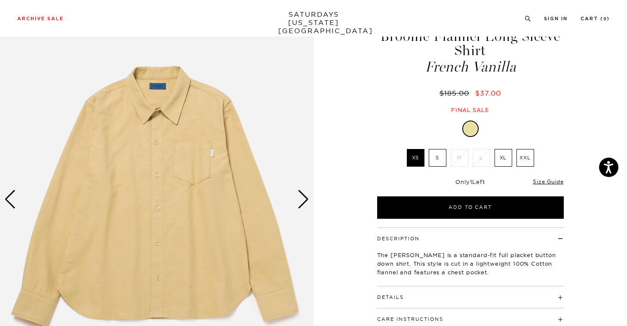
scroll to position [76, 0]
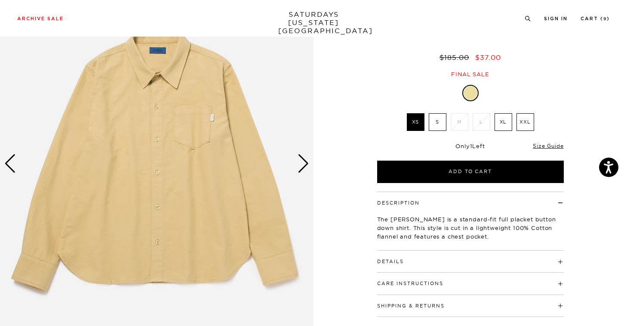
click at [306, 158] on div "Next slide" at bounding box center [304, 163] width 12 height 19
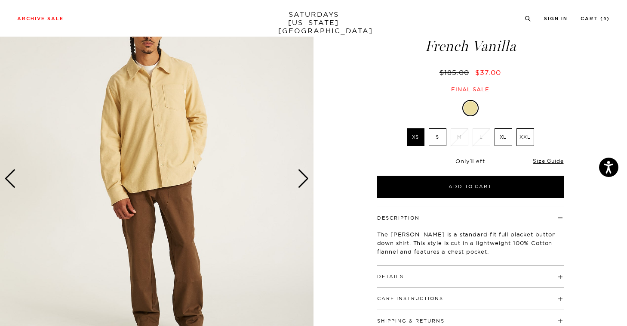
scroll to position [75, 0]
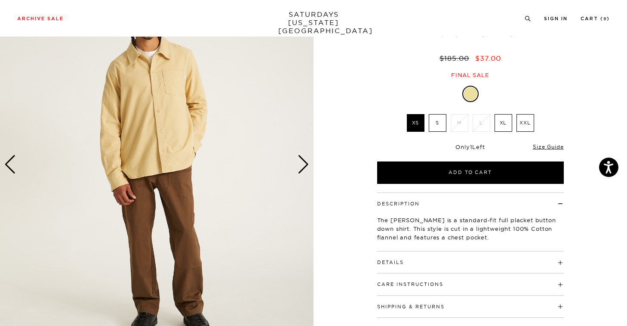
click at [303, 167] on div "Next slide" at bounding box center [304, 164] width 12 height 19
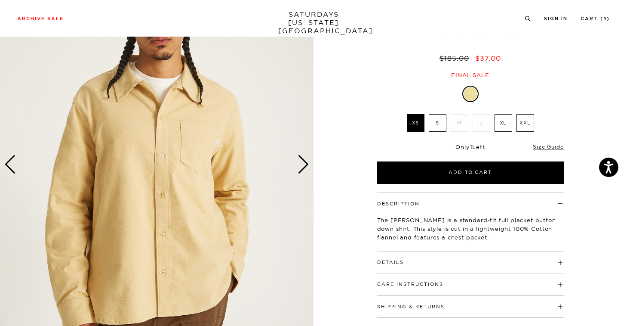
click at [303, 167] on div "Next slide" at bounding box center [304, 164] width 12 height 19
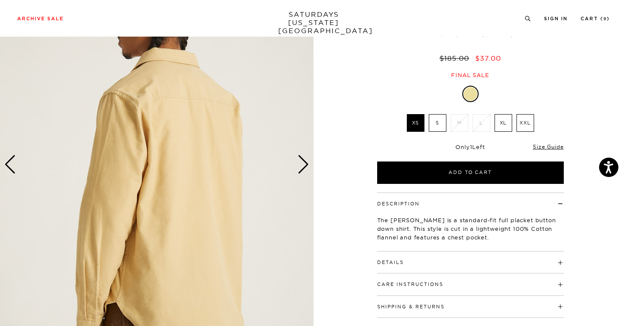
click at [303, 167] on div "Next slide" at bounding box center [304, 164] width 12 height 19
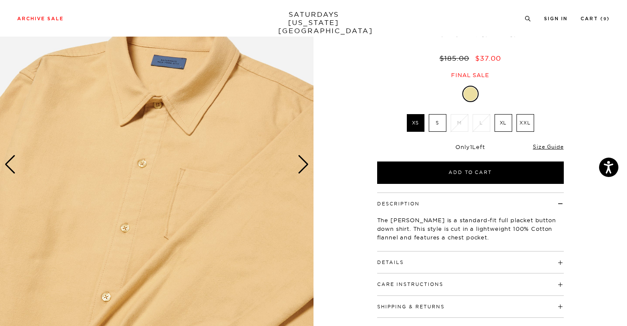
click at [303, 167] on div "Next slide" at bounding box center [304, 164] width 12 height 19
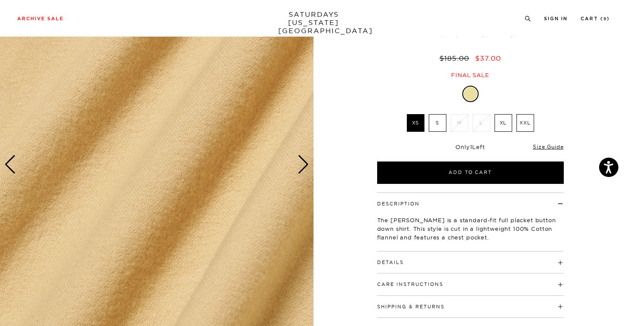
click at [303, 167] on div "Next slide" at bounding box center [304, 164] width 12 height 19
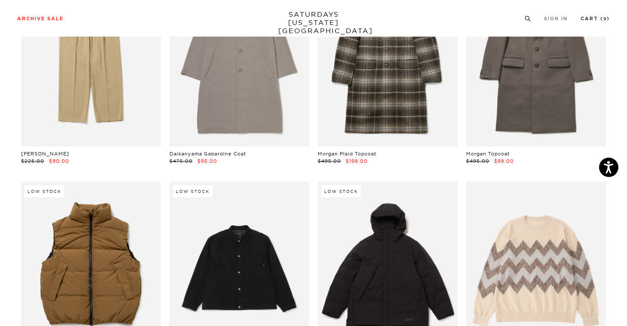
click at [605, 21] on link "Cart ( 9 )" at bounding box center [595, 18] width 29 height 5
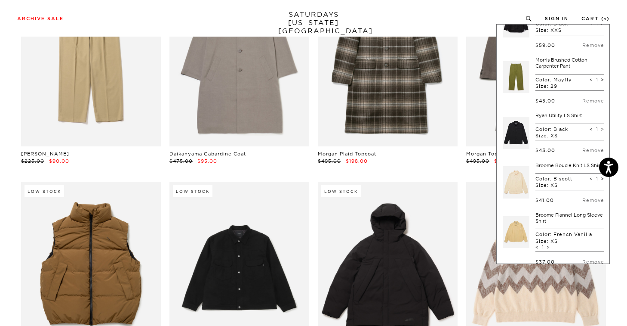
scroll to position [49, 0]
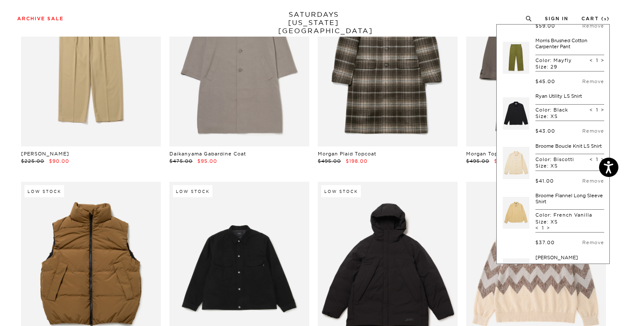
click at [539, 231] on span "<" at bounding box center [537, 228] width 3 height 6
type input "0"
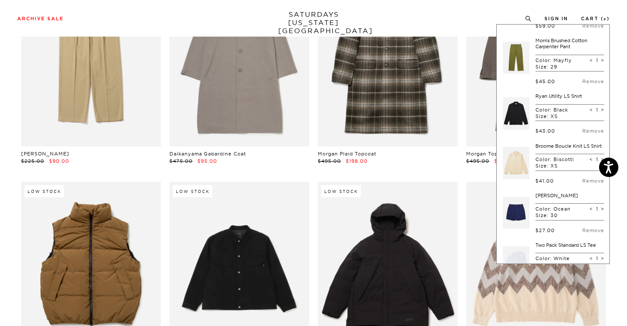
click at [510, 161] on link at bounding box center [516, 163] width 27 height 40
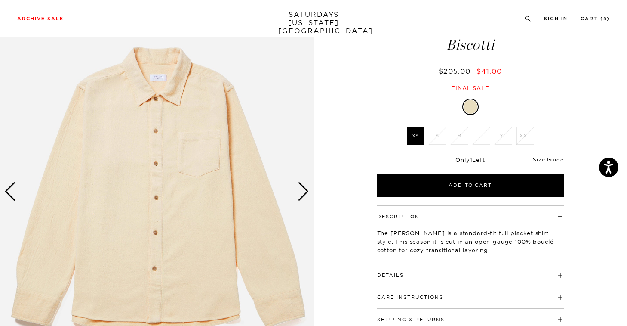
scroll to position [49, 0]
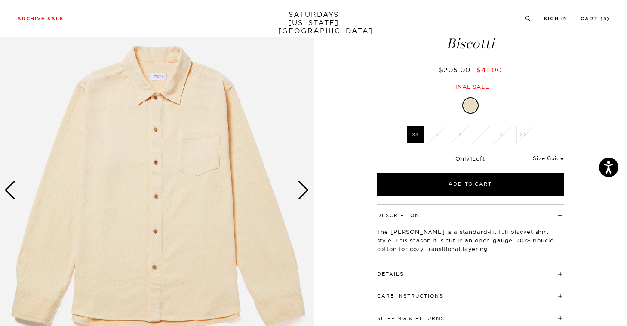
click at [300, 188] on div "Next slide" at bounding box center [304, 190] width 12 height 19
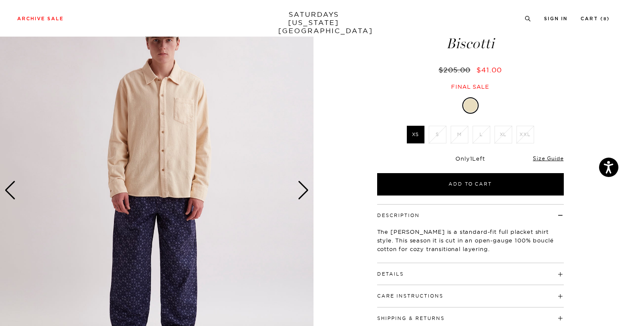
click at [300, 188] on div "Next slide" at bounding box center [304, 190] width 12 height 19
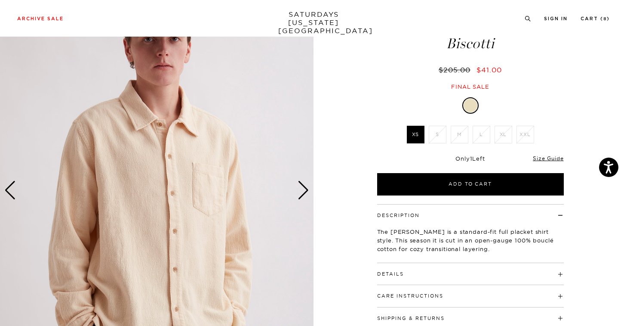
click at [300, 188] on div "Next slide" at bounding box center [304, 190] width 12 height 19
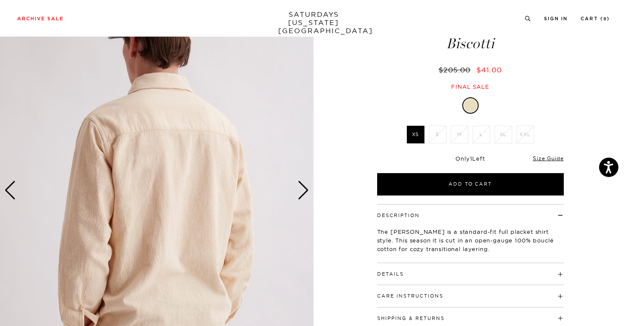
click at [300, 188] on div "Next slide" at bounding box center [304, 190] width 12 height 19
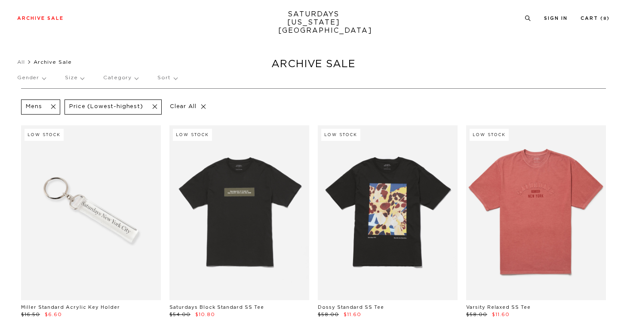
scroll to position [11312, 0]
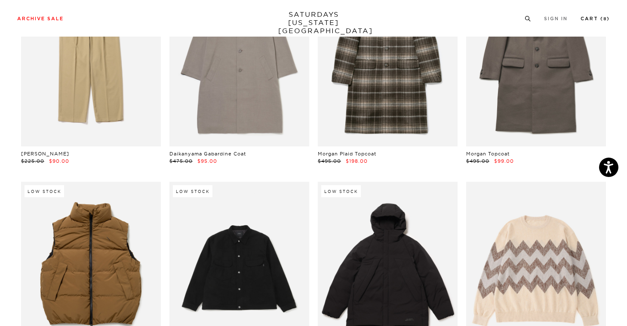
click at [604, 18] on small "8" at bounding box center [605, 19] width 3 height 4
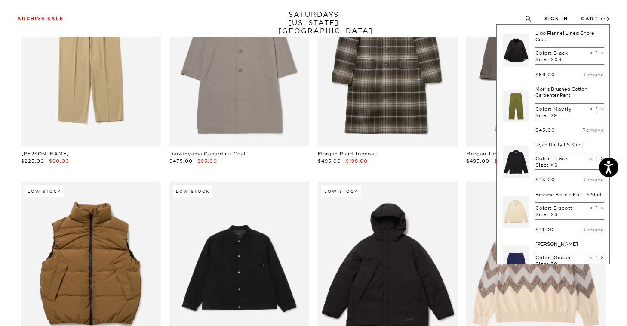
click at [590, 211] on span "<" at bounding box center [591, 208] width 3 height 6
type input "0"
click at [525, 163] on link at bounding box center [516, 162] width 27 height 40
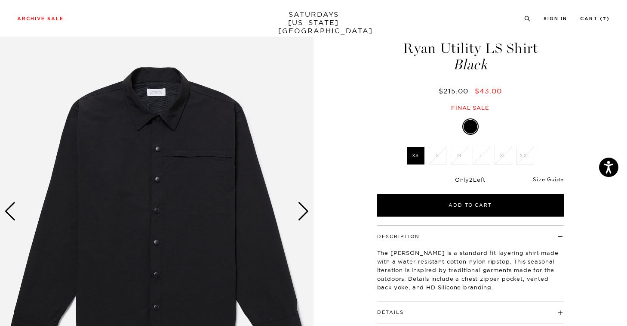
scroll to position [37, 0]
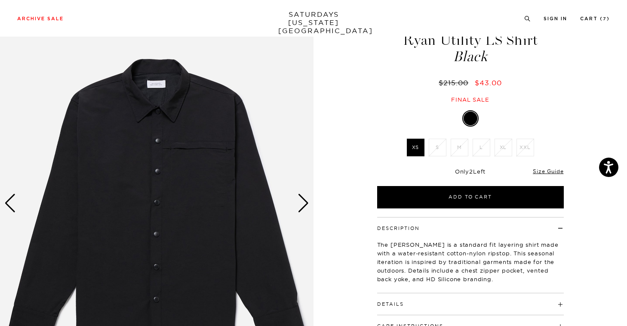
click at [306, 203] on div "Next slide" at bounding box center [304, 203] width 12 height 19
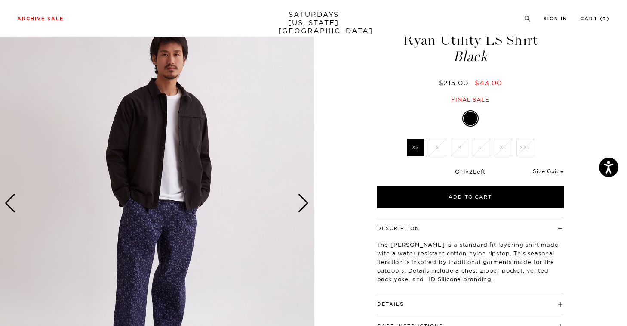
click at [306, 203] on div "Next slide" at bounding box center [304, 203] width 12 height 19
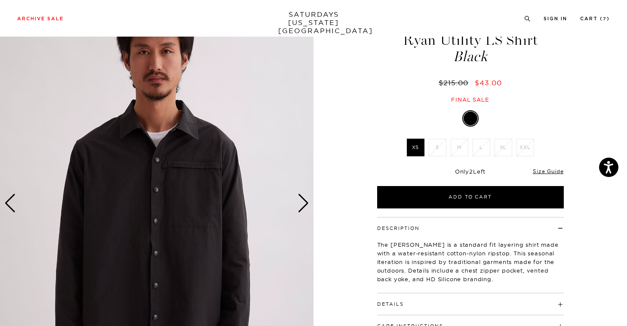
click at [306, 203] on div "Next slide" at bounding box center [304, 203] width 12 height 19
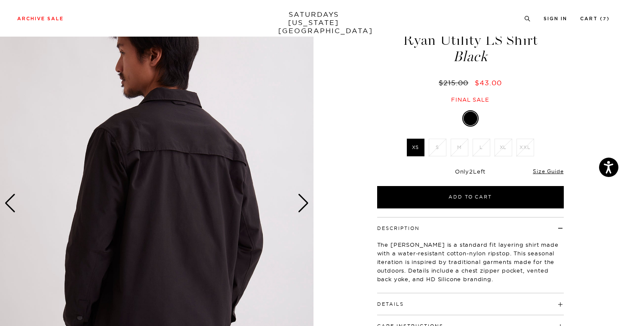
click at [306, 203] on div "Next slide" at bounding box center [304, 203] width 12 height 19
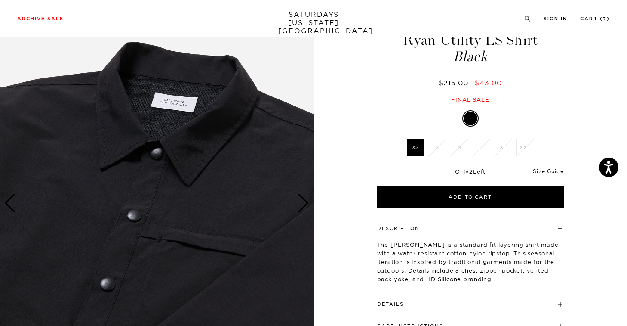
click at [306, 203] on div "Next slide" at bounding box center [304, 203] width 12 height 19
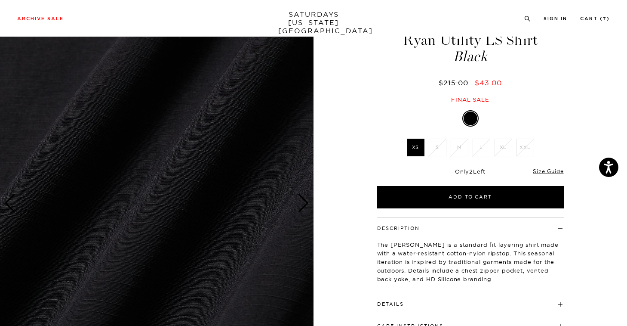
click at [306, 203] on div "Next slide" at bounding box center [304, 203] width 12 height 19
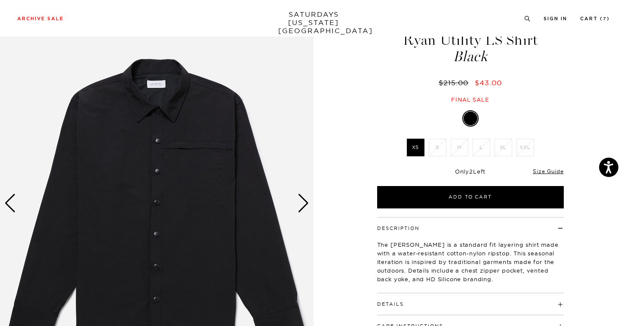
click at [306, 203] on div "Next slide" at bounding box center [304, 203] width 12 height 19
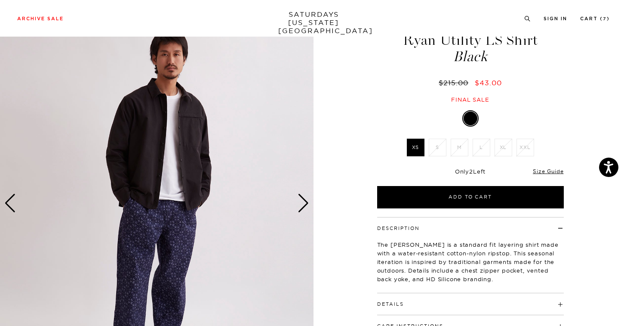
click at [306, 203] on div "Next slide" at bounding box center [304, 203] width 12 height 19
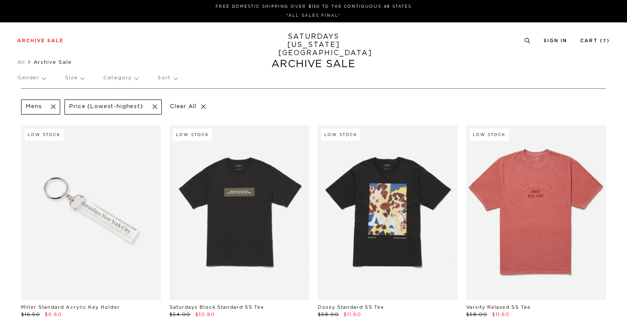
scroll to position [11312, 0]
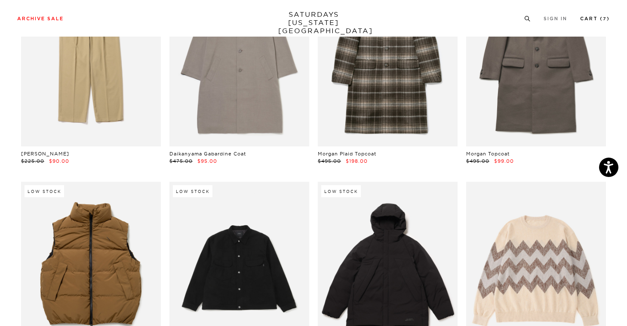
click at [602, 21] on link "Cart ( 7 )" at bounding box center [596, 18] width 30 height 5
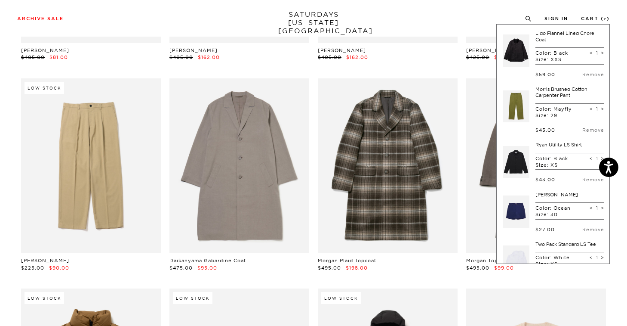
scroll to position [11205, 0]
click at [525, 44] on link at bounding box center [516, 50] width 27 height 40
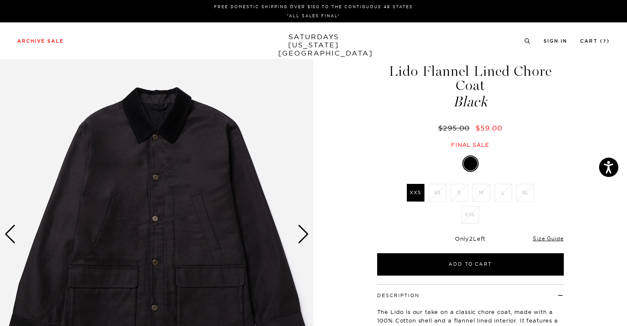
scroll to position [13, 0]
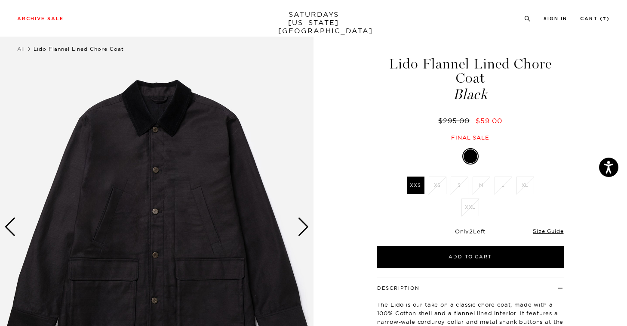
click at [306, 228] on div "Next slide" at bounding box center [304, 226] width 12 height 19
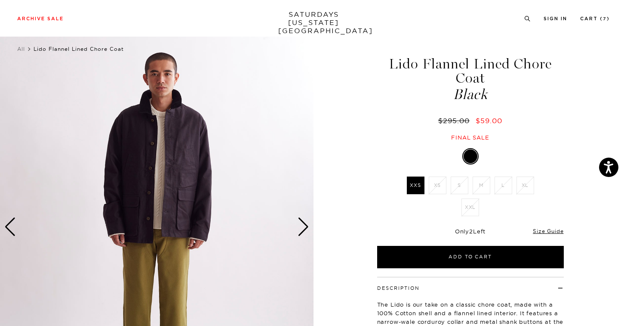
click at [306, 228] on div "Next slide" at bounding box center [304, 226] width 12 height 19
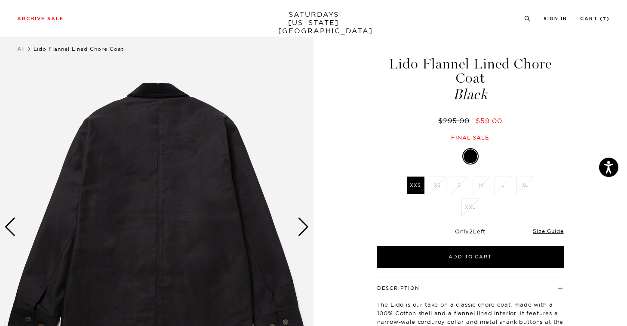
click at [306, 228] on div "Next slide" at bounding box center [304, 226] width 12 height 19
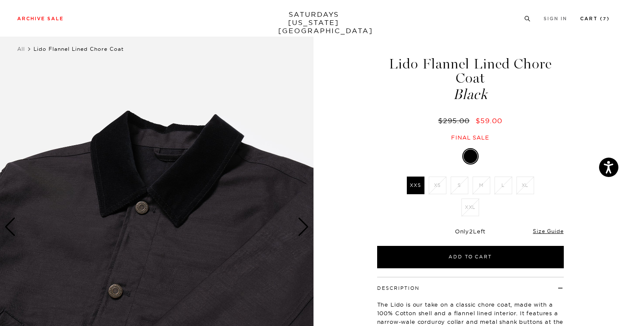
click at [592, 15] on li "Cart ( 7 )" at bounding box center [596, 18] width 30 height 8
click at [592, 18] on link "Cart ( 7 )" at bounding box center [596, 18] width 30 height 5
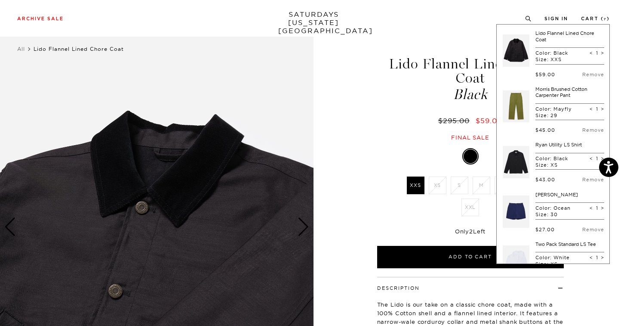
click at [590, 54] on span "<" at bounding box center [591, 53] width 3 height 6
type input "0"
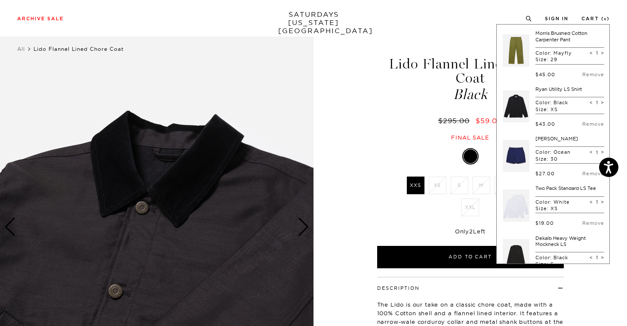
click at [521, 50] on link at bounding box center [516, 50] width 27 height 40
